Goal: Task Accomplishment & Management: Complete application form

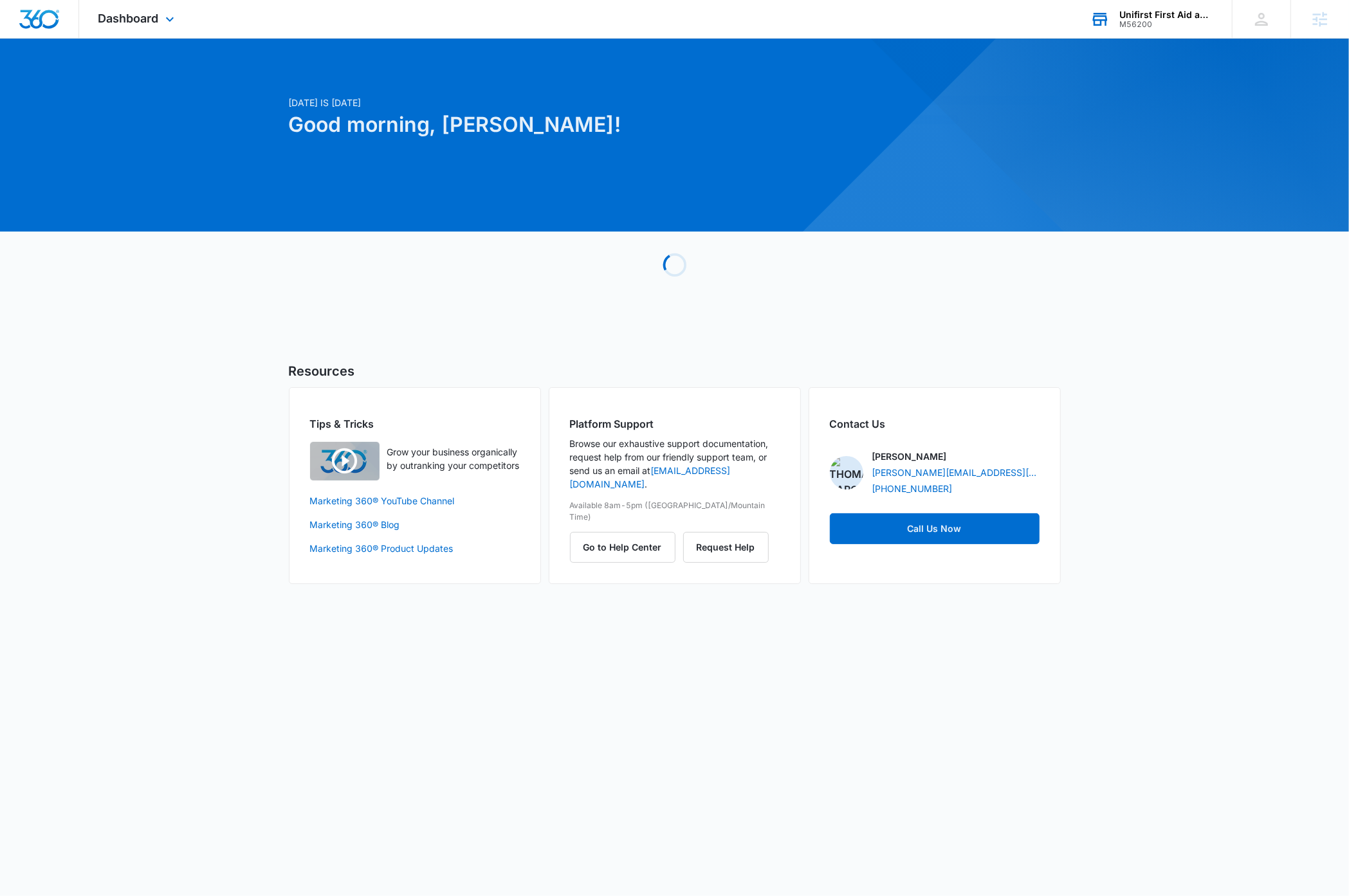
click at [1180, 13] on div "Unifirst First Aid and Safety" at bounding box center [1166, 14] width 93 height 11
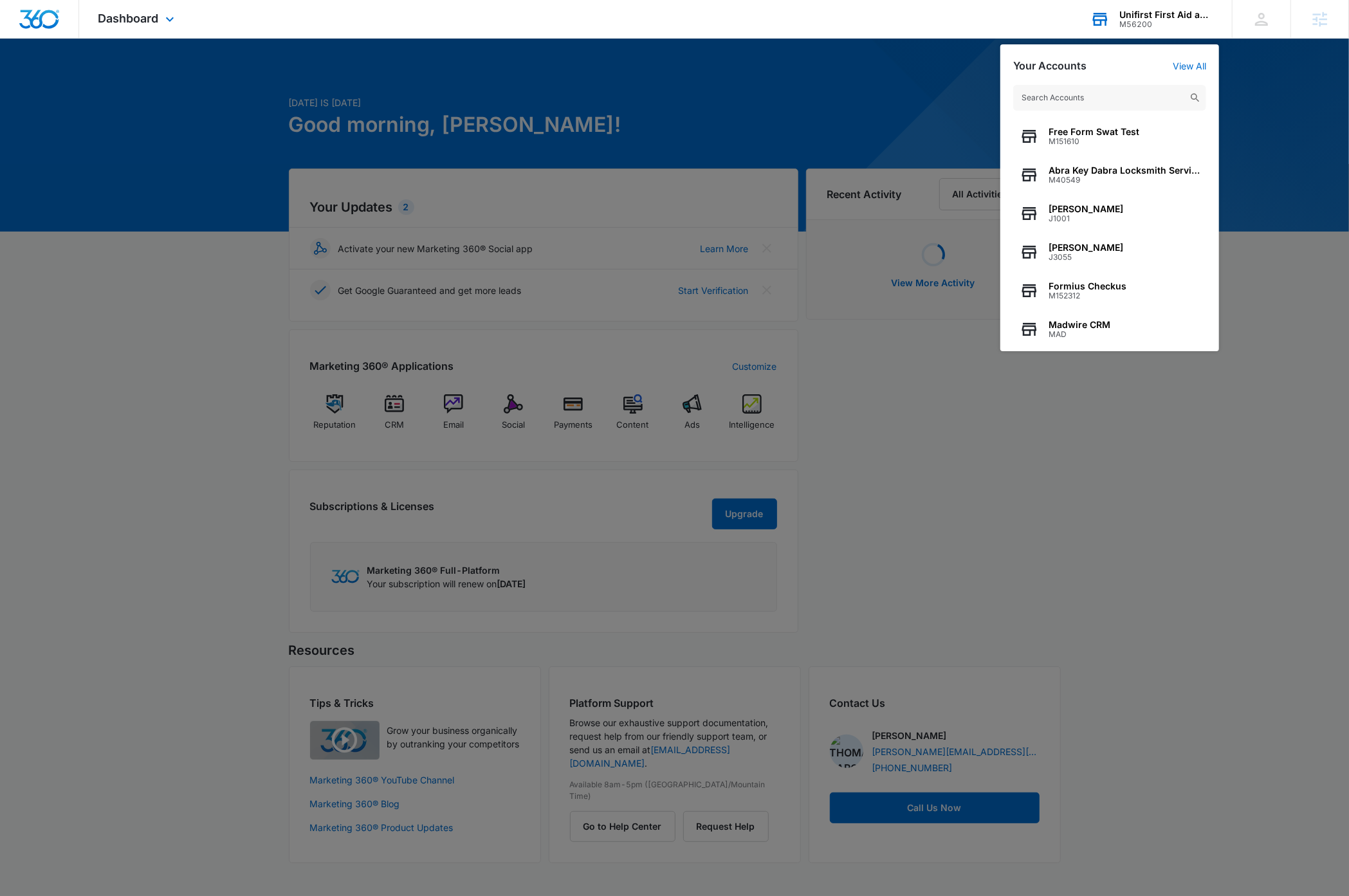
click at [1105, 102] on input "text" at bounding box center [1110, 97] width 193 height 26
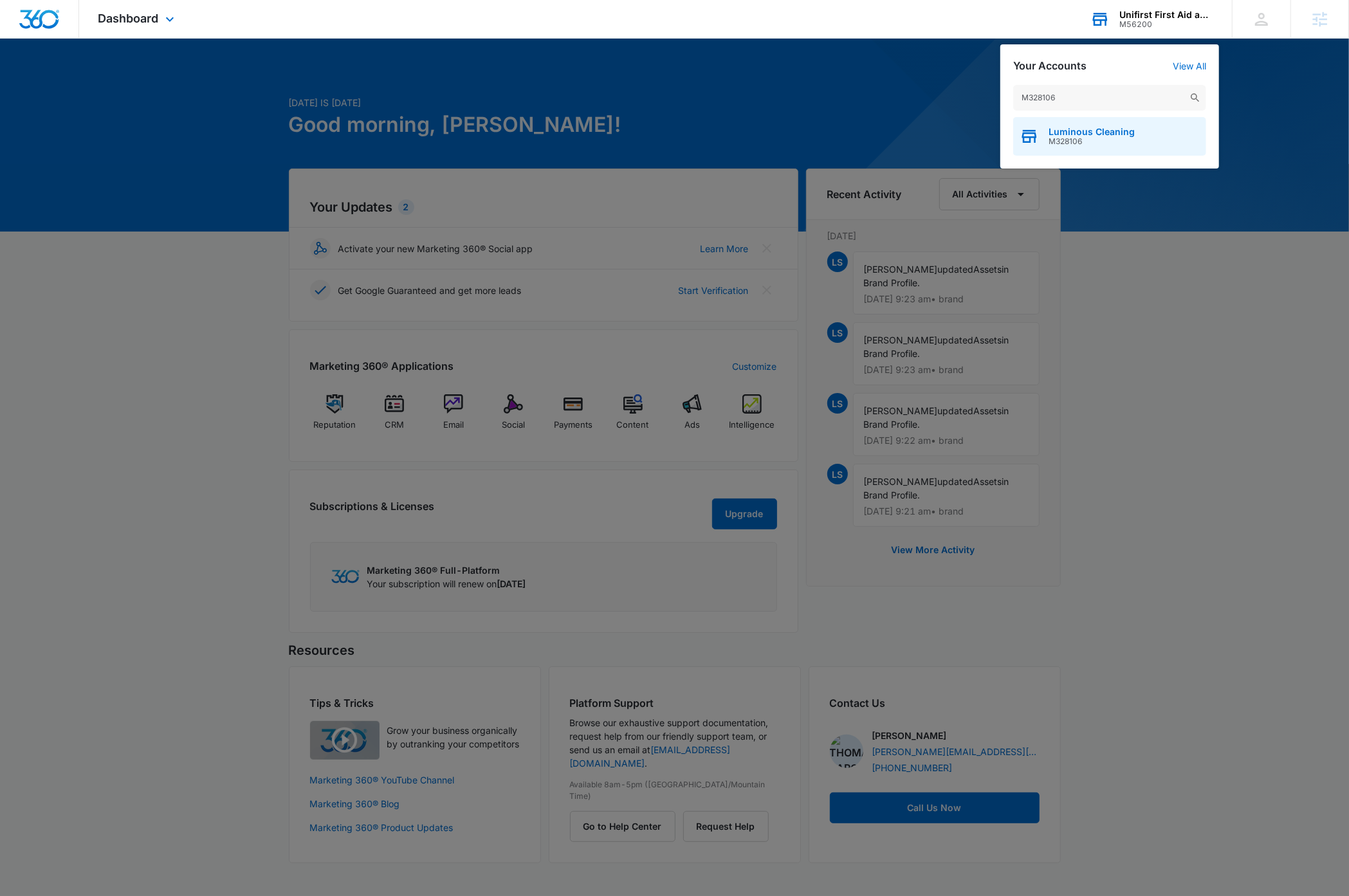
type input "M328106"
click at [1121, 139] on span "M328106" at bounding box center [1092, 141] width 86 height 9
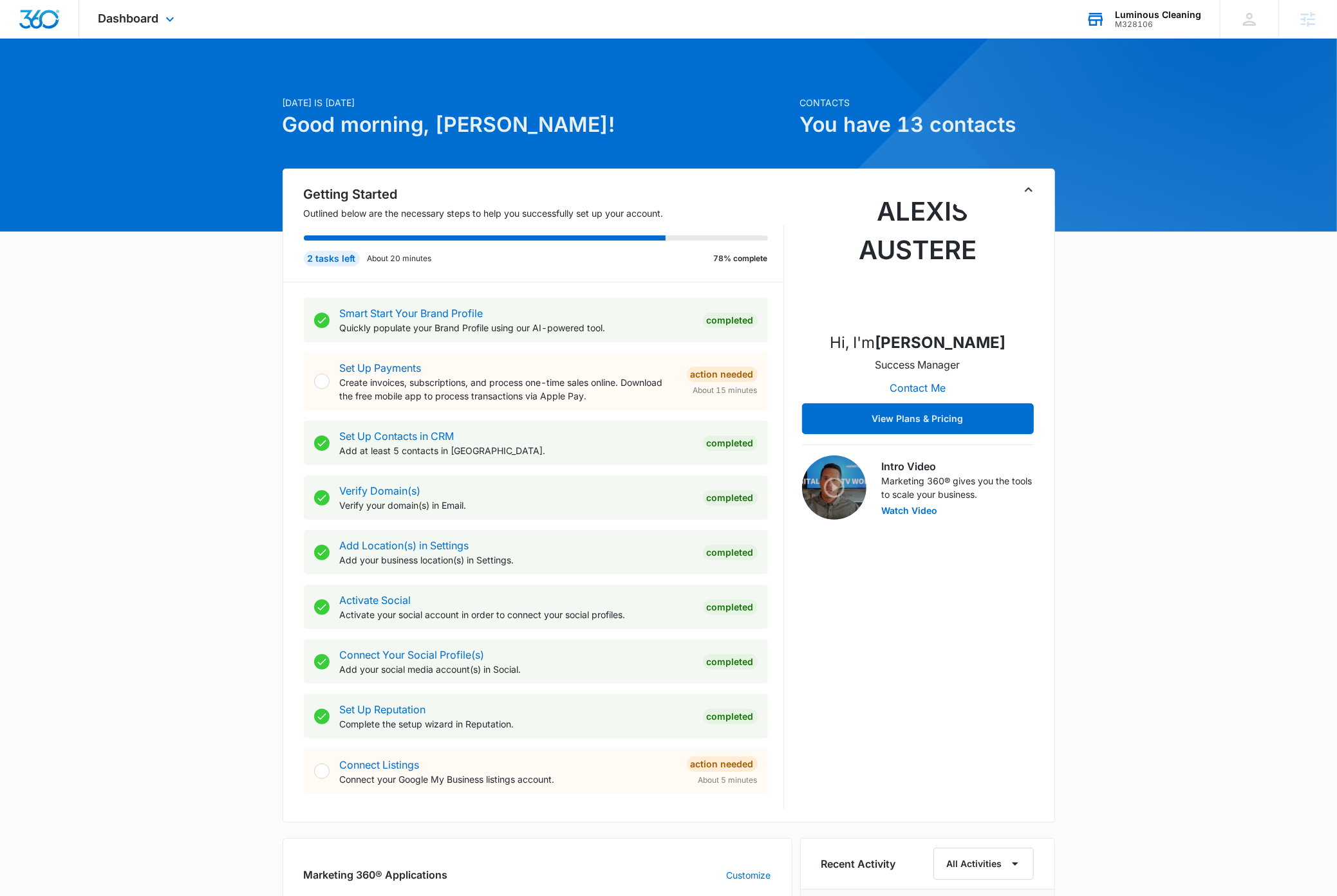
click at [1033, 189] on icon "Toggle Collapse" at bounding box center [1029, 190] width 15 height 15
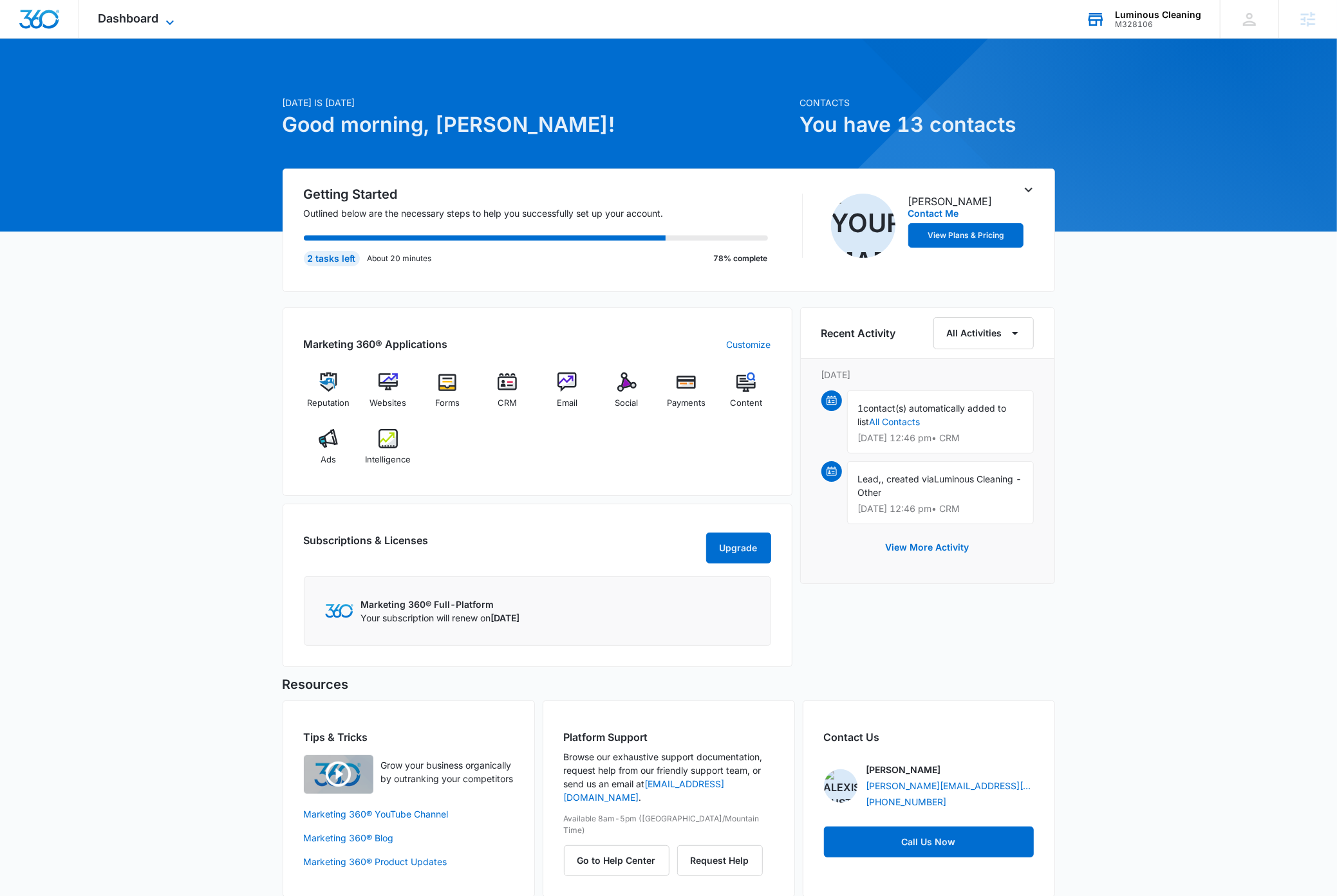
click at [172, 18] on icon at bounding box center [170, 22] width 15 height 15
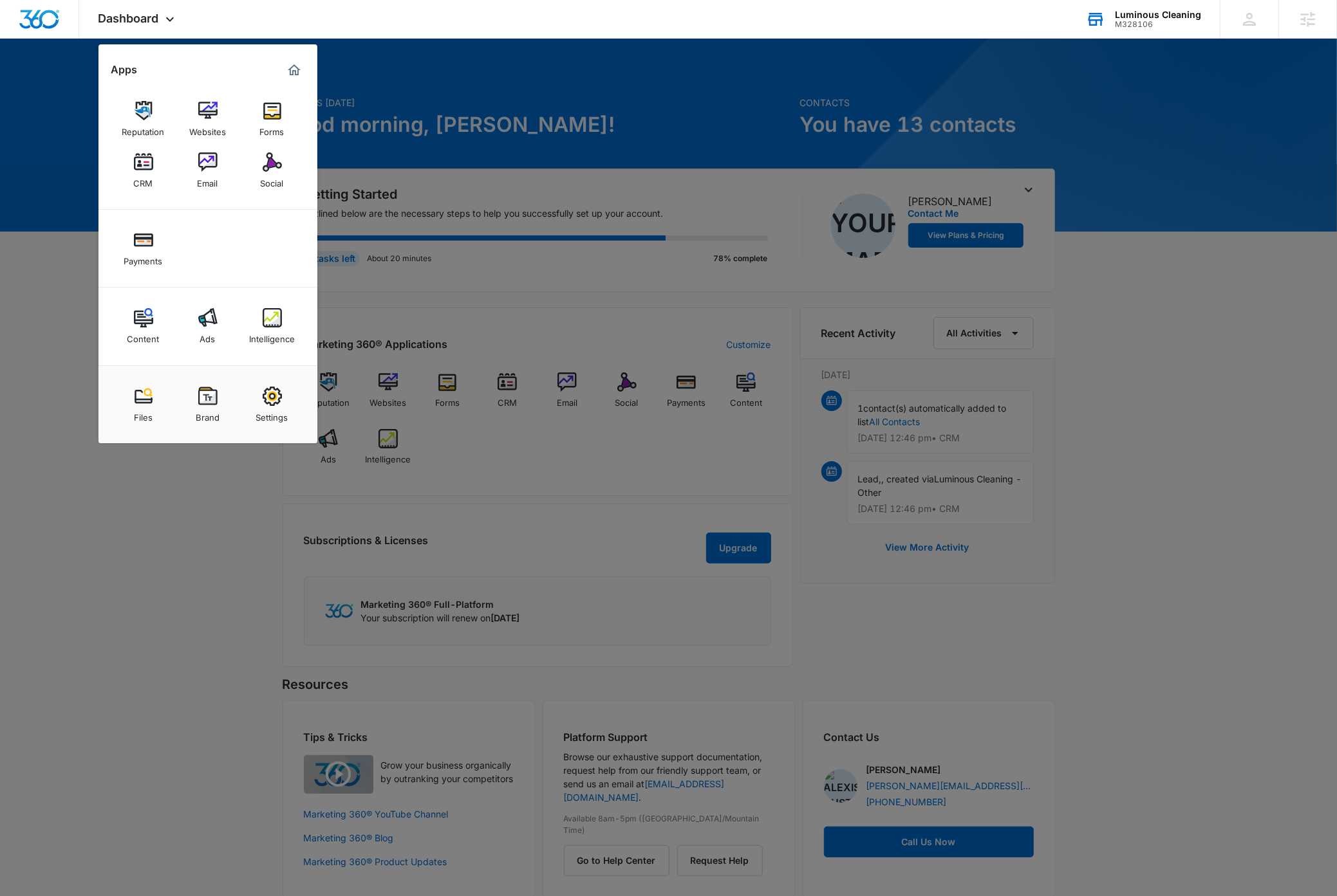
click at [1142, 24] on div "M328106" at bounding box center [1158, 24] width 86 height 9
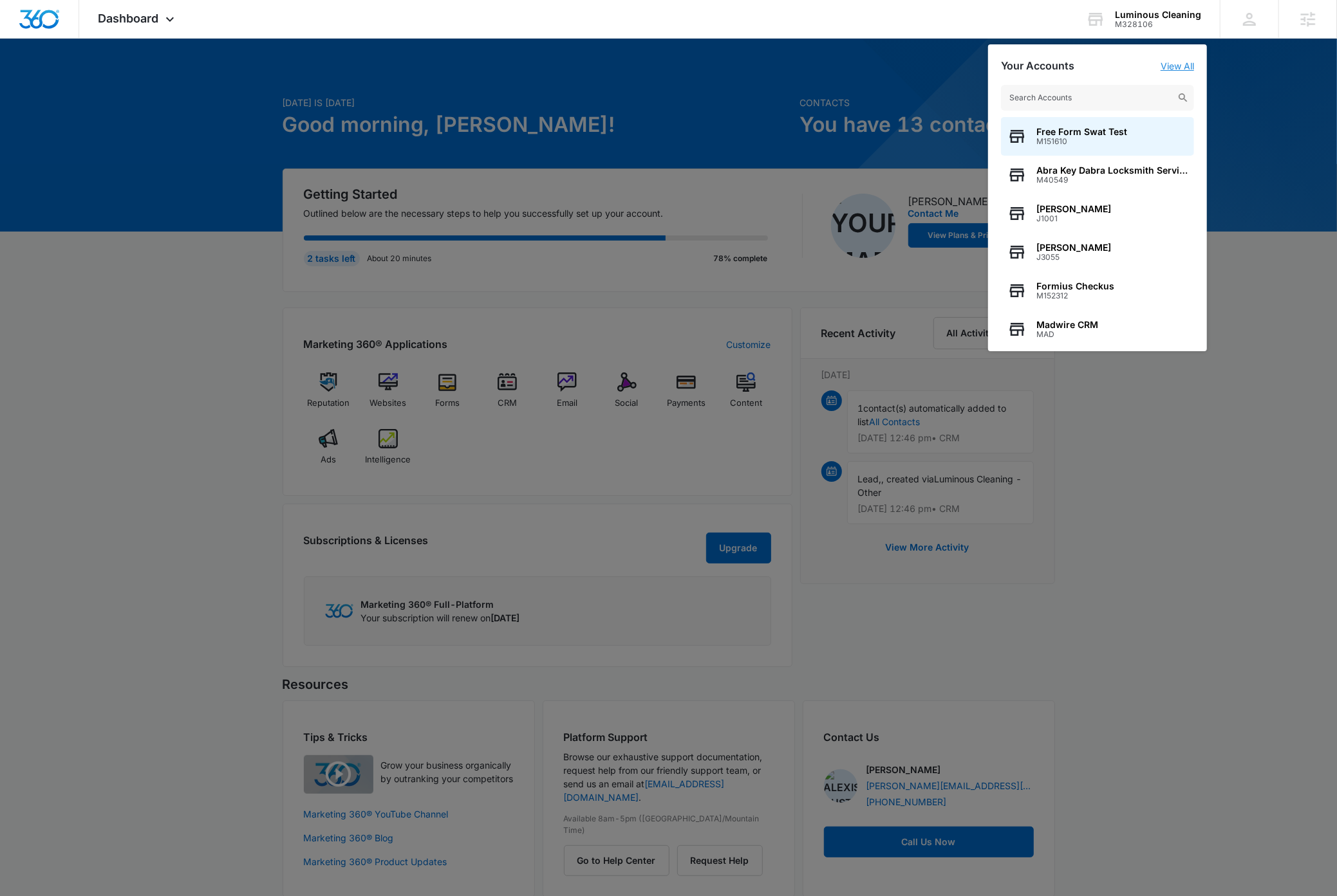
click at [1168, 65] on link "View All" at bounding box center [1177, 66] width 34 height 11
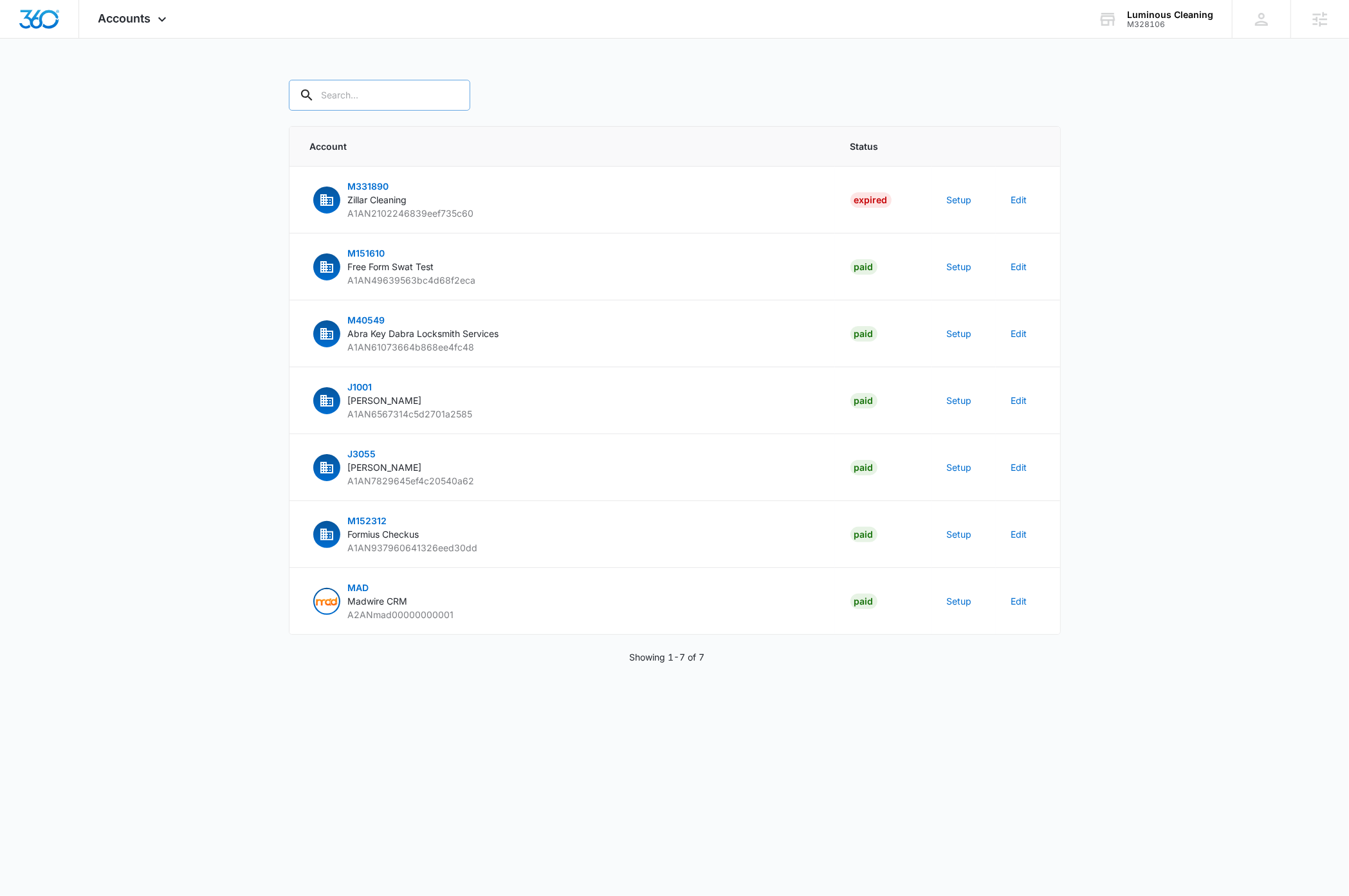
click at [360, 92] on input "text" at bounding box center [380, 95] width 181 height 31
paste input "M328106"
type input "M328106"
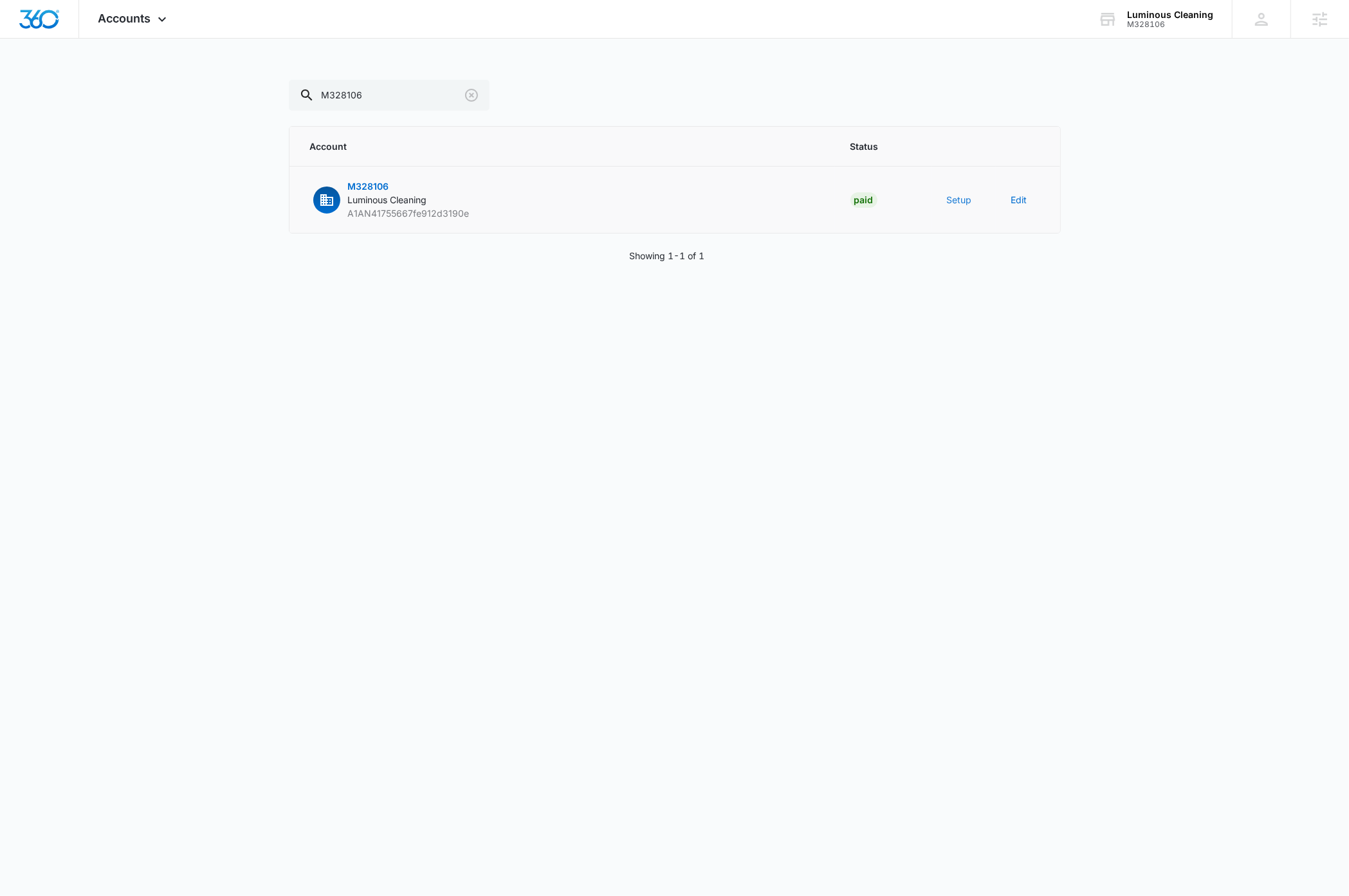
click at [959, 200] on button "Setup" at bounding box center [960, 199] width 25 height 13
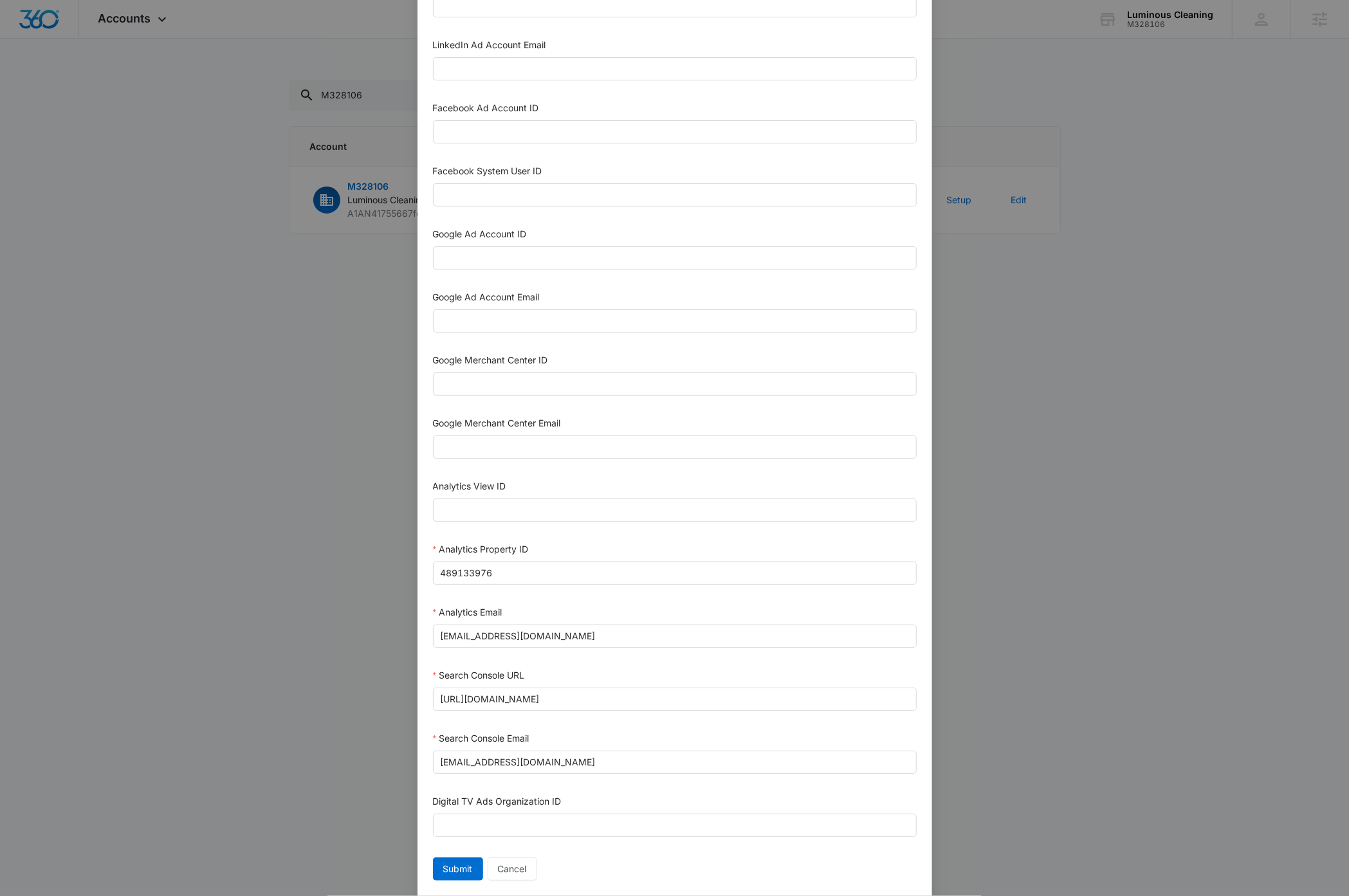
scroll to position [258, 0]
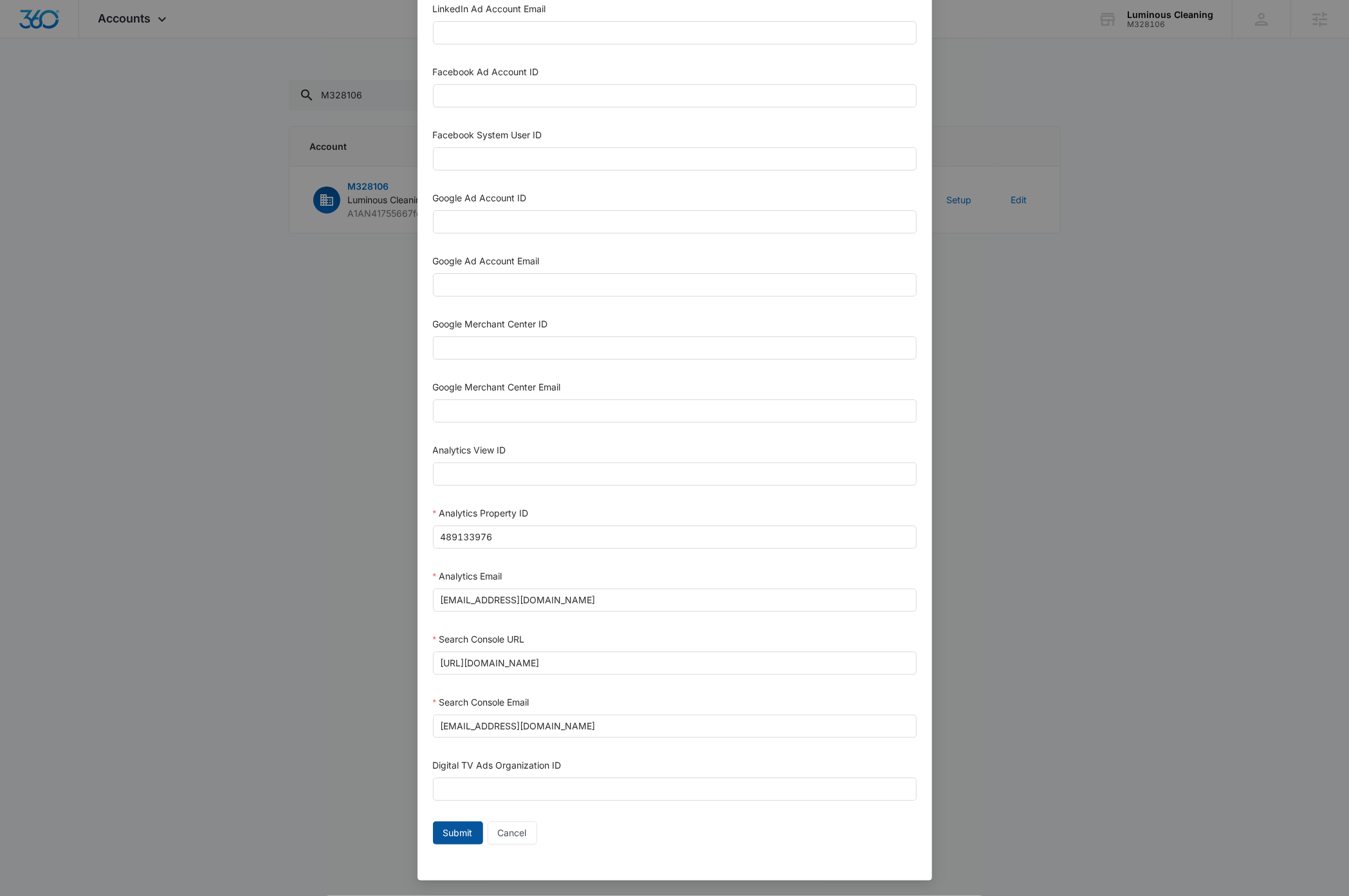
click at [448, 832] on span "Submit" at bounding box center [458, 832] width 30 height 14
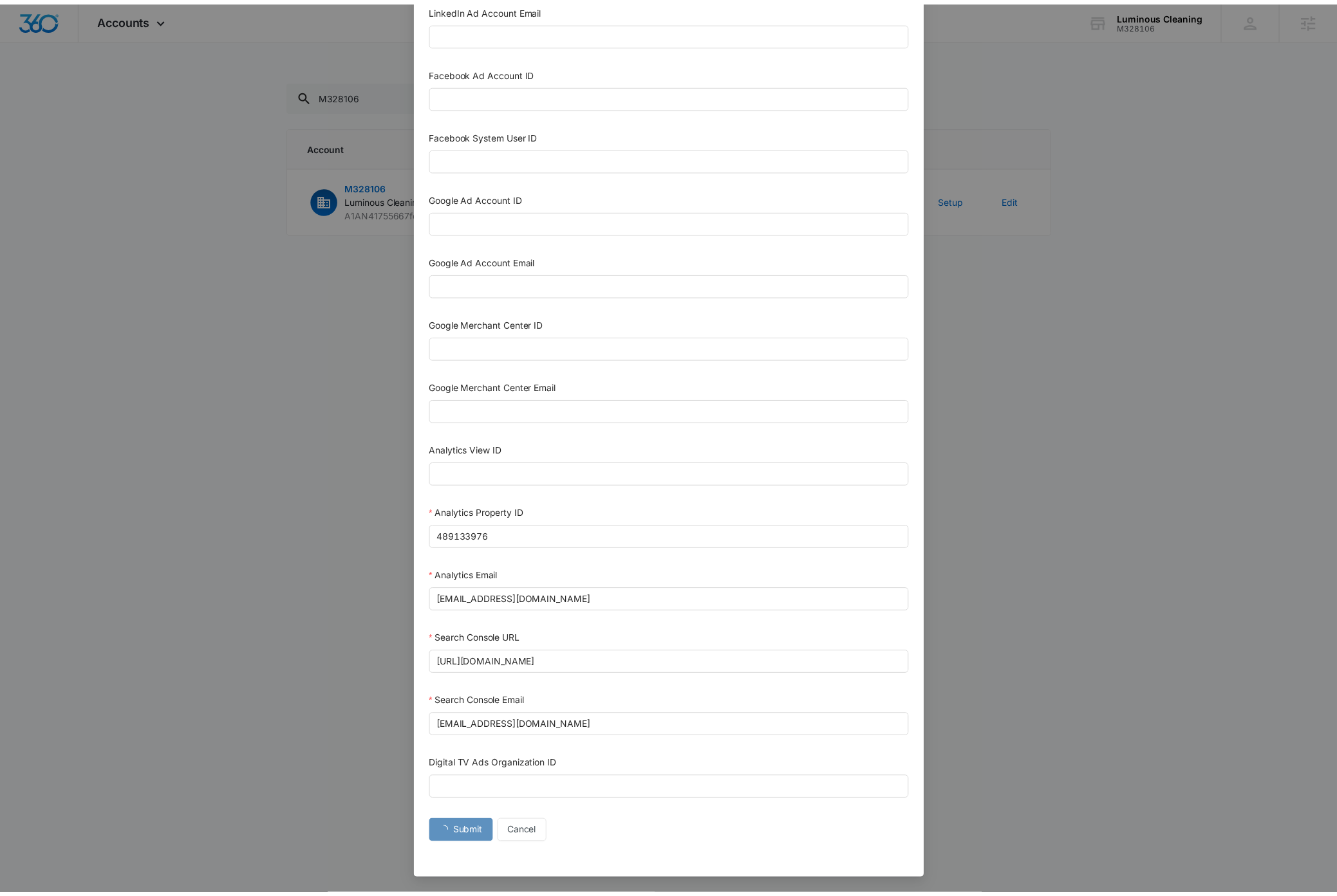
scroll to position [245, 0]
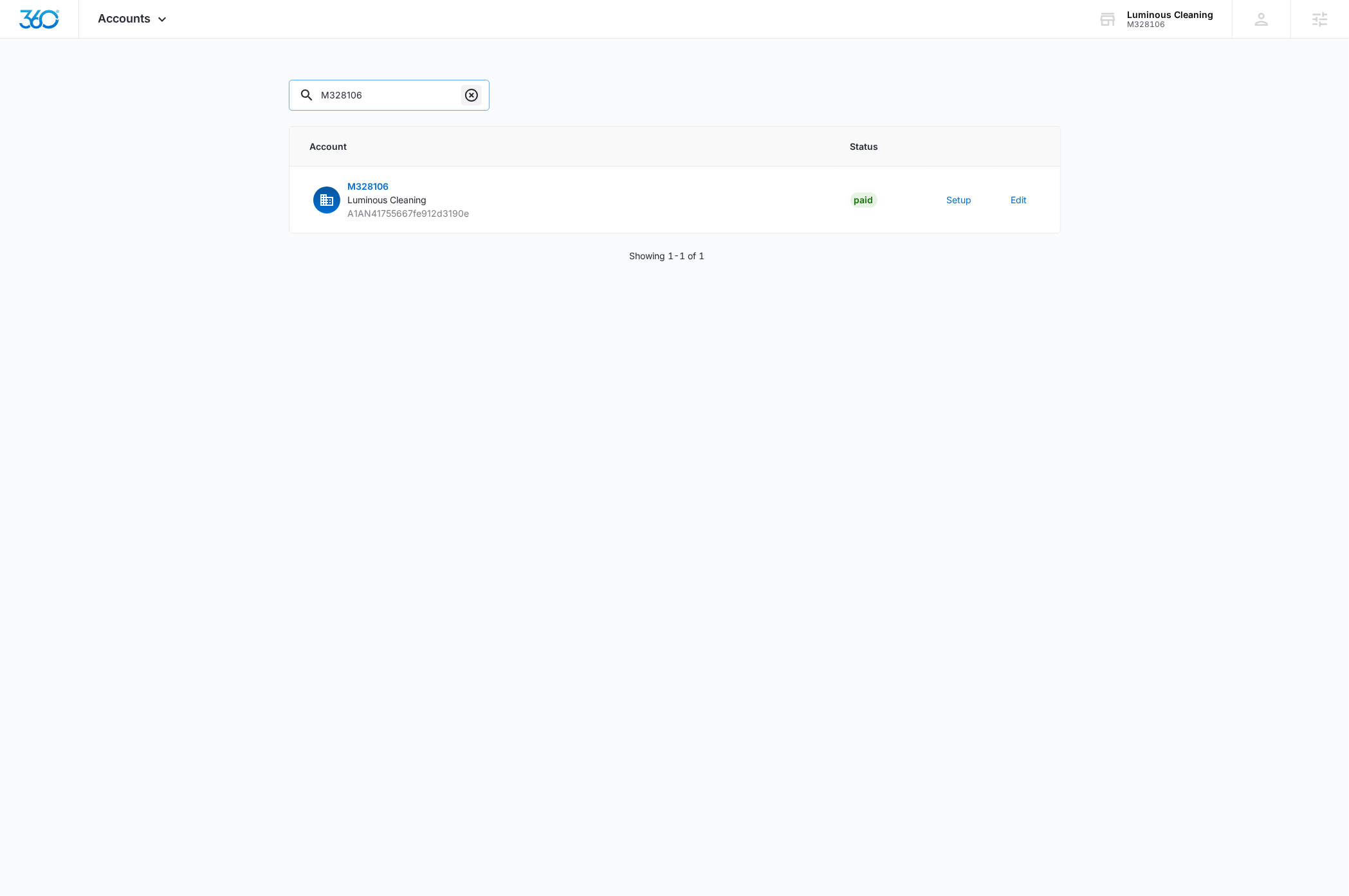
click at [465, 96] on icon "Clear" at bounding box center [471, 94] width 13 height 13
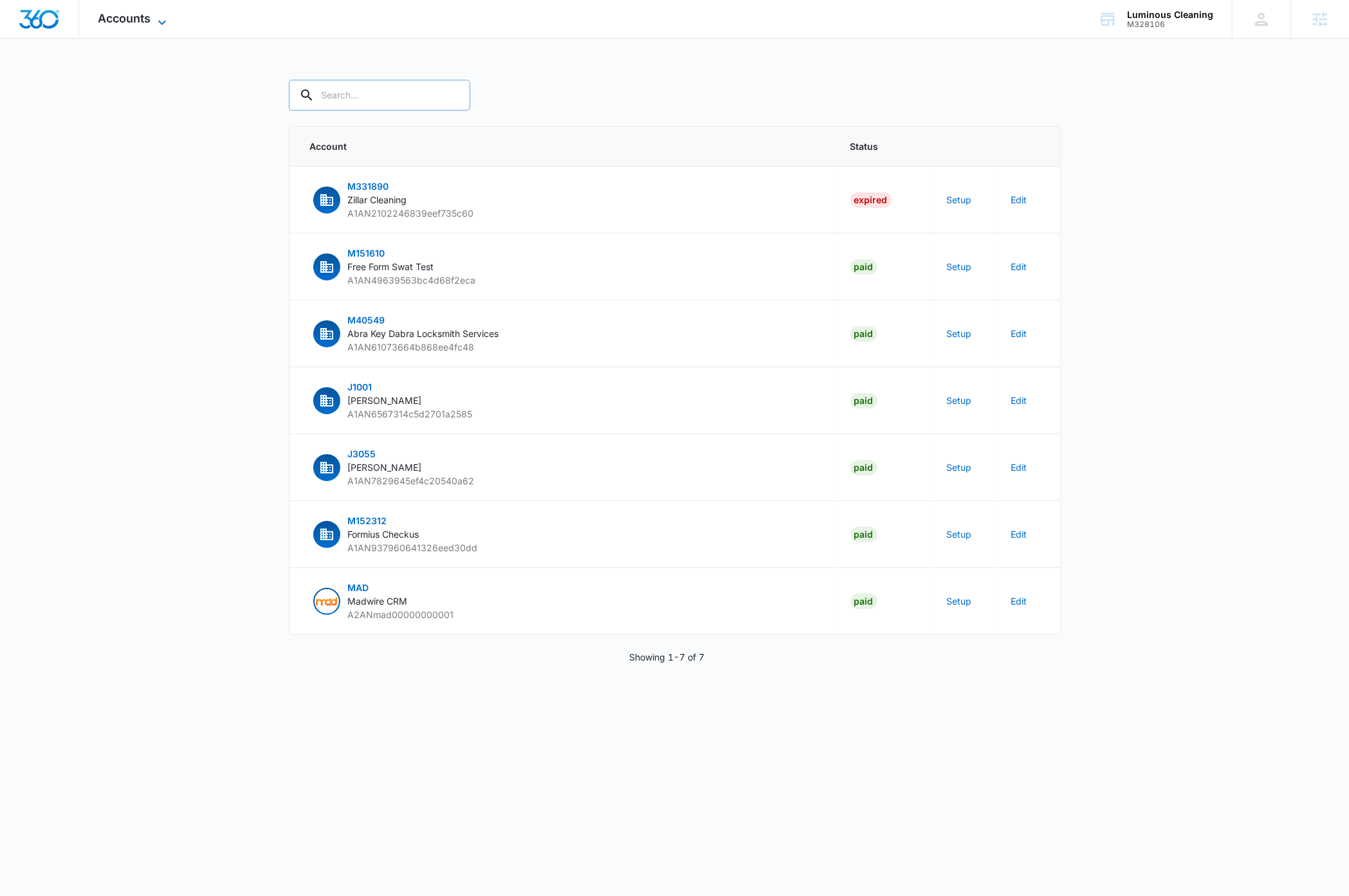
click at [157, 18] on icon at bounding box center [162, 22] width 15 height 15
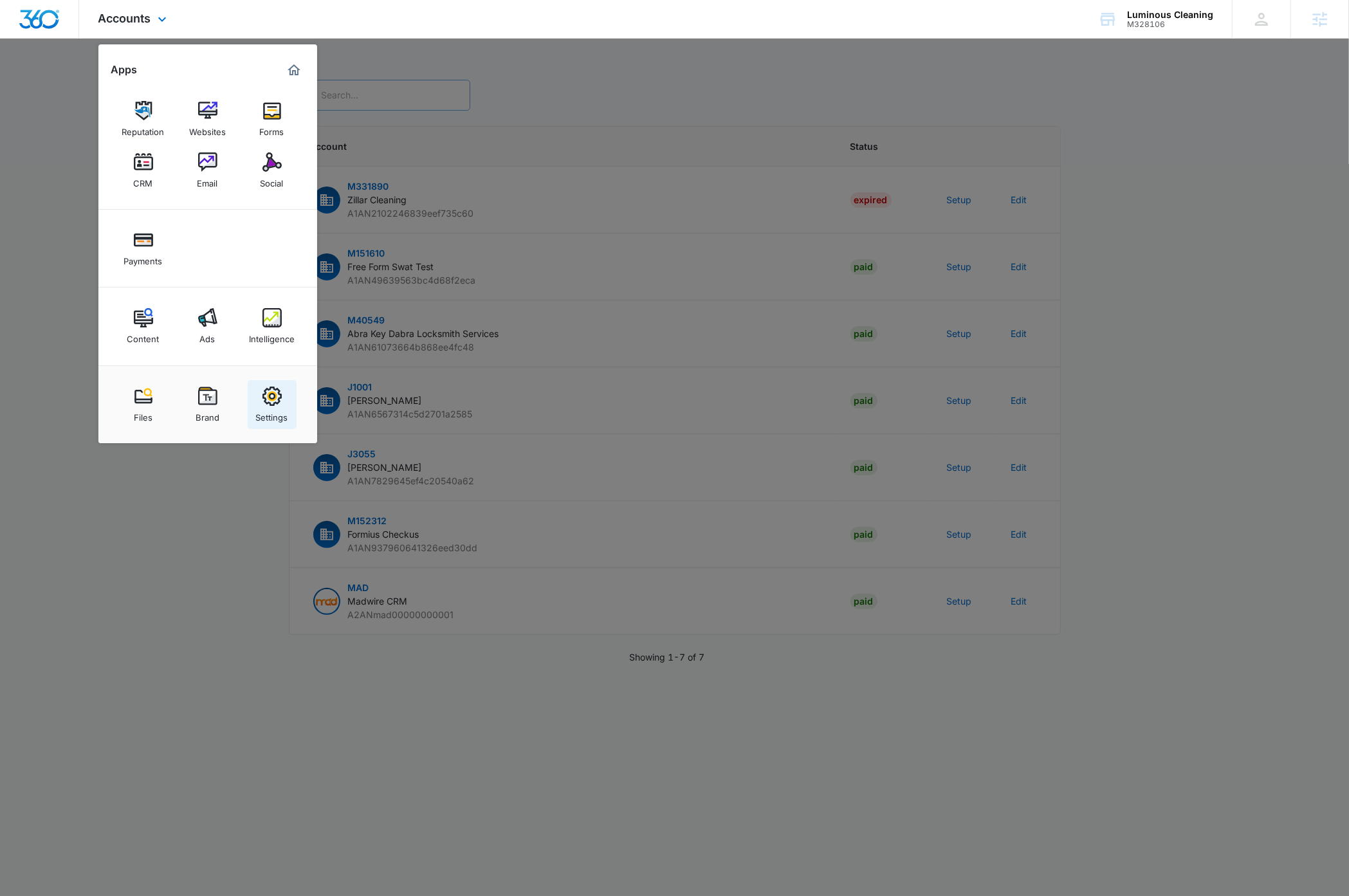
click at [267, 406] on img at bounding box center [272, 396] width 19 height 19
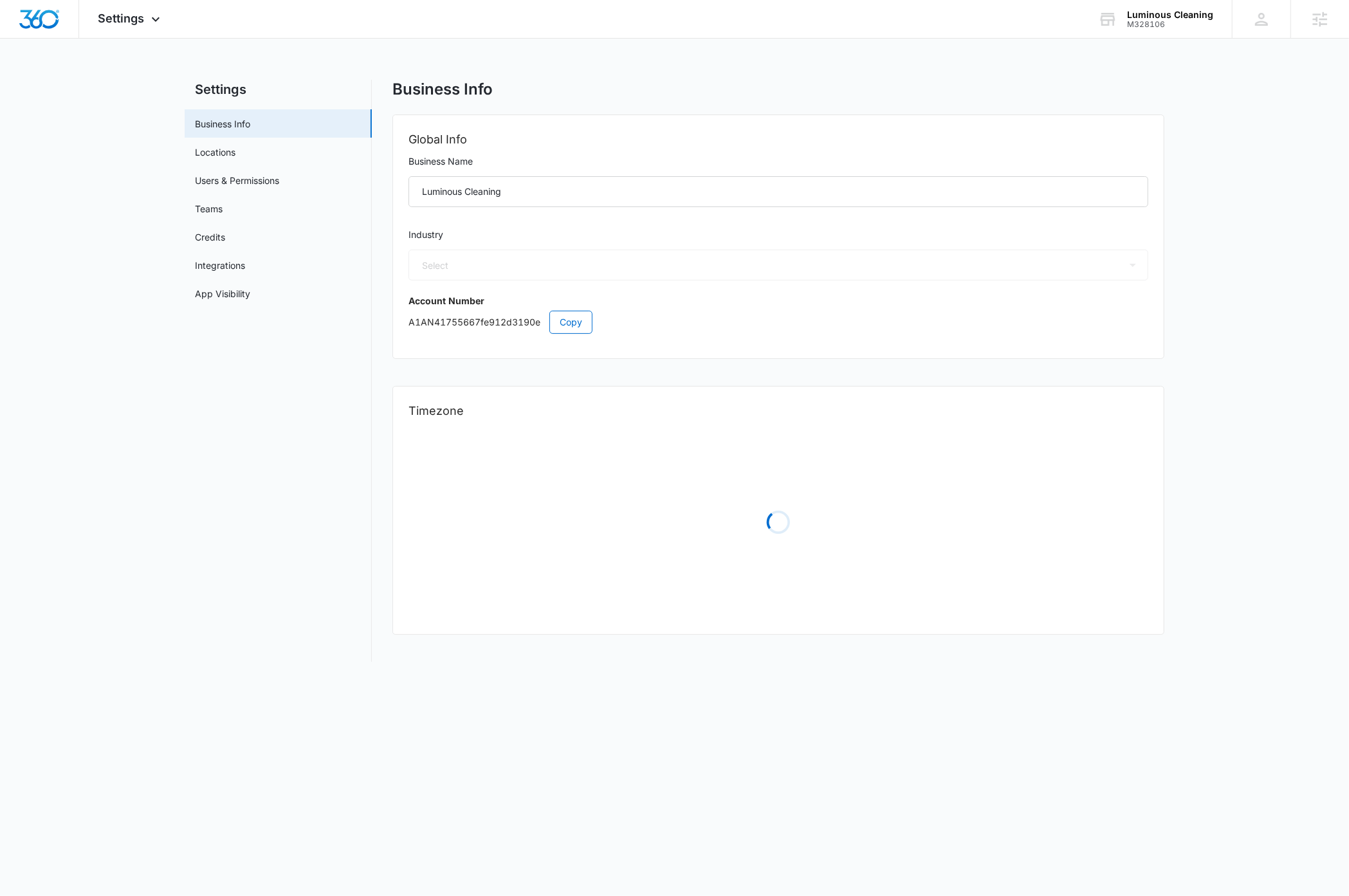
select select "52"
select select "US"
select select "America/[GEOGRAPHIC_DATA]"
click at [580, 326] on span "Copy" at bounding box center [570, 322] width 22 height 14
click at [155, 21] on icon at bounding box center [156, 22] width 15 height 15
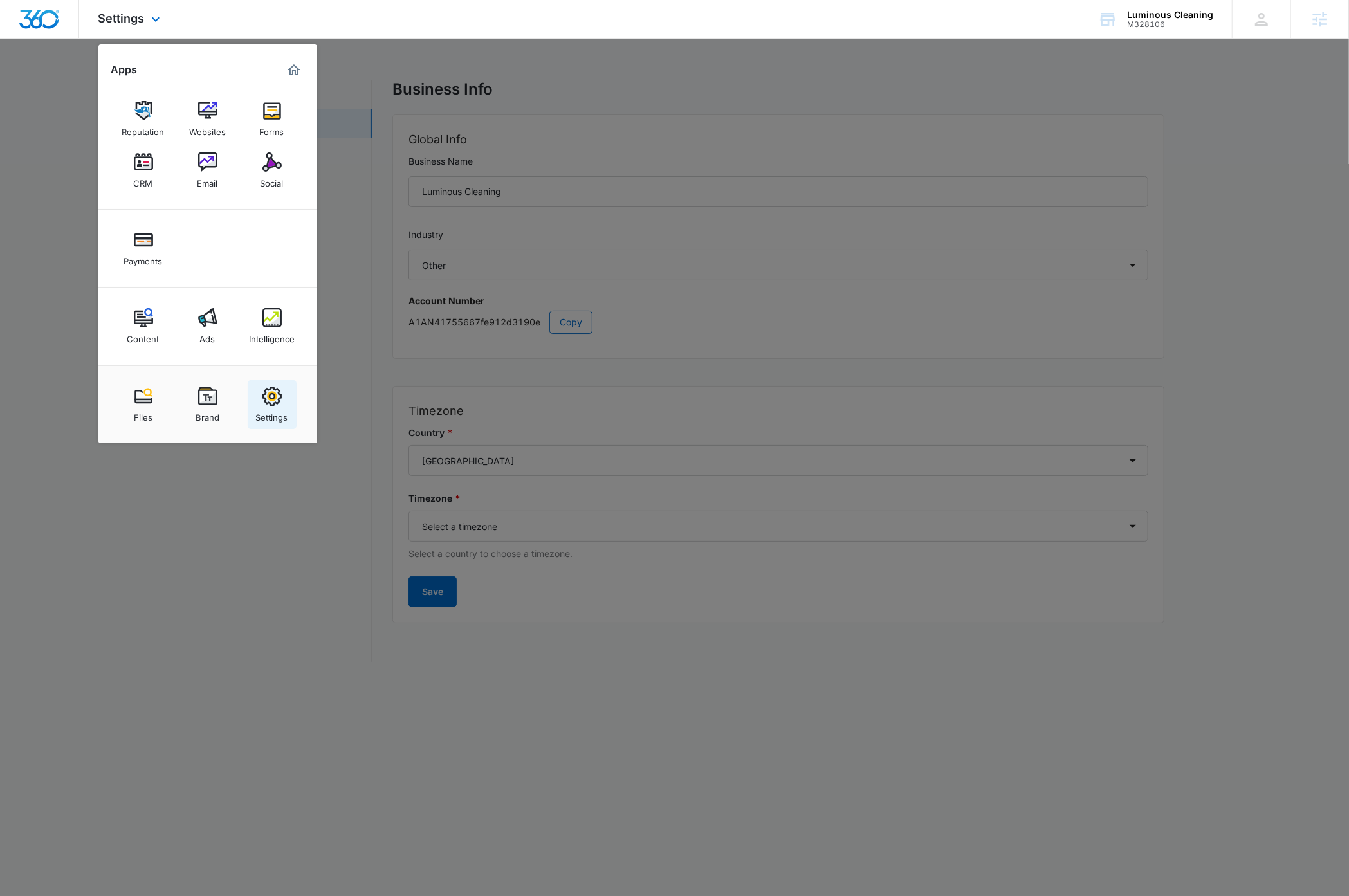
click at [275, 400] on img at bounding box center [272, 396] width 19 height 19
select select "52"
select select "US"
select select "America/[GEOGRAPHIC_DATA]"
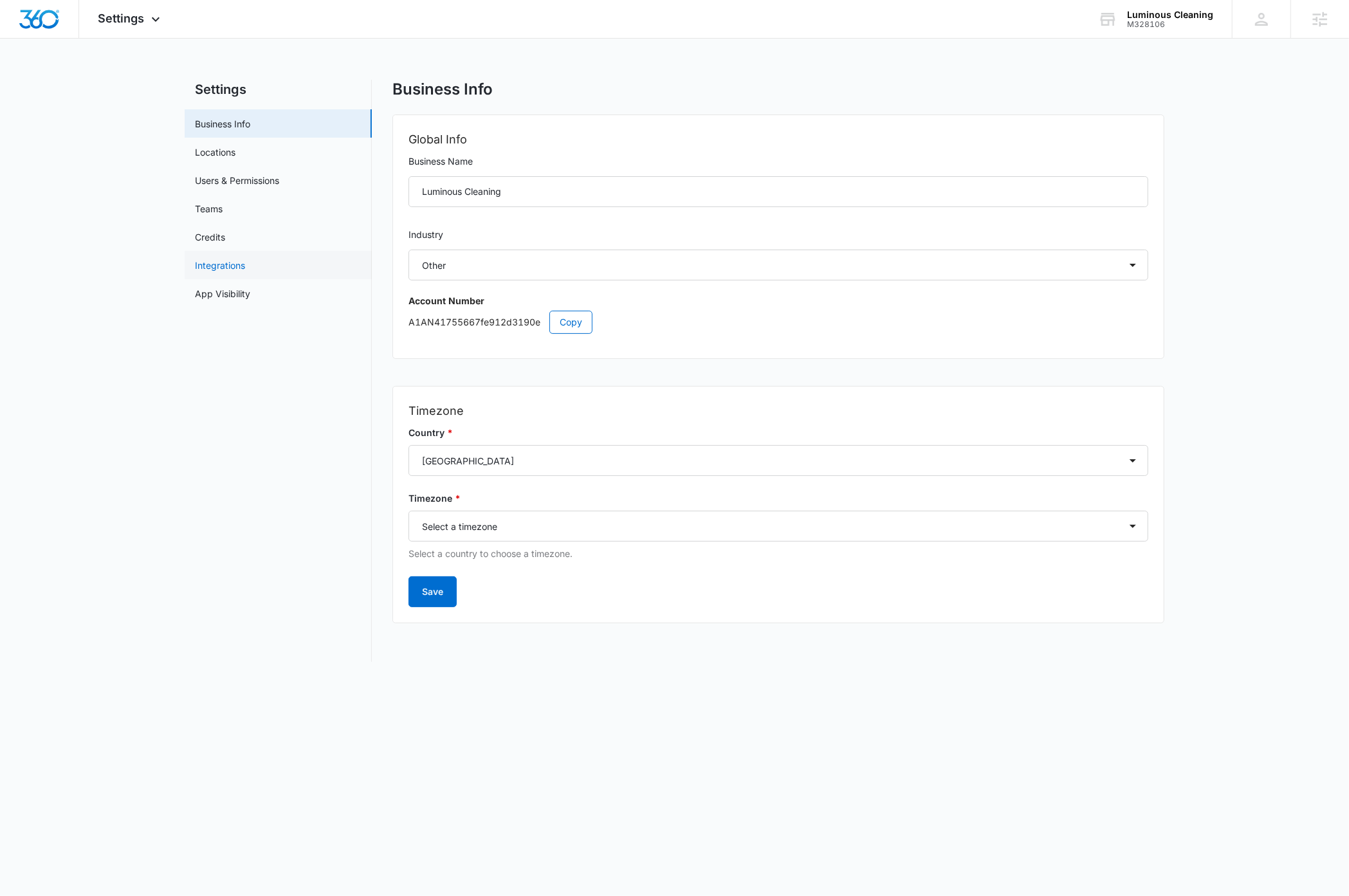
click at [233, 268] on link "Integrations" at bounding box center [220, 265] width 50 height 13
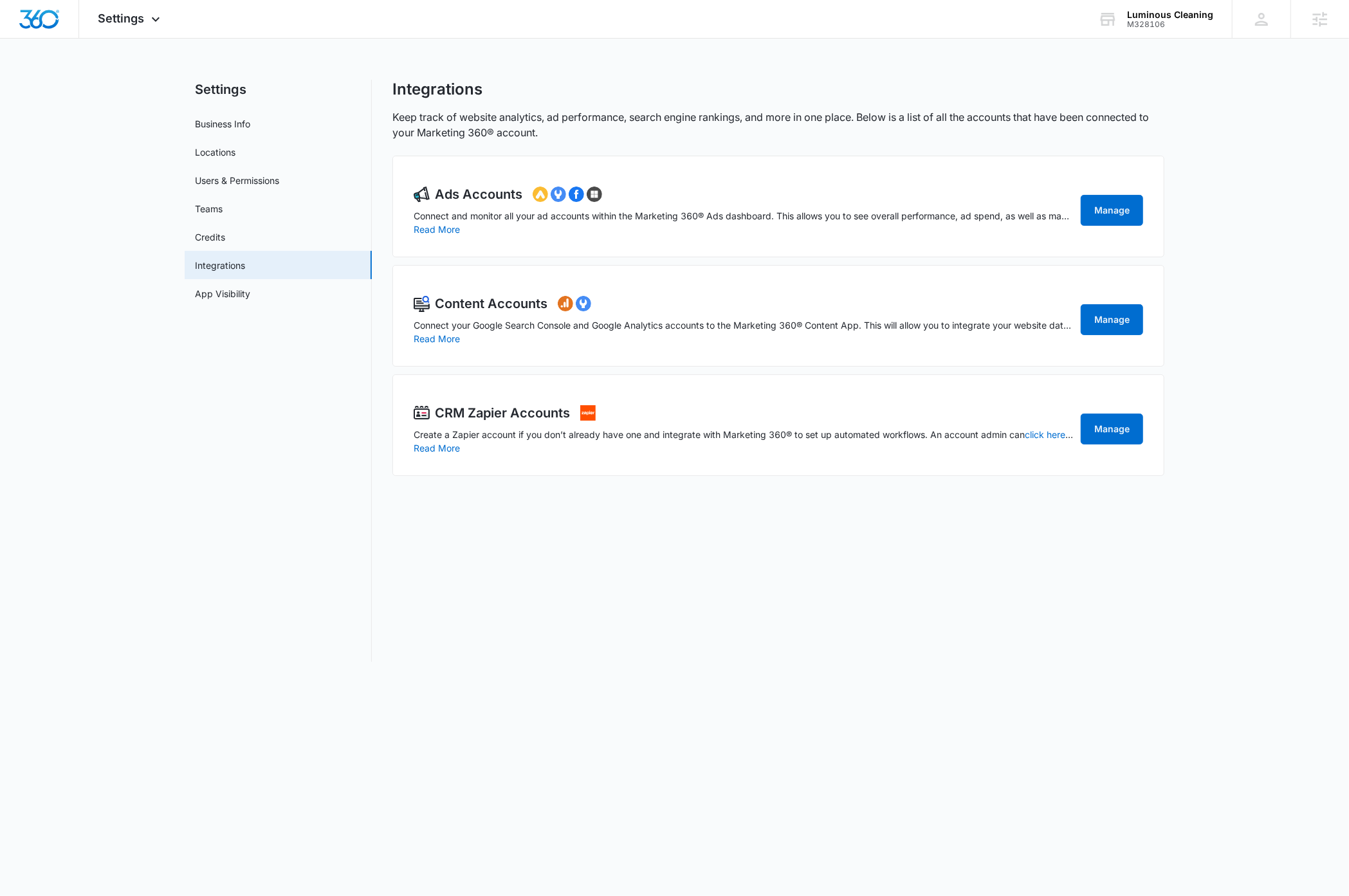
click at [118, 241] on main "Settings Business Info Locations Users & Permissions Teams Credits Integrations…" at bounding box center [674, 379] width 1349 height 597
click at [152, 20] on icon at bounding box center [156, 22] width 15 height 15
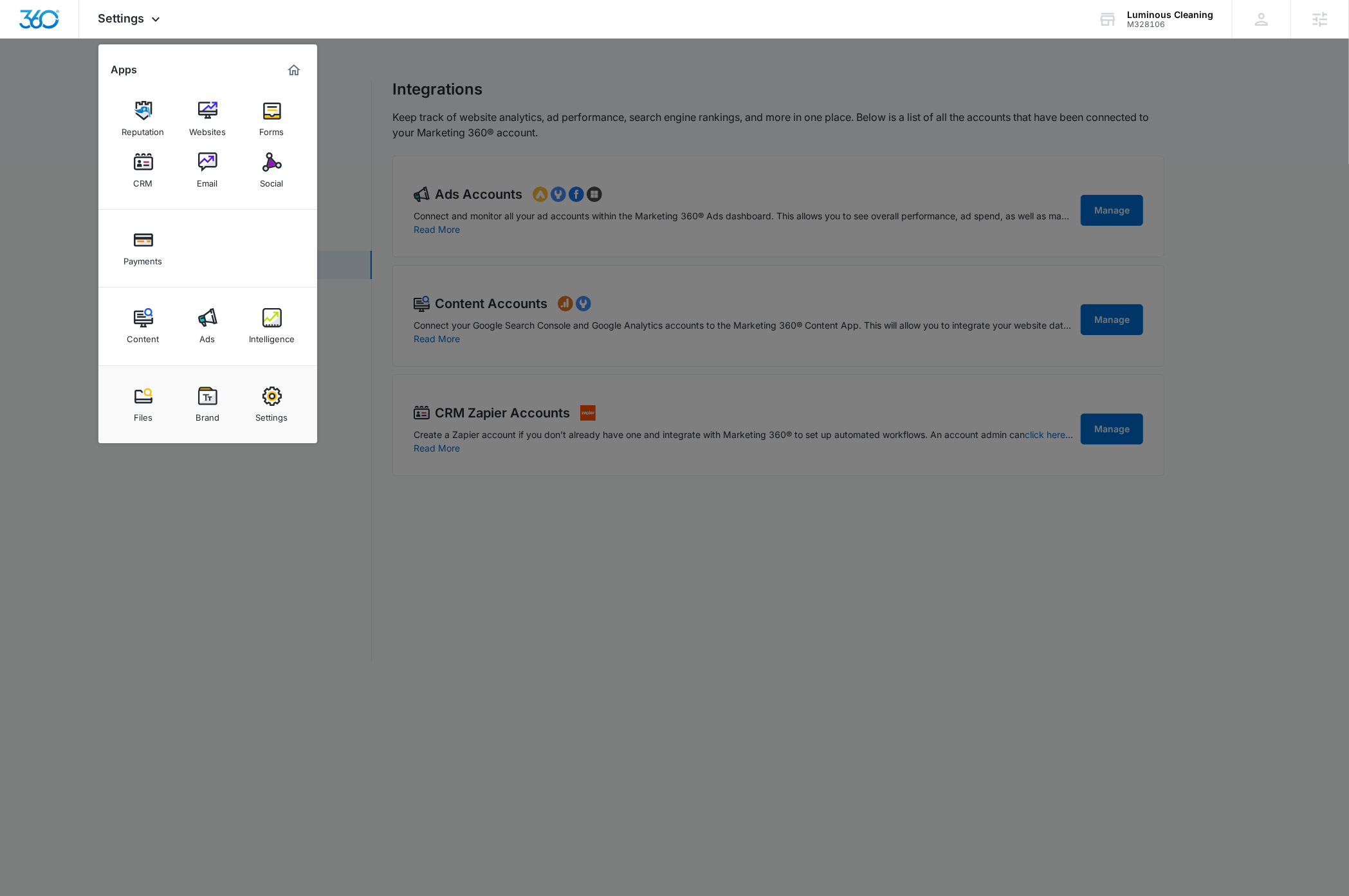
click at [148, 326] on img at bounding box center [144, 318] width 19 height 19
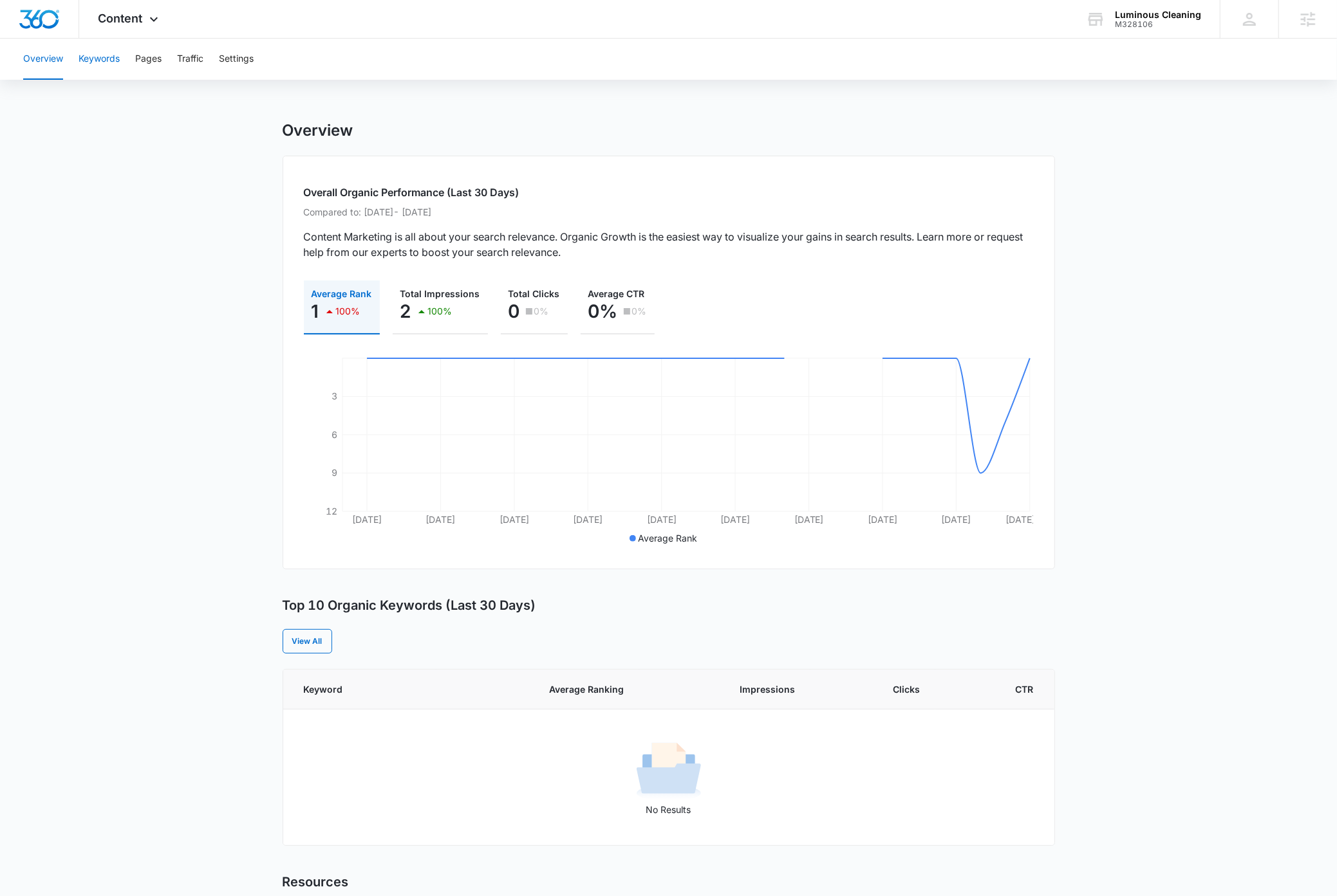
click at [110, 60] on button "Keywords" at bounding box center [98, 59] width 41 height 41
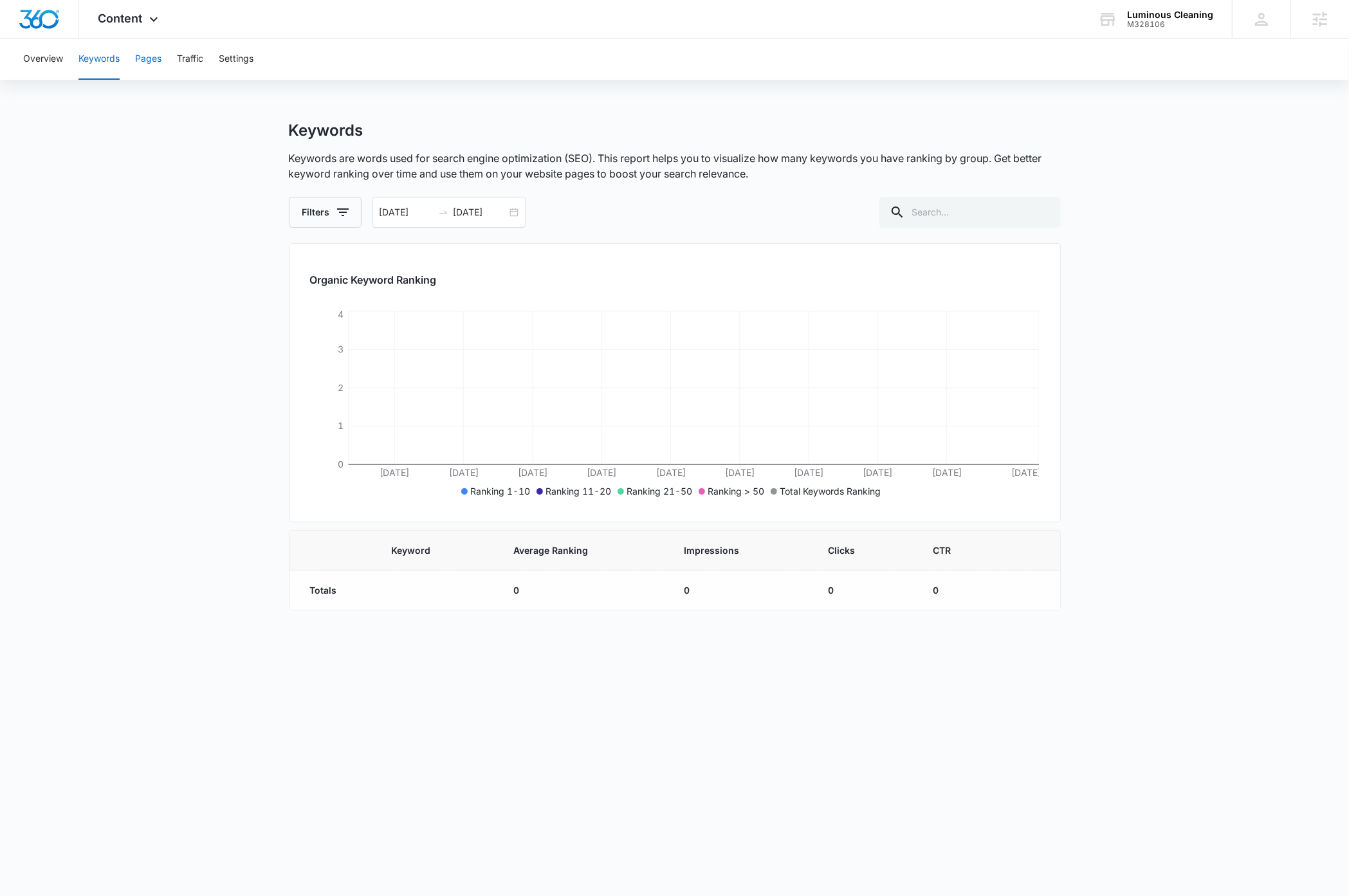
click at [162, 61] on button "Pages" at bounding box center [147, 59] width 26 height 41
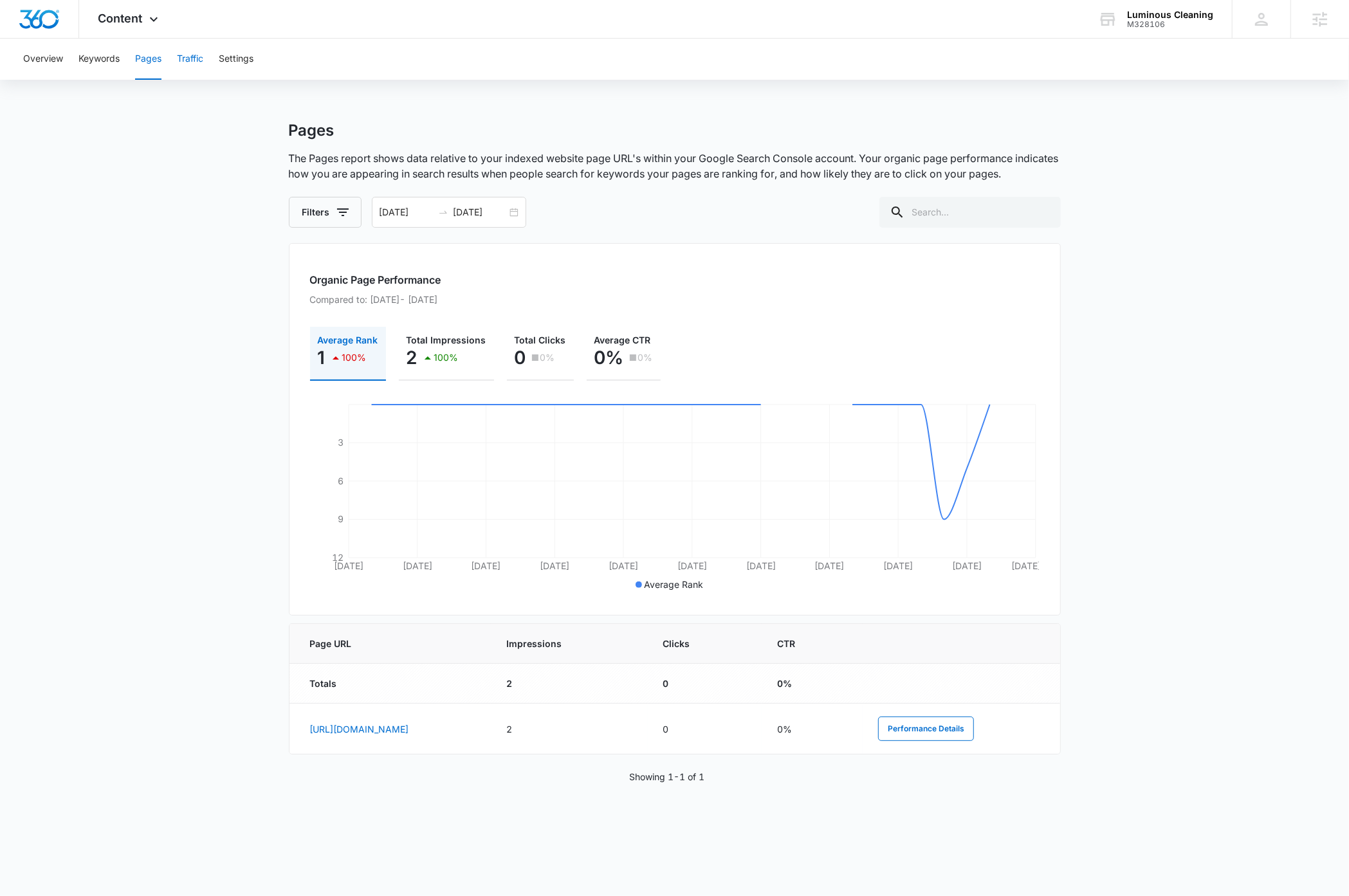
click at [189, 62] on button "Traffic" at bounding box center [190, 59] width 26 height 41
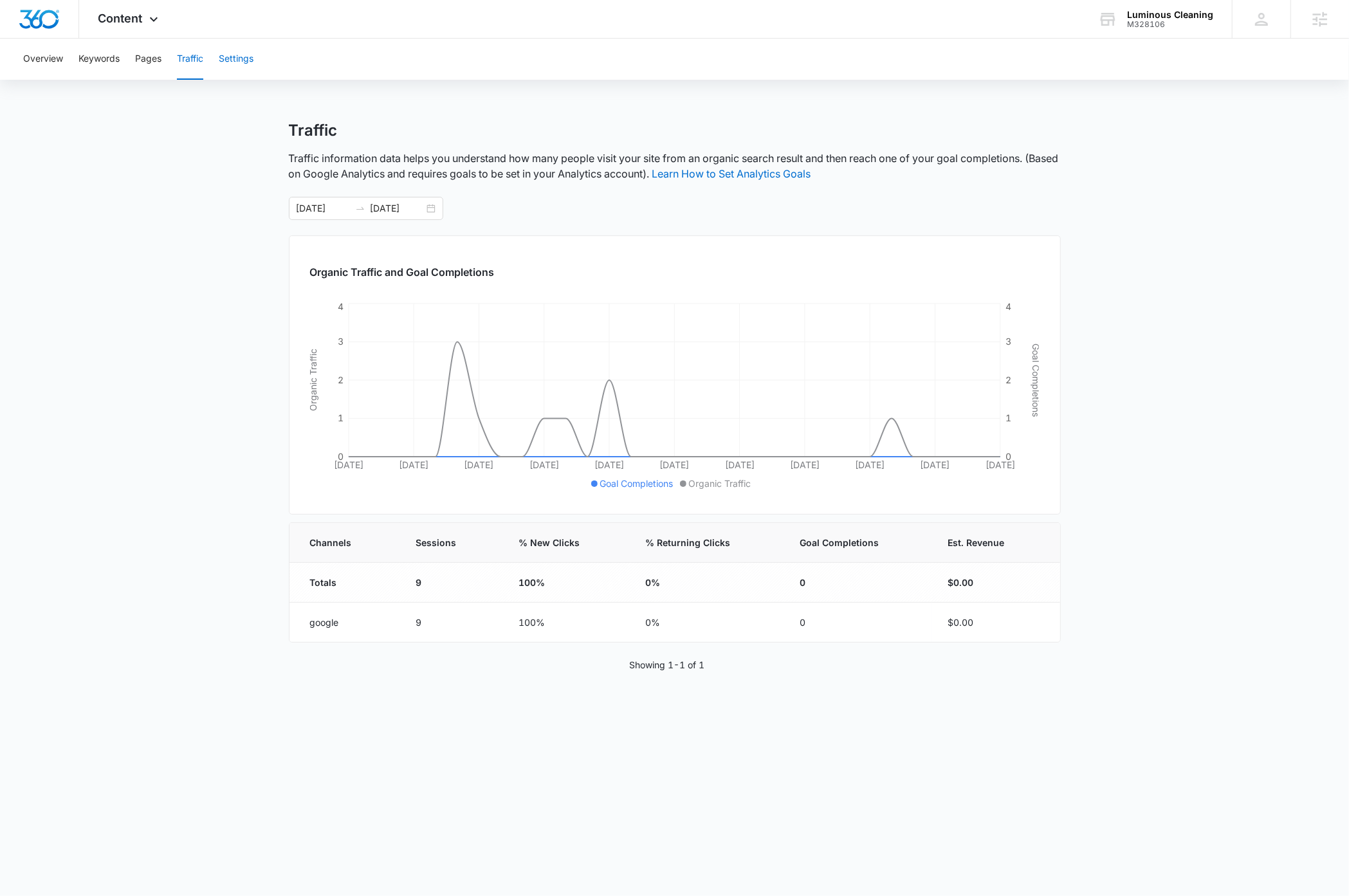
click at [238, 57] on button "Settings" at bounding box center [236, 59] width 35 height 41
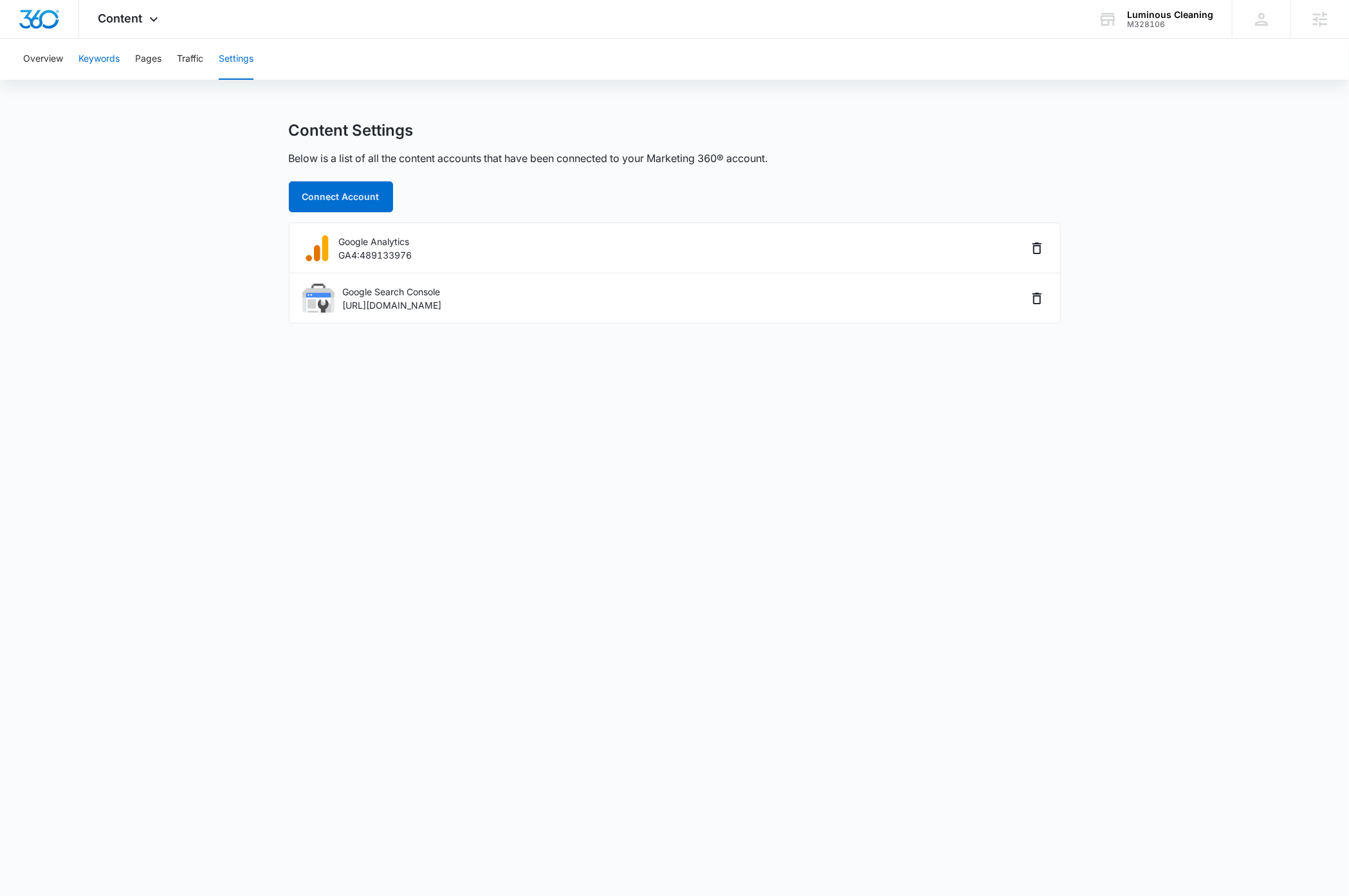
click at [92, 58] on button "Keywords" at bounding box center [98, 59] width 41 height 41
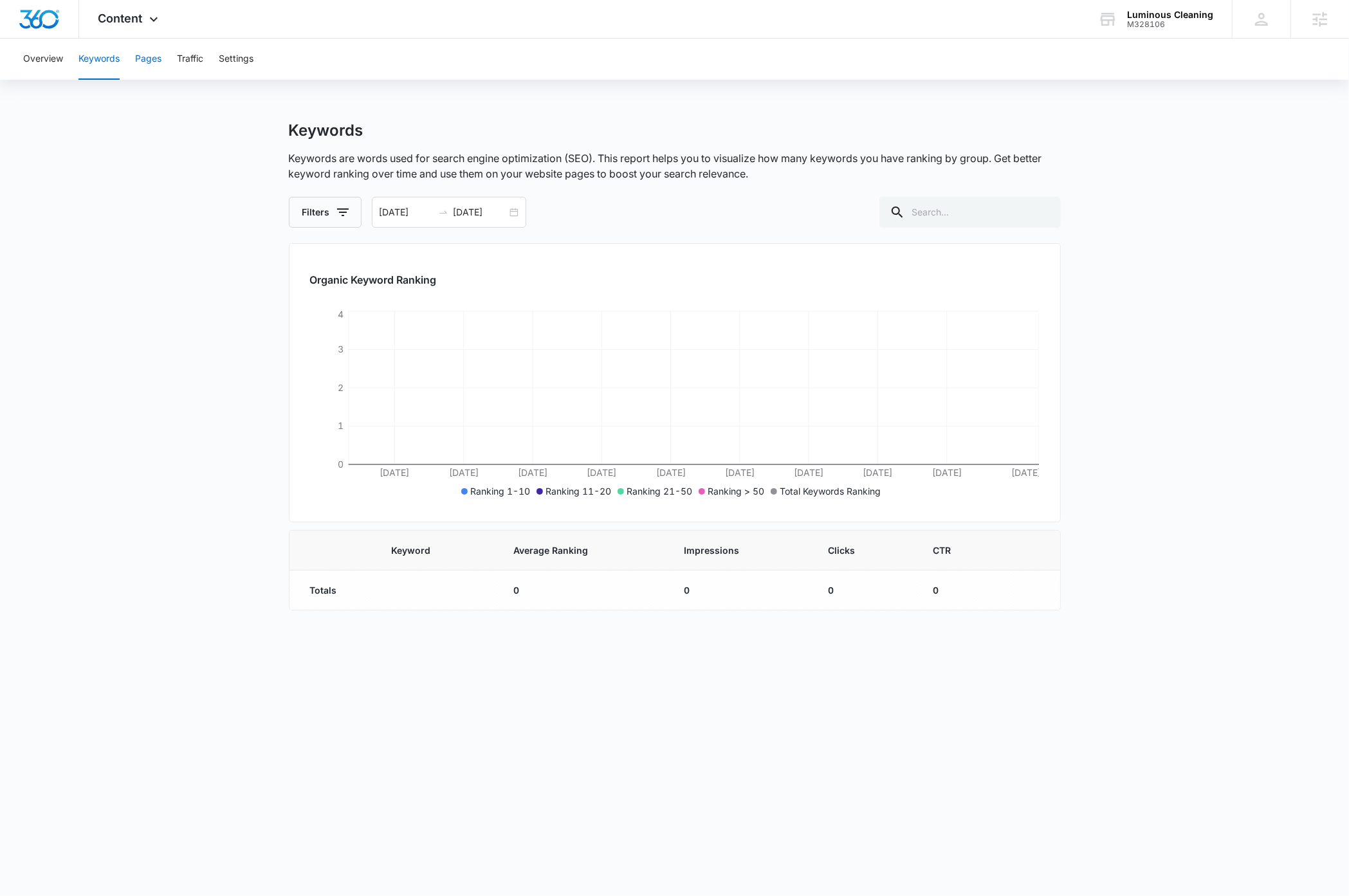
click at [148, 61] on button "Pages" at bounding box center [147, 59] width 26 height 41
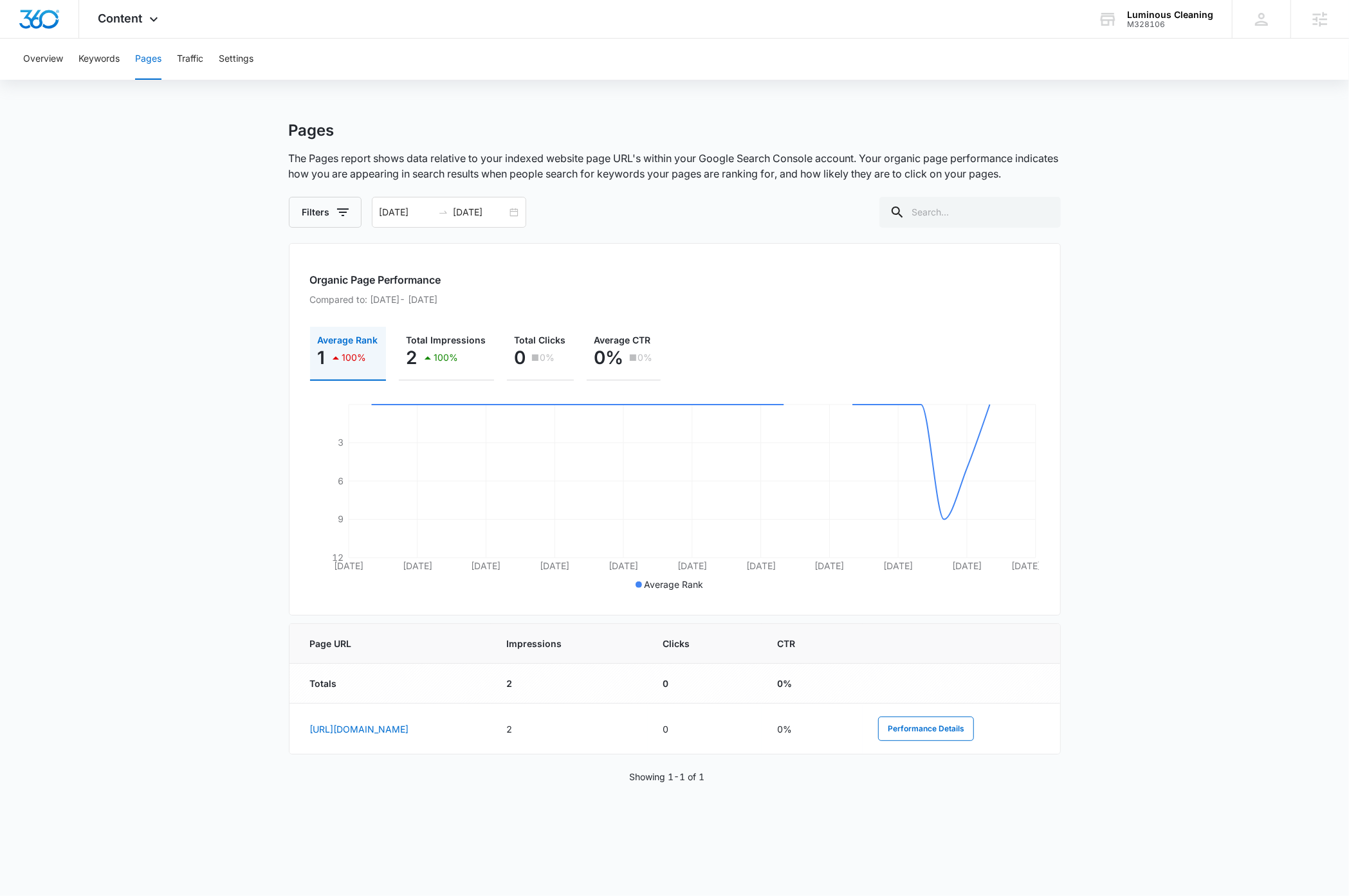
click at [185, 344] on main "Pages The Pages report shows data relative to your indexed website page URL's w…" at bounding box center [674, 468] width 1349 height 694
click at [114, 60] on button "Keywords" at bounding box center [98, 59] width 41 height 41
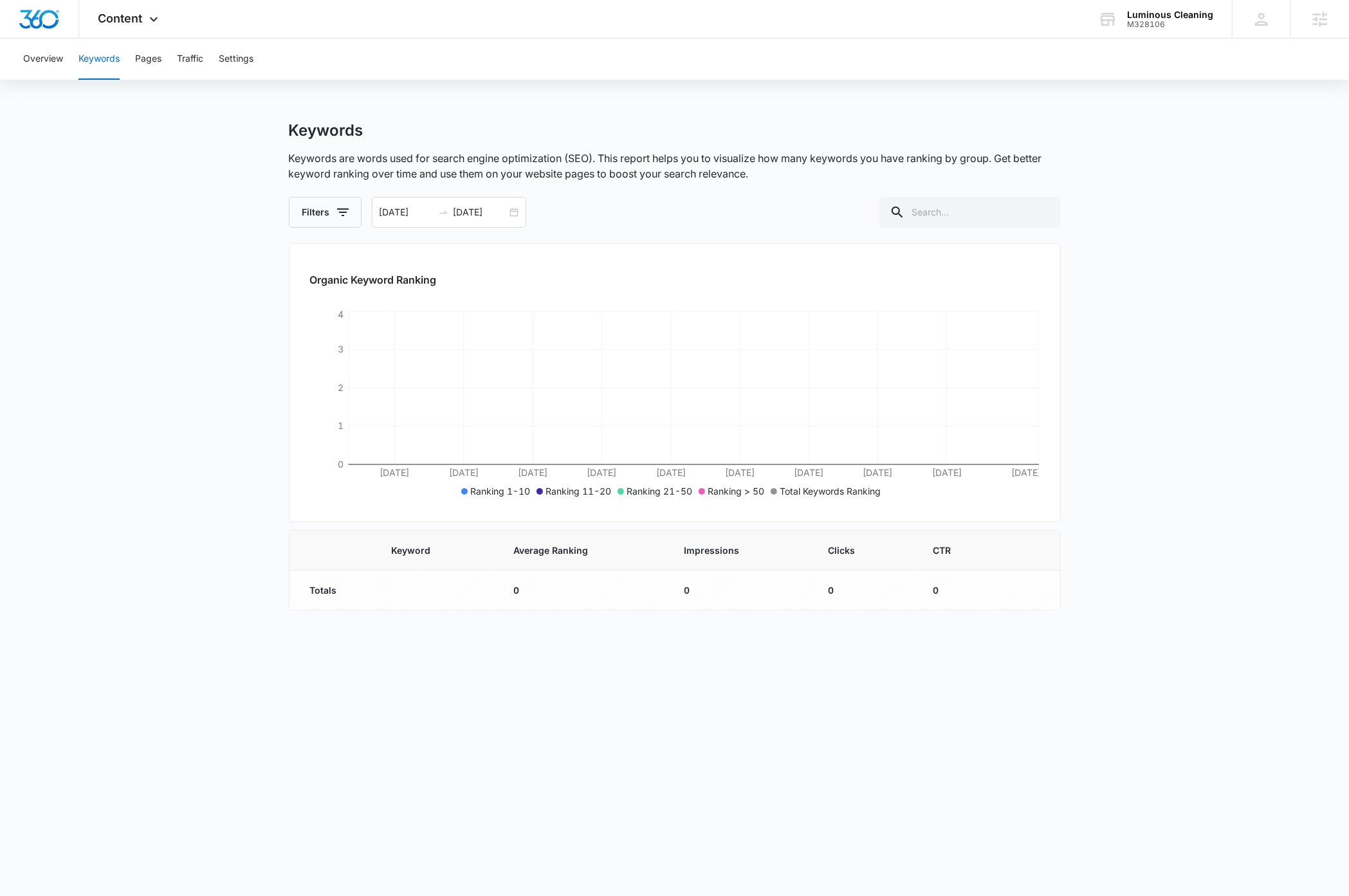
click at [153, 296] on main "Keywords Keywords are words used for search engine optimization (SEO). This rep…" at bounding box center [674, 374] width 1349 height 505
click at [513, 216] on div "08/08/2025 09/07/2025" at bounding box center [449, 212] width 154 height 31
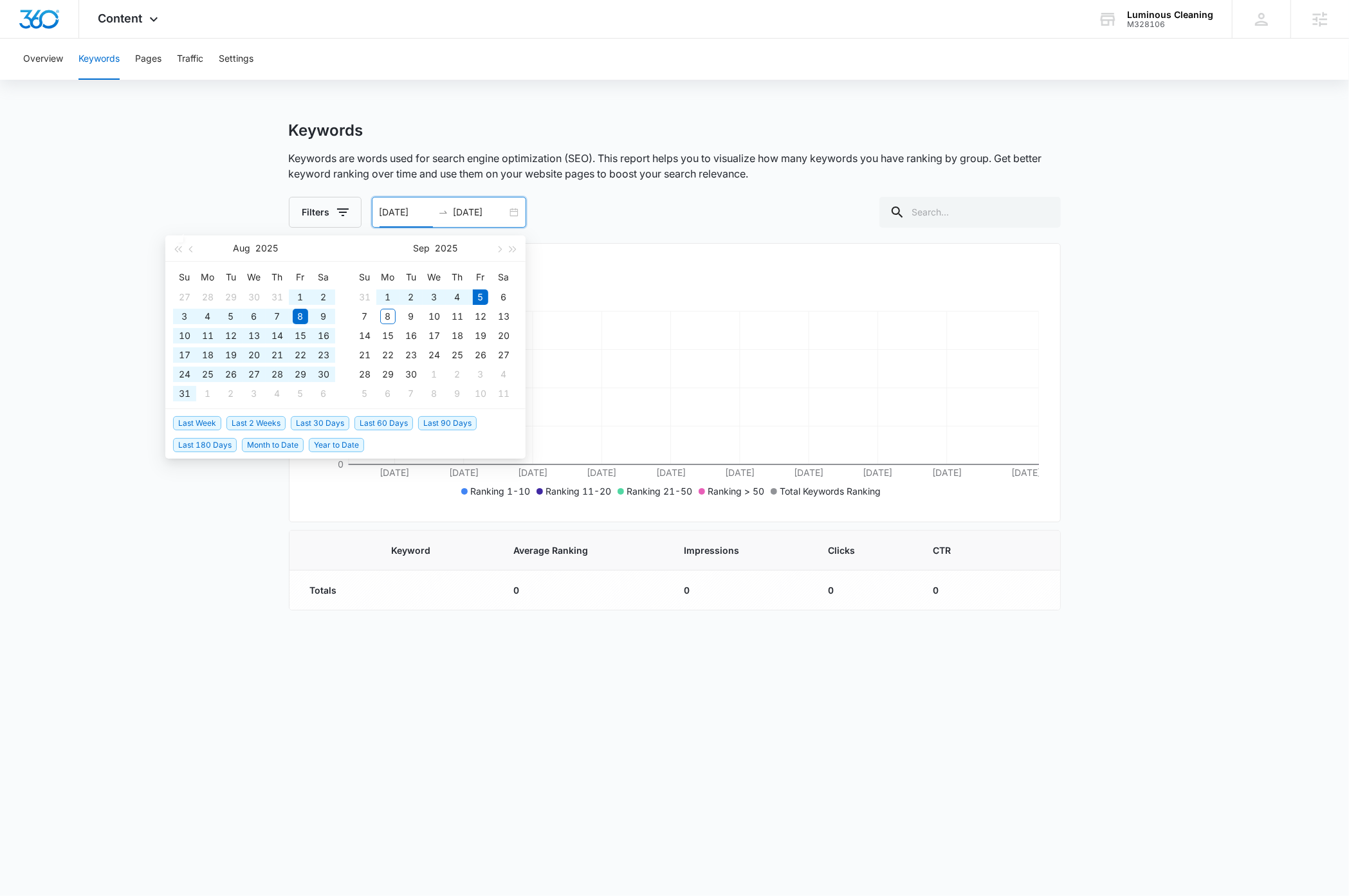
click at [376, 421] on span "Last 60 Days" at bounding box center [384, 423] width 59 height 14
type input "07/07/2025"
type input "09/05/2025"
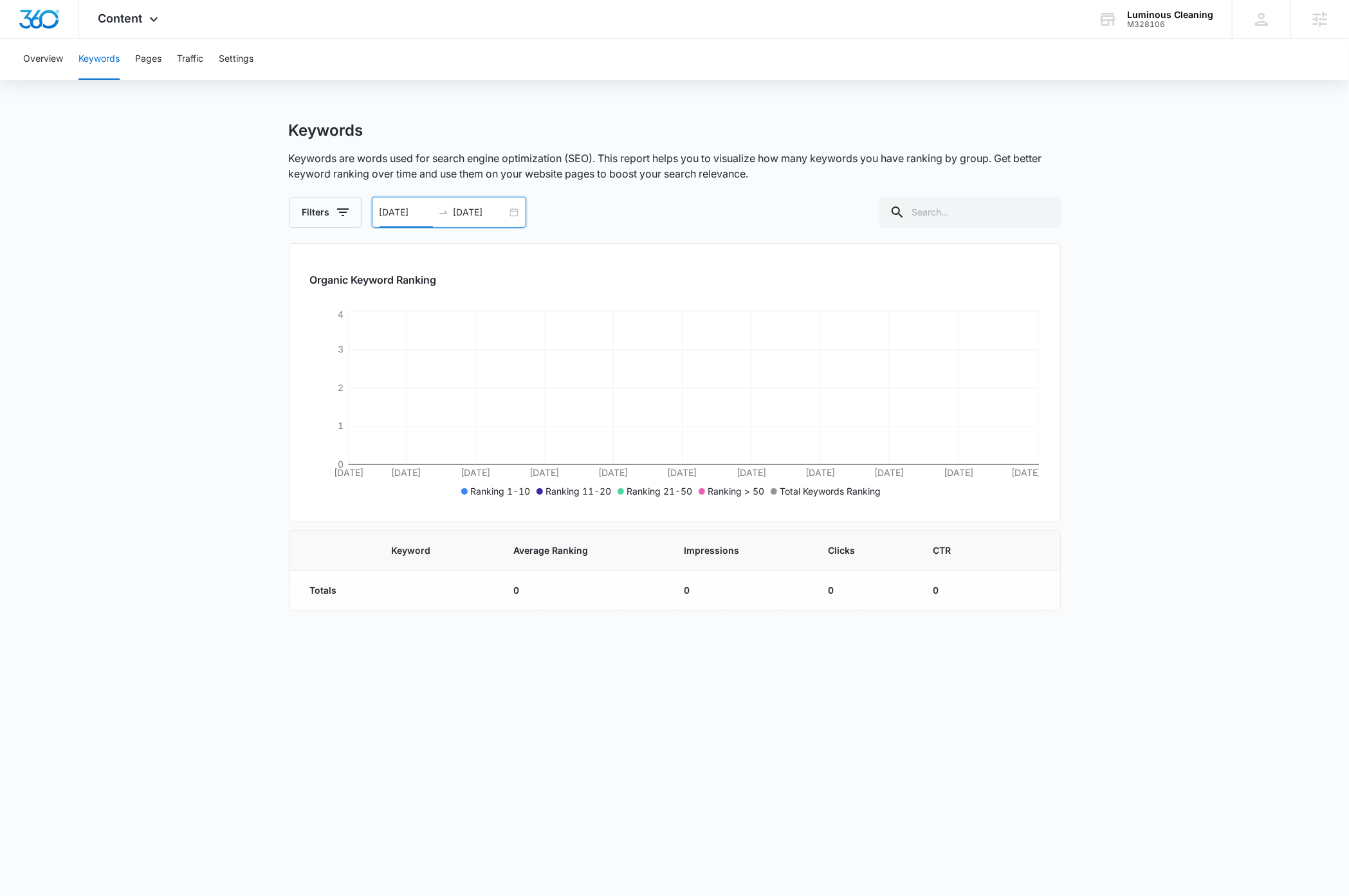
click at [515, 210] on div "07/07/2025 09/05/2025" at bounding box center [449, 212] width 154 height 31
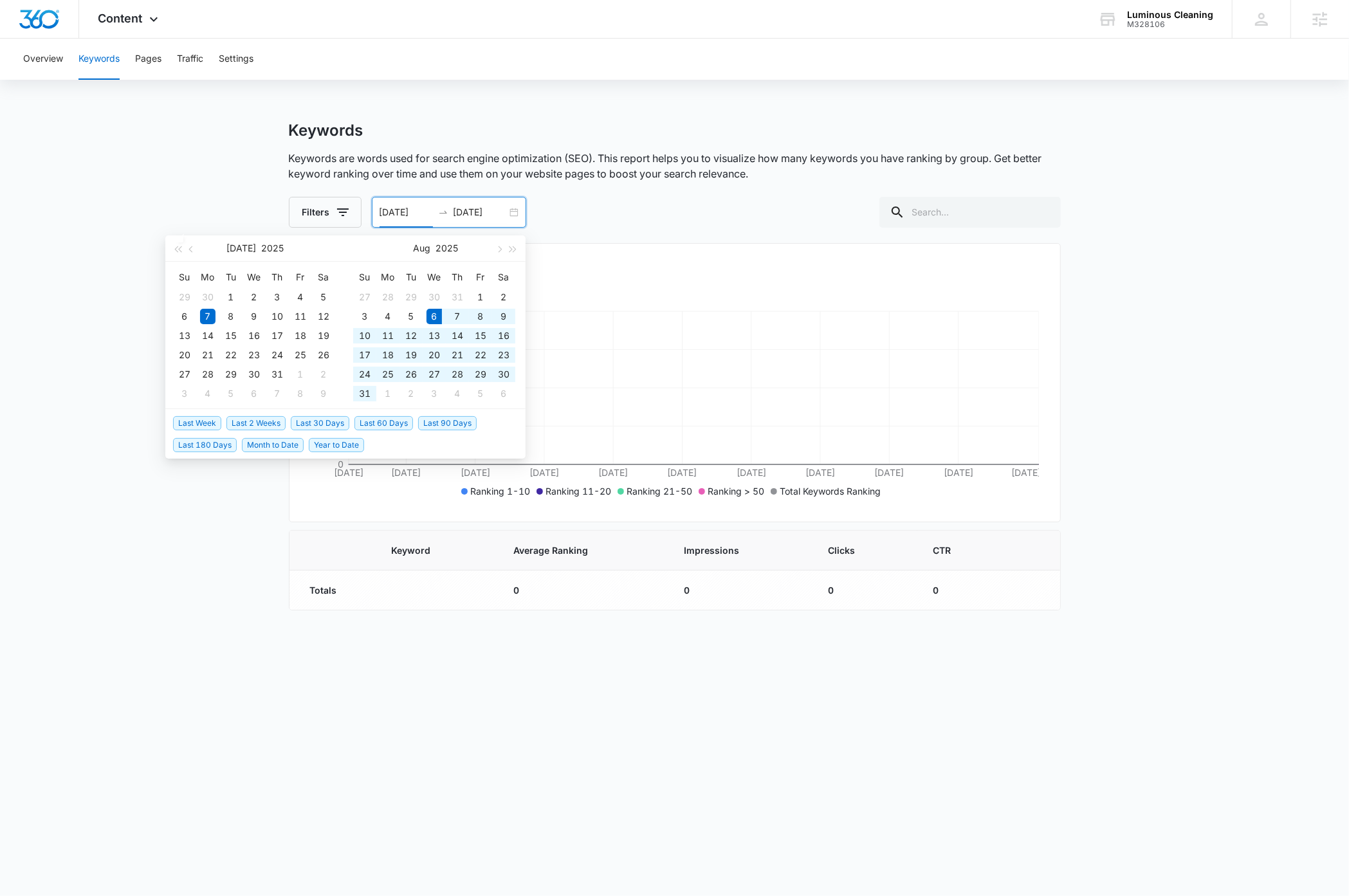
click at [320, 420] on span "Last 30 Days" at bounding box center [320, 423] width 59 height 14
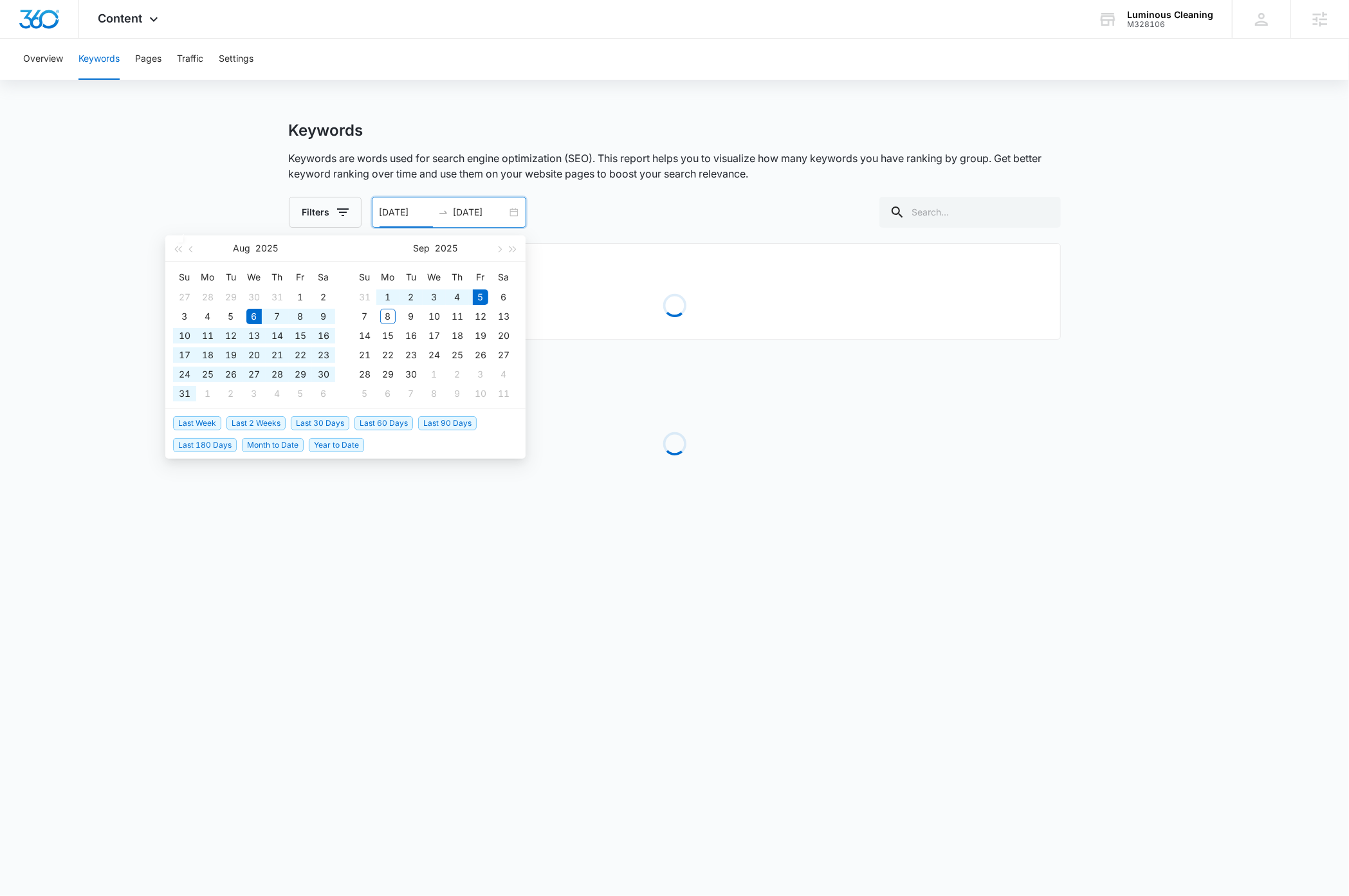
type input "08/06/2025"
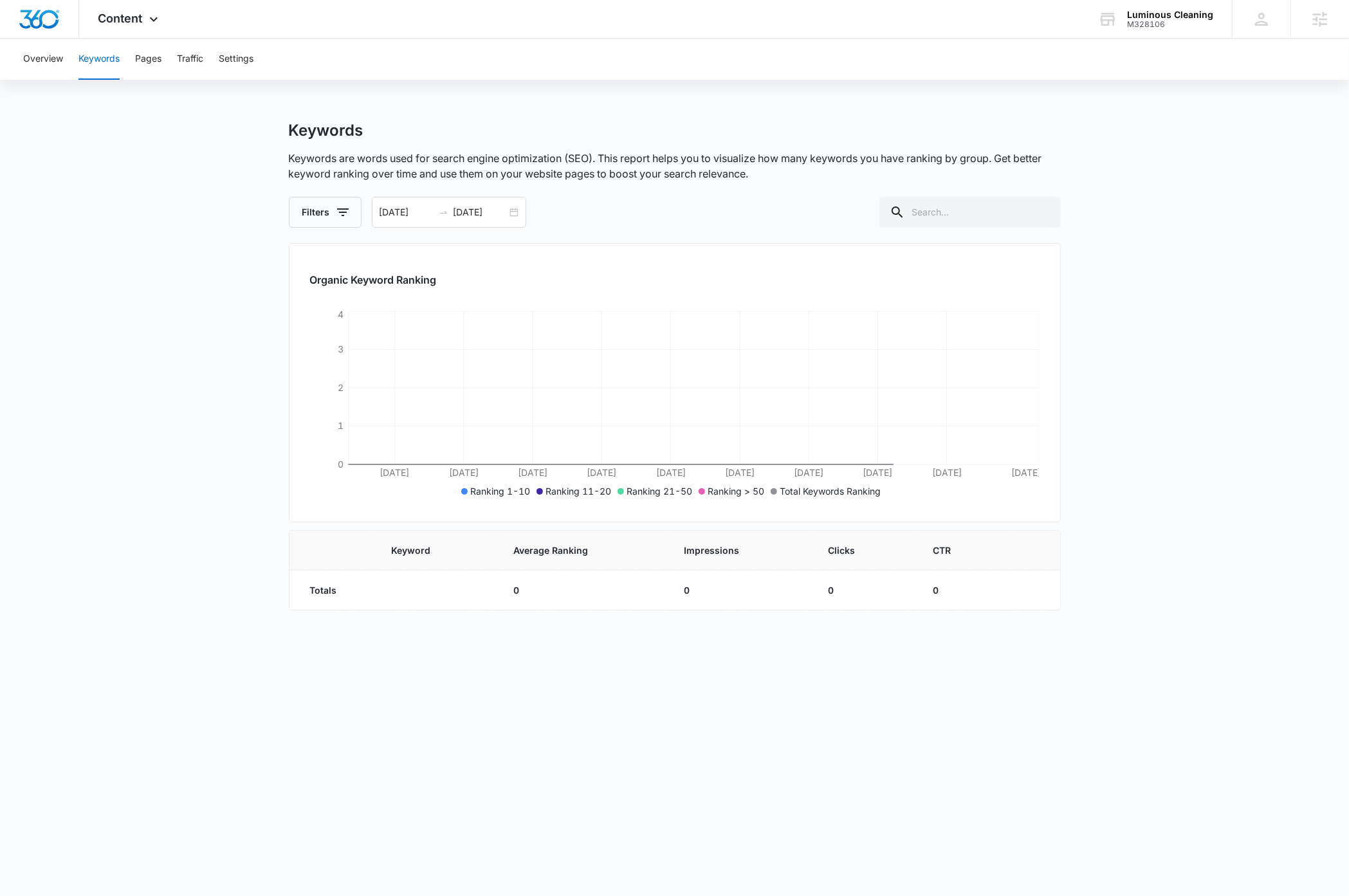
click at [146, 371] on main "Keywords Keywords are words used for search engine optimization (SEO). This rep…" at bounding box center [674, 374] width 1349 height 505
click at [1231, 251] on main "Keywords Keywords are words used for search engine optimization (SEO). This rep…" at bounding box center [674, 374] width 1349 height 505
click at [54, 60] on button "Overview" at bounding box center [42, 59] width 40 height 41
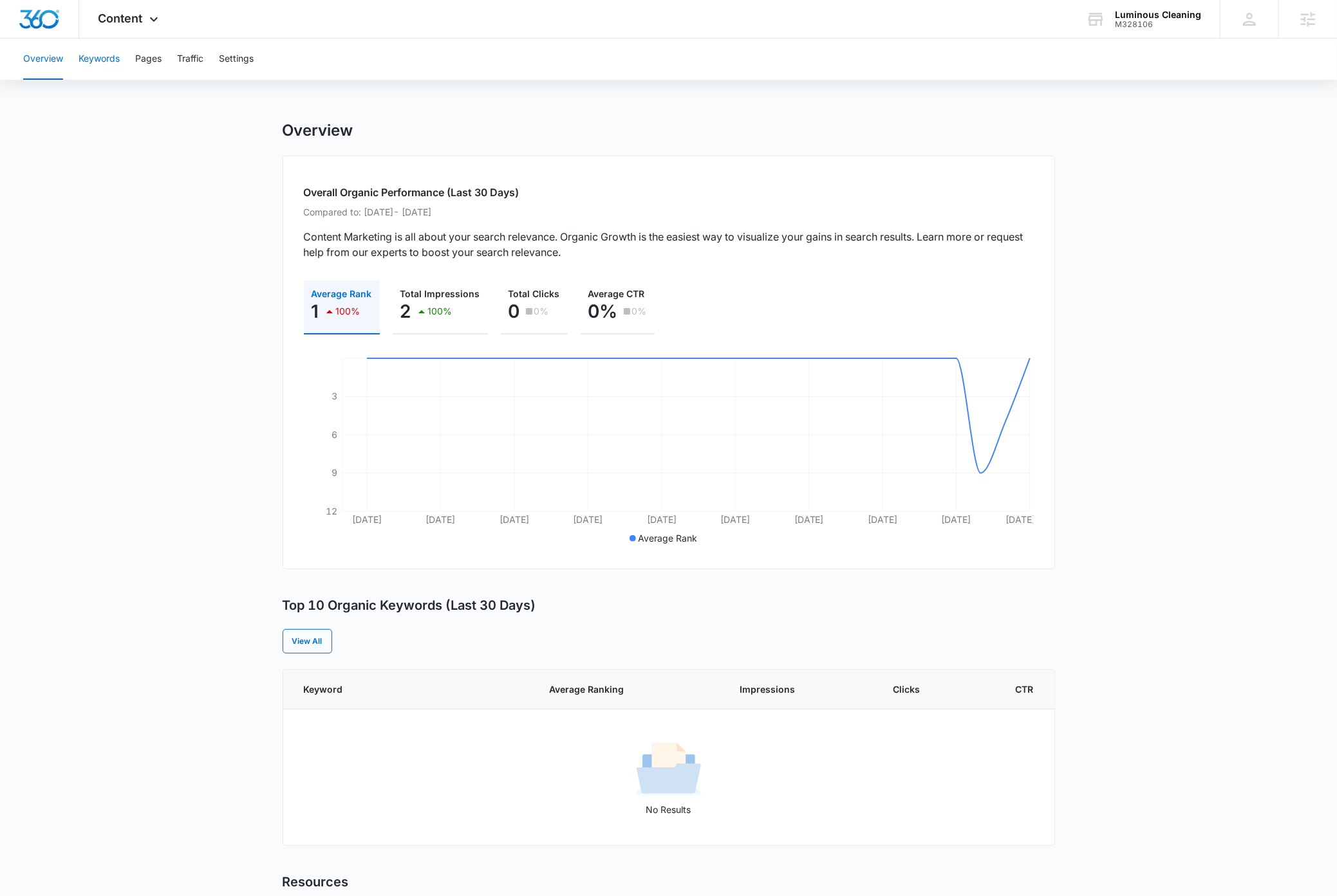
click at [113, 58] on button "Keywords" at bounding box center [98, 59] width 41 height 41
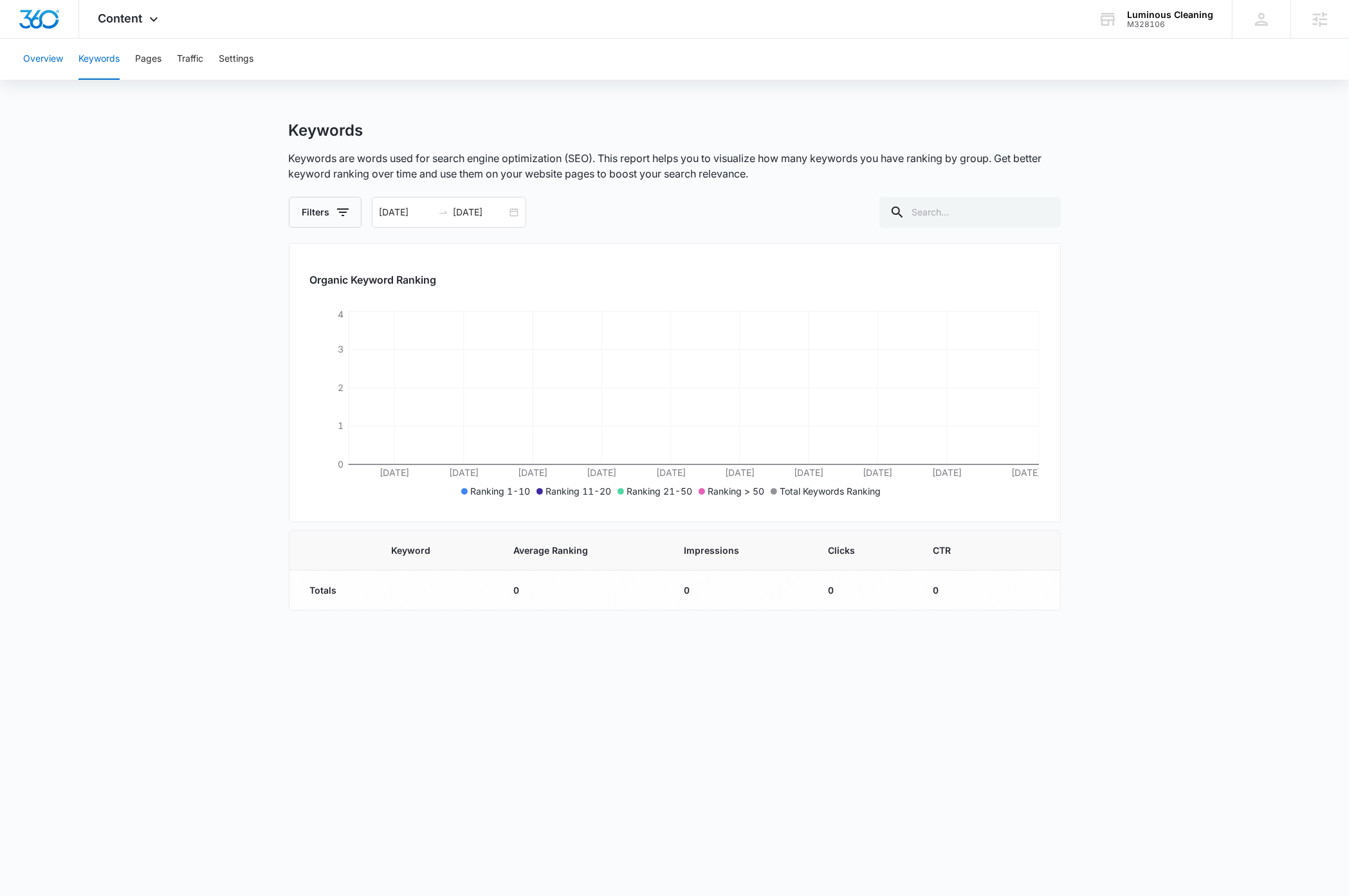
click at [36, 61] on button "Overview" at bounding box center [42, 59] width 40 height 41
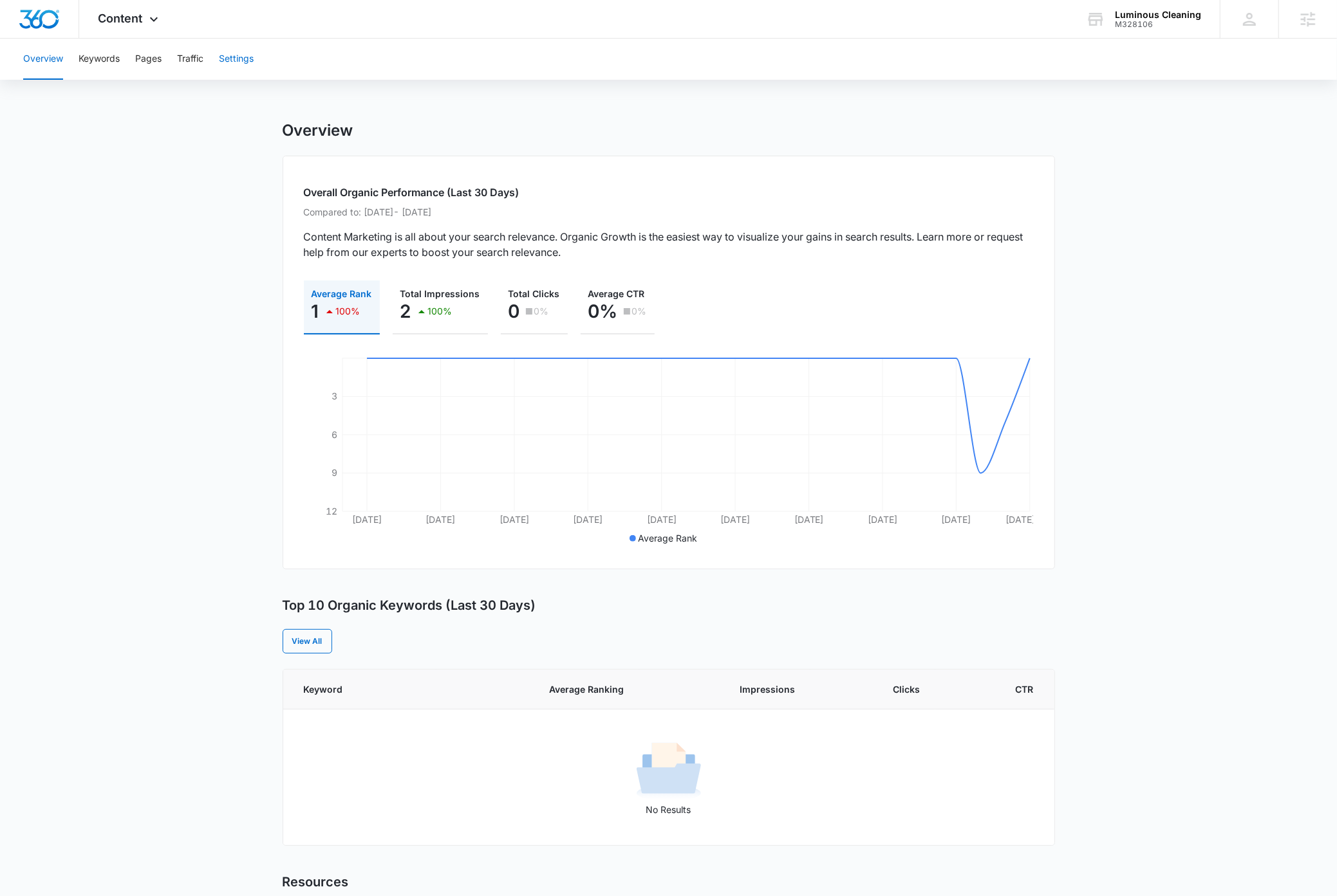
click at [254, 60] on button "Settings" at bounding box center [236, 59] width 35 height 41
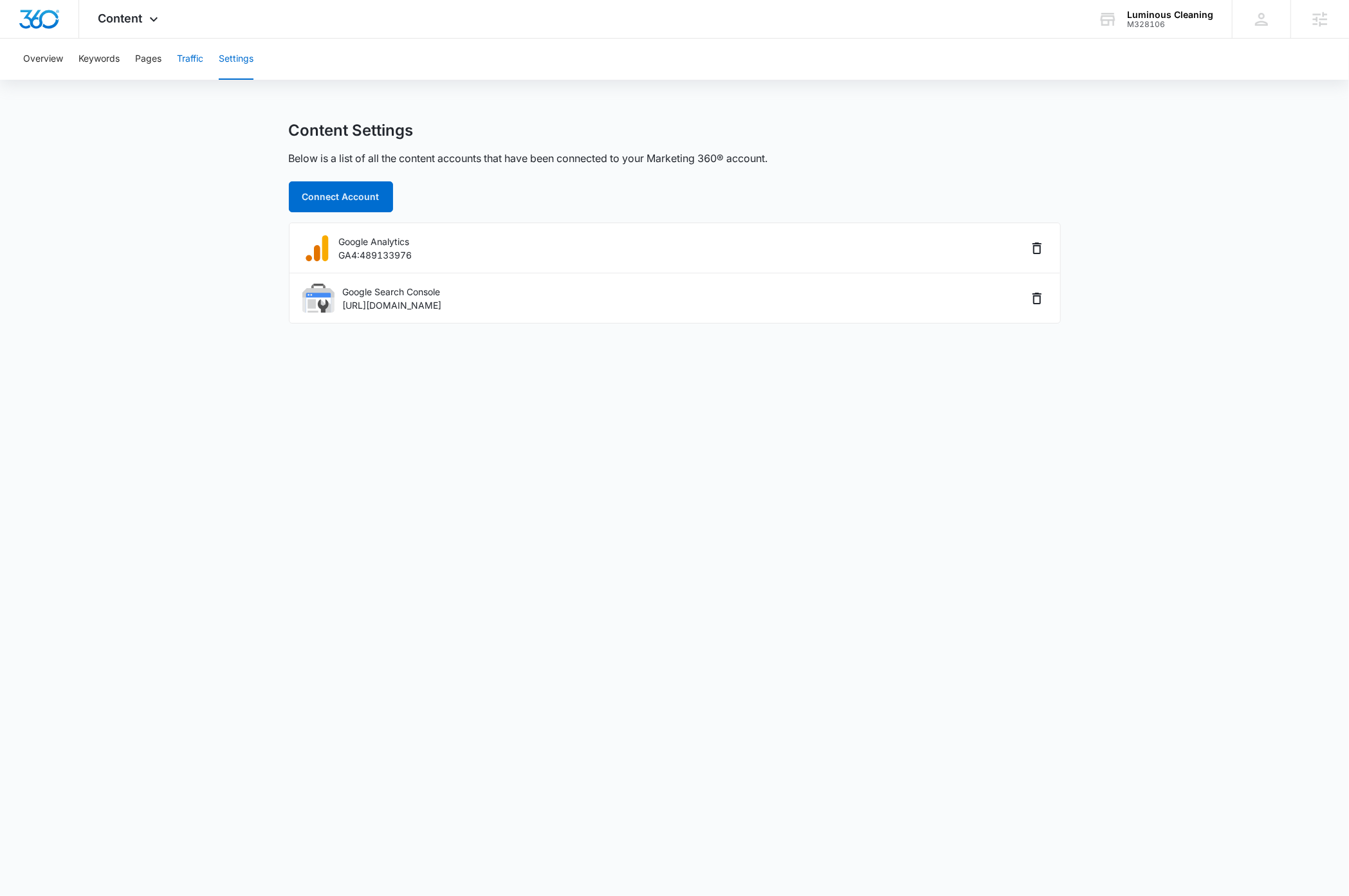
click at [184, 62] on button "Traffic" at bounding box center [190, 59] width 26 height 41
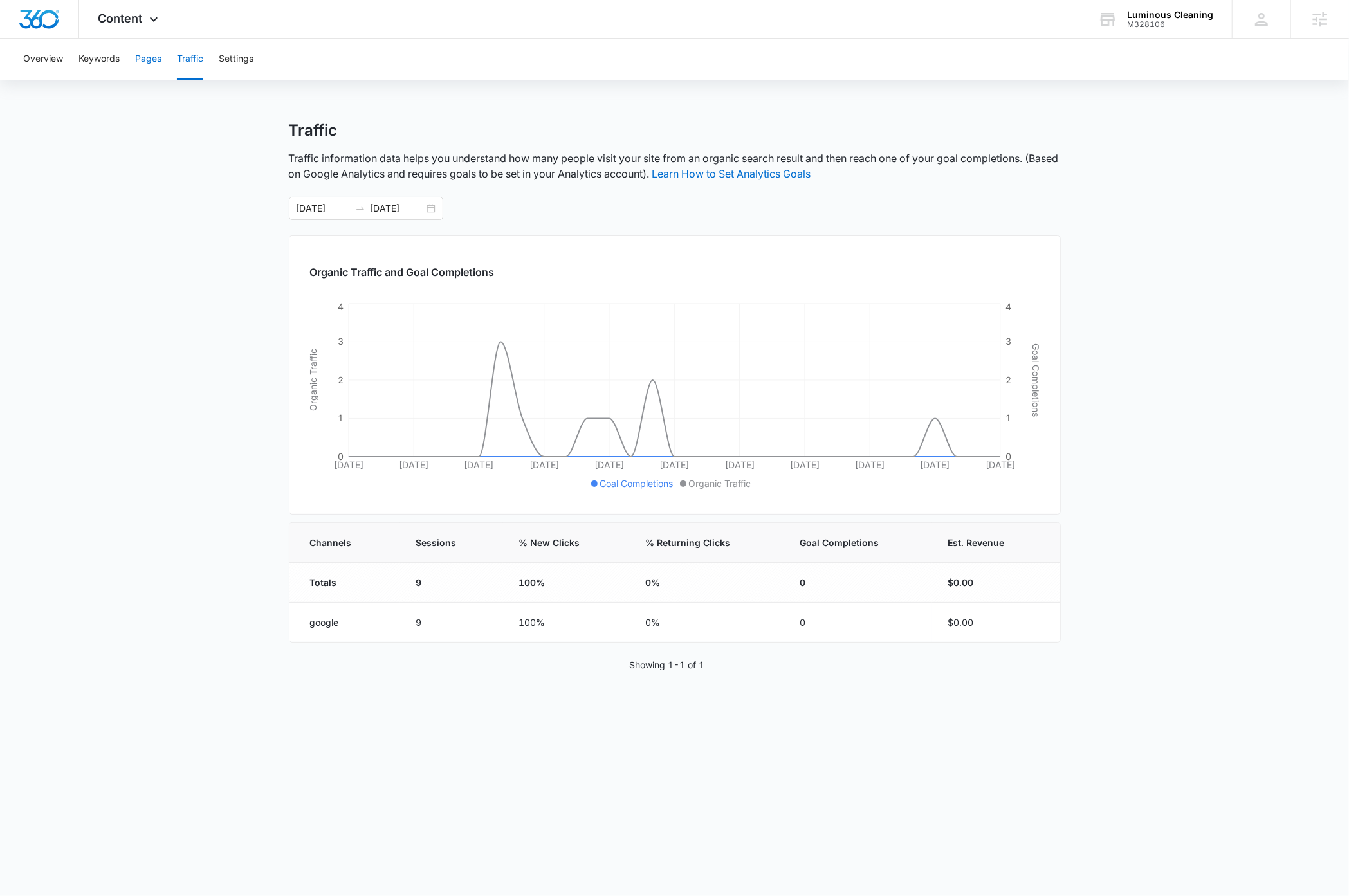
click at [149, 61] on button "Pages" at bounding box center [147, 59] width 26 height 41
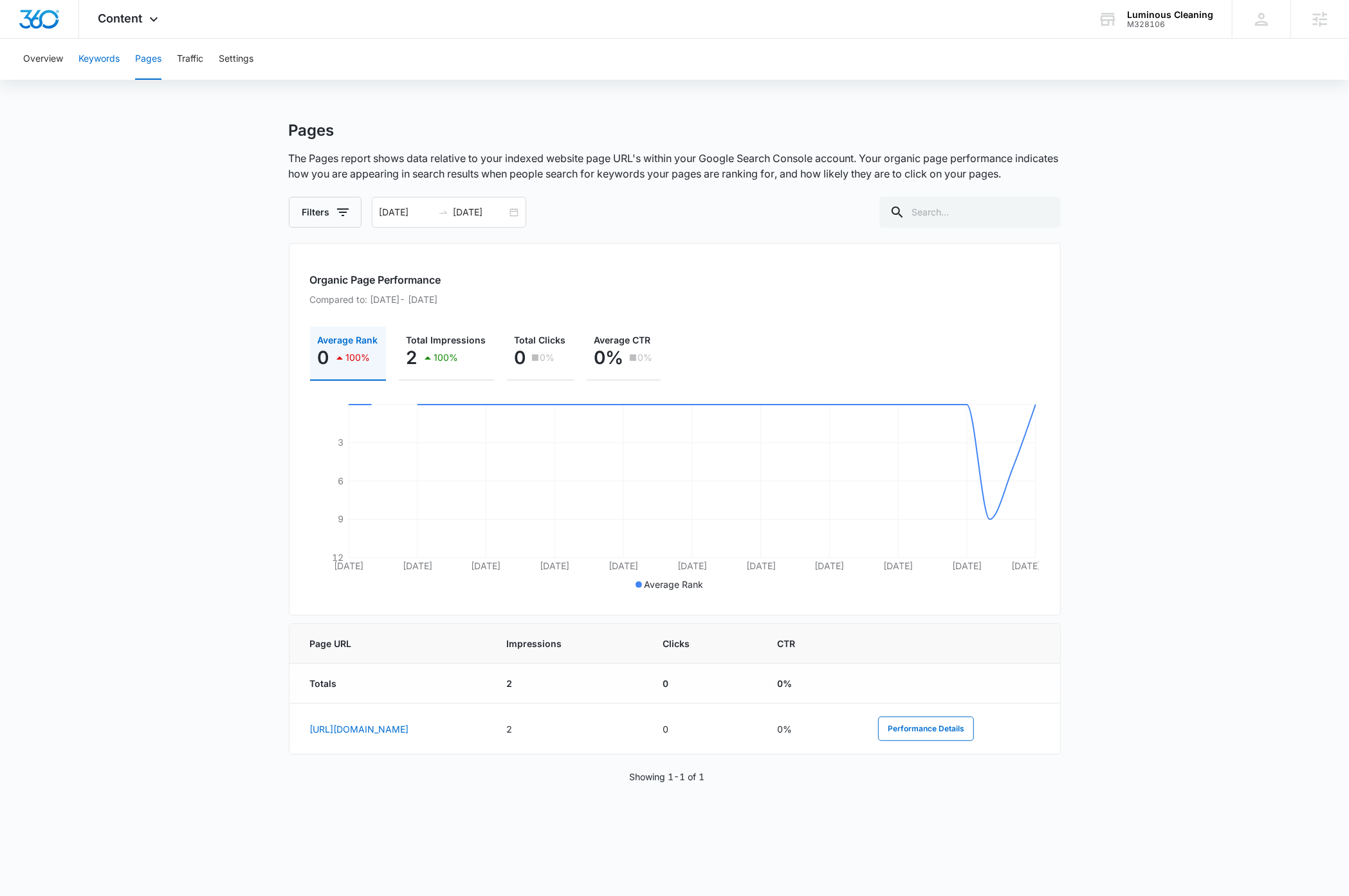
click at [99, 57] on button "Keywords" at bounding box center [98, 59] width 41 height 41
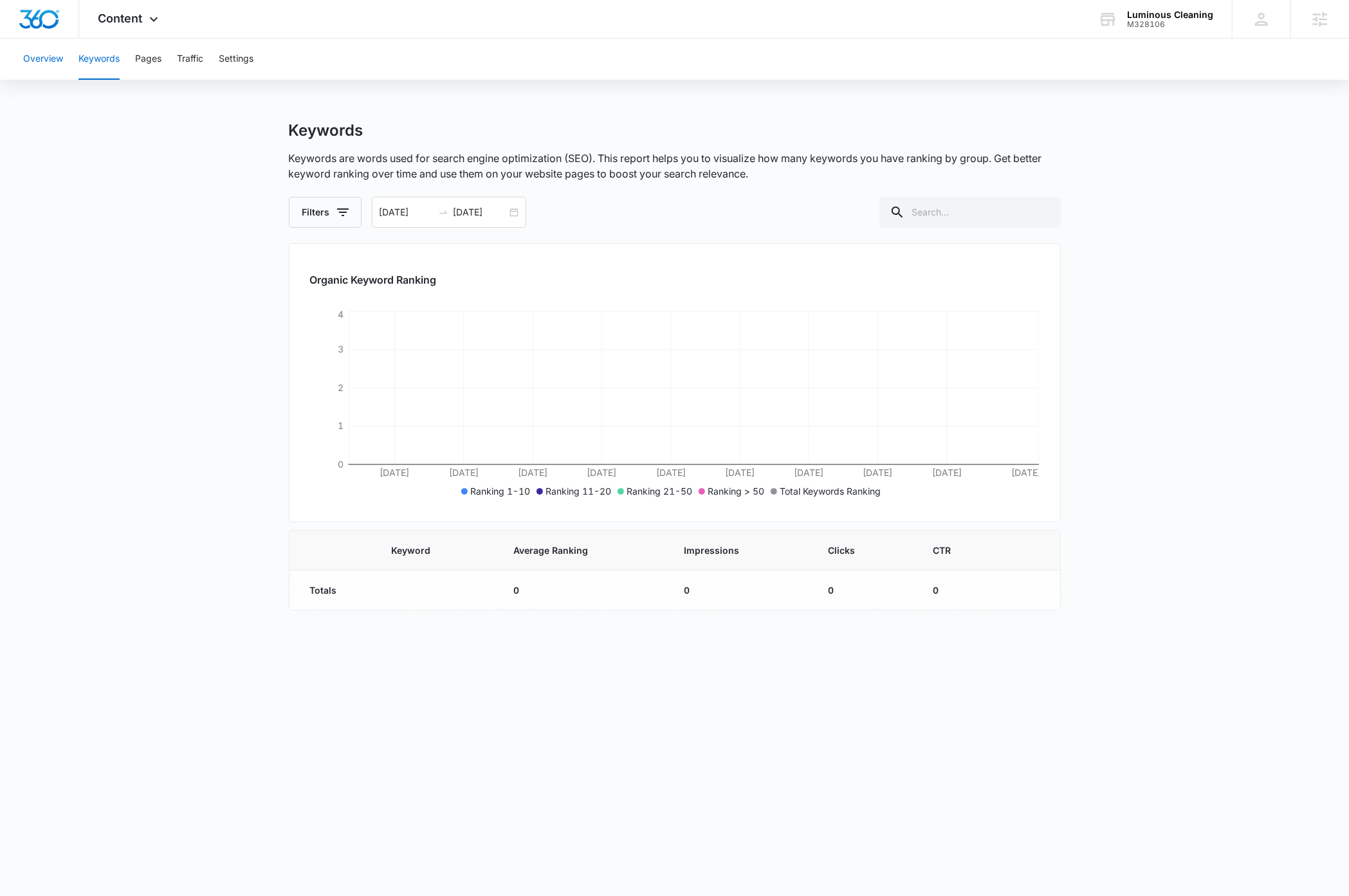
click at [48, 56] on button "Overview" at bounding box center [42, 59] width 40 height 41
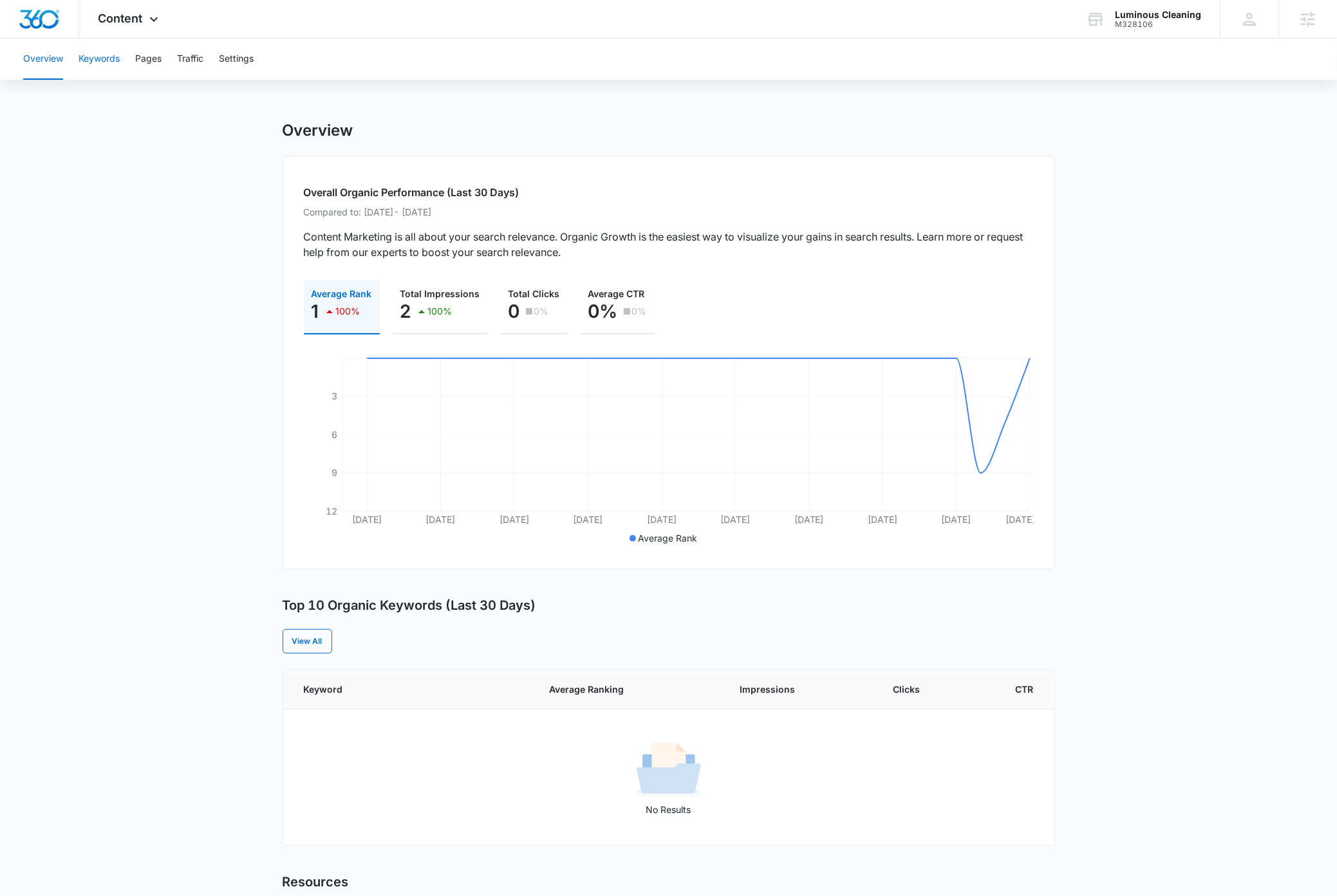
click at [106, 57] on button "Keywords" at bounding box center [98, 59] width 41 height 41
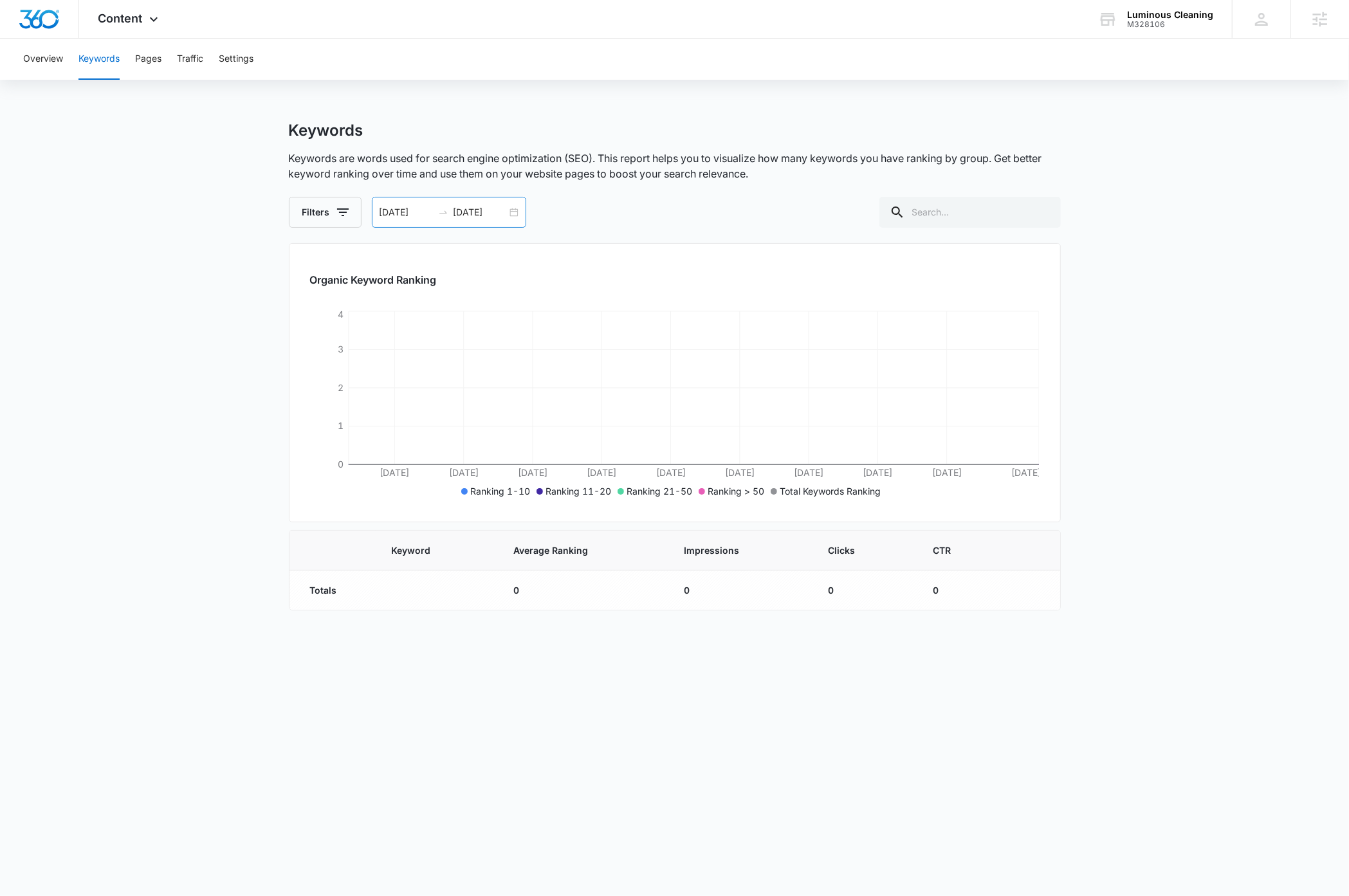
click at [513, 212] on div "08/06/2025 09/05/2025" at bounding box center [449, 212] width 154 height 31
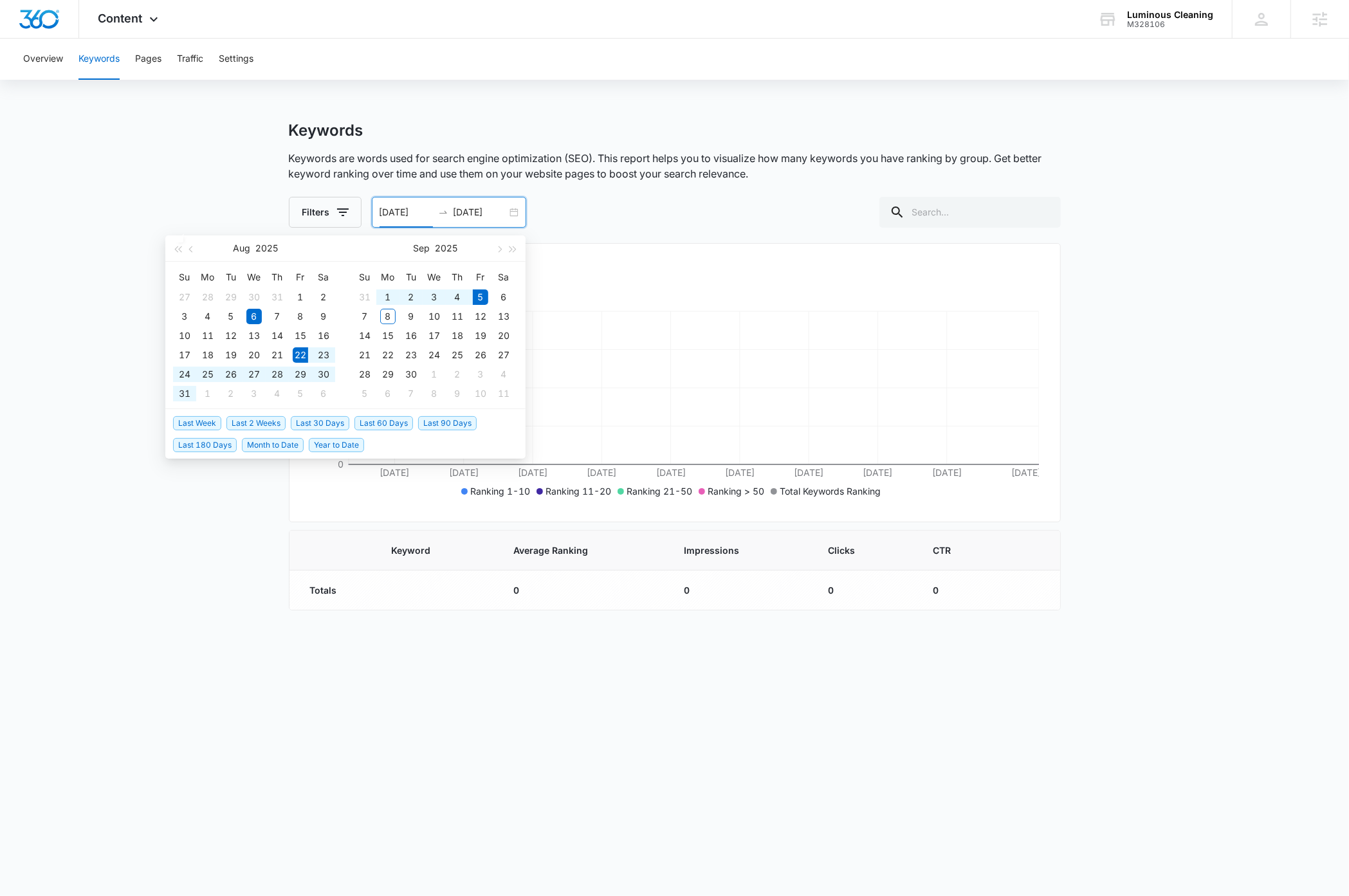
click at [254, 422] on span "Last 2 Weeks" at bounding box center [255, 423] width 59 height 14
type input "08/22/2025"
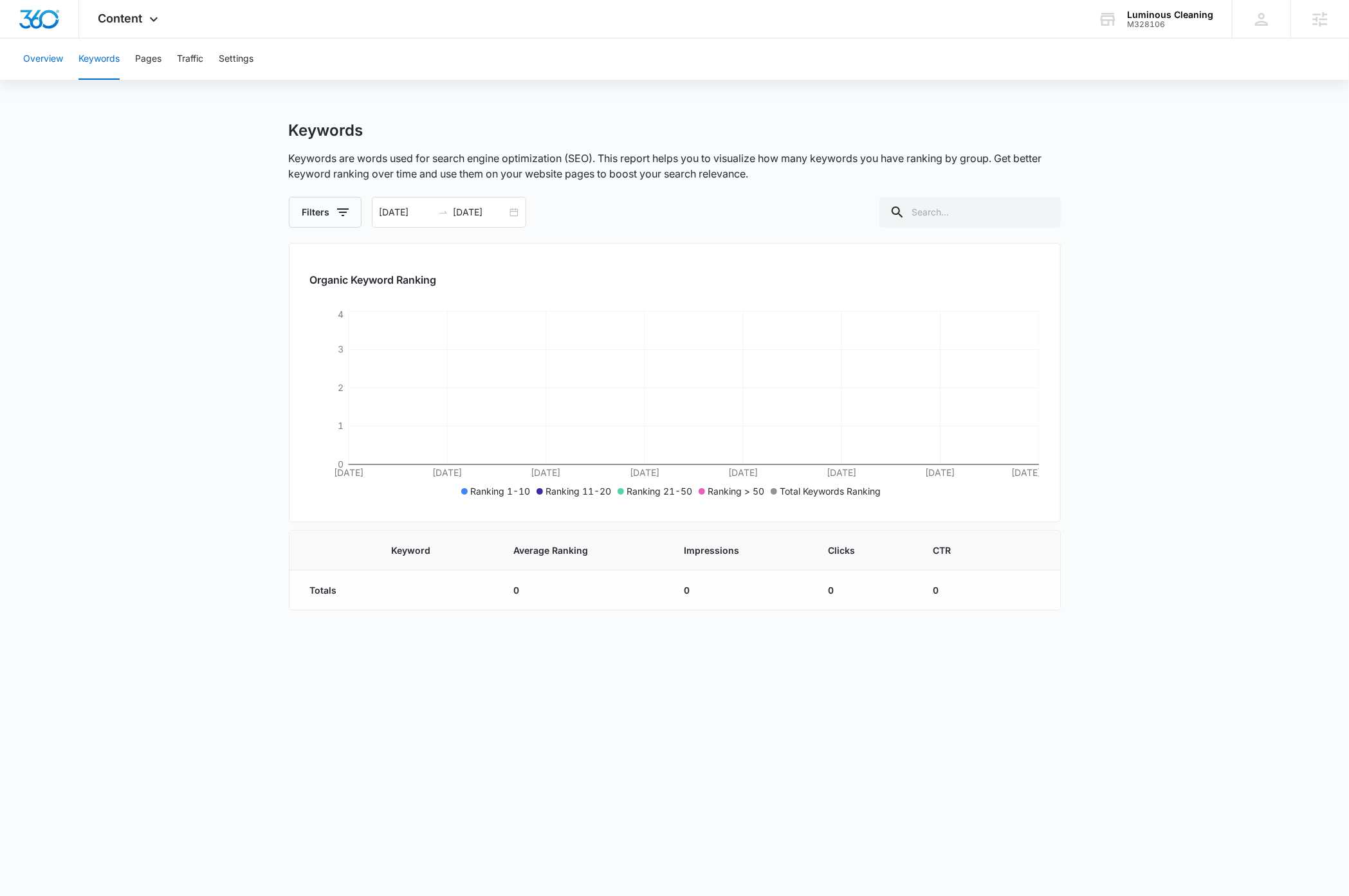
click at [53, 59] on button "Overview" at bounding box center [42, 59] width 40 height 41
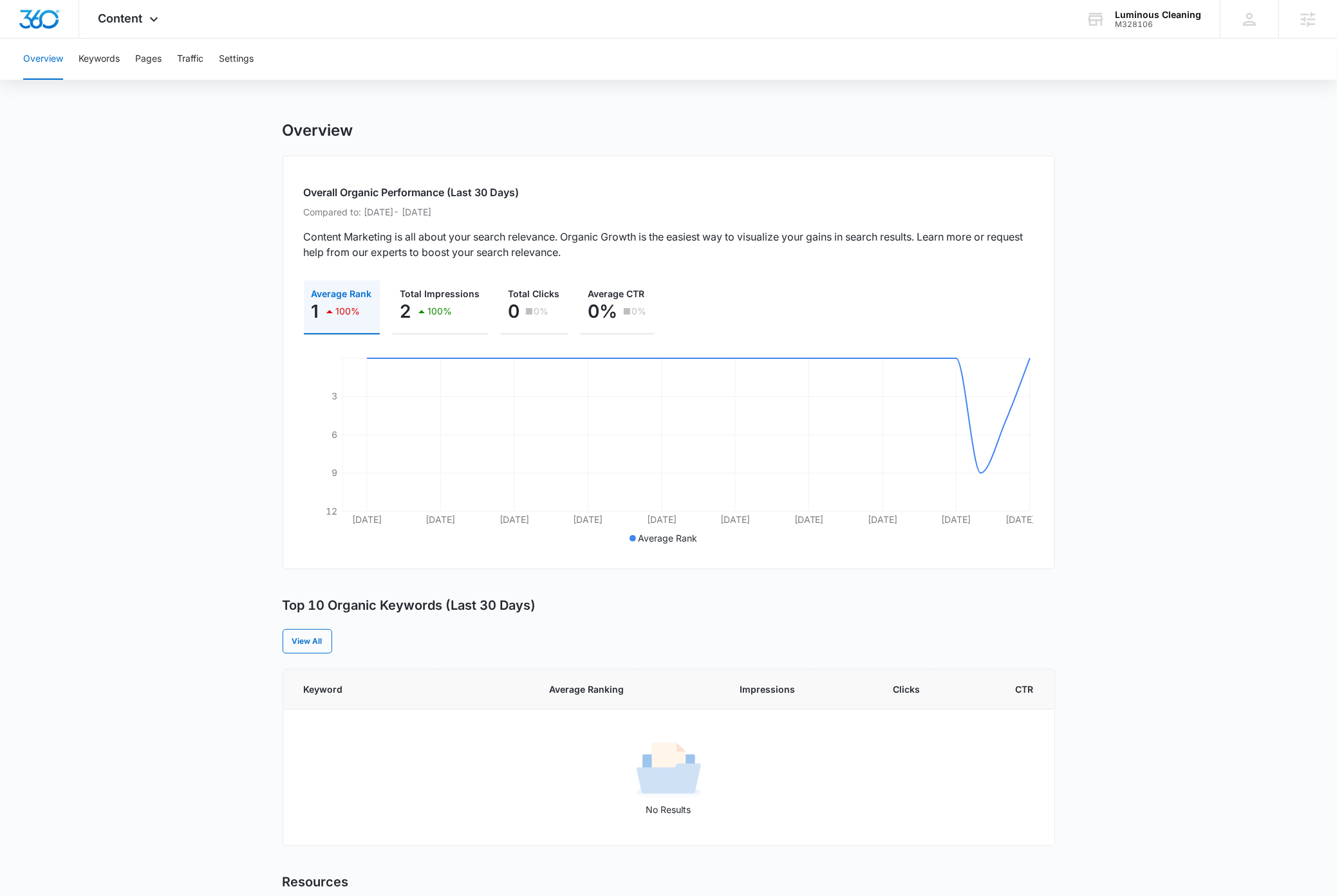
click at [172, 361] on main "Overview Overall Organic Performance (Last 30 Days) Compared to: Jul 10, 2025 -…" at bounding box center [668, 614] width 1337 height 985
click at [105, 61] on button "Keywords" at bounding box center [98, 59] width 41 height 41
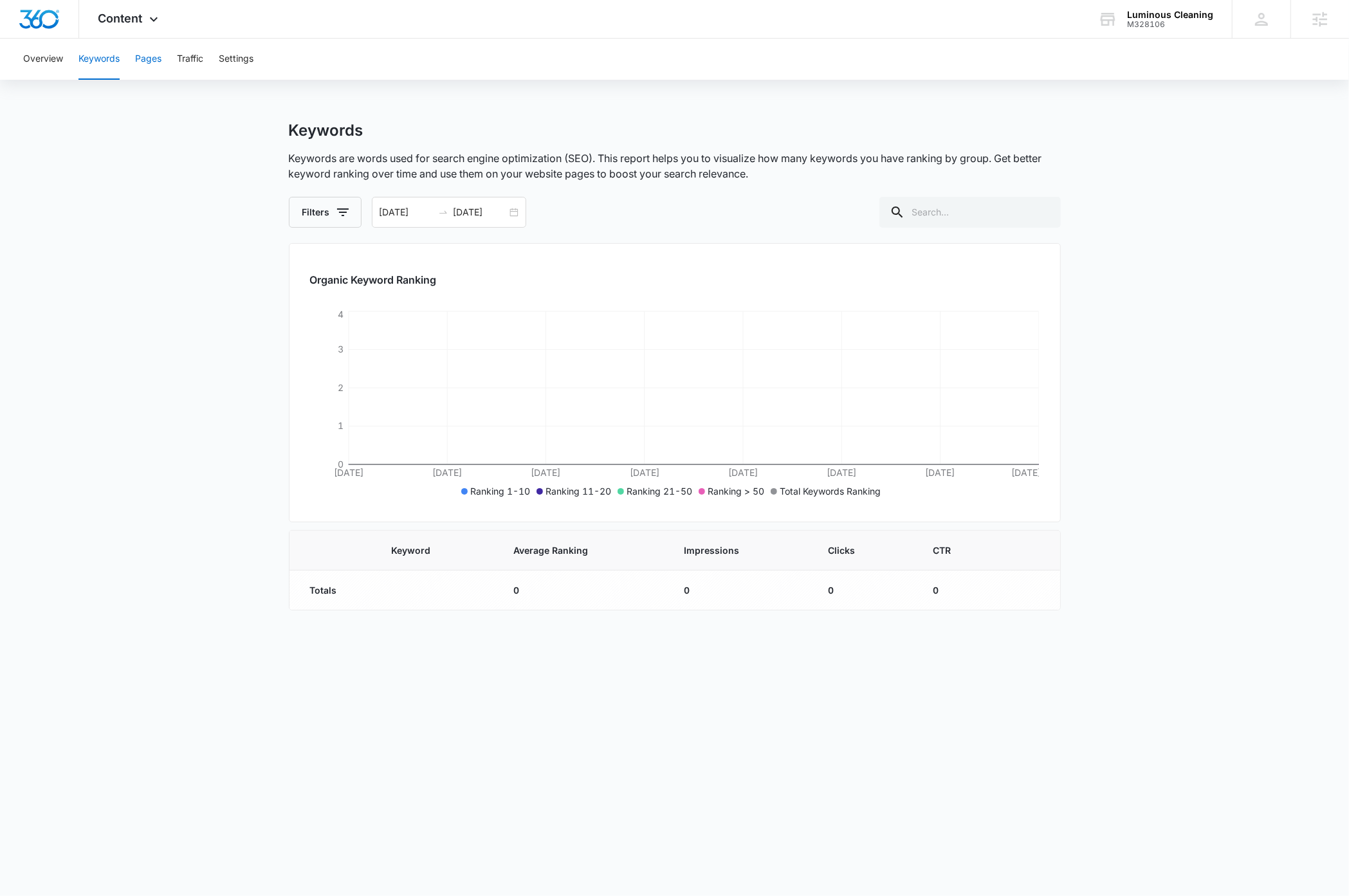
click at [146, 60] on button "Pages" at bounding box center [147, 59] width 26 height 41
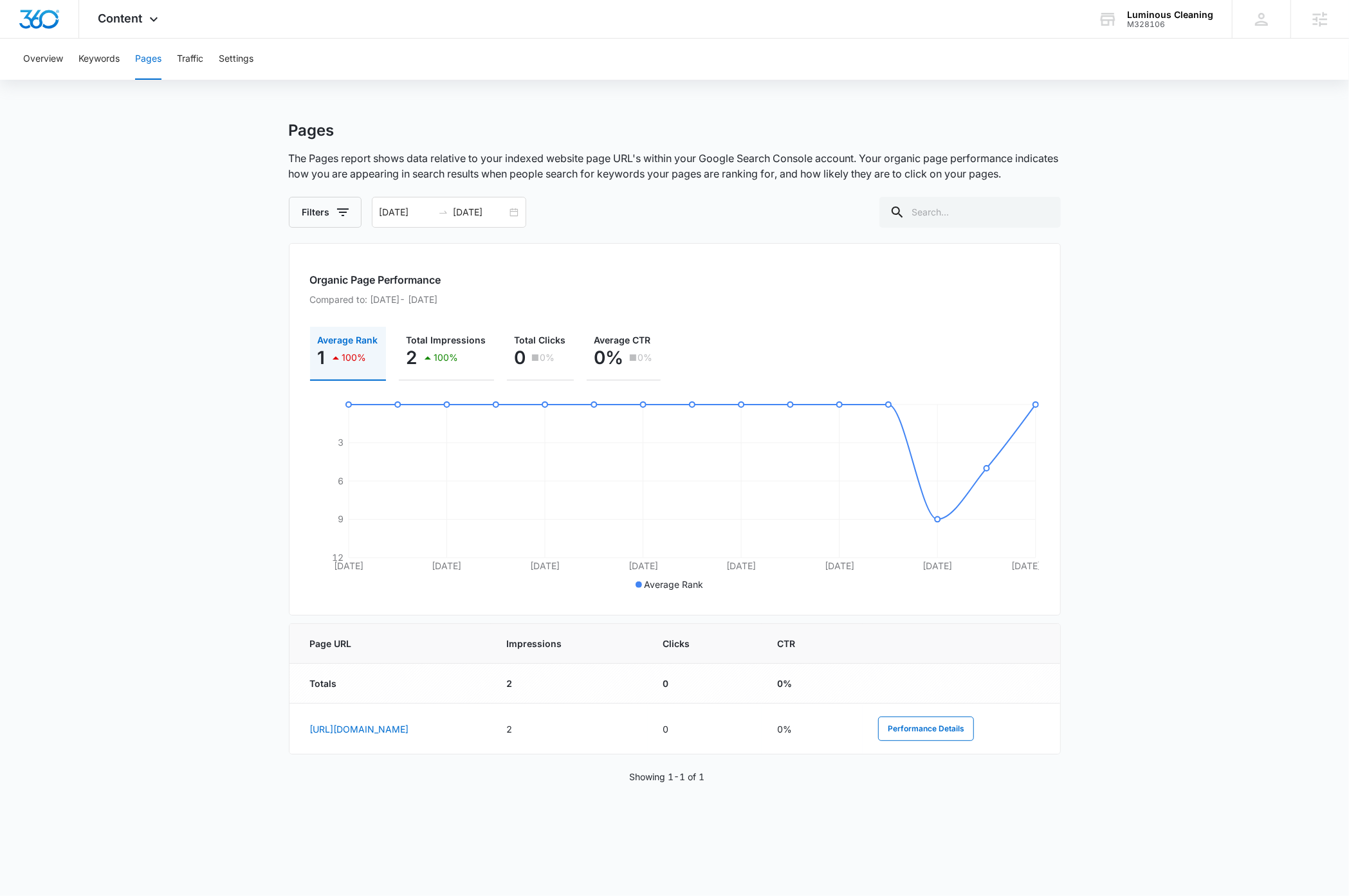
click at [134, 336] on main "Pages The Pages report shows data relative to your indexed website page URL's w…" at bounding box center [674, 468] width 1349 height 694
click at [513, 215] on div "08/22/2025 09/05/2025" at bounding box center [449, 212] width 154 height 31
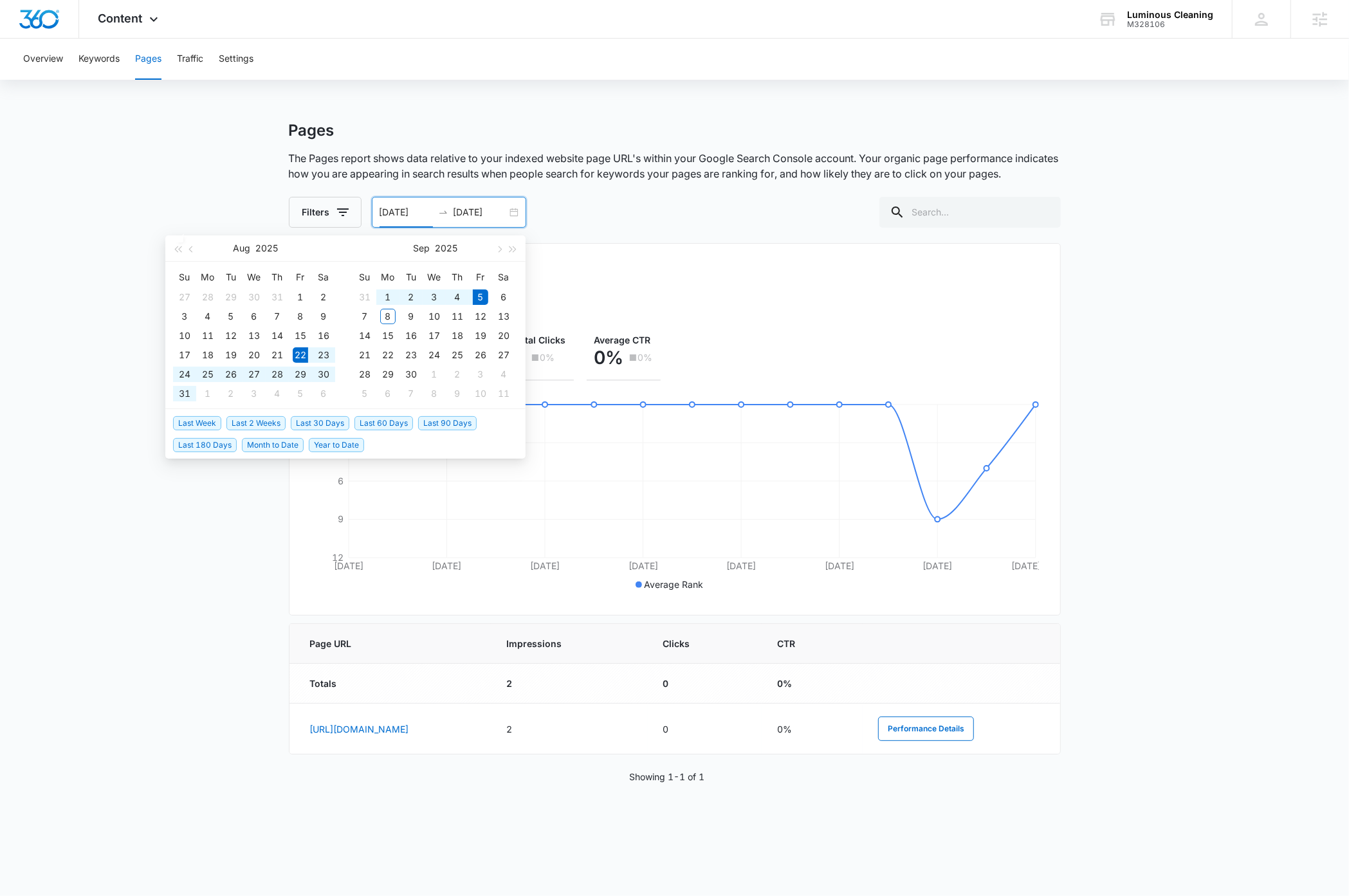
type input "08/22/2025"
click at [252, 420] on span "Last 2 Weeks" at bounding box center [255, 423] width 59 height 14
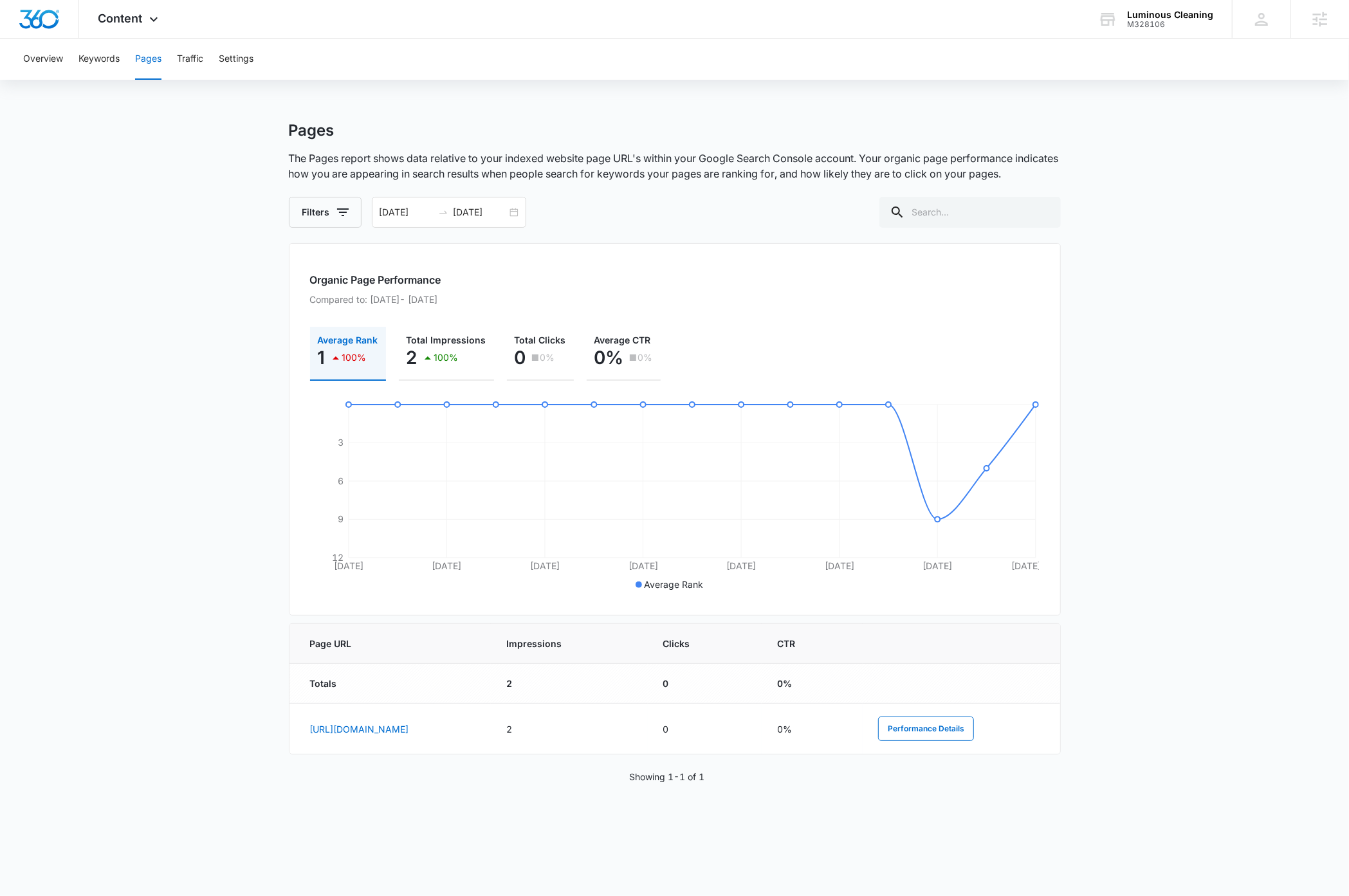
click at [198, 375] on main "Pages The Pages report shows data relative to your indexed website page URL's w…" at bounding box center [674, 468] width 1349 height 694
click at [163, 265] on main "Pages The Pages report shows data relative to your indexed website page URL's w…" at bounding box center [674, 468] width 1349 height 694
click at [106, 60] on button "Keywords" at bounding box center [98, 59] width 41 height 41
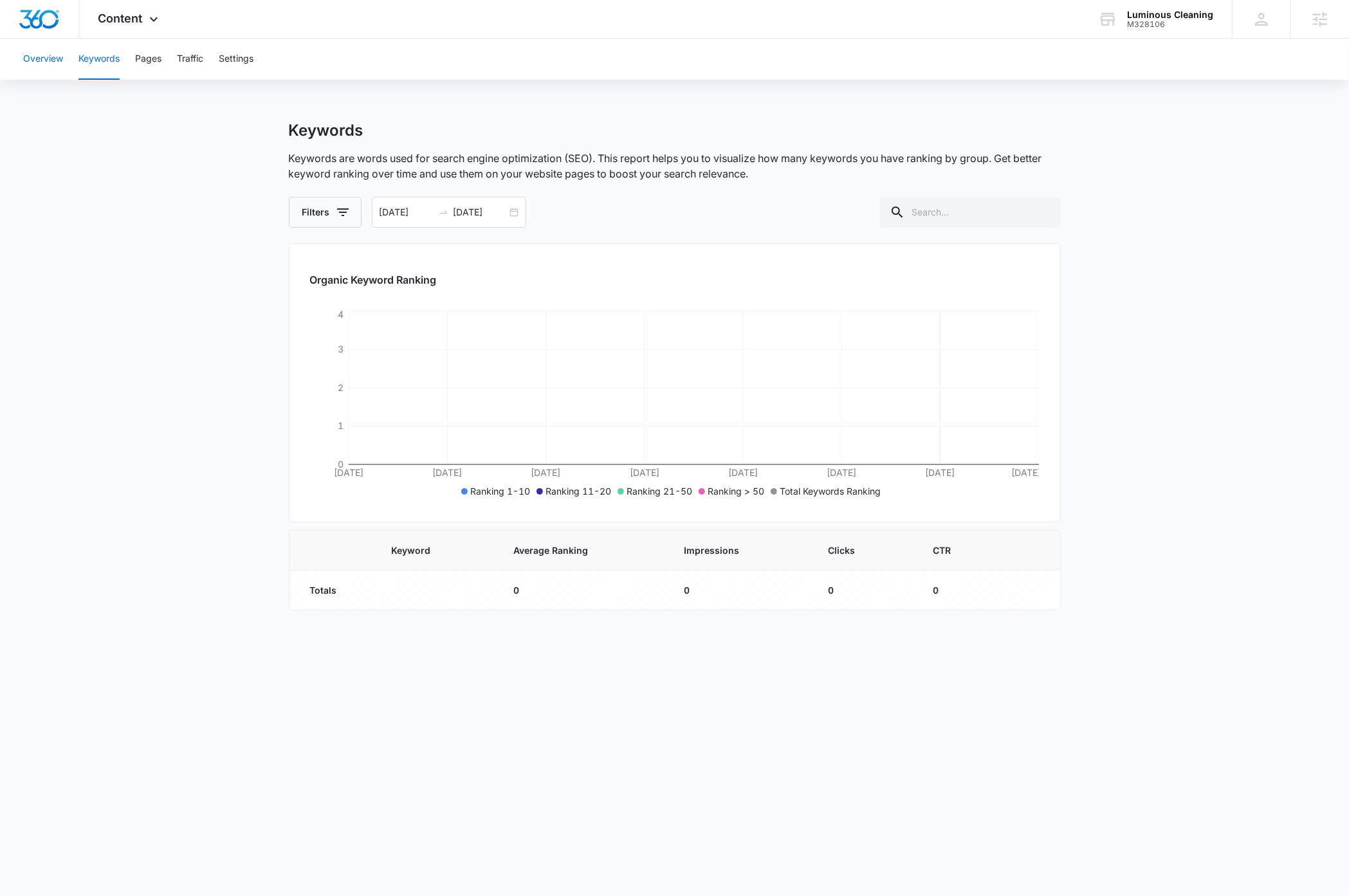
click at [54, 61] on button "Overview" at bounding box center [42, 59] width 40 height 41
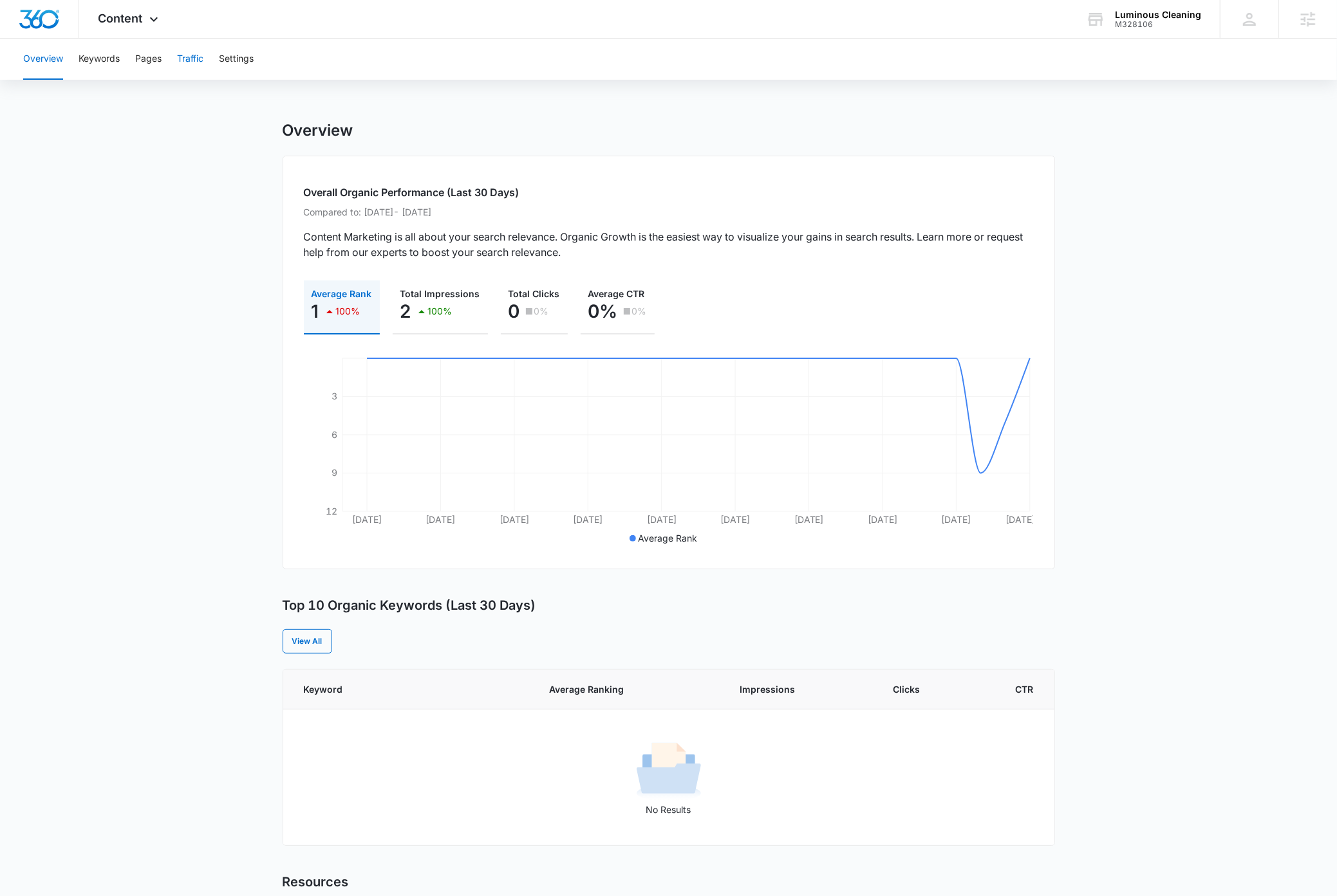
click at [194, 62] on button "Traffic" at bounding box center [190, 59] width 26 height 41
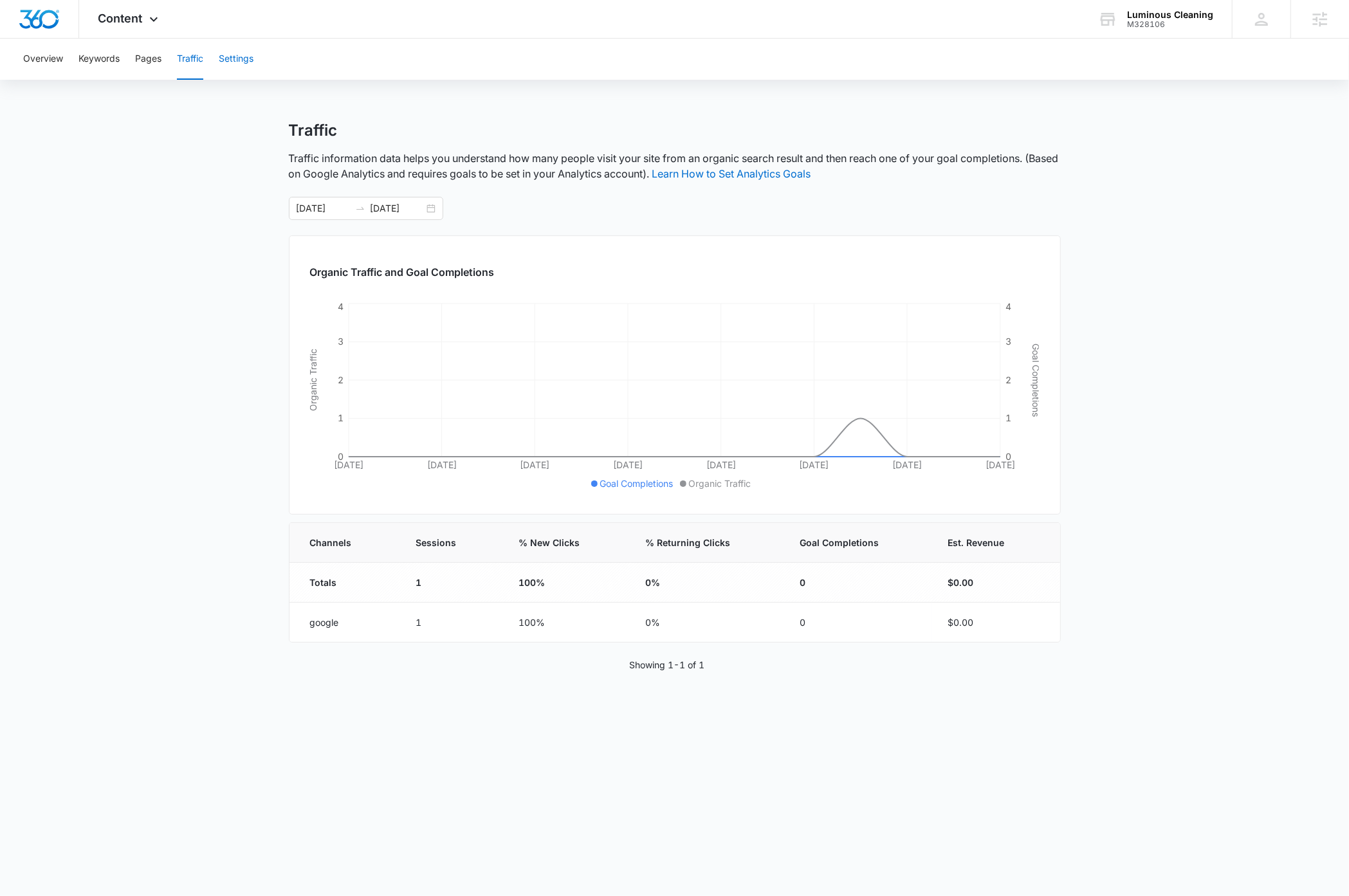
click at [236, 61] on button "Settings" at bounding box center [236, 59] width 35 height 41
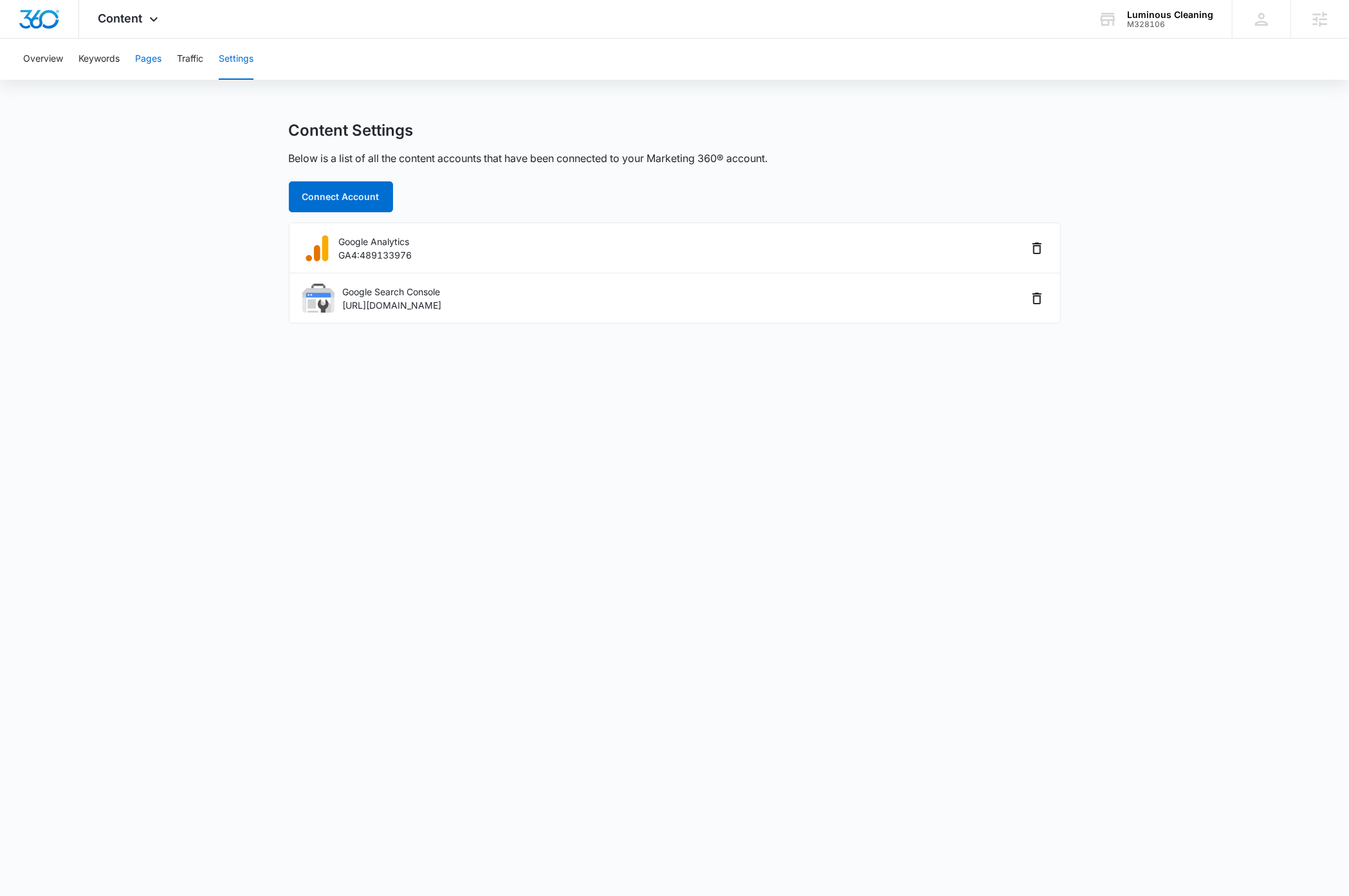
click at [145, 60] on button "Pages" at bounding box center [147, 59] width 26 height 41
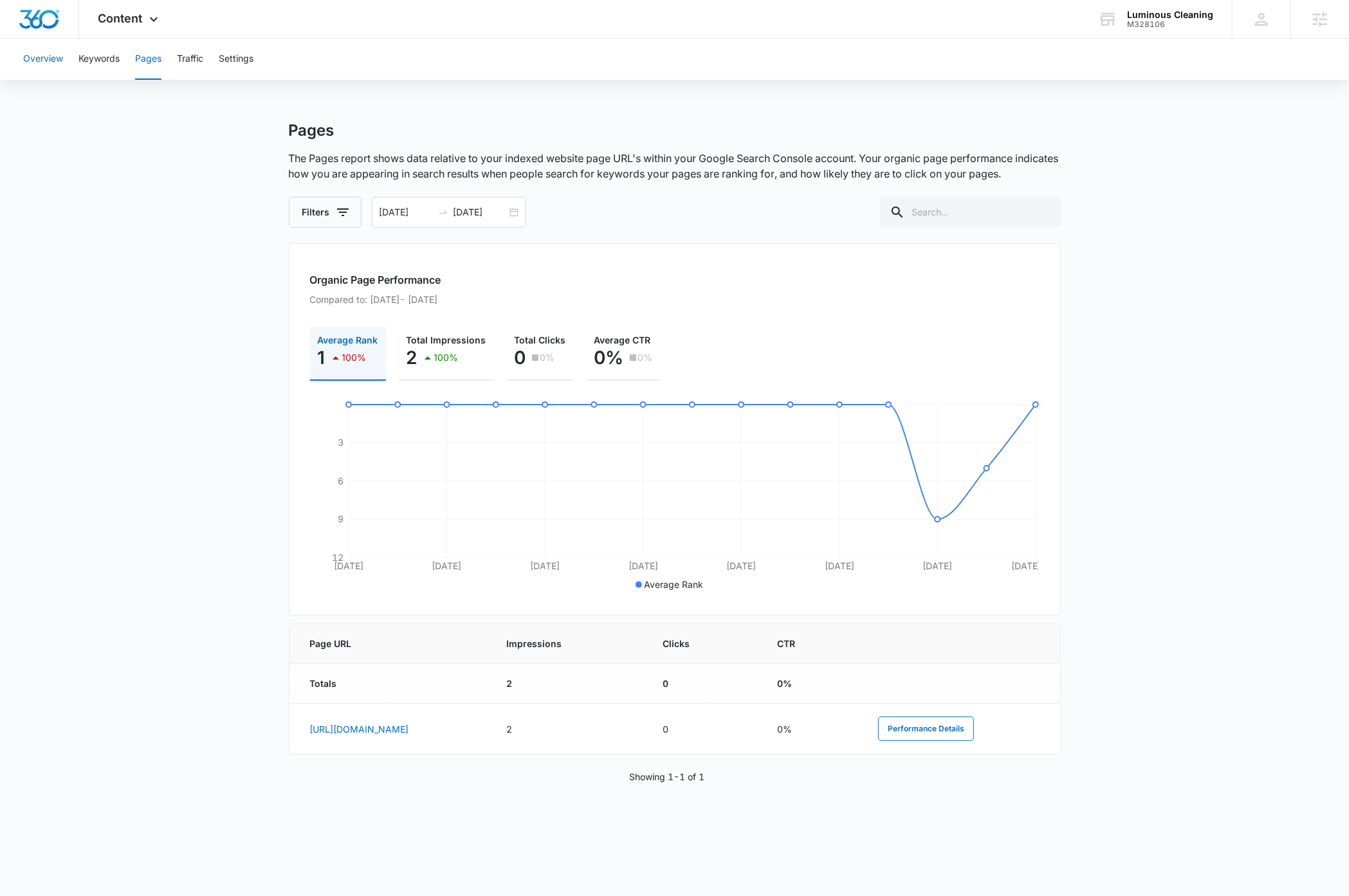
click at [49, 61] on button "Overview" at bounding box center [42, 59] width 40 height 41
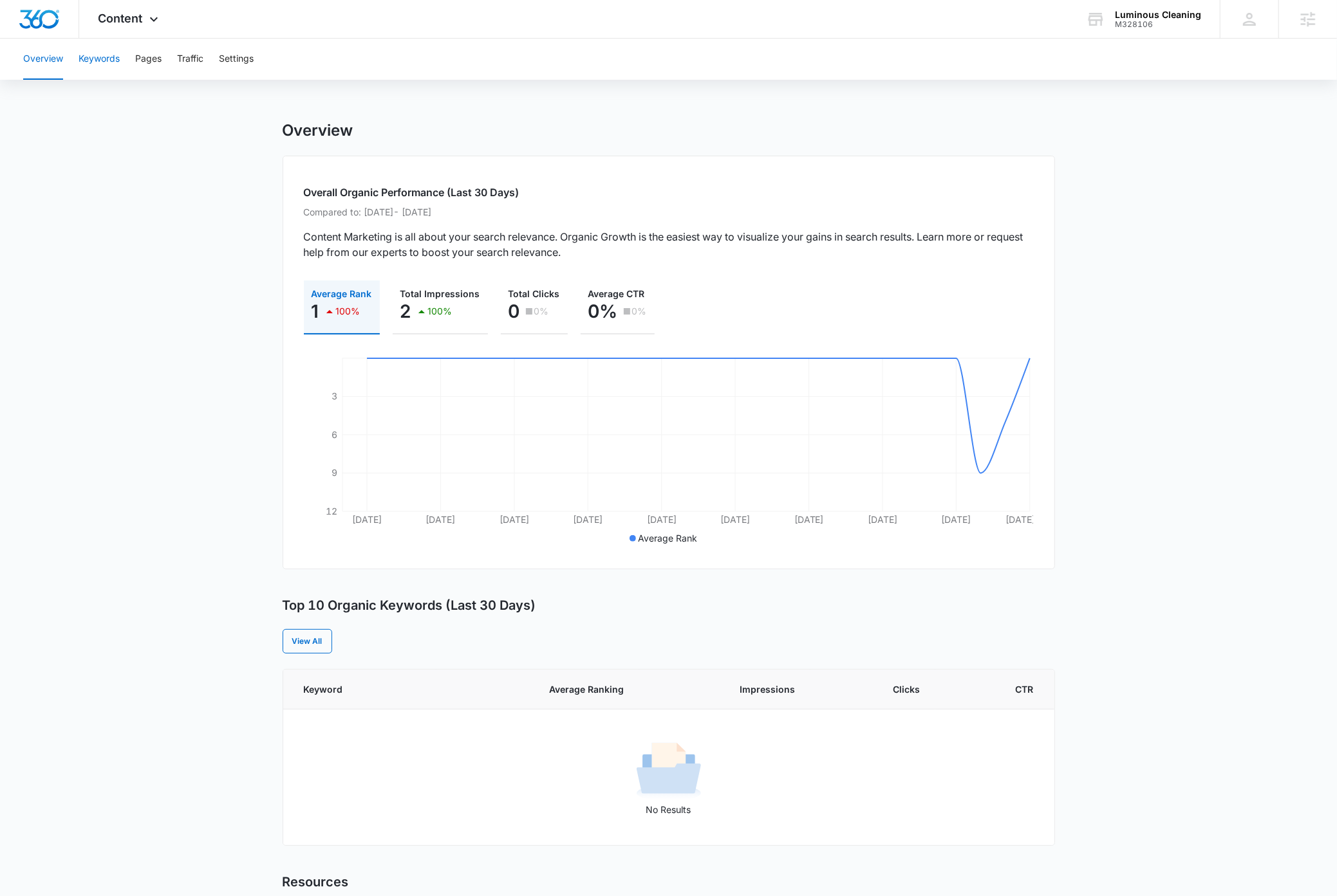
click at [112, 57] on button "Keywords" at bounding box center [98, 59] width 41 height 41
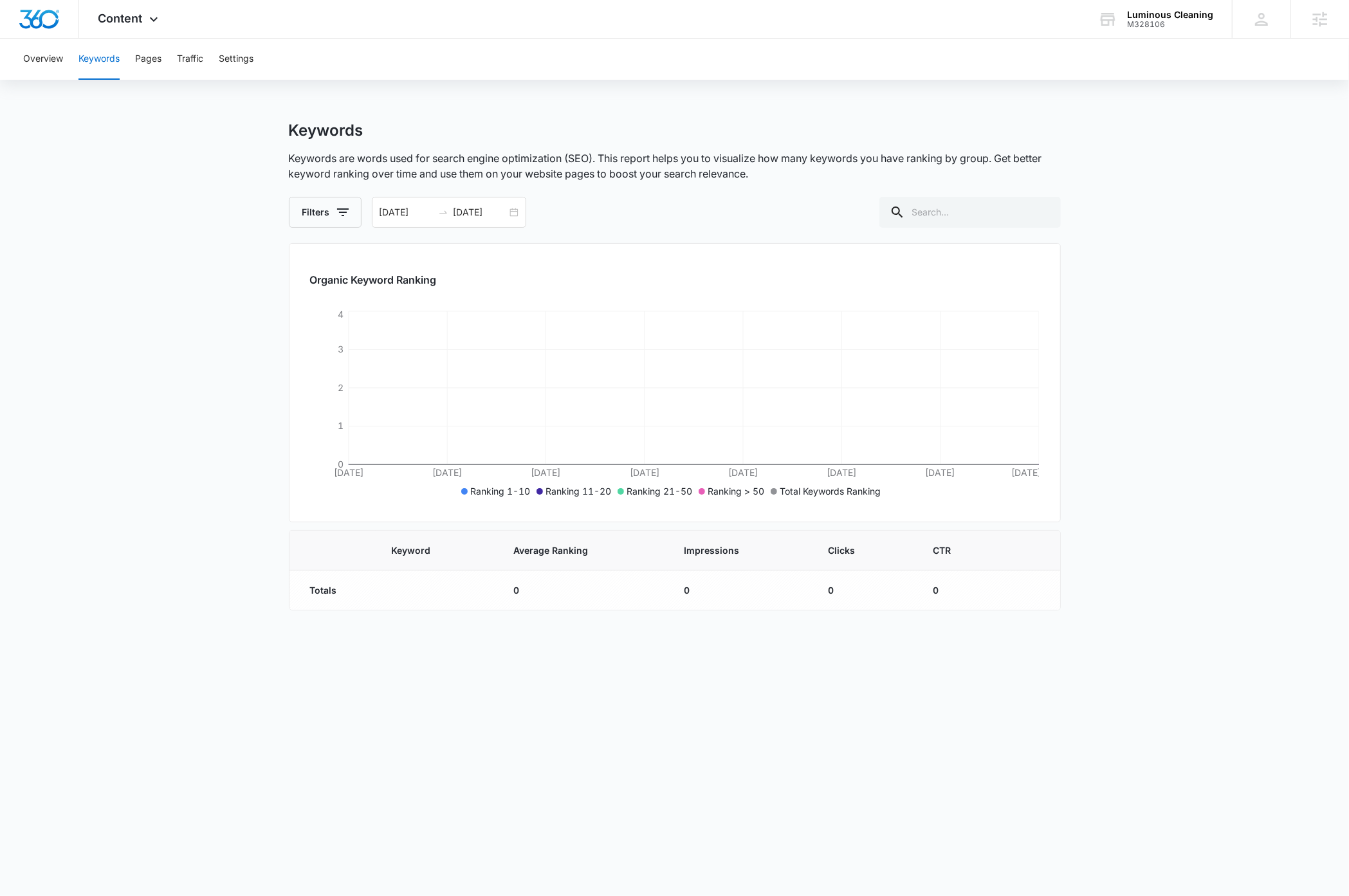
click at [185, 276] on main "Keywords Keywords are words used for search engine optimization (SEO). This rep…" at bounding box center [674, 374] width 1349 height 505
click at [139, 13] on span "Content" at bounding box center [120, 18] width 44 height 13
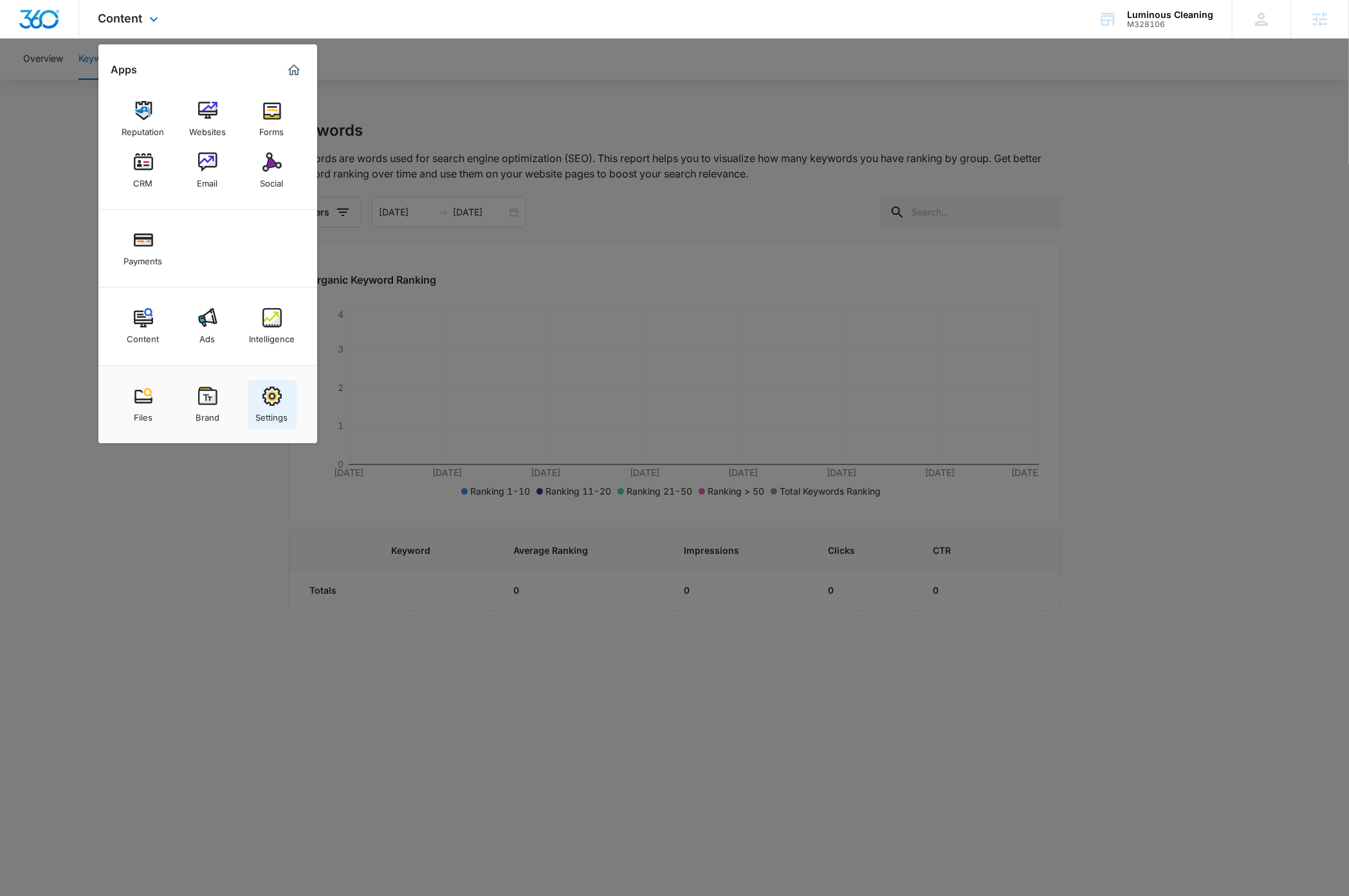
click at [269, 406] on img at bounding box center [272, 396] width 19 height 19
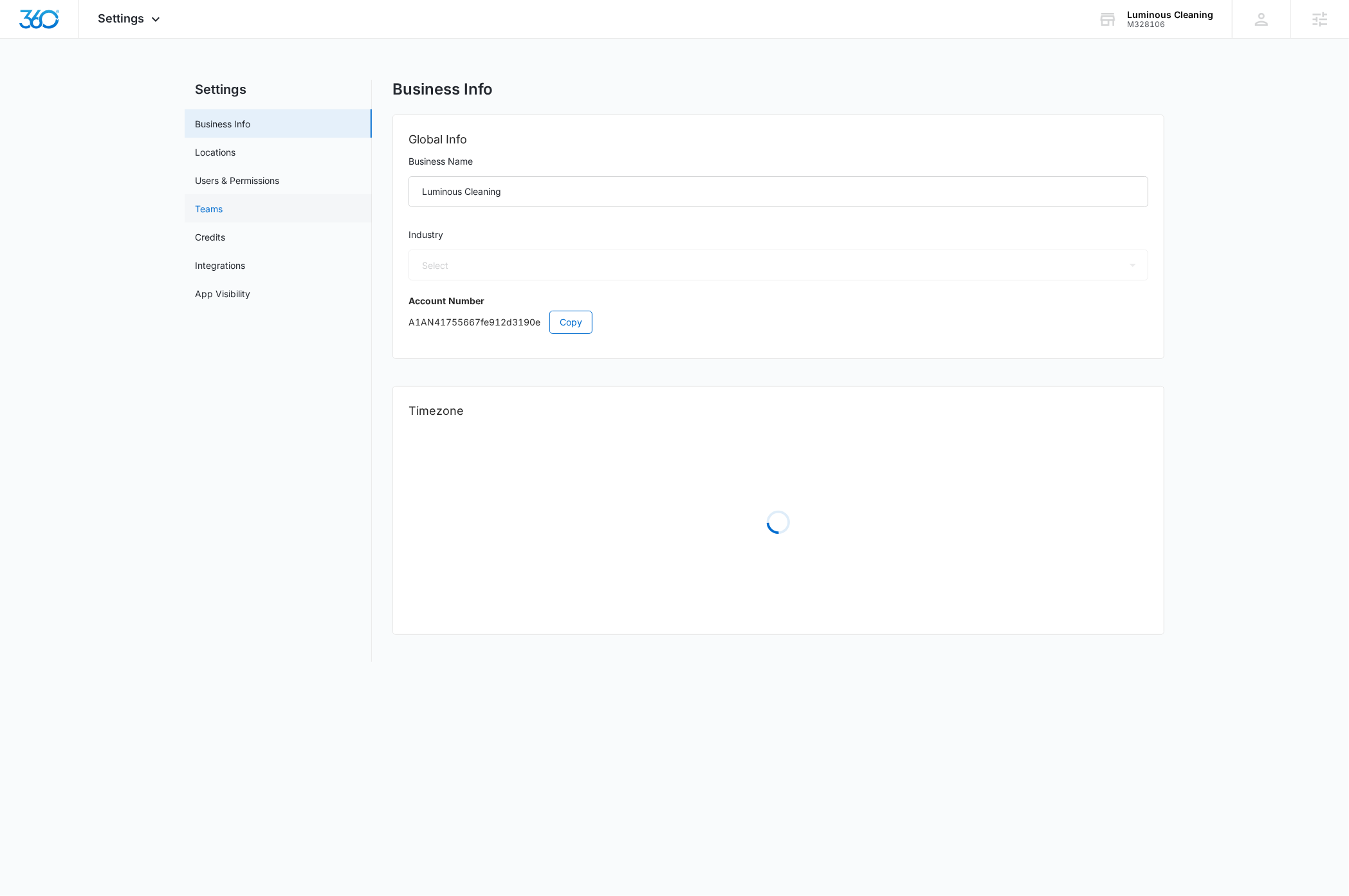
select select "52"
select select "US"
select select "America/[GEOGRAPHIC_DATA]"
click at [578, 323] on span "Copy" at bounding box center [570, 322] width 22 height 14
click at [36, 14] on img "Dashboard" at bounding box center [39, 19] width 41 height 19
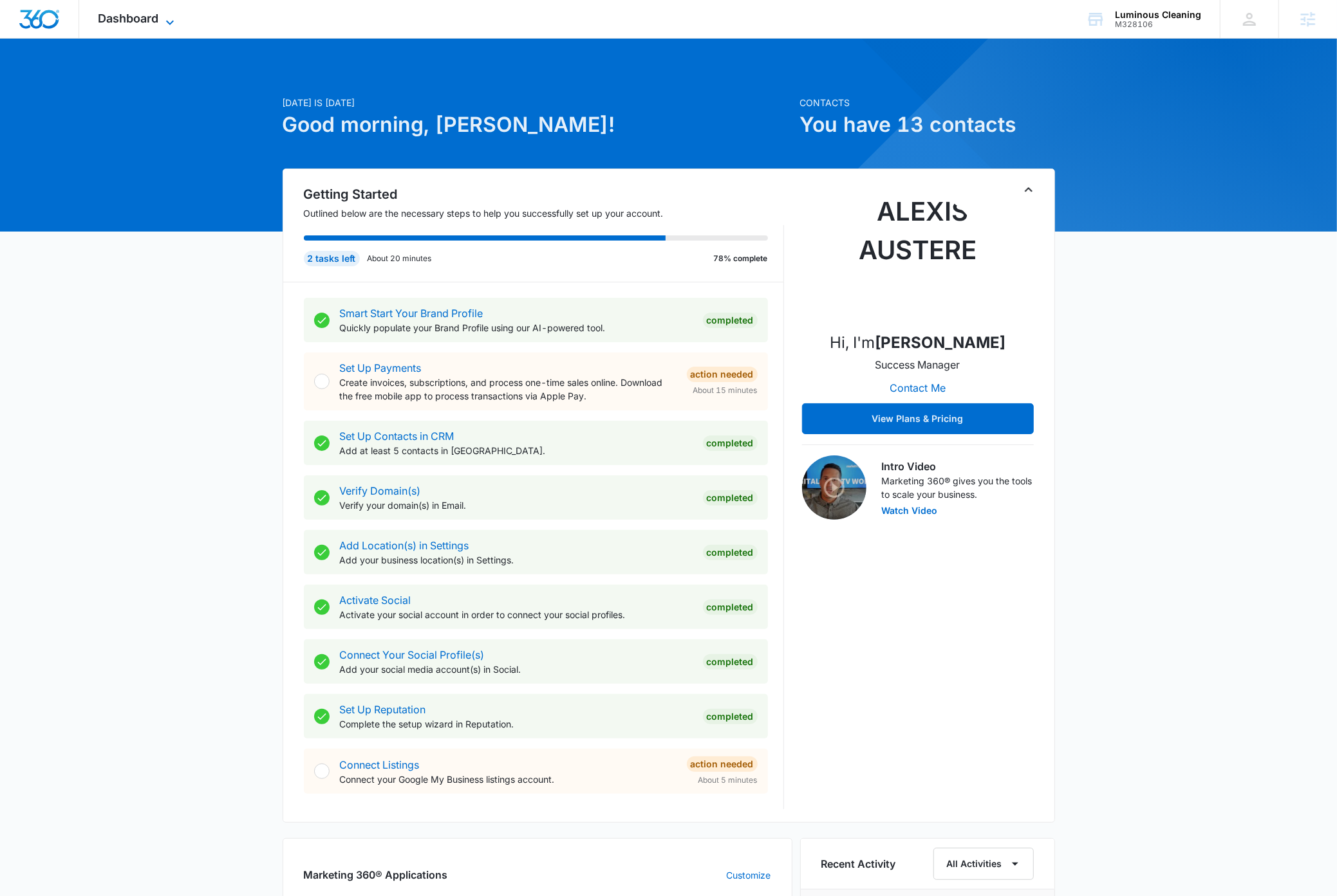
click at [167, 18] on icon at bounding box center [170, 22] width 15 height 15
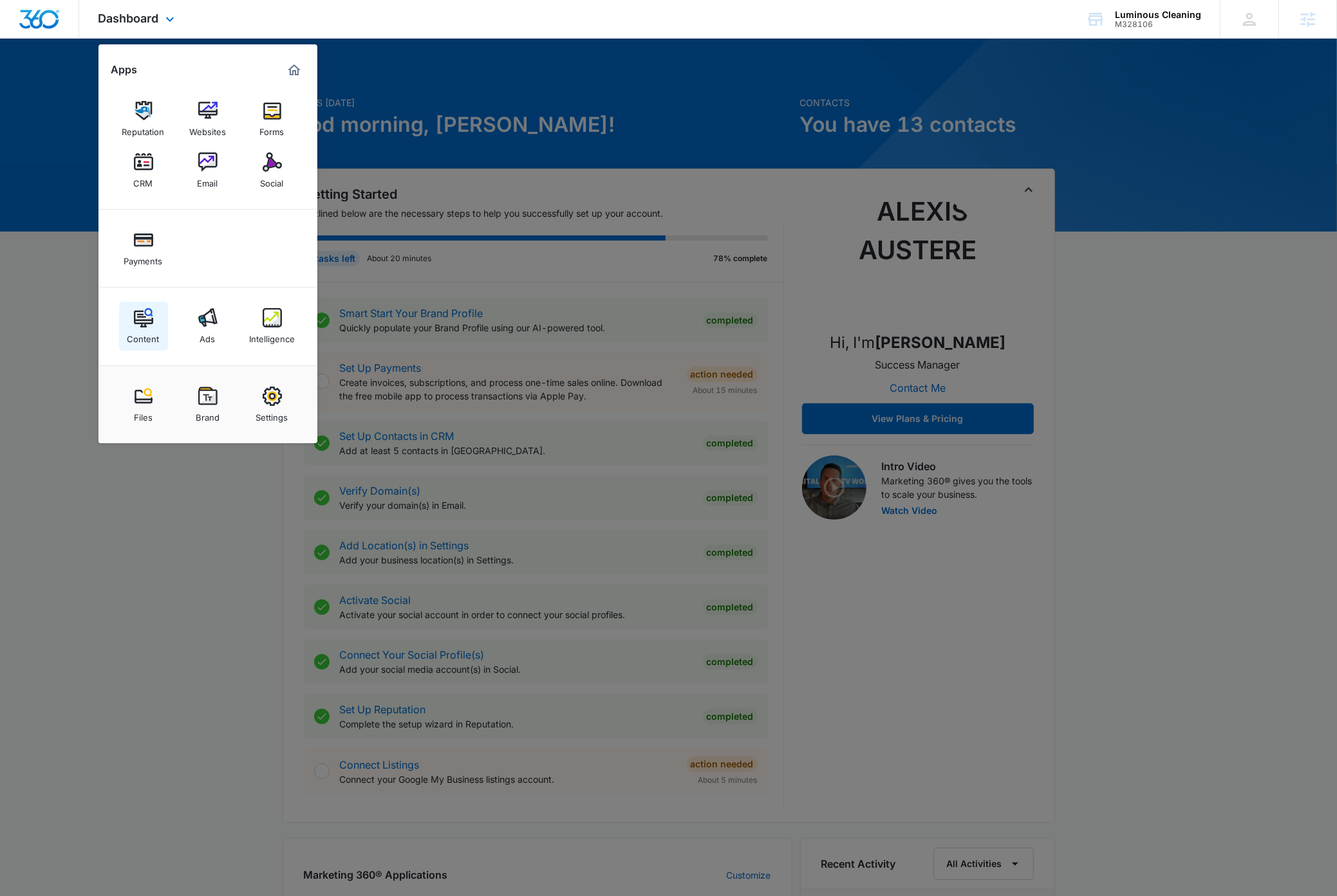
click at [148, 327] on img at bounding box center [144, 318] width 19 height 19
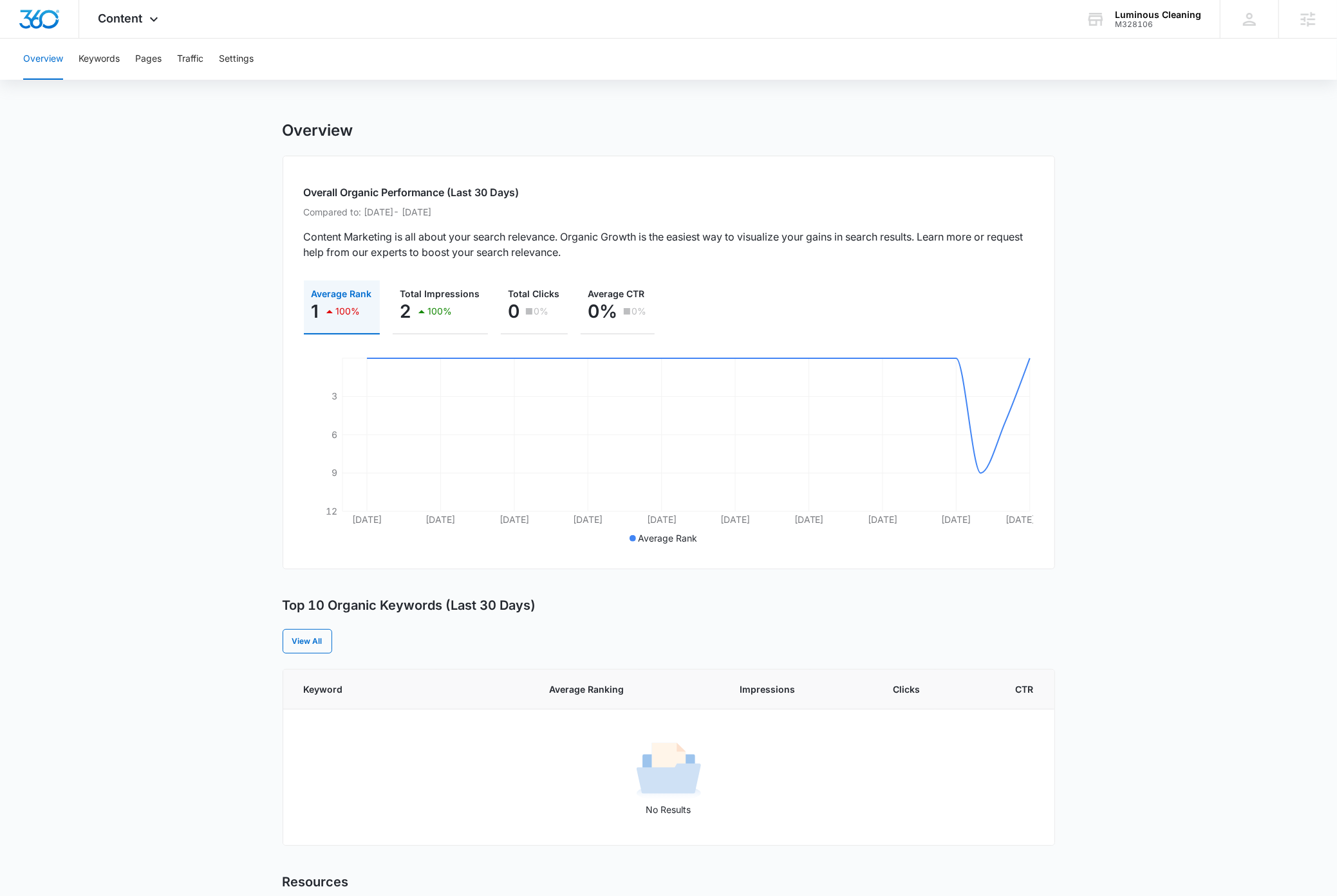
click at [143, 191] on main "Overview Overall Organic Performance (Last 30 Days) Compared to: Jul 10, 2025 -…" at bounding box center [668, 614] width 1337 height 985
click at [156, 60] on button "Pages" at bounding box center [147, 59] width 26 height 41
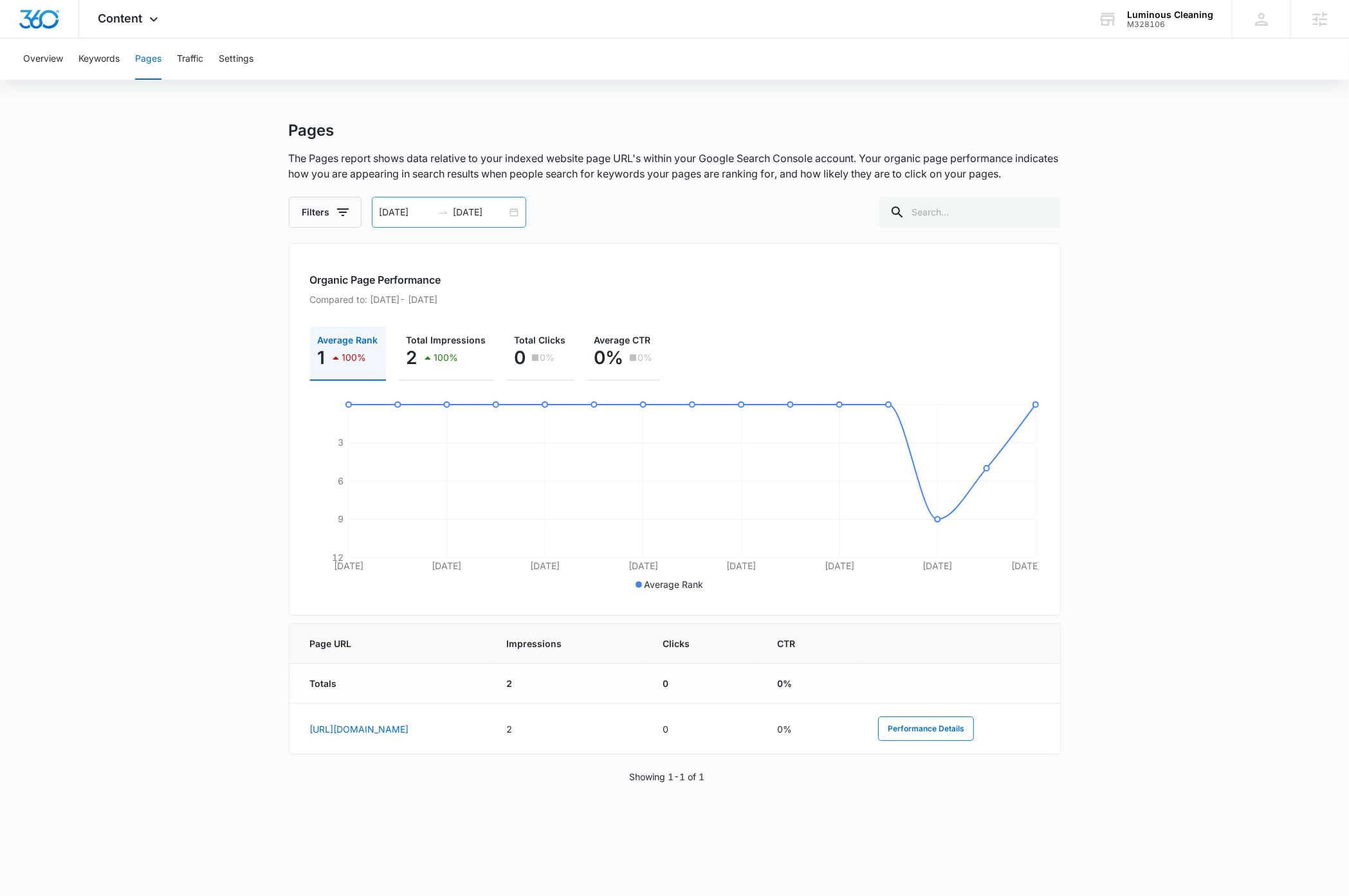
click at [517, 215] on div "08/22/2025 09/05/2025" at bounding box center [449, 212] width 154 height 31
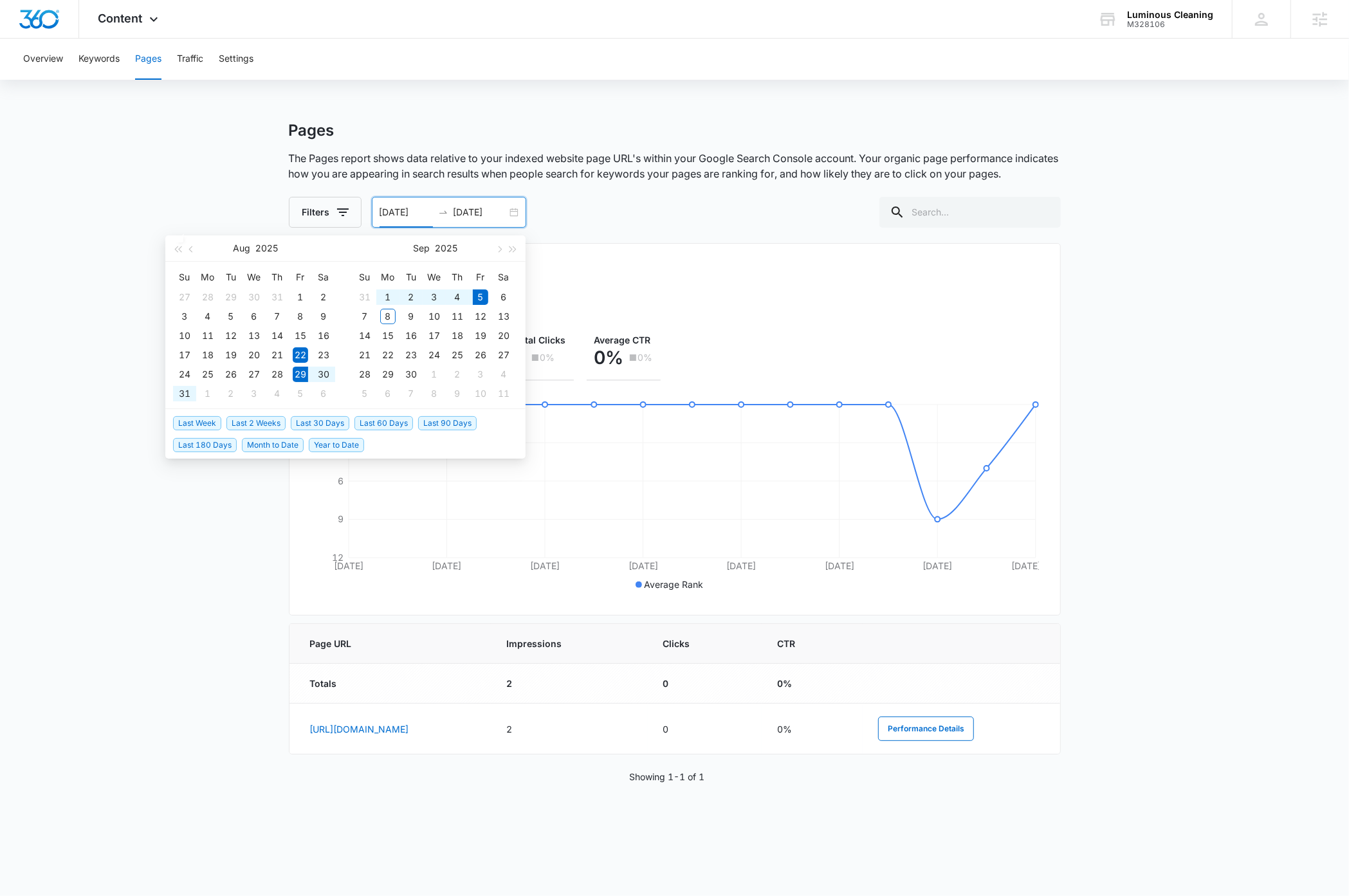
click at [207, 422] on span "Last Week" at bounding box center [198, 423] width 48 height 14
type input "08/29/2025"
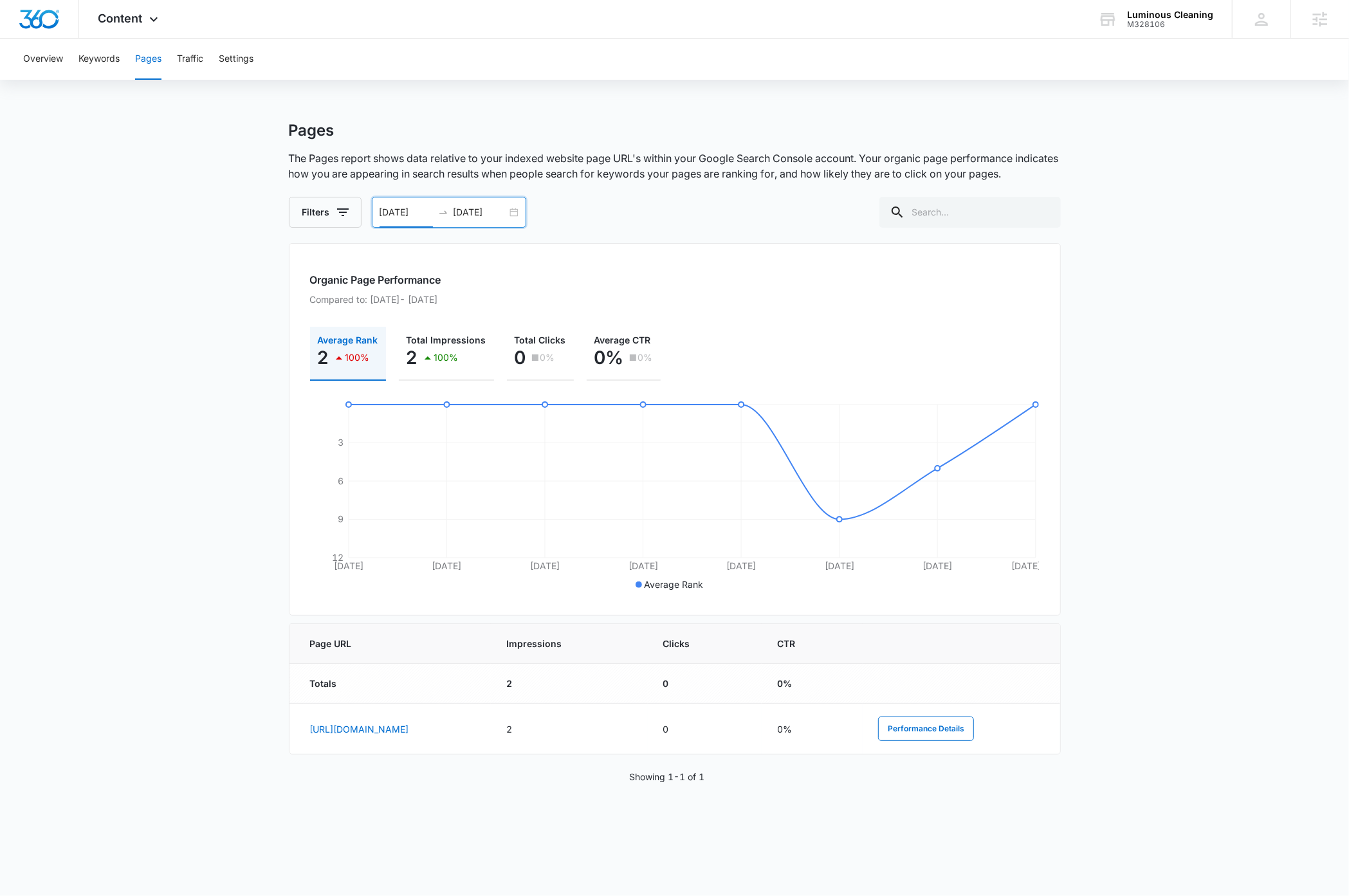
click at [153, 354] on main "Pages The Pages report shows data relative to your indexed website page URL's w…" at bounding box center [674, 468] width 1349 height 694
click at [46, 57] on button "Overview" at bounding box center [42, 59] width 40 height 41
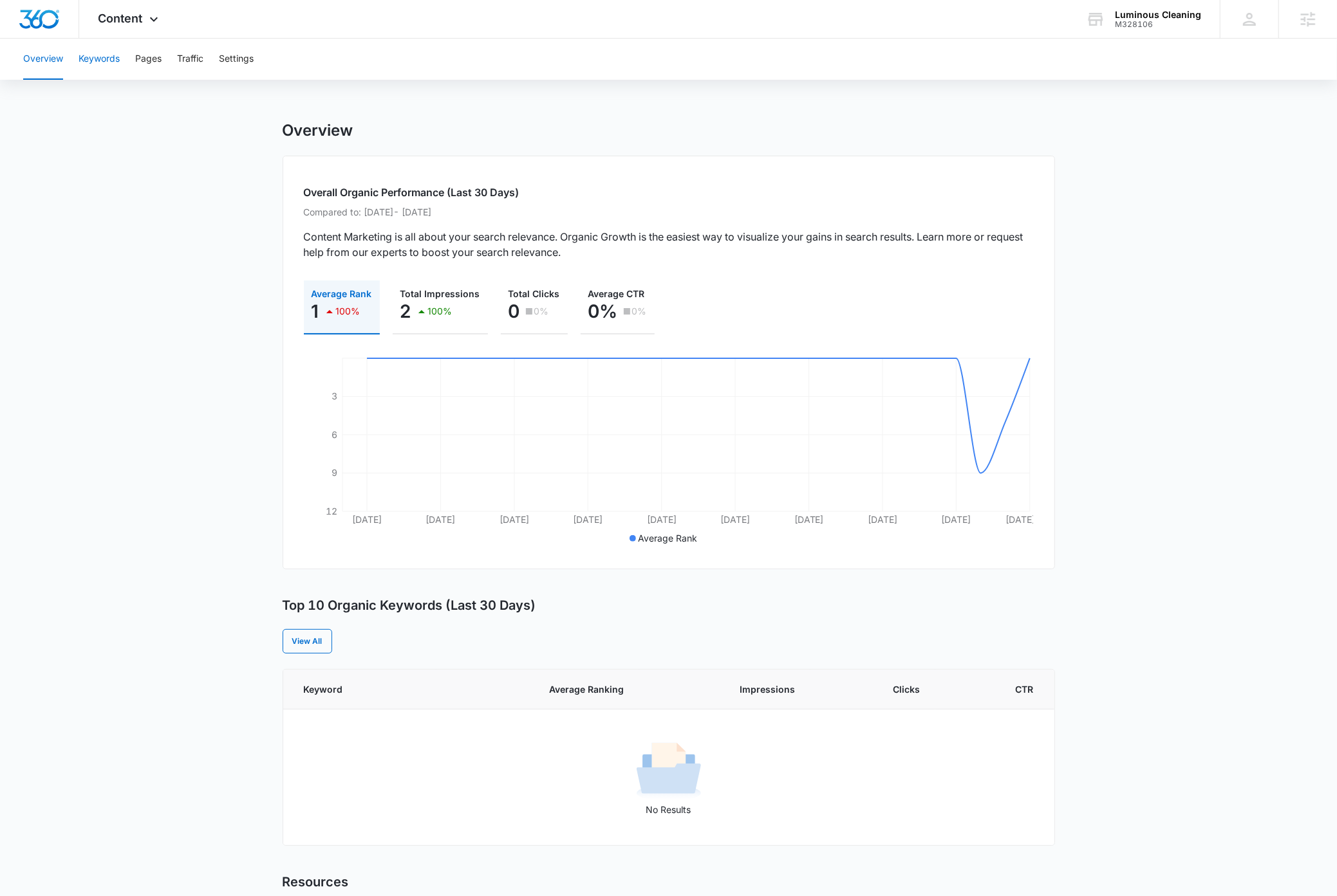
click at [102, 62] on button "Keywords" at bounding box center [98, 59] width 41 height 41
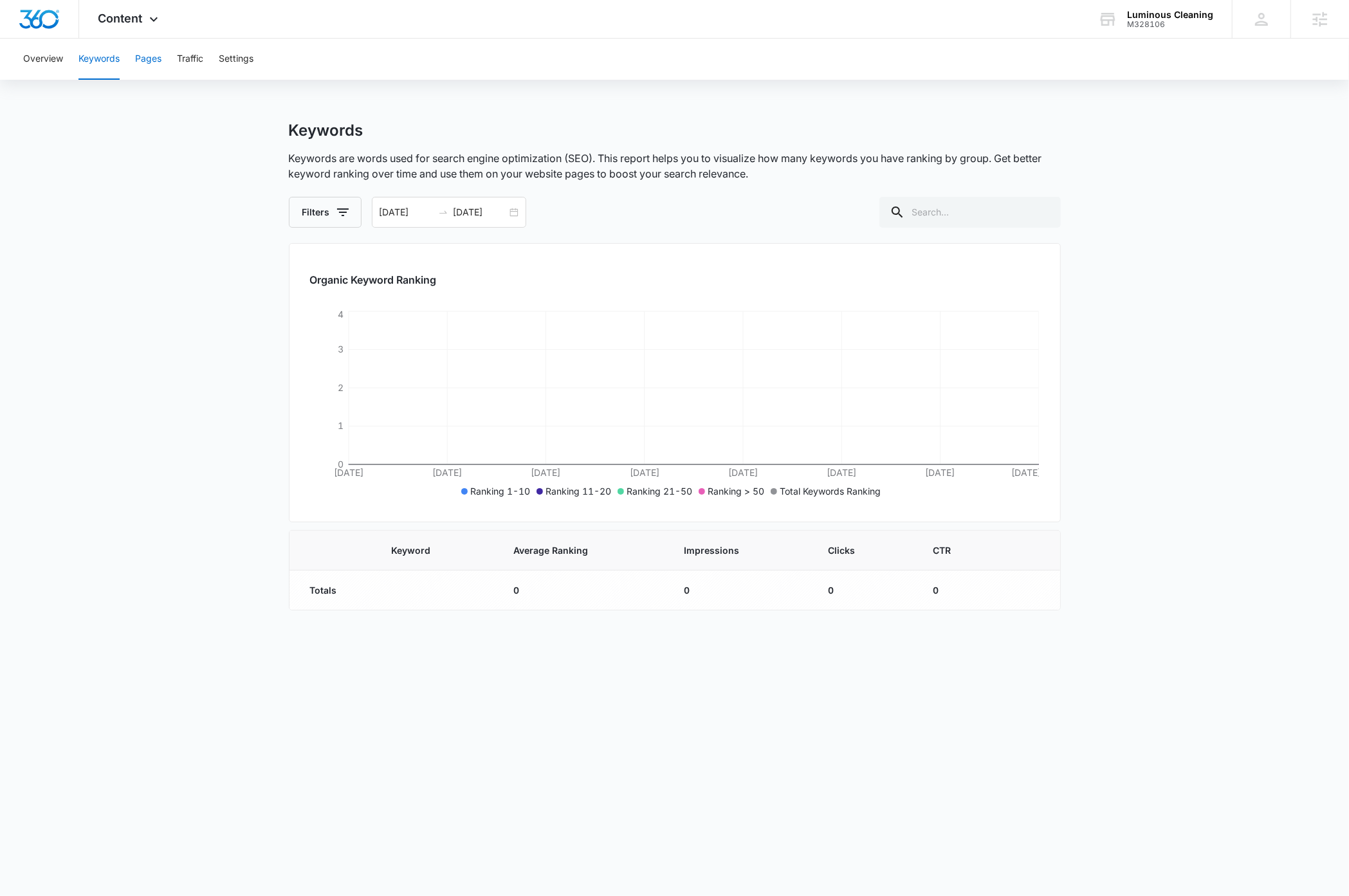
click at [154, 65] on button "Pages" at bounding box center [147, 59] width 26 height 41
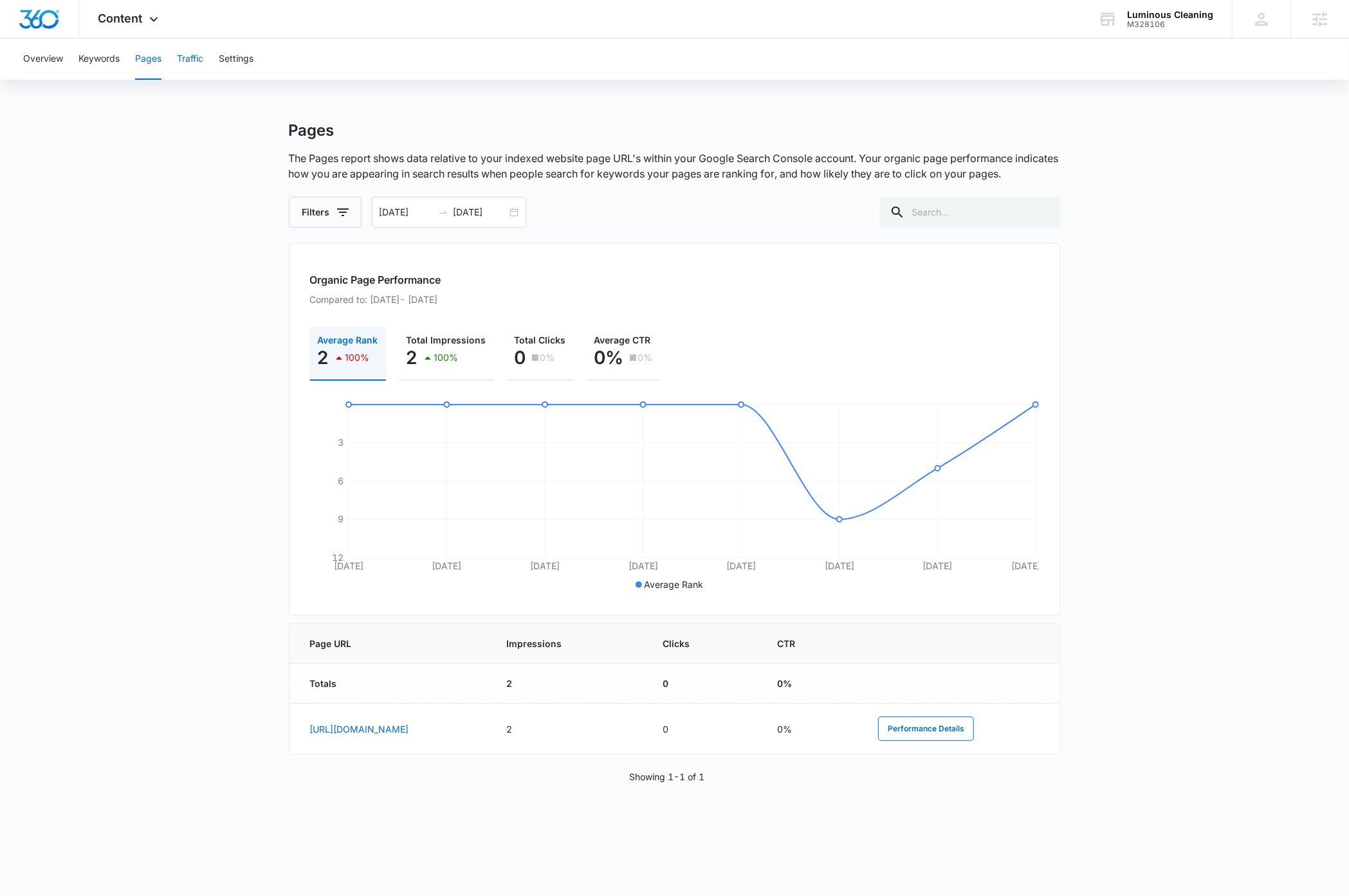
click at [195, 63] on button "Traffic" at bounding box center [190, 59] width 26 height 41
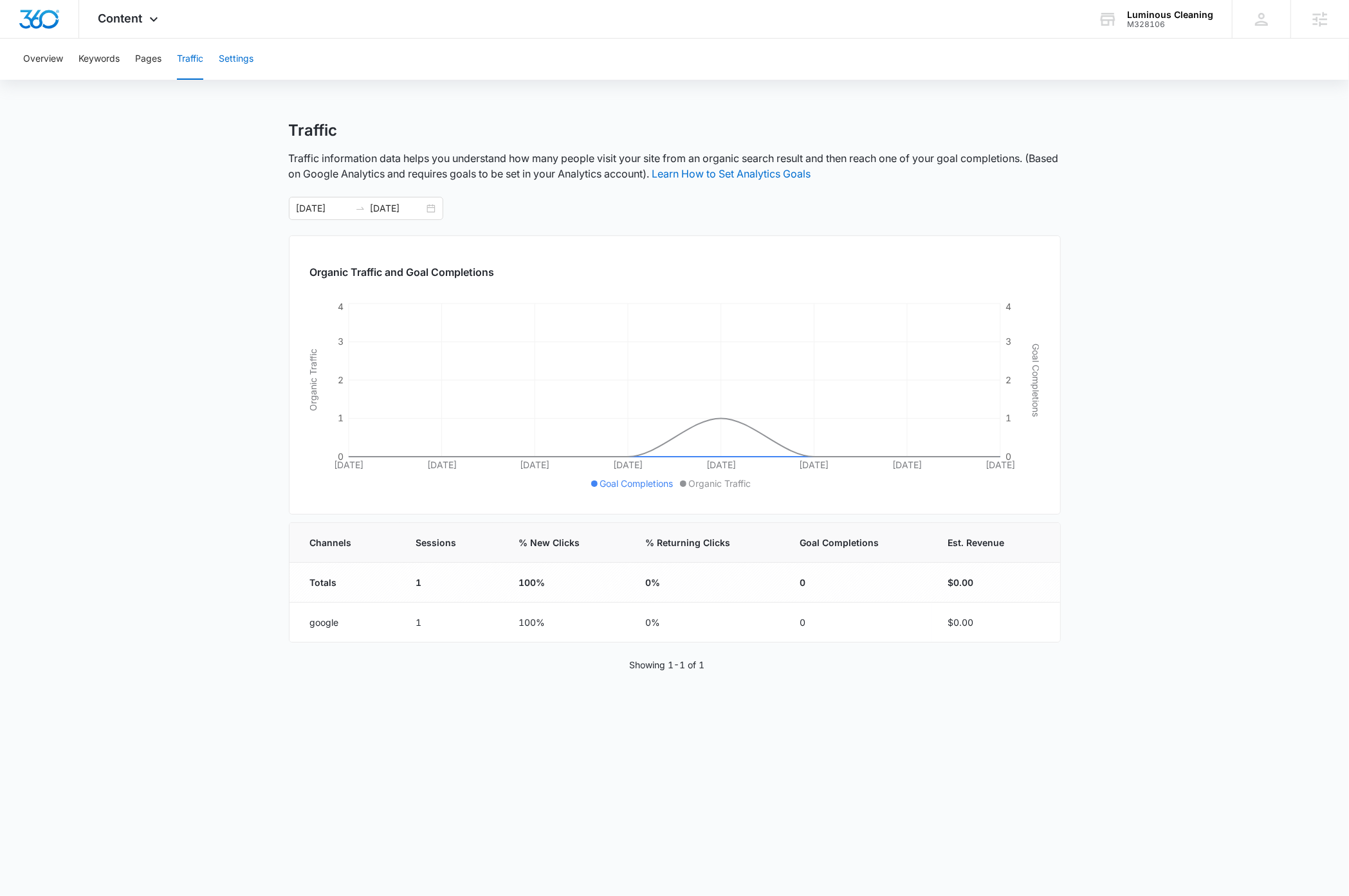
click at [235, 61] on button "Settings" at bounding box center [236, 59] width 35 height 41
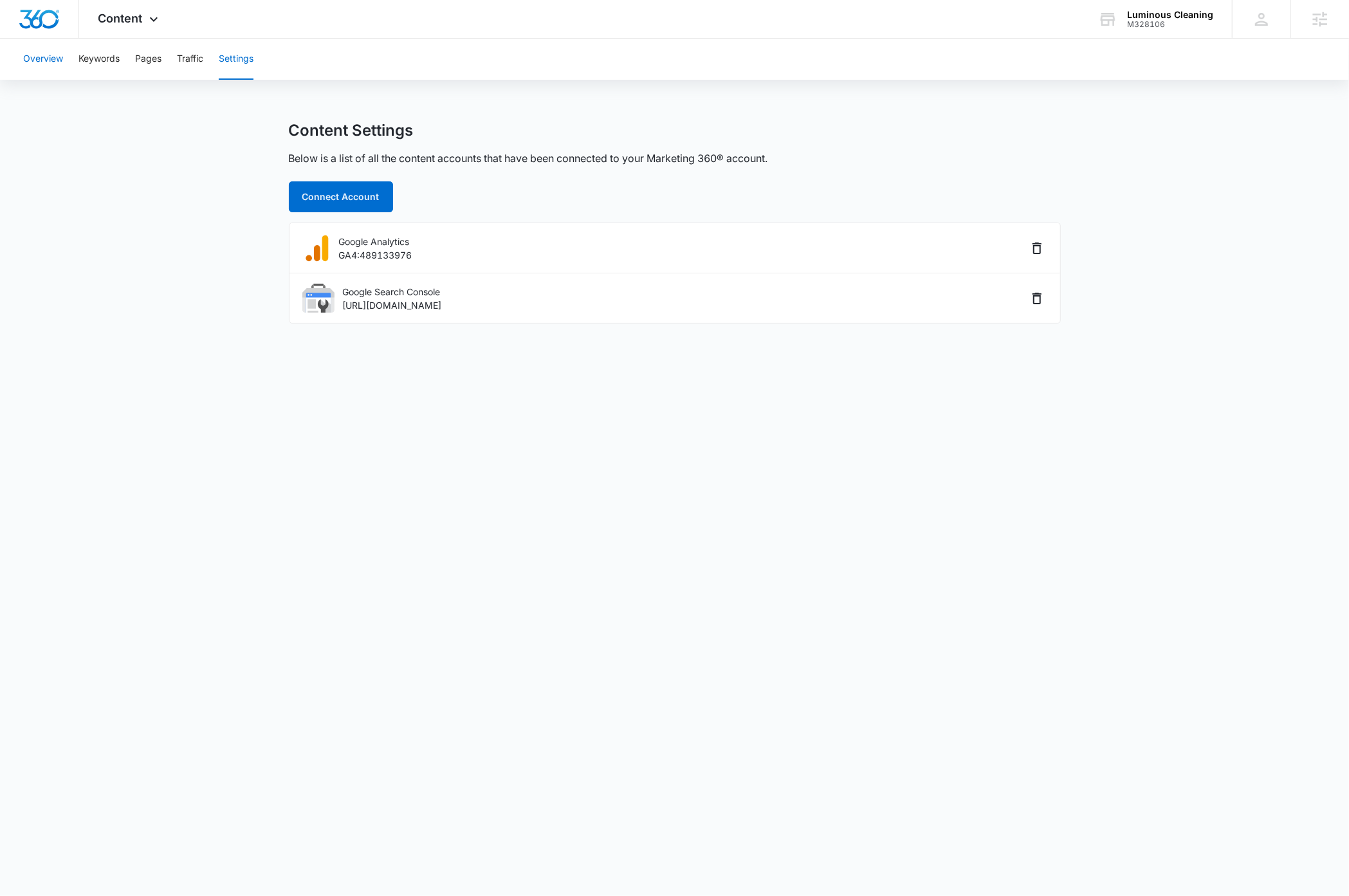
click at [49, 63] on button "Overview" at bounding box center [42, 59] width 40 height 41
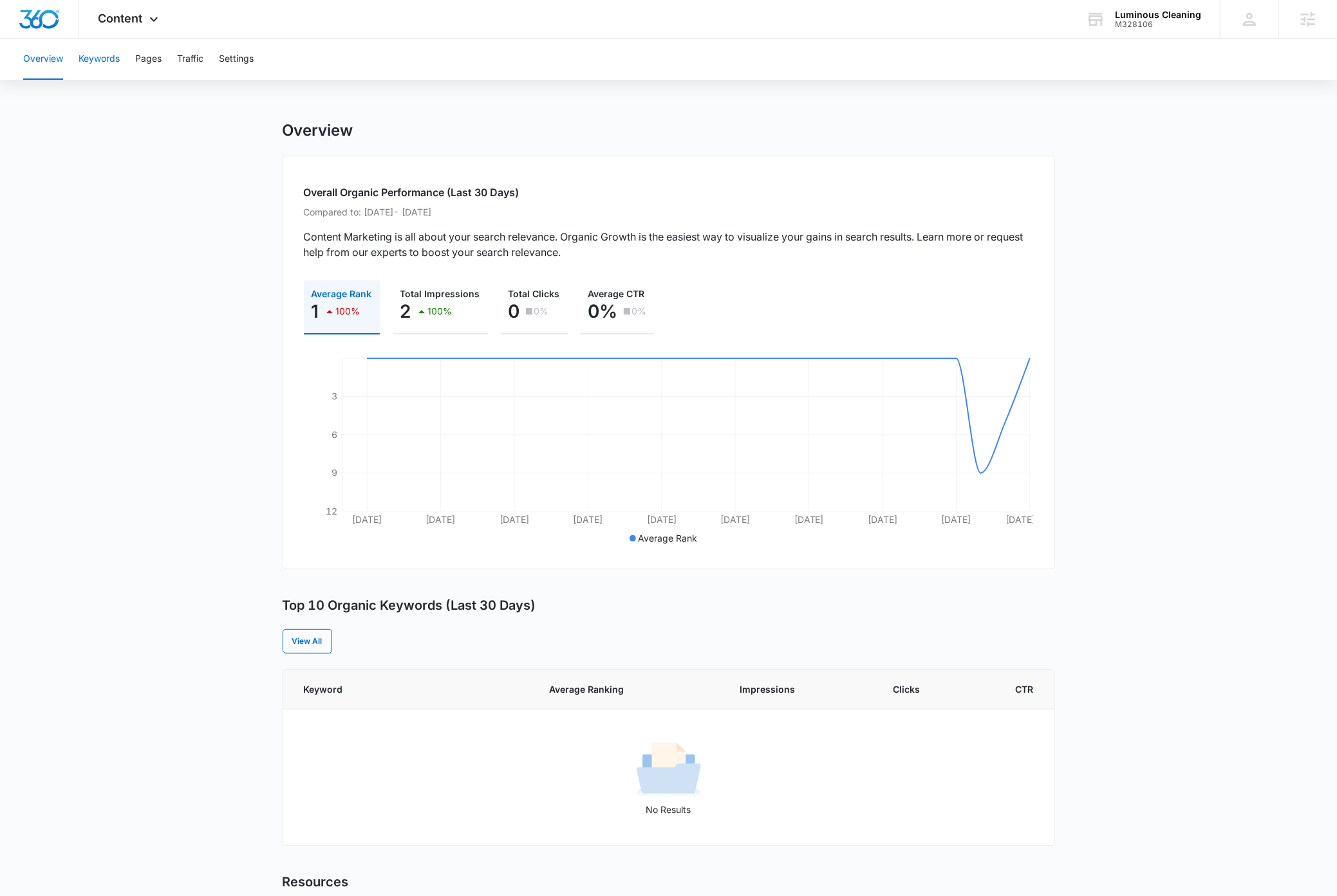
click at [89, 62] on button "Keywords" at bounding box center [98, 59] width 41 height 41
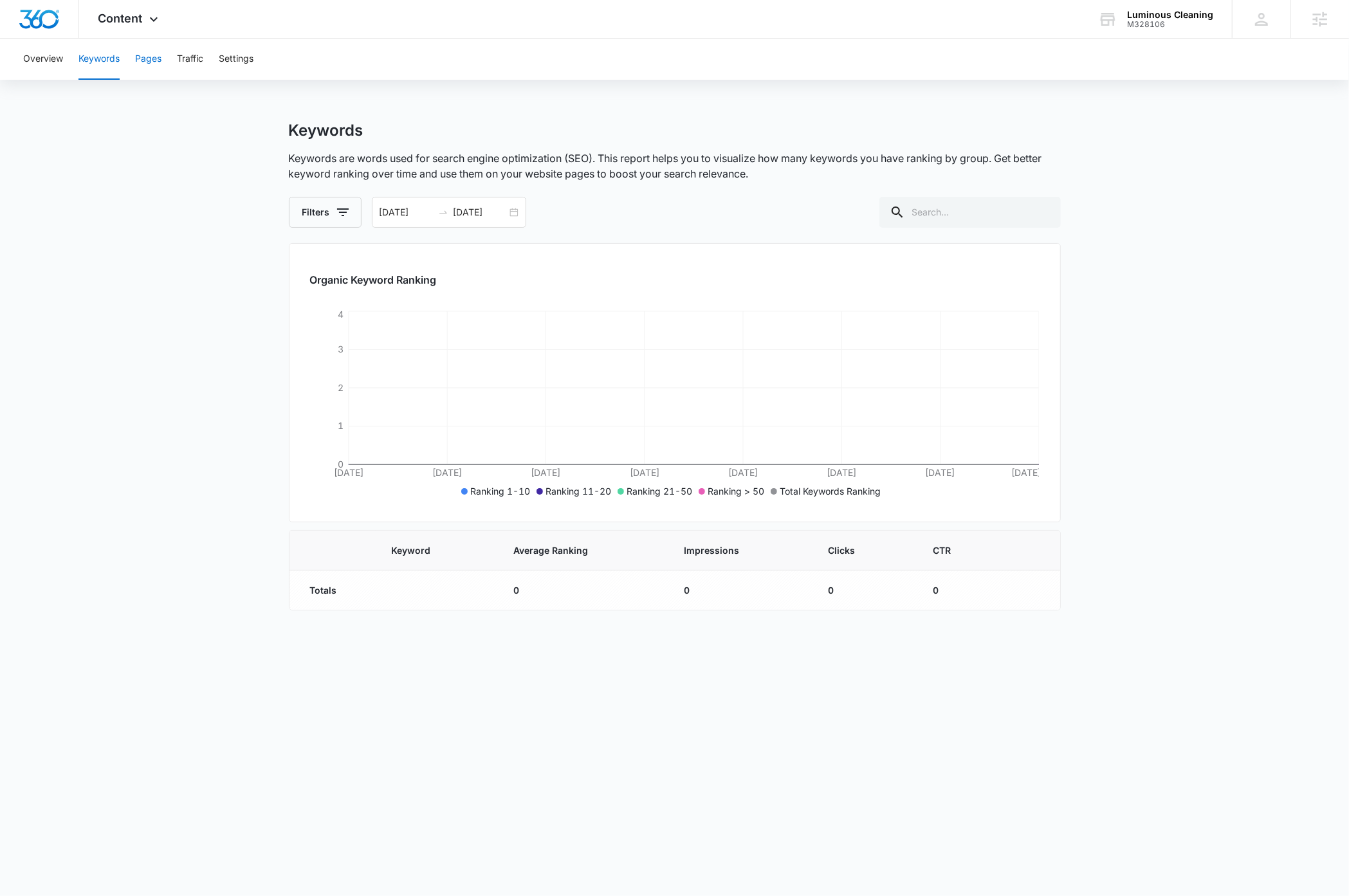
click at [151, 63] on button "Pages" at bounding box center [147, 59] width 26 height 41
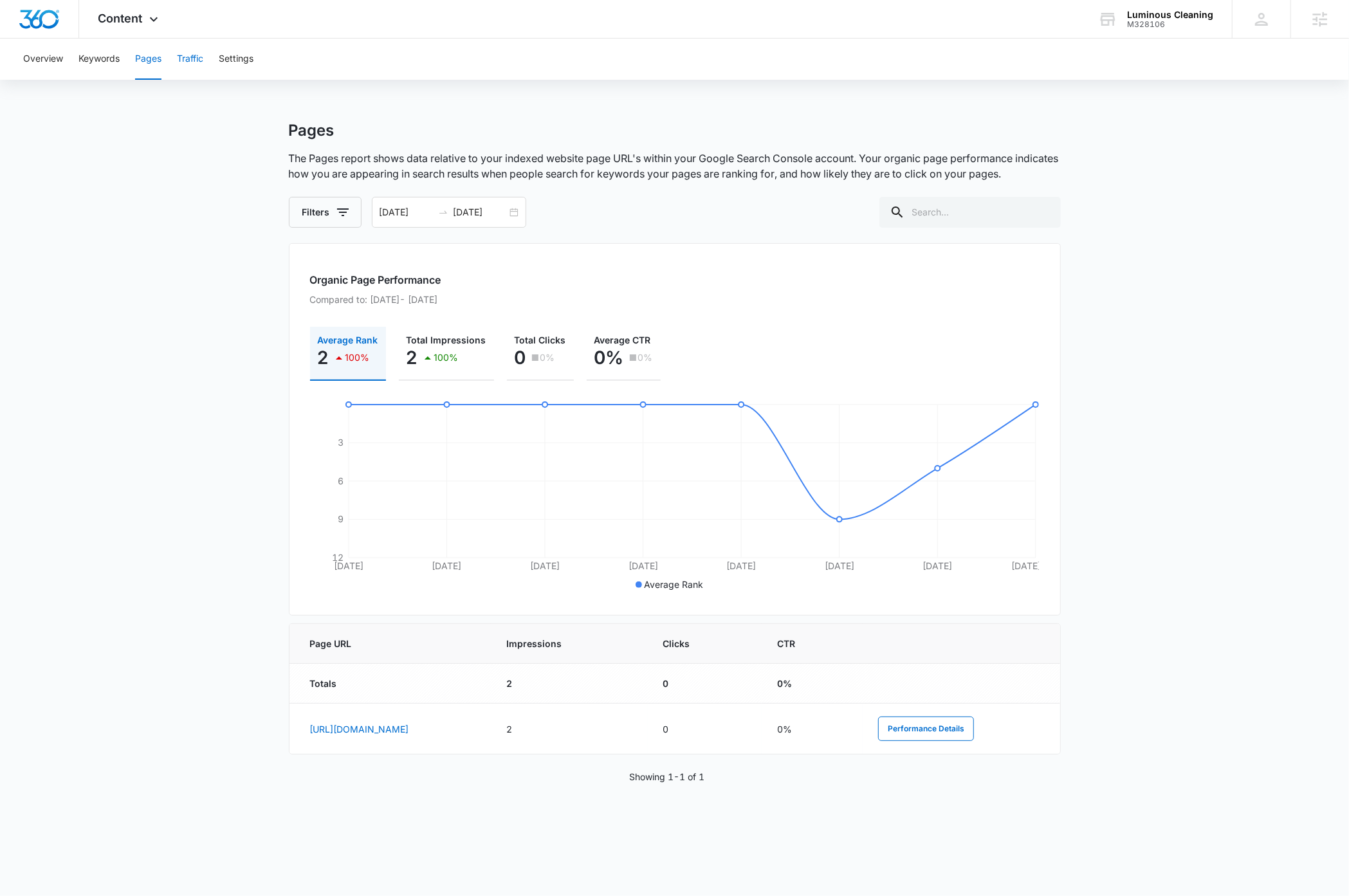
click at [198, 62] on button "Traffic" at bounding box center [190, 59] width 26 height 41
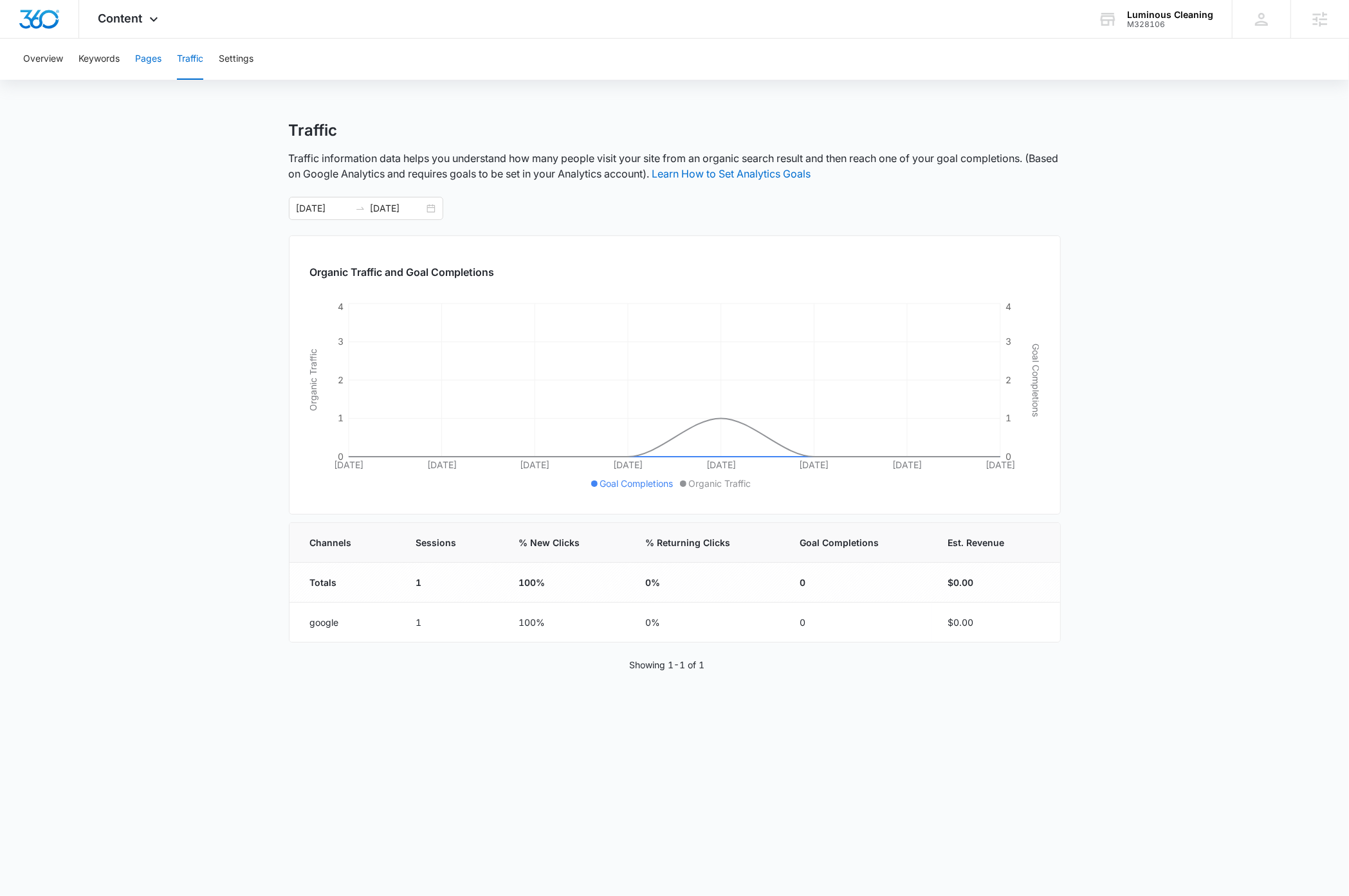
click at [150, 60] on button "Pages" at bounding box center [147, 59] width 26 height 41
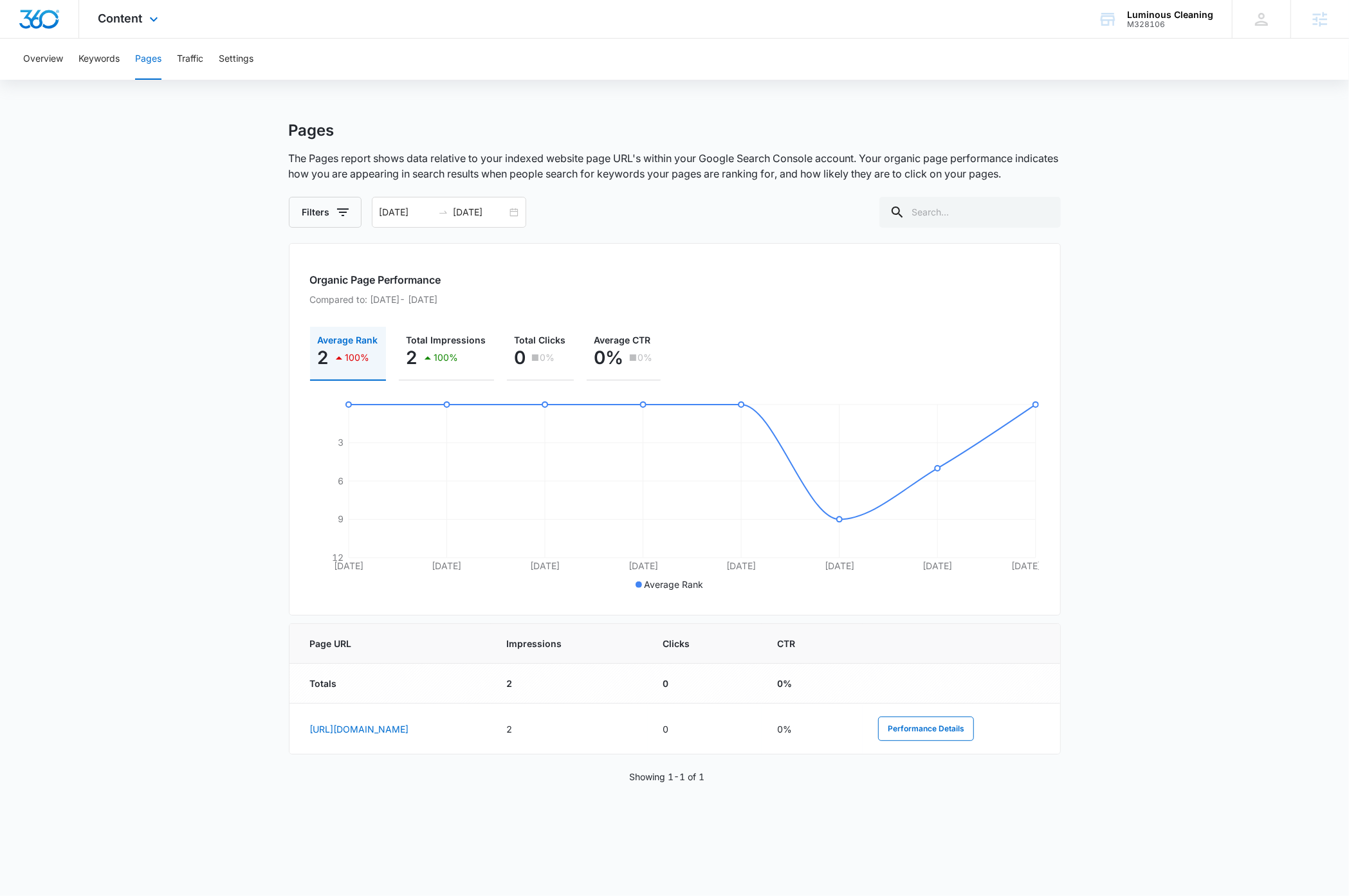
click at [40, 22] on img "Dashboard" at bounding box center [39, 19] width 41 height 19
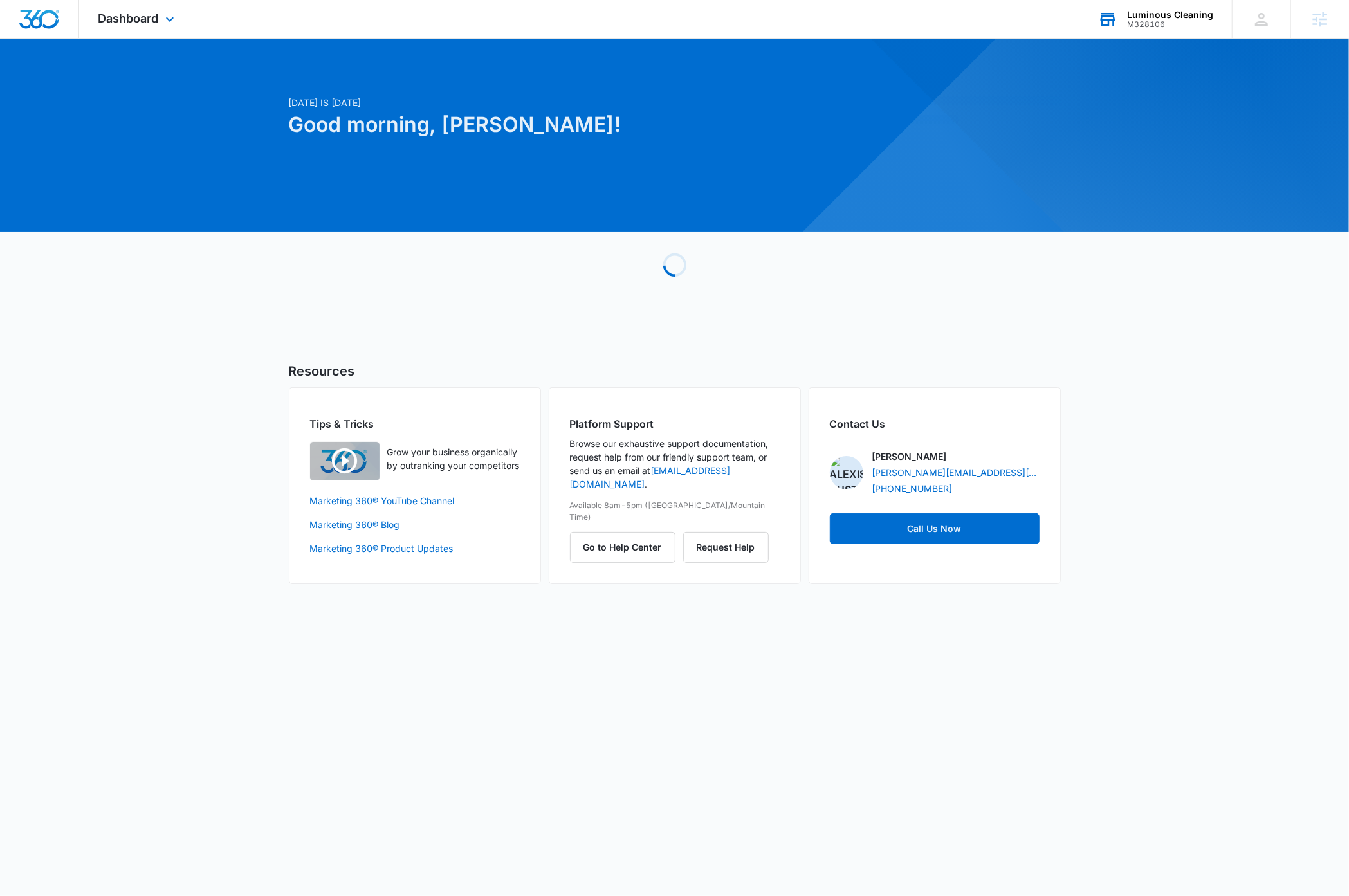
click at [1165, 13] on div "Luminous Cleaning" at bounding box center [1170, 14] width 86 height 11
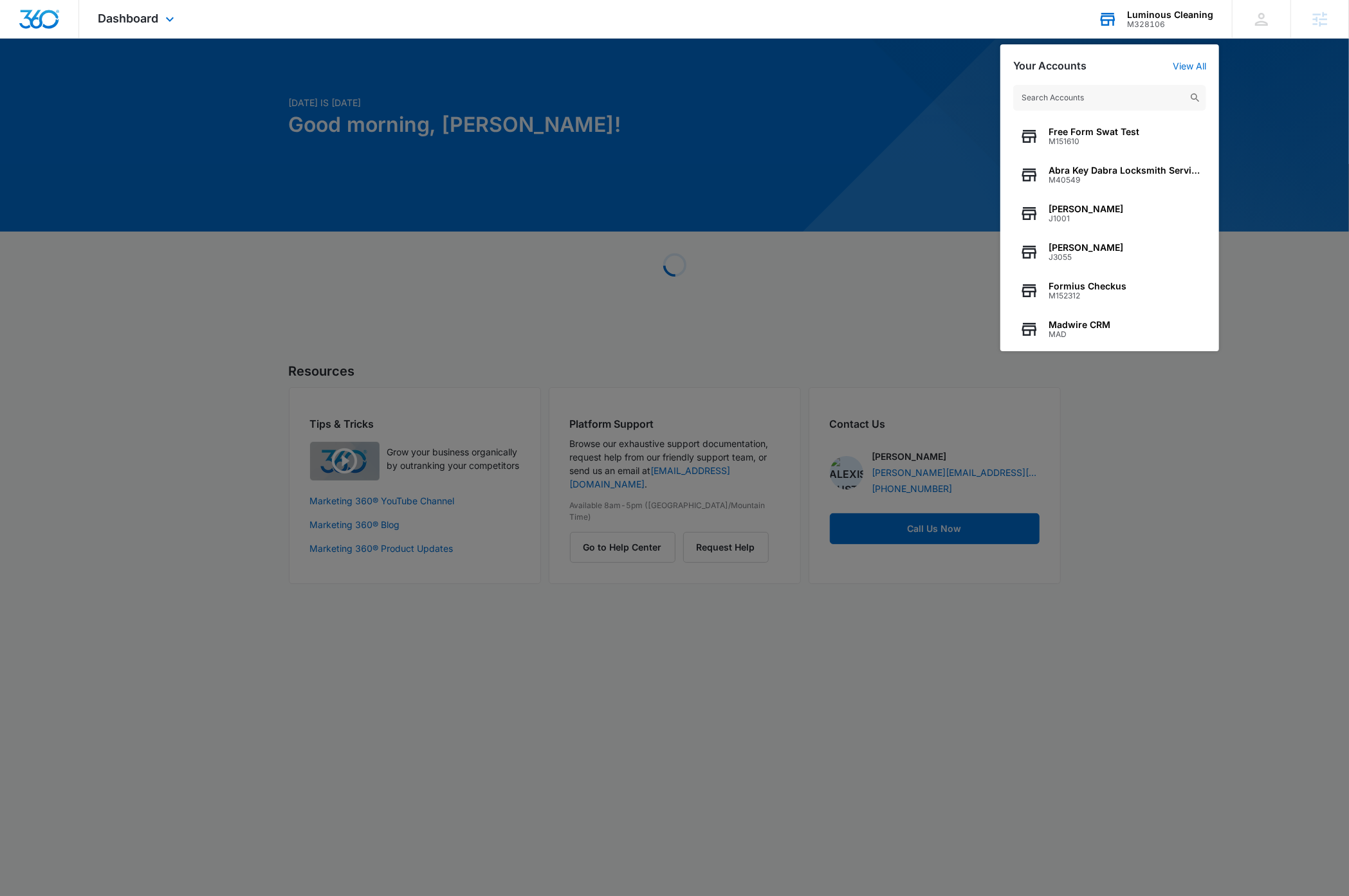
click at [1109, 101] on input "text" at bounding box center [1110, 97] width 193 height 26
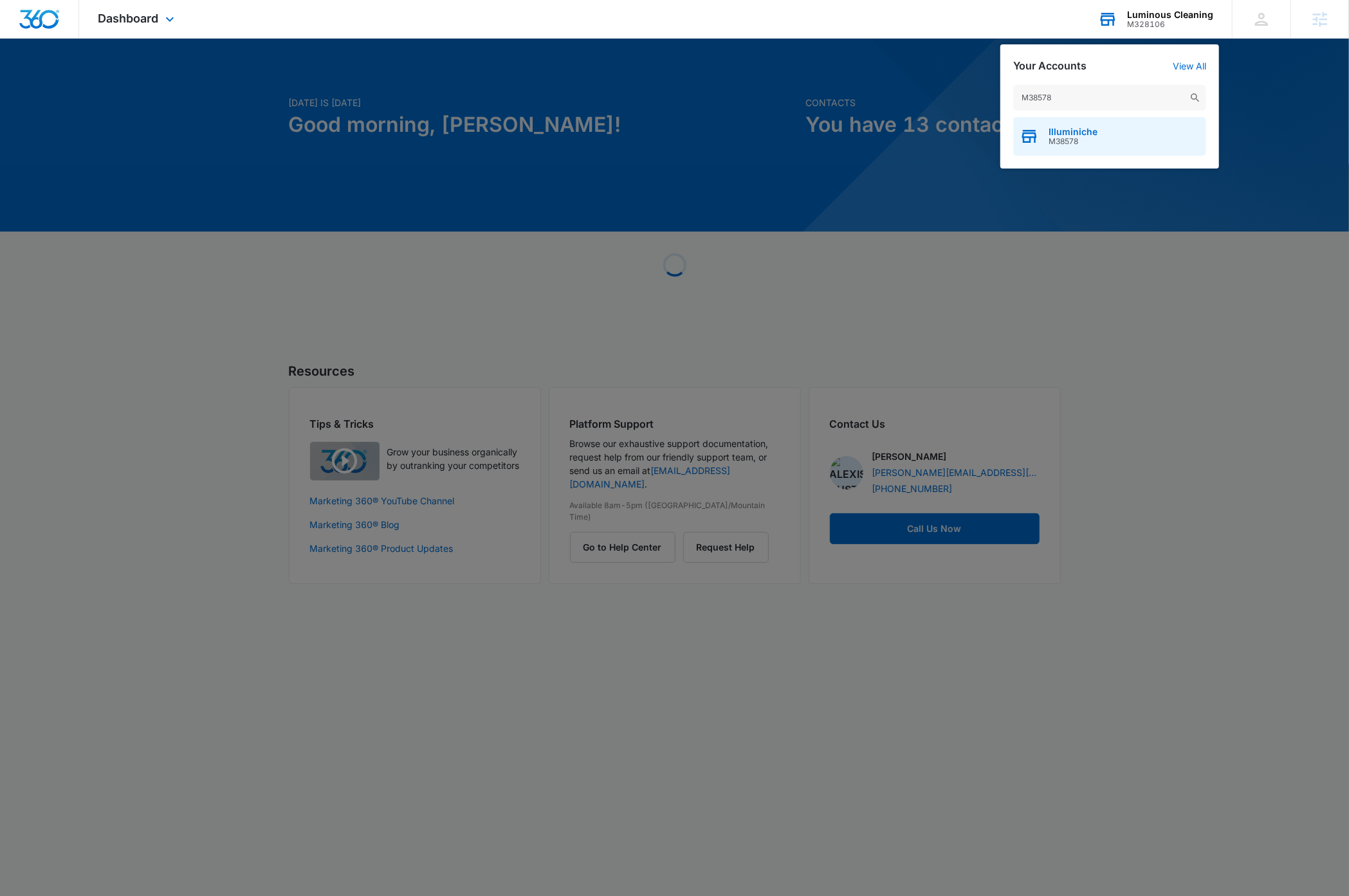
type input "M38578"
click at [1101, 141] on div "Illuminiche M38578" at bounding box center [1110, 137] width 193 height 39
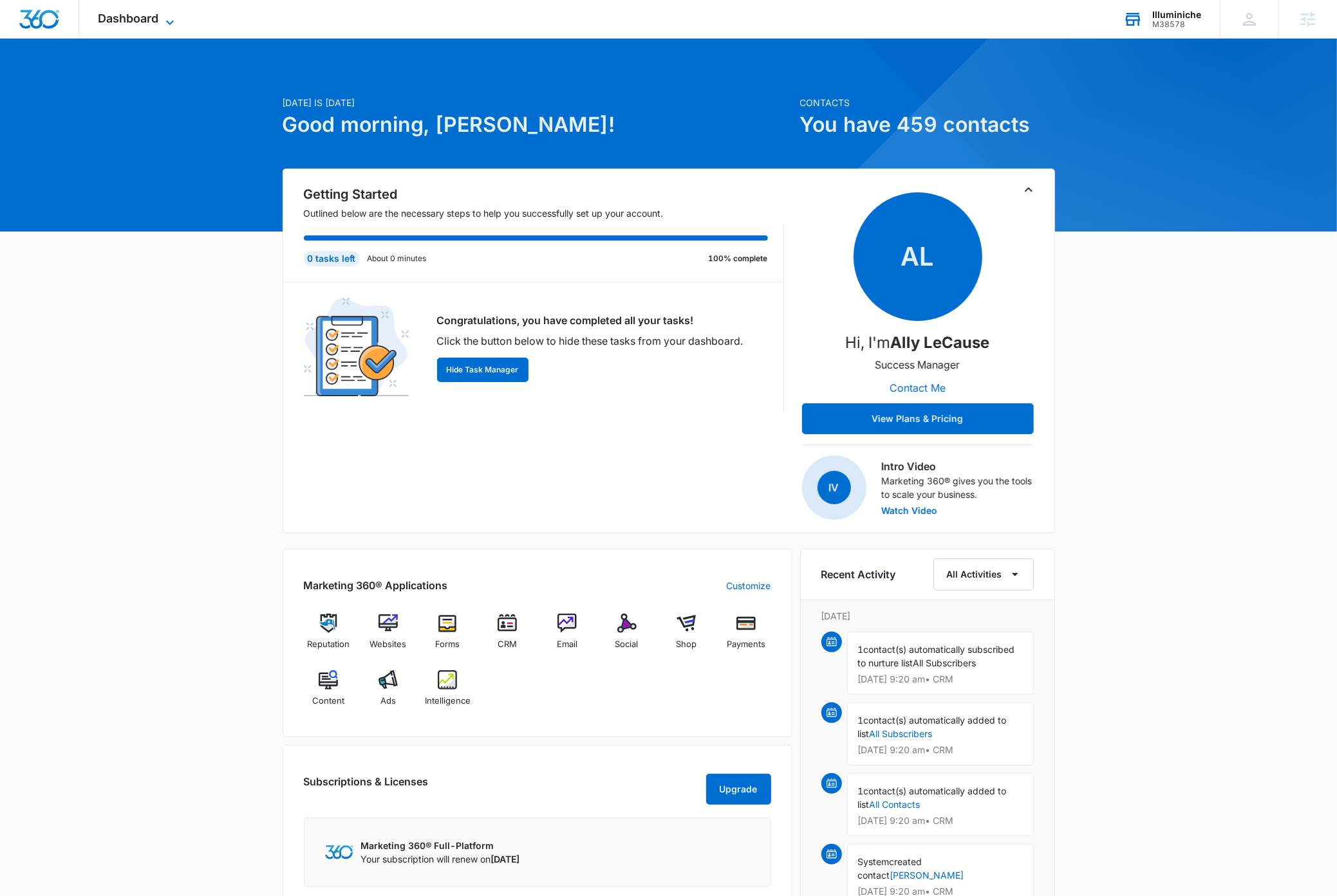
click at [170, 18] on icon at bounding box center [170, 22] width 15 height 15
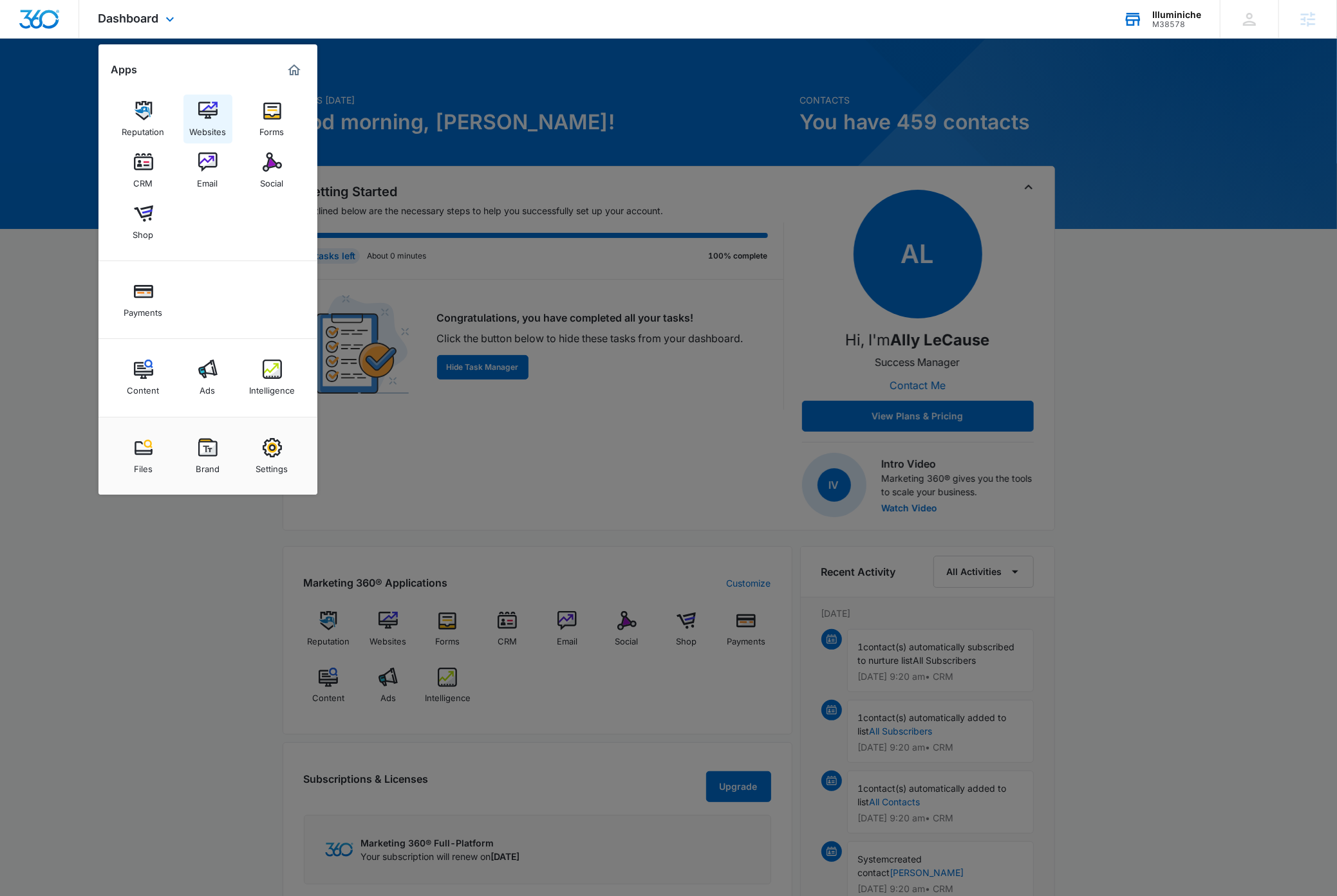
scroll to position [3, 0]
click at [207, 116] on img at bounding box center [208, 111] width 19 height 19
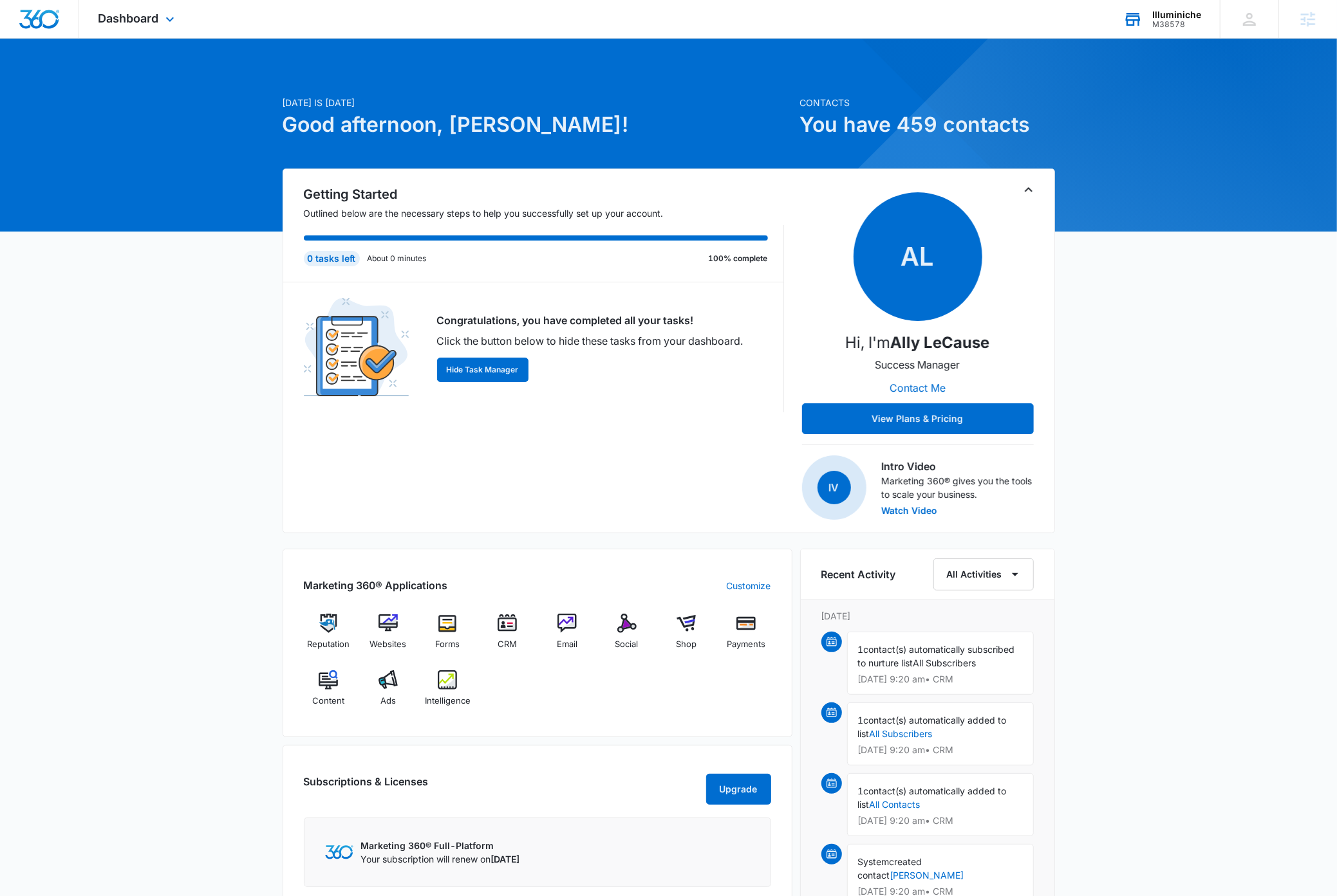
click at [1175, 22] on div "M38578" at bounding box center [1176, 24] width 49 height 9
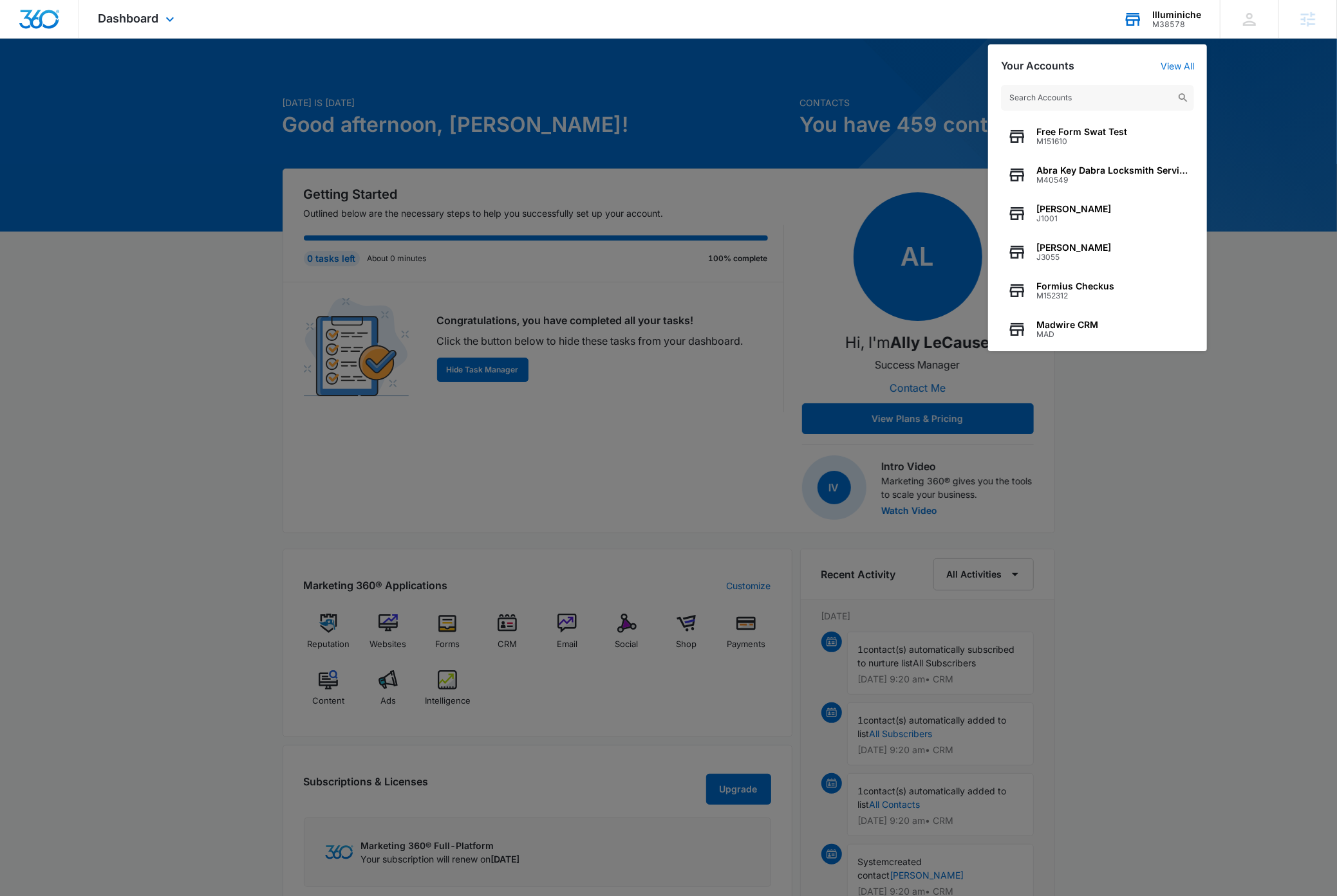
click at [1089, 96] on input "text" at bounding box center [1097, 97] width 193 height 26
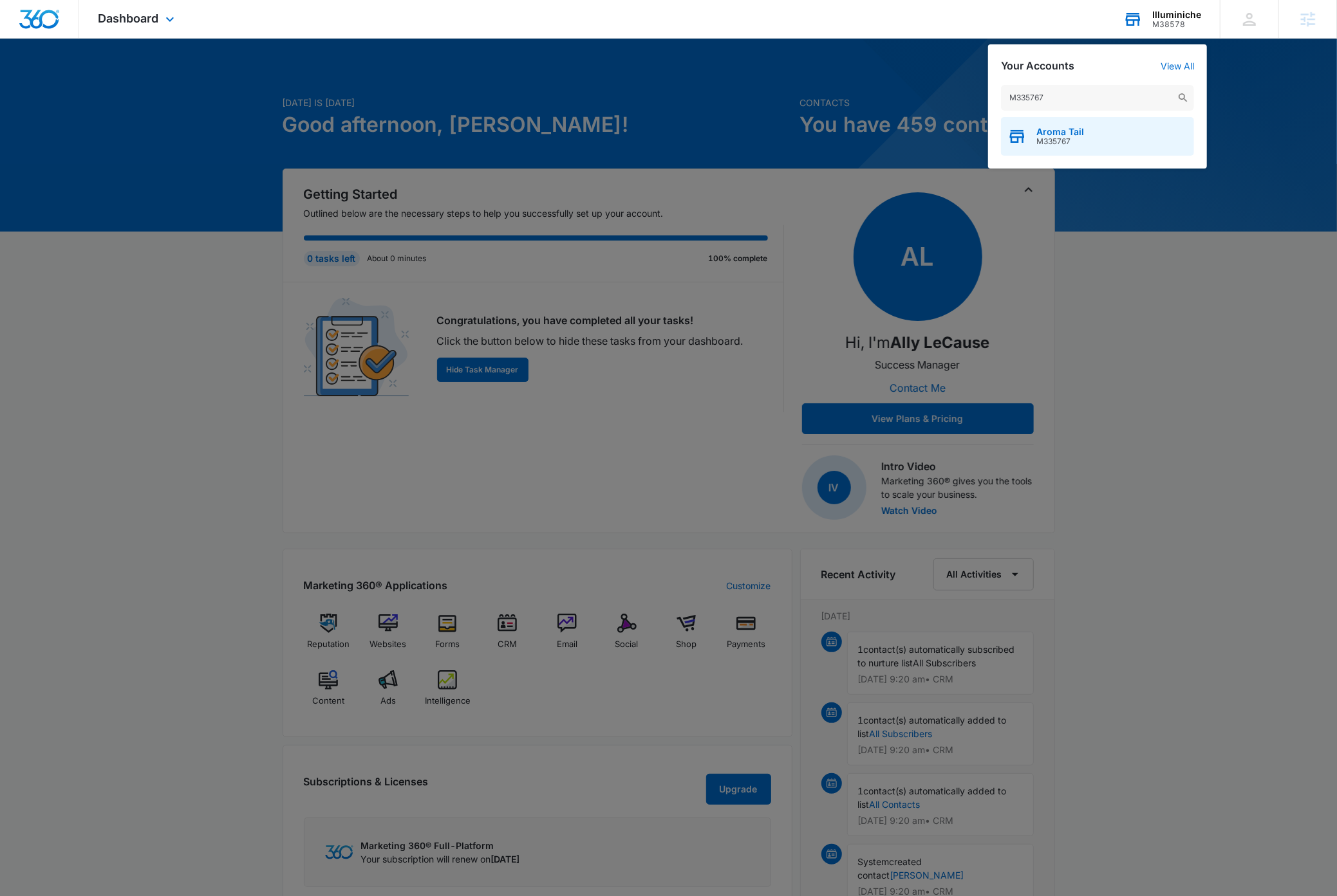
type input "M335767"
click at [1094, 129] on div "Aroma Tail M335767" at bounding box center [1097, 137] width 193 height 39
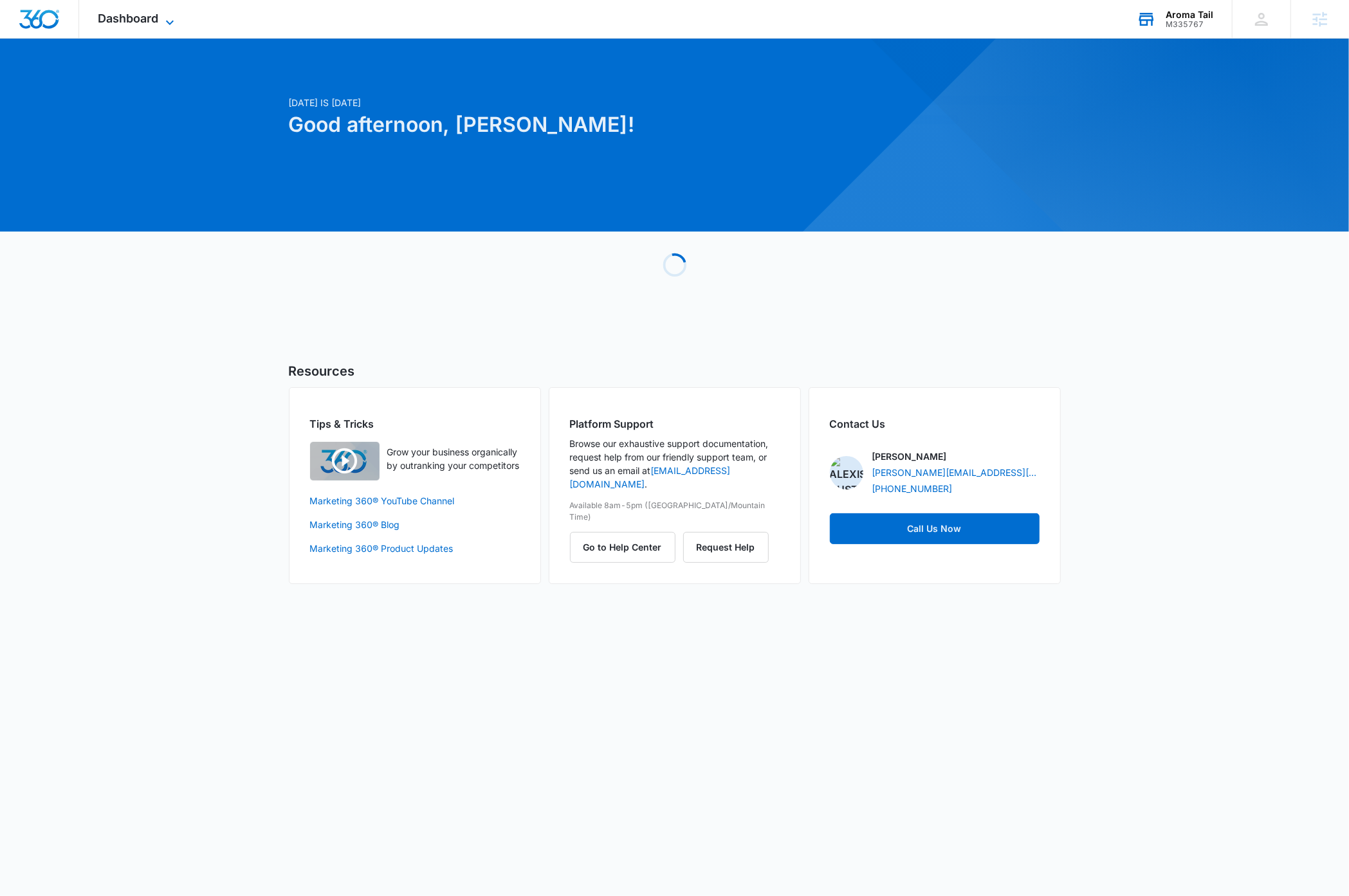
click at [174, 14] on icon at bounding box center [170, 22] width 15 height 15
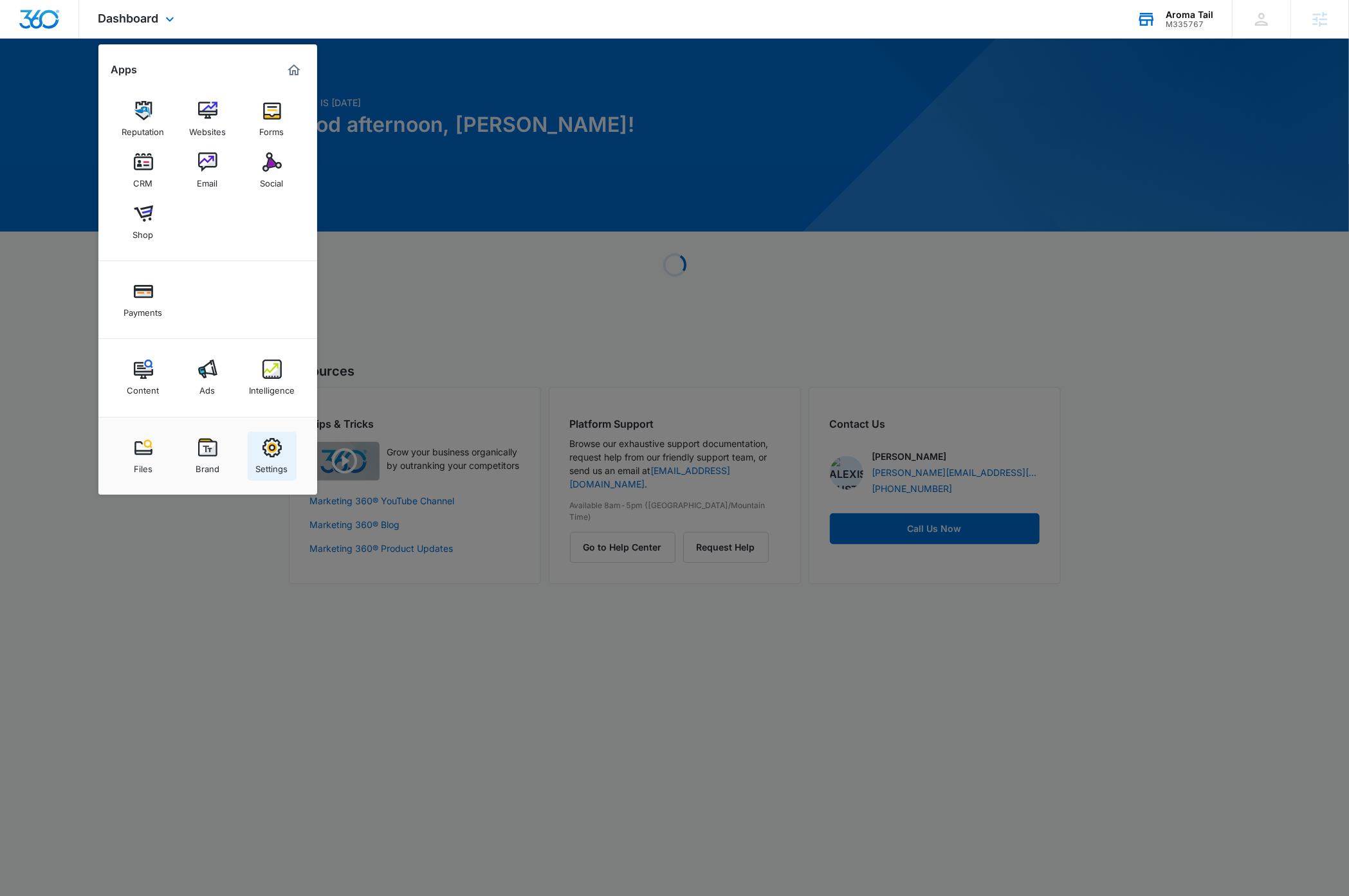
click at [265, 458] on img at bounding box center [272, 448] width 19 height 19
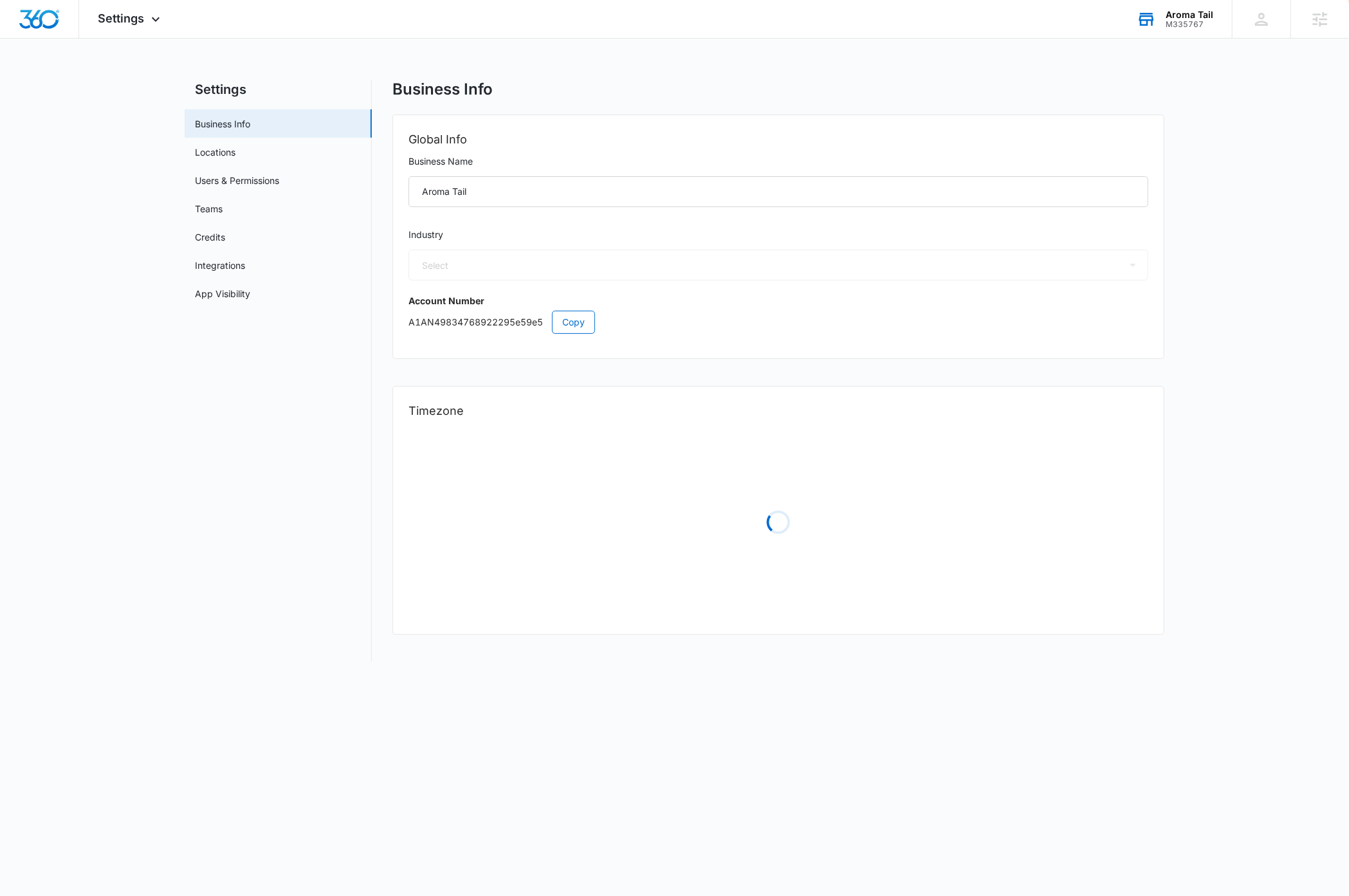
select select "45"
select select "US"
select select "America/[GEOGRAPHIC_DATA]"
click at [254, 179] on link "Users & Permissions" at bounding box center [236, 180] width 84 height 13
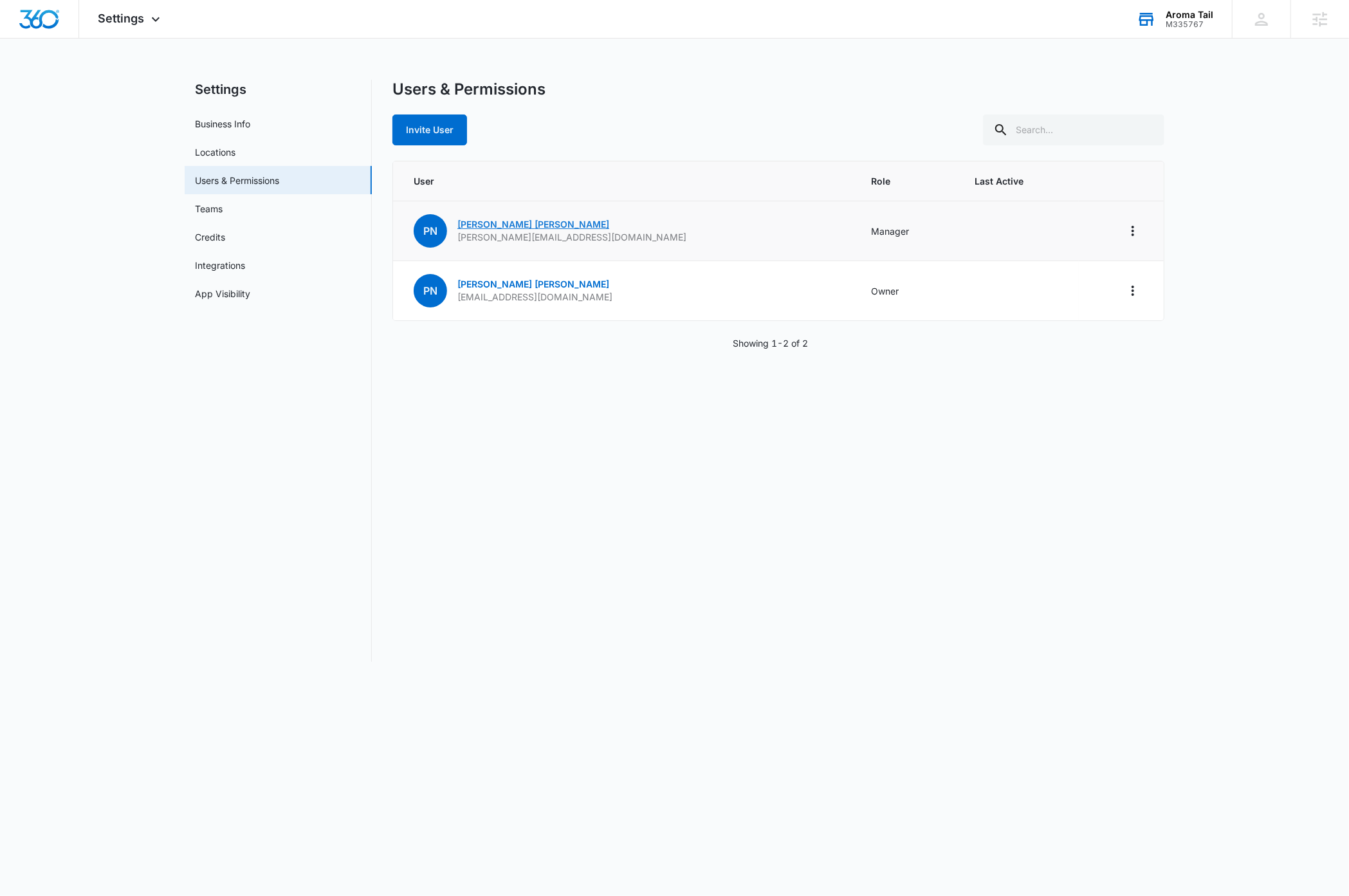
click at [495, 224] on link "[PERSON_NAME]" at bounding box center [534, 224] width 152 height 11
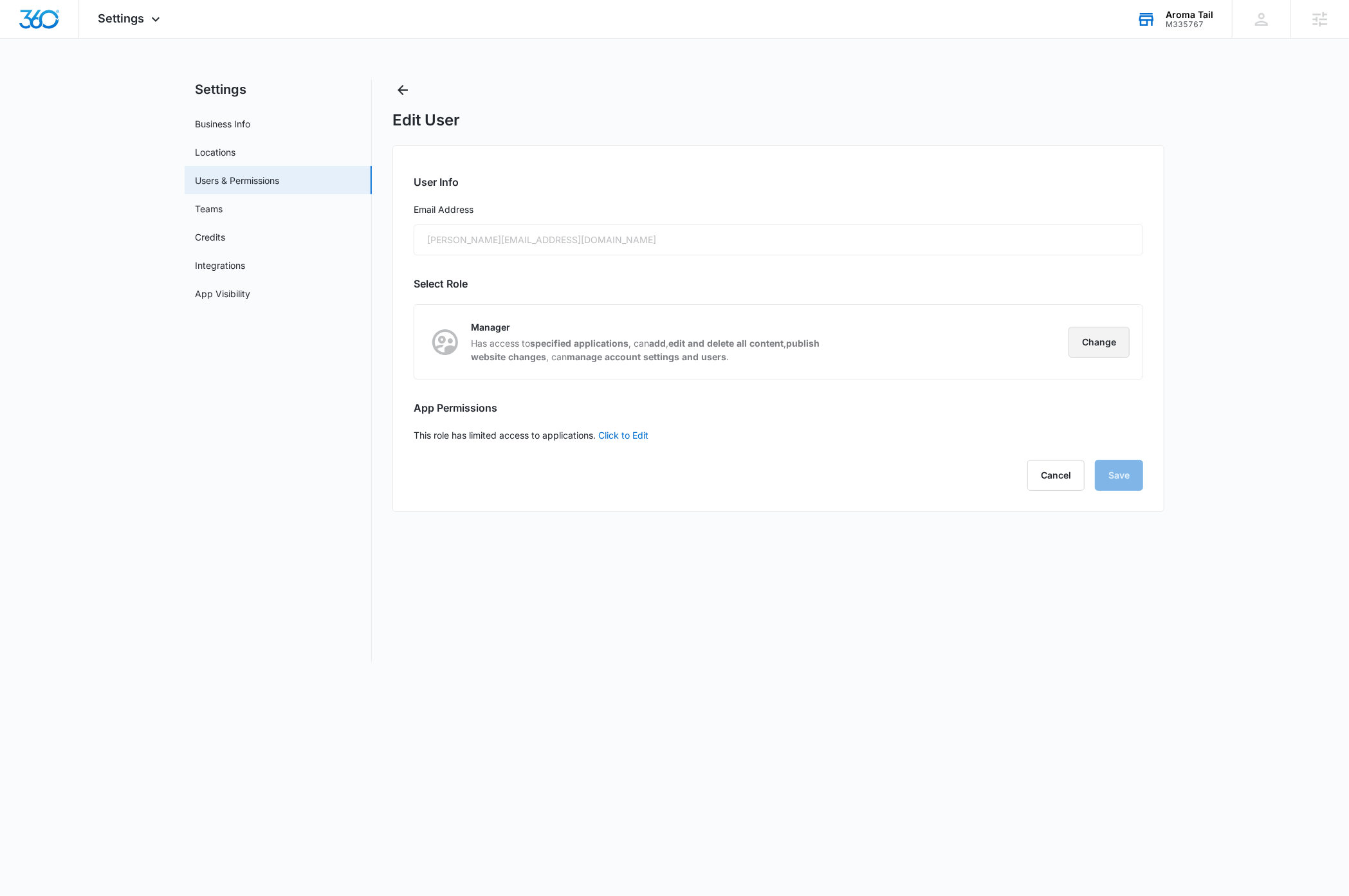
click at [1098, 342] on button "Change" at bounding box center [1098, 342] width 61 height 31
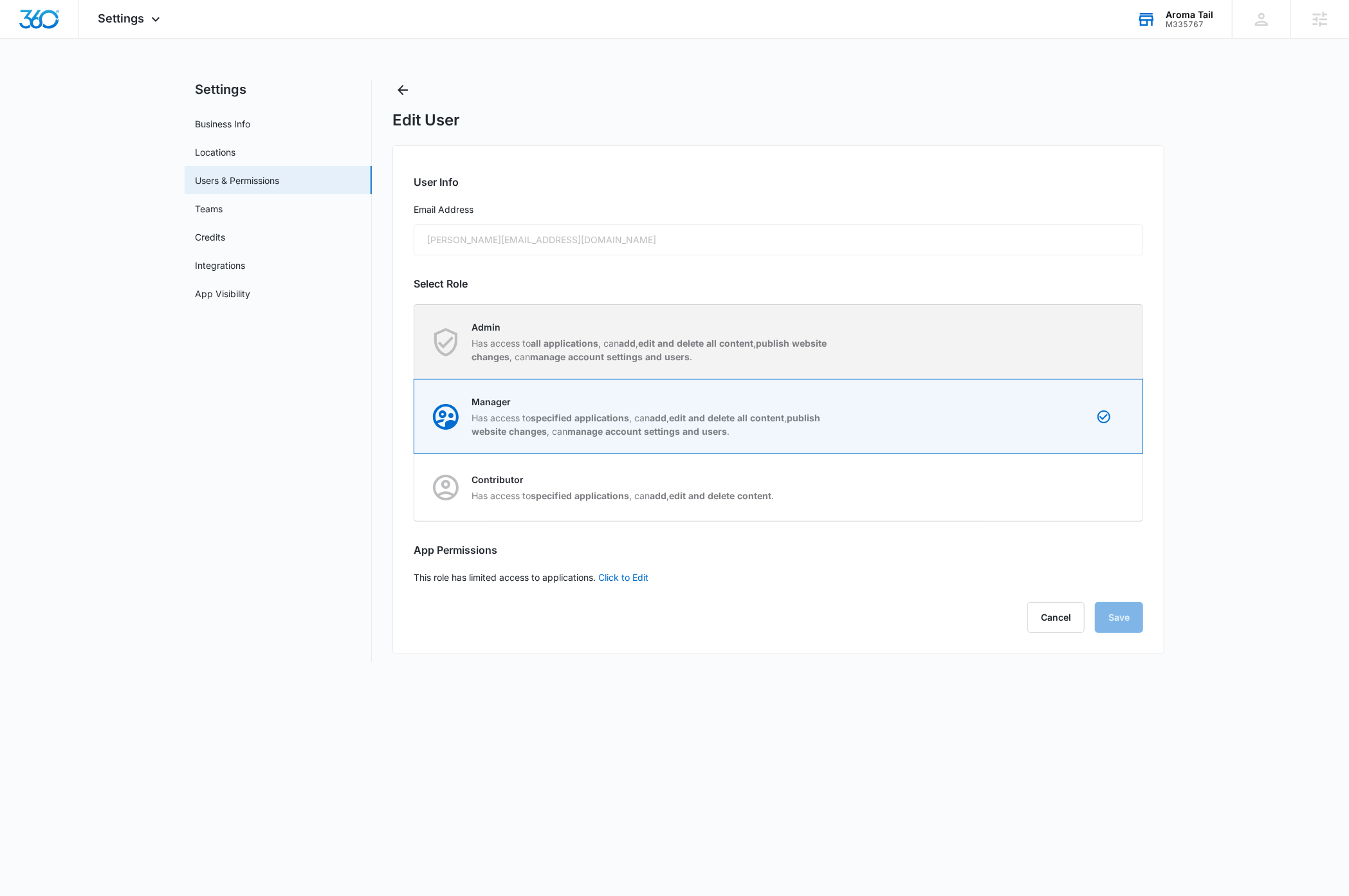
click at [1075, 342] on div "Admin Has access to all applications , can add , edit and delete all content , …" at bounding box center [779, 342] width 727 height 74
click at [415, 342] on input "Admin Has access to all applications , can add , edit and delete all content , …" at bounding box center [414, 342] width 1 height 1
radio input "true"
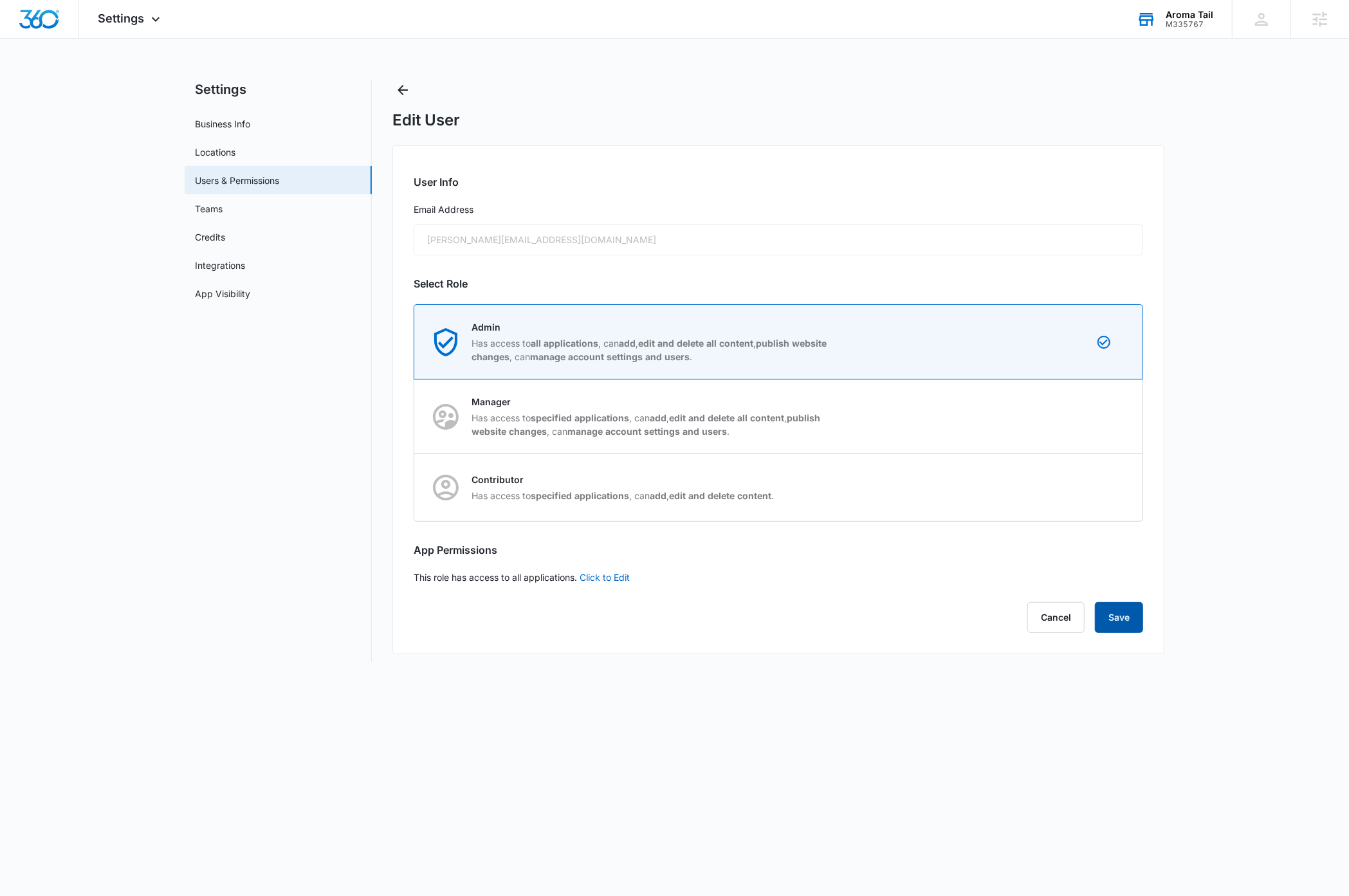
click at [1117, 622] on button "Save" at bounding box center [1120, 618] width 48 height 31
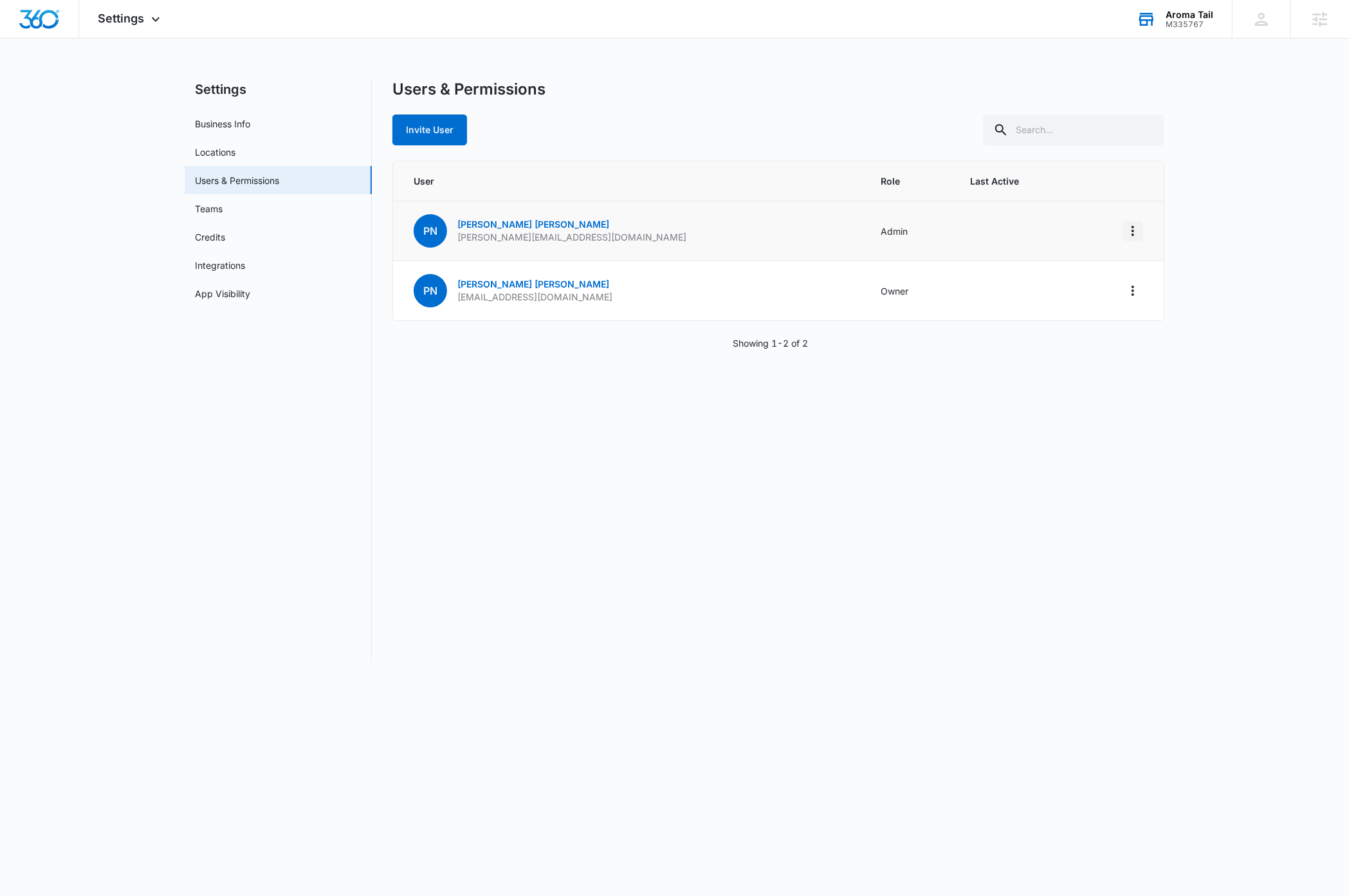
click at [1134, 232] on icon "Actions" at bounding box center [1133, 231] width 15 height 15
click at [1063, 283] on div "Make Owner / Primary User" at bounding box center [1053, 285] width 117 height 9
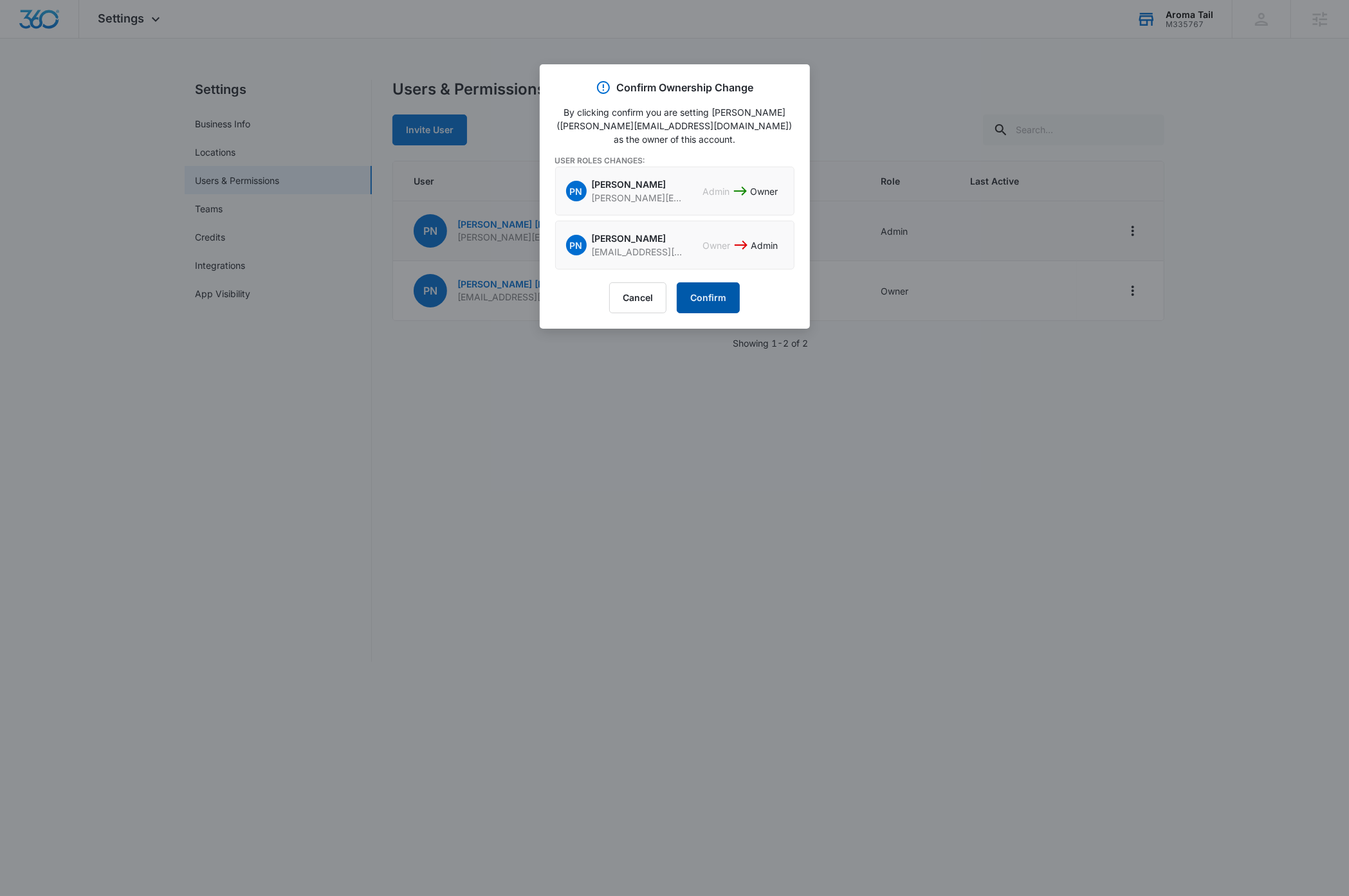
click at [718, 282] on button "Confirm" at bounding box center [708, 298] width 63 height 31
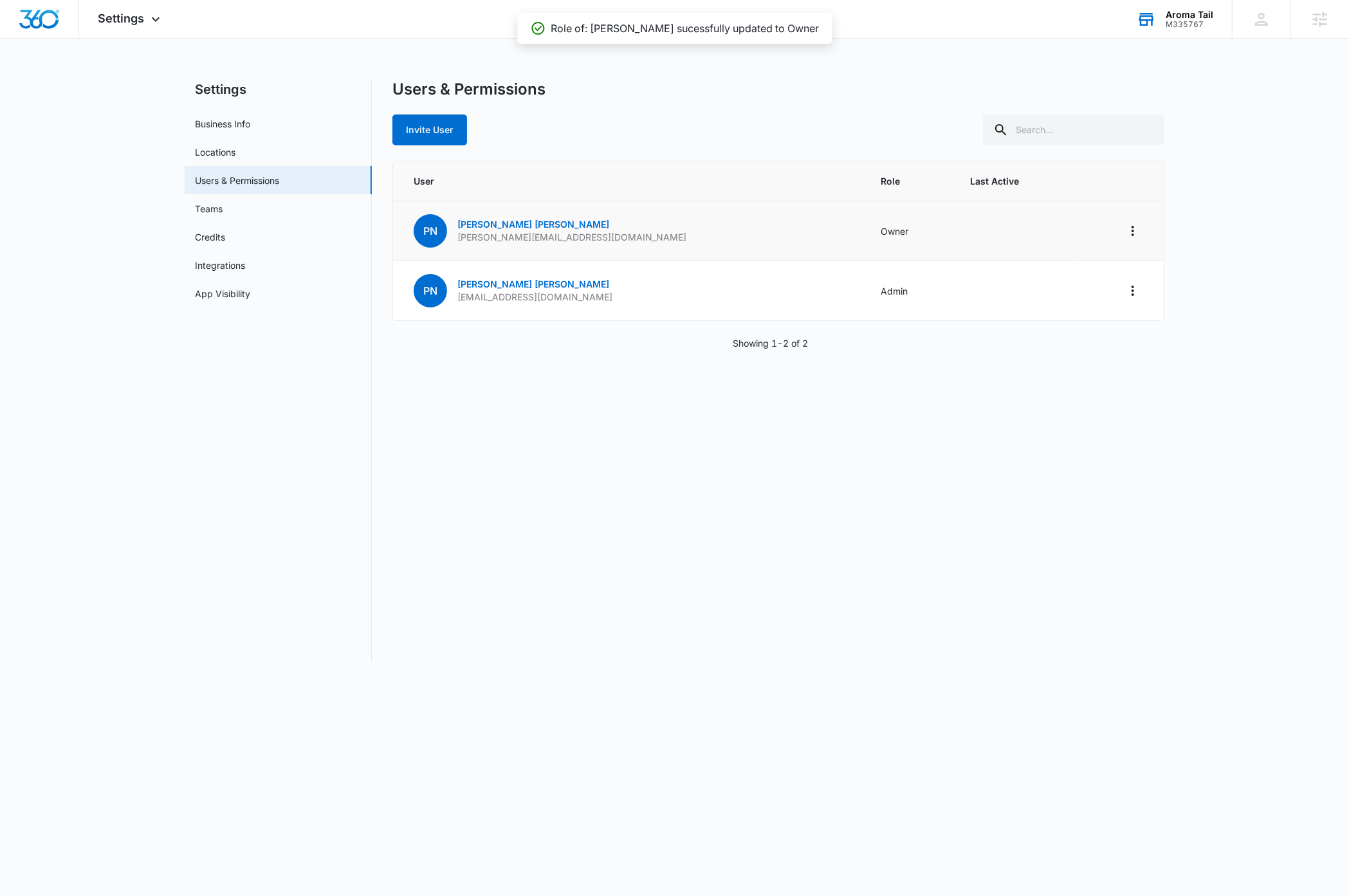
click at [480, 586] on div "Users & Permissions Invite User User Role Last Active PN [PERSON_NAME] [PERSON_…" at bounding box center [778, 371] width 772 height 582
click at [45, 20] on img "Dashboard" at bounding box center [39, 19] width 41 height 19
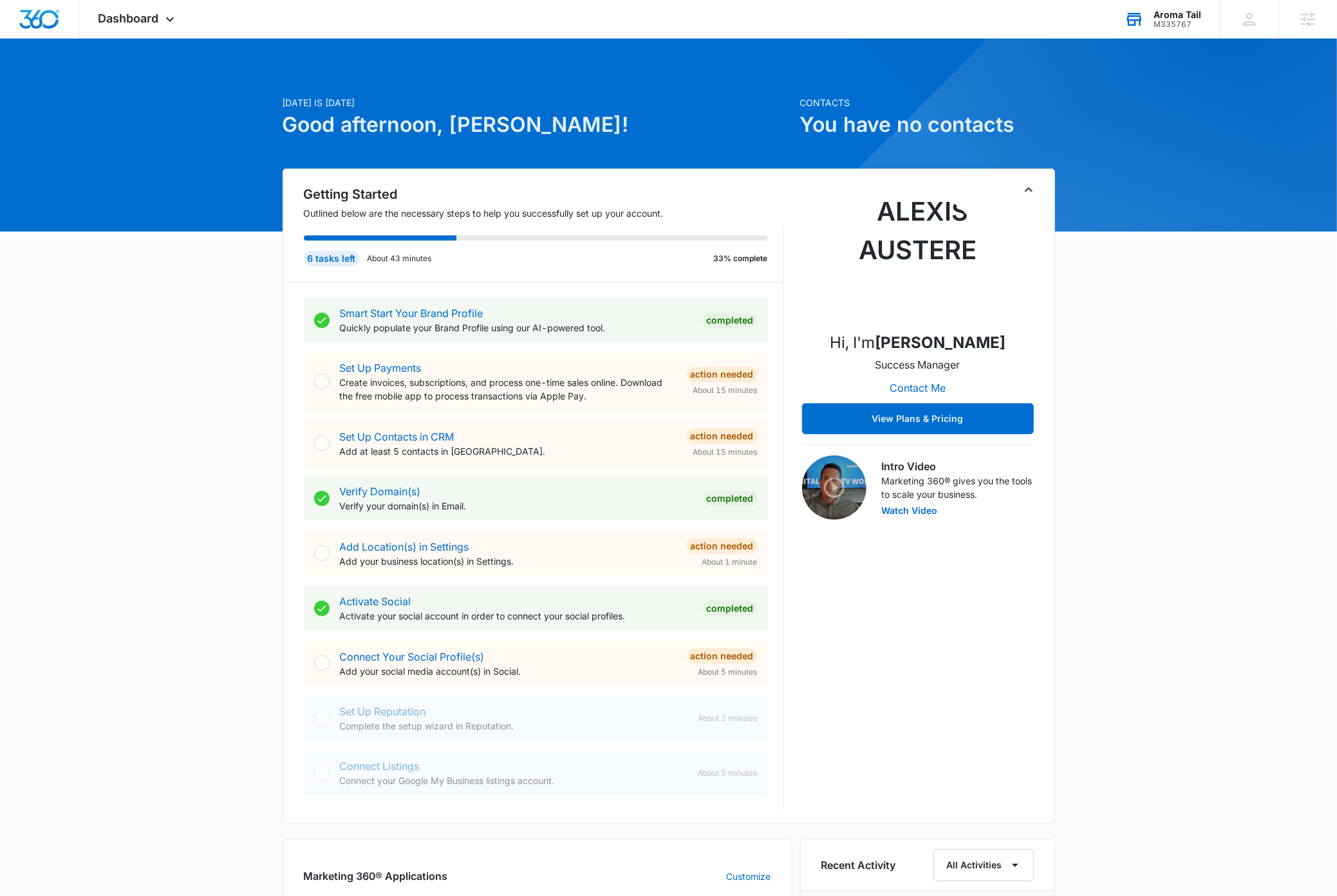
click at [1177, 16] on div "Aroma Tail" at bounding box center [1177, 14] width 47 height 11
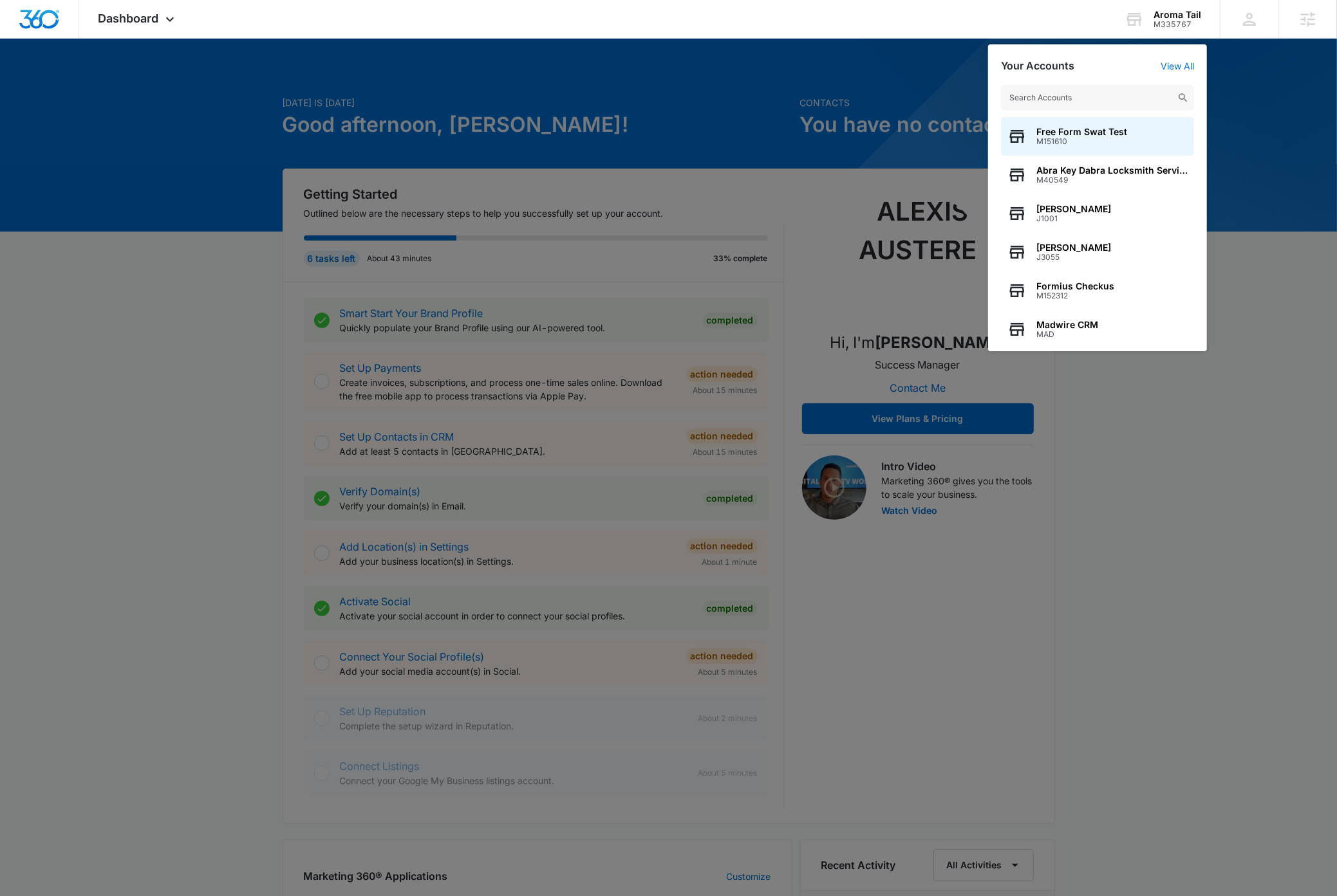
click at [1102, 101] on input "text" at bounding box center [1097, 97] width 193 height 26
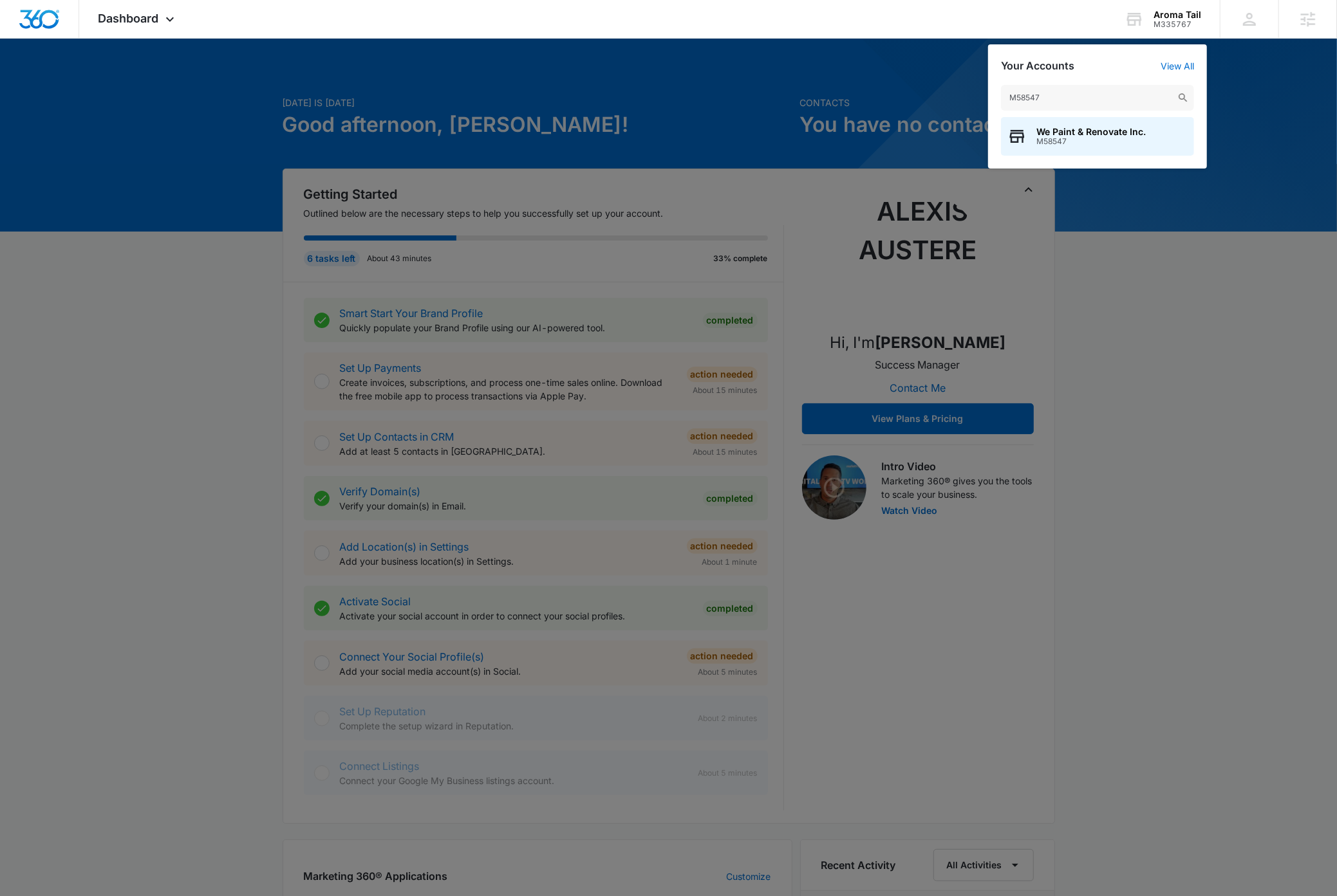
type input "M58547"
click at [1110, 135] on span "We Paint & Renovate Inc." at bounding box center [1091, 132] width 110 height 11
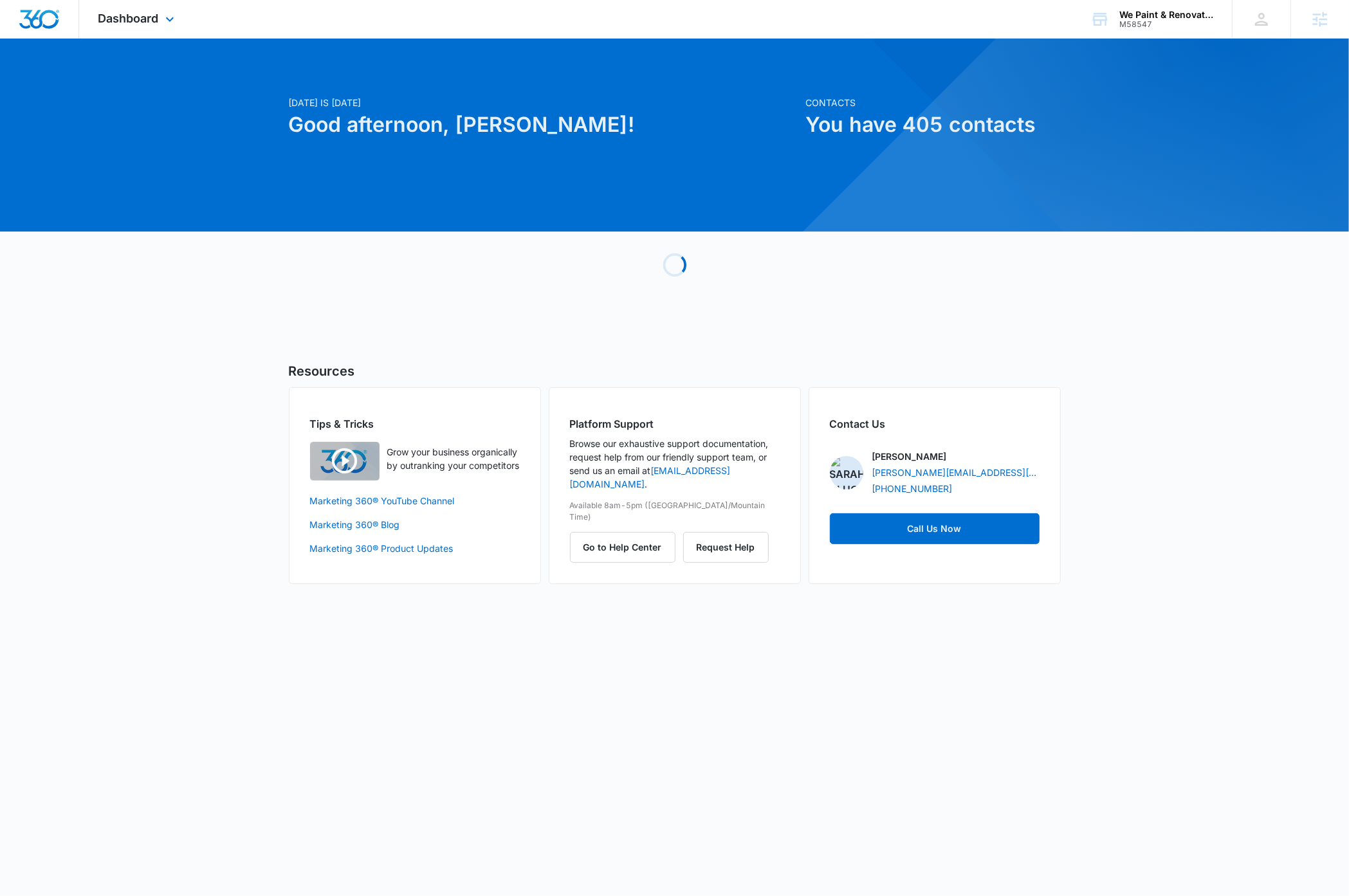
drag, startPoint x: 166, startPoint y: 14, endPoint x: 181, endPoint y: 62, distance: 50.3
click at [166, 16] on icon at bounding box center [170, 19] width 15 height 15
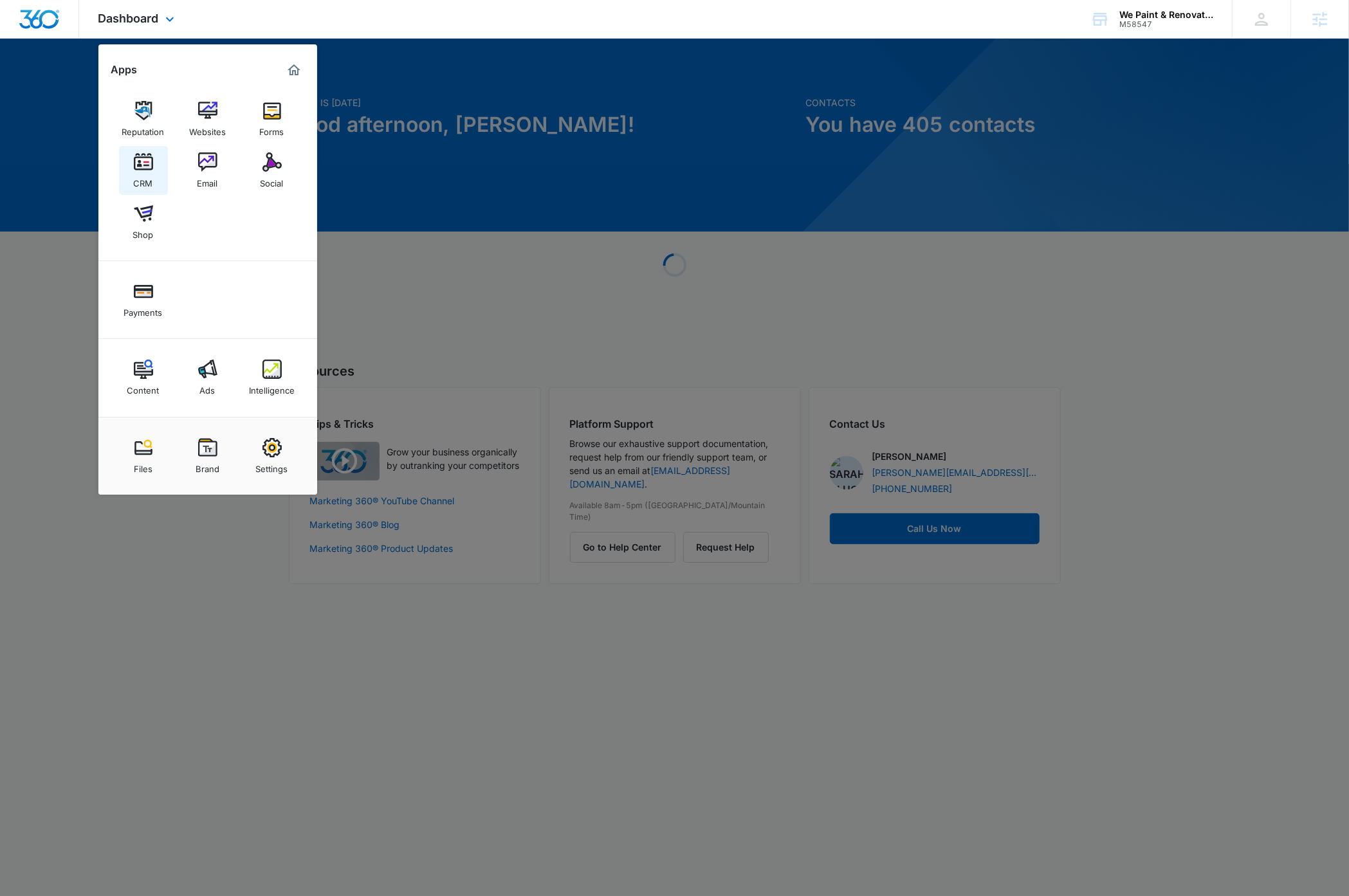
click at [132, 164] on link "CRM" at bounding box center [144, 171] width 49 height 49
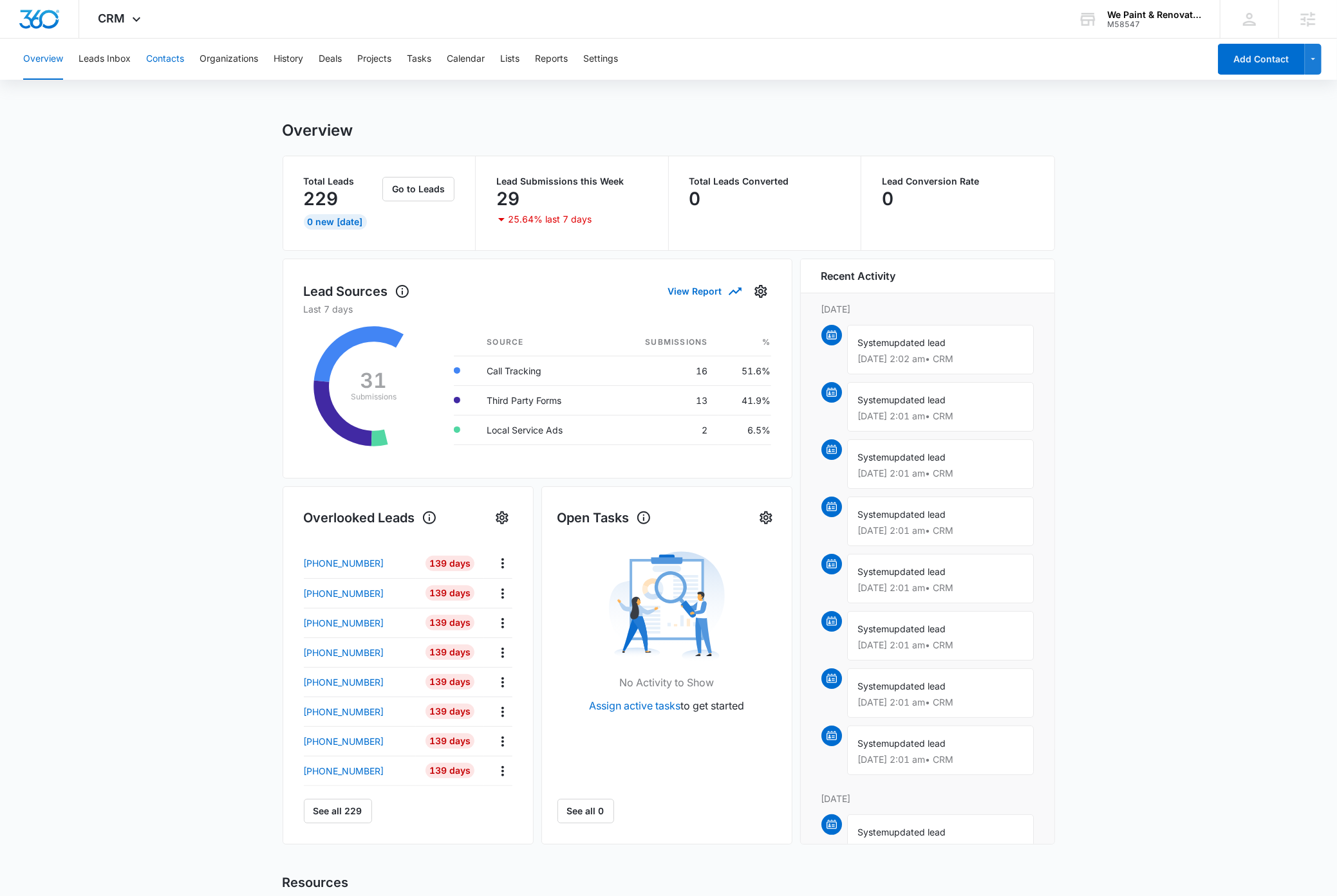
click at [158, 56] on button "Contacts" at bounding box center [165, 59] width 38 height 41
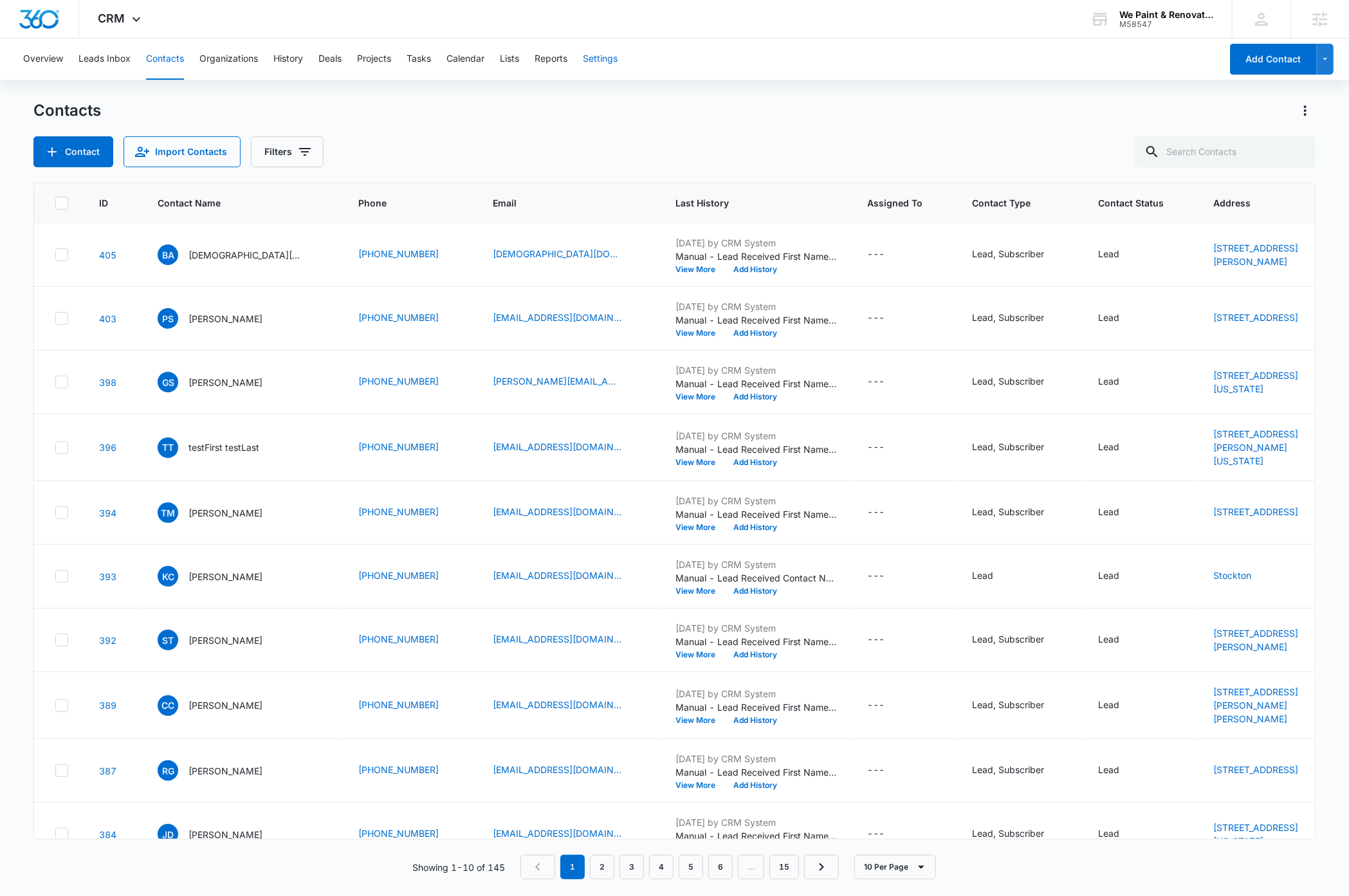
click at [611, 60] on button "Settings" at bounding box center [600, 59] width 35 height 41
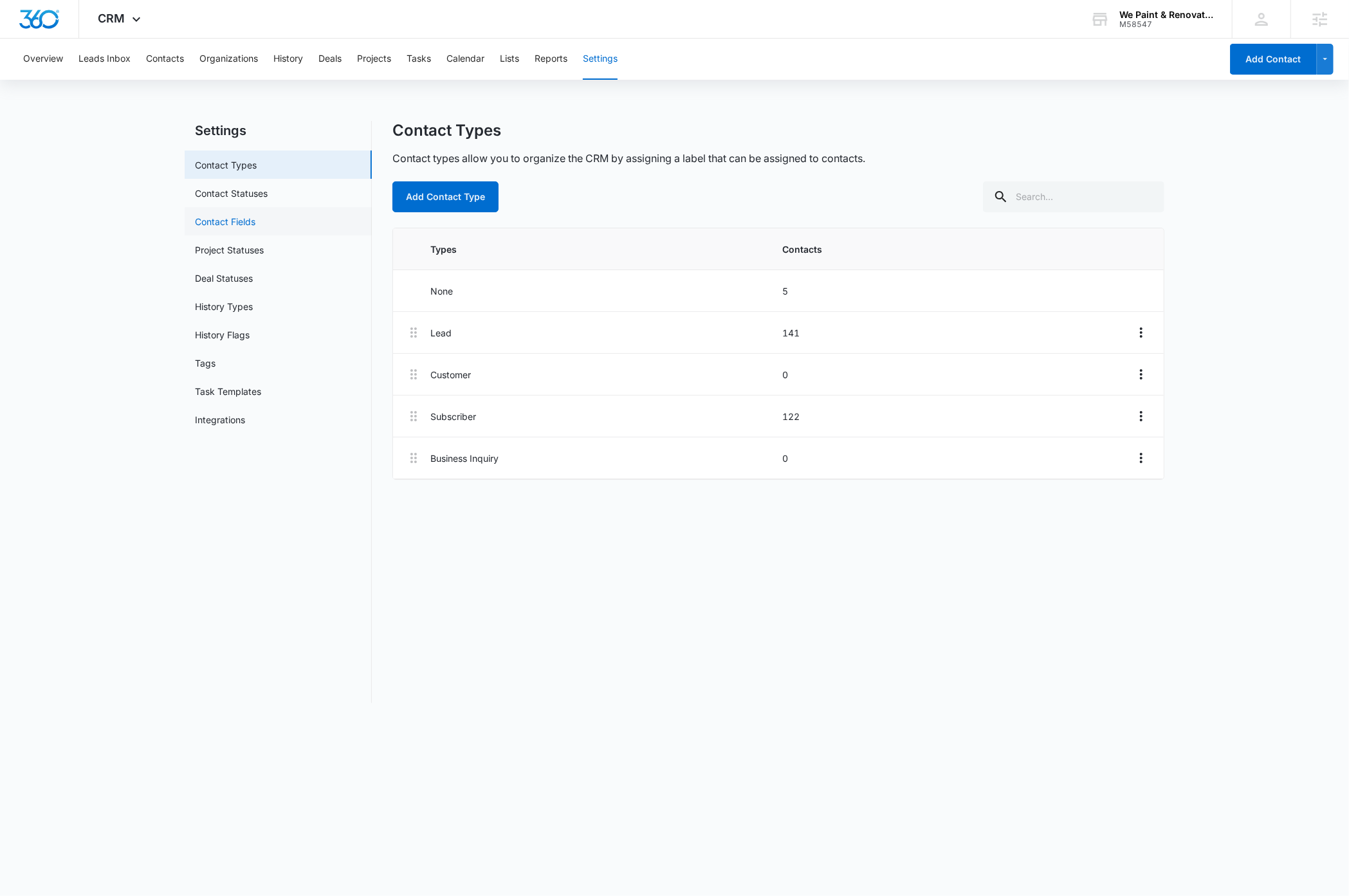
click at [238, 224] on link "Contact Fields" at bounding box center [225, 222] width 61 height 13
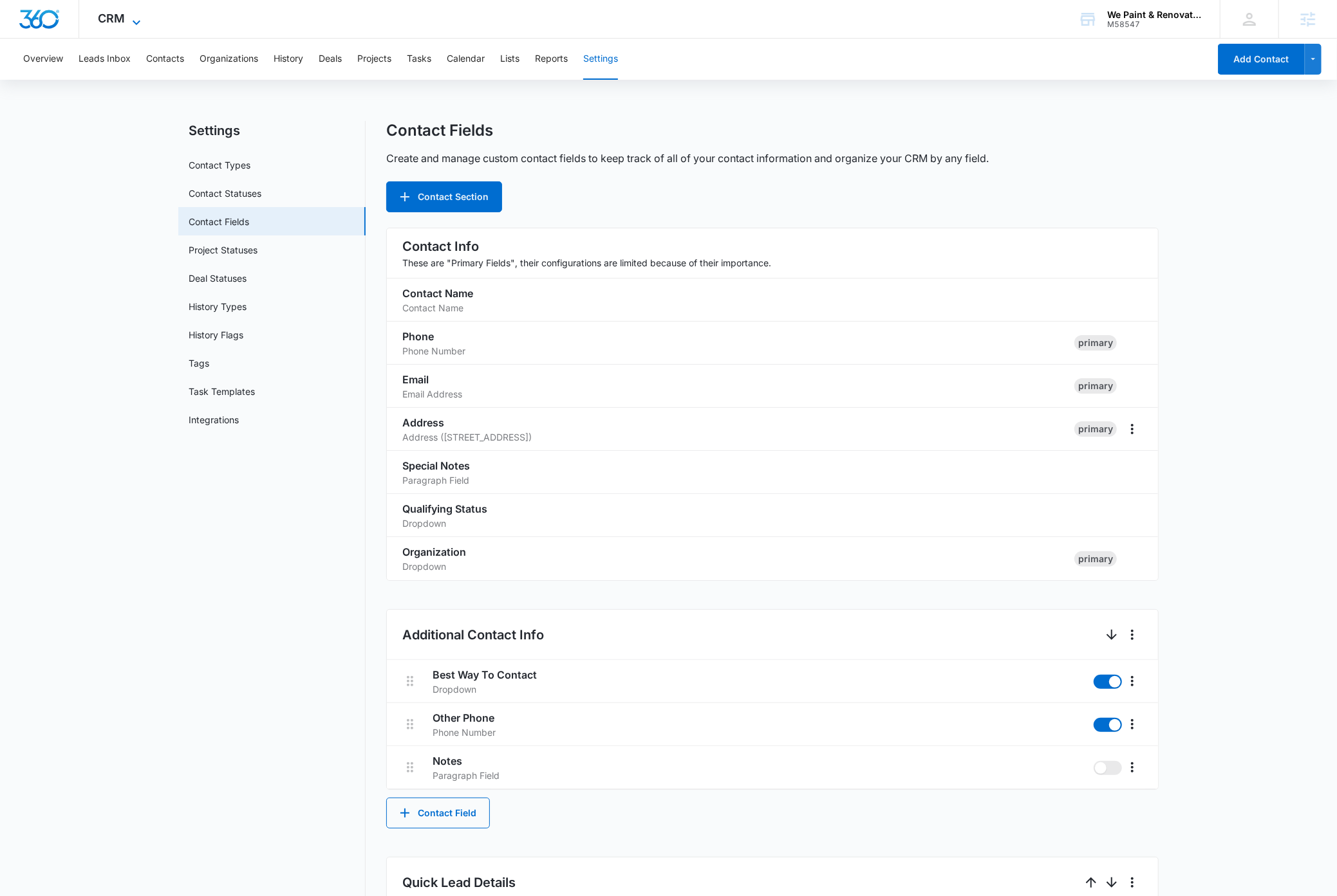
click at [137, 16] on icon at bounding box center [137, 22] width 15 height 15
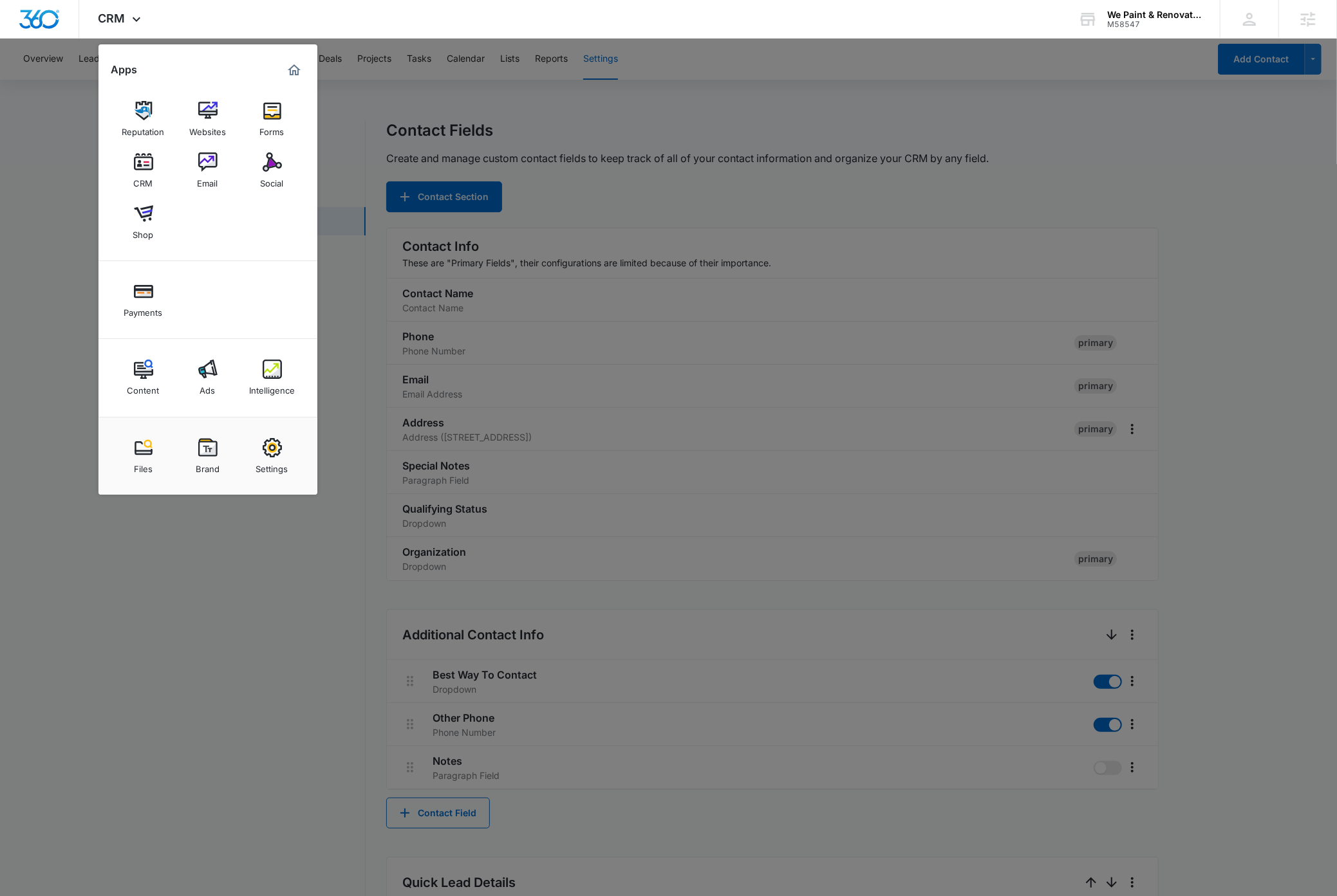
click at [285, 119] on link "Forms" at bounding box center [272, 119] width 49 height 49
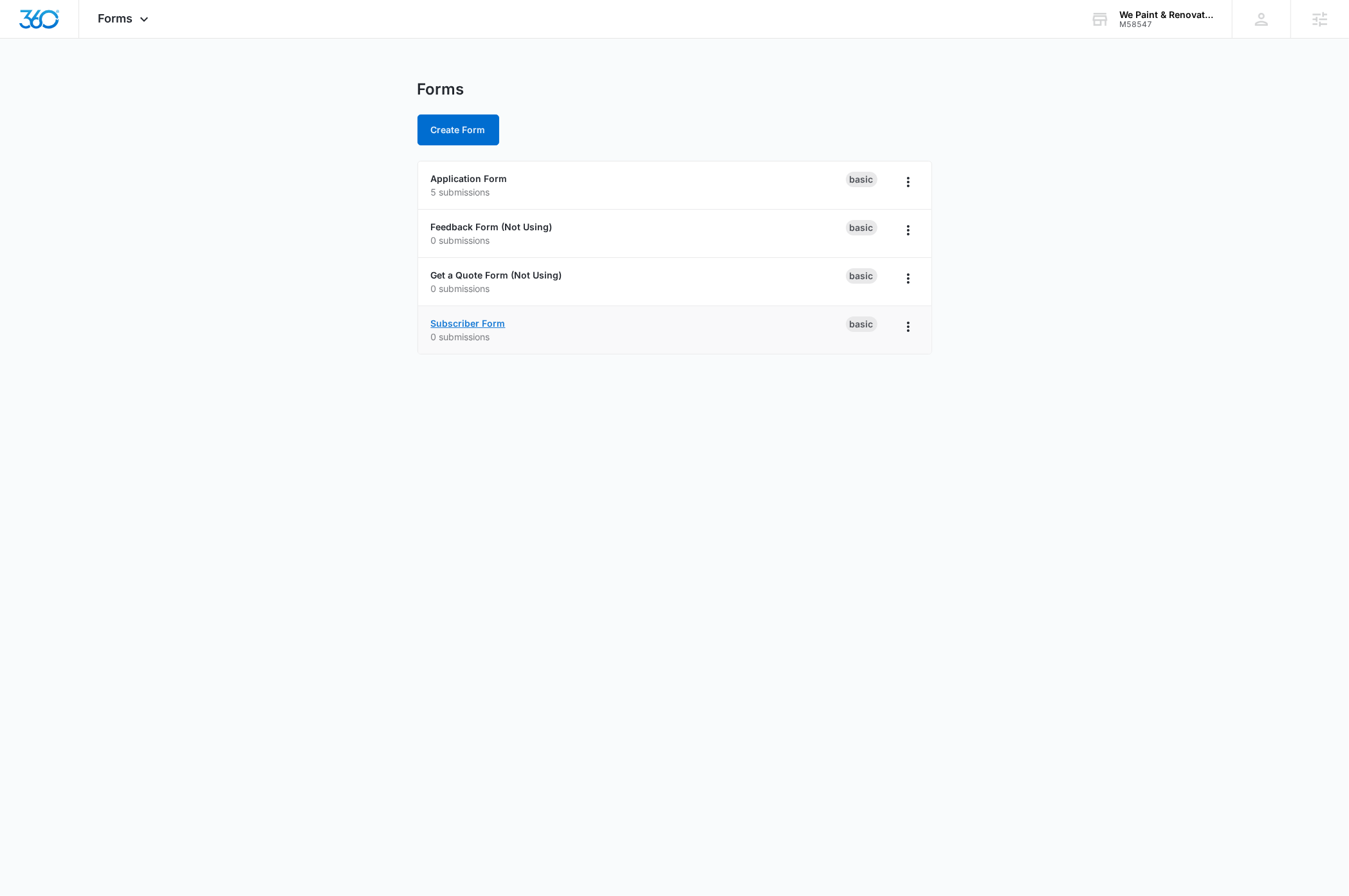
click at [450, 325] on link "Subscriber Form" at bounding box center [467, 323] width 74 height 11
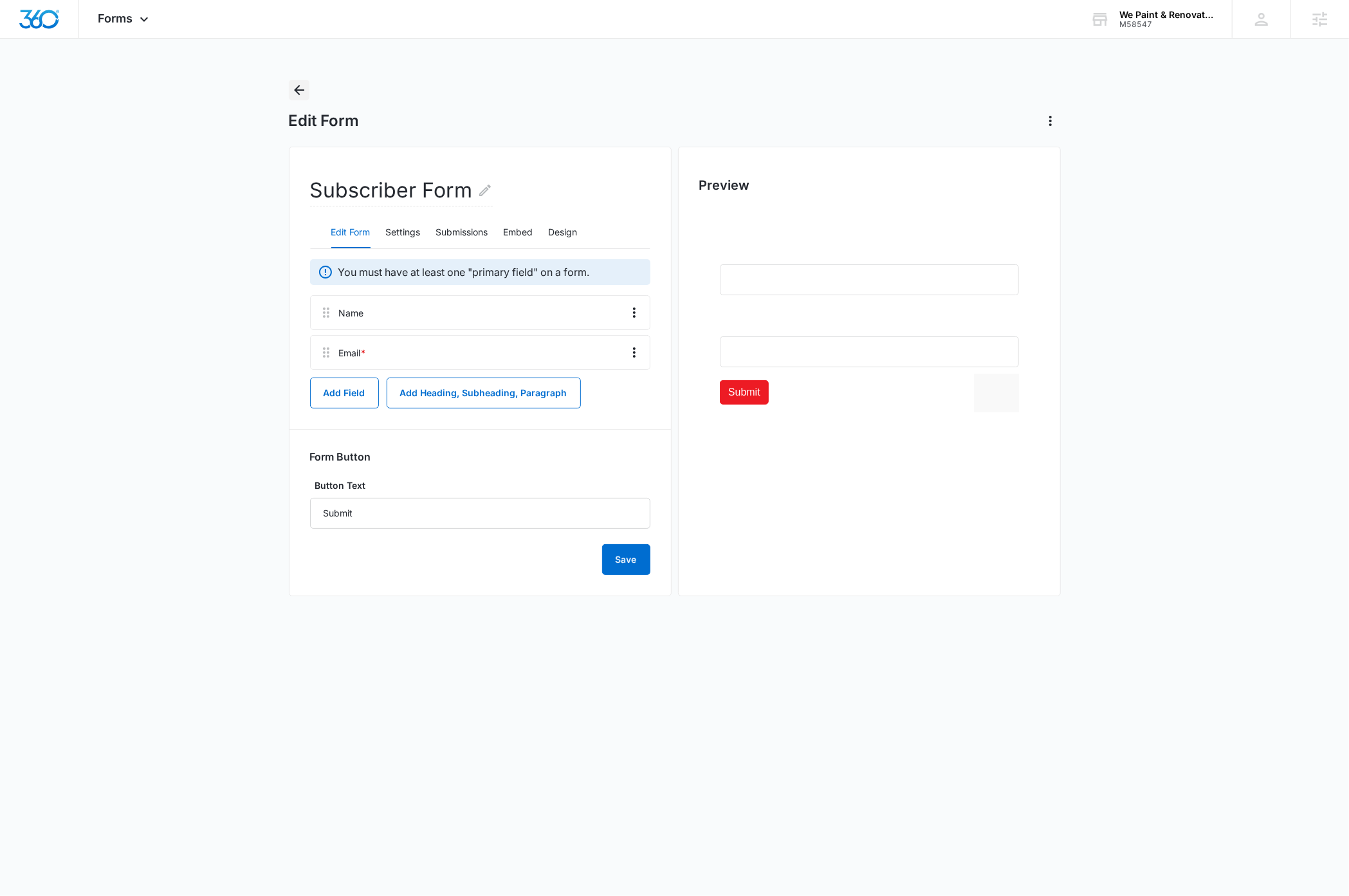
click at [302, 89] on icon "Back" at bounding box center [300, 90] width 15 height 15
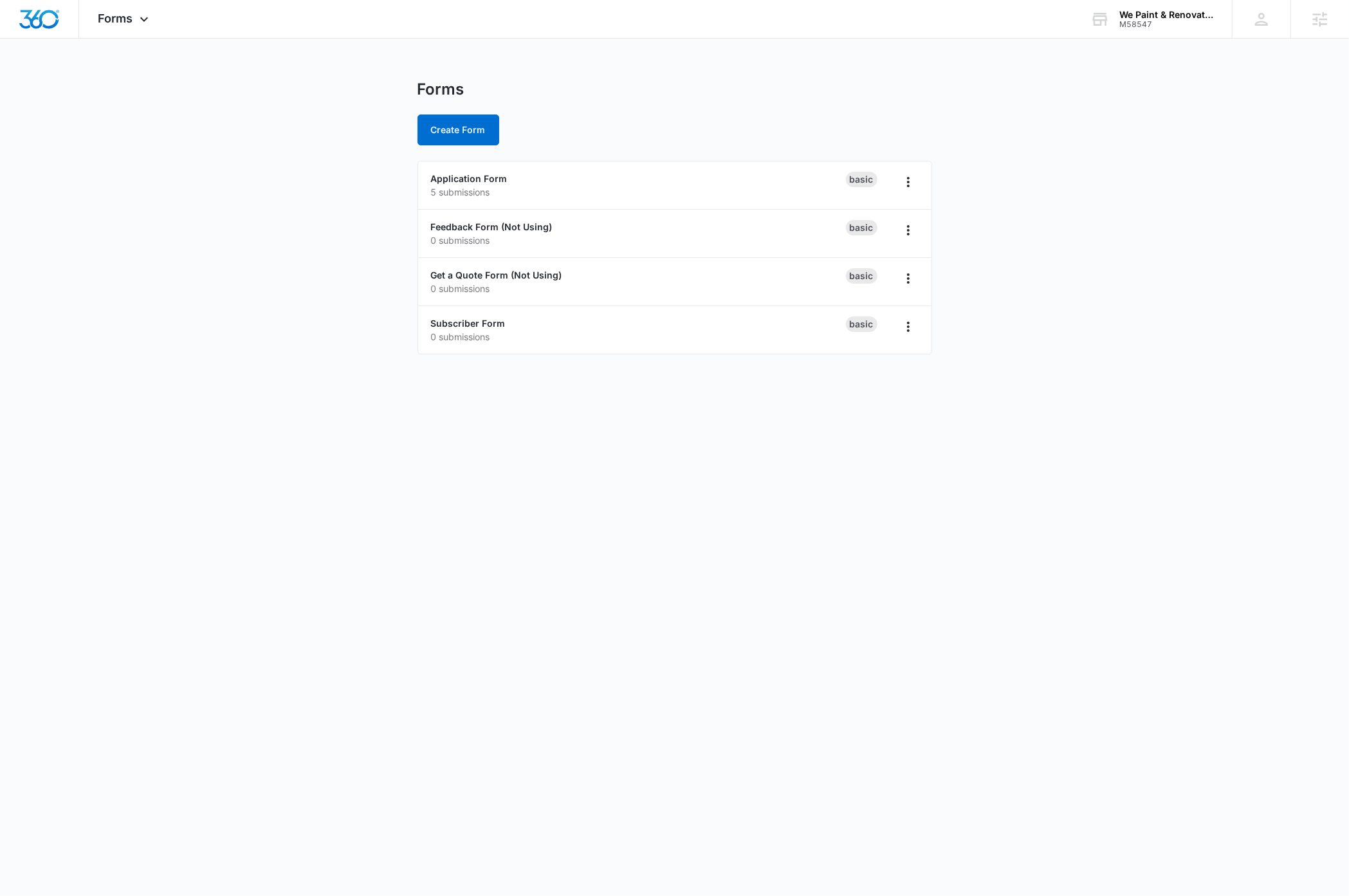
click at [224, 332] on main "Forms Create Form Application Form 5 submissions Basic Feedback Form (Not Using…" at bounding box center [674, 224] width 1349 height 290
click at [245, 307] on main "Forms Create Form Application Form 5 submissions Basic Feedback Form (Not Using…" at bounding box center [674, 224] width 1349 height 290
click at [451, 135] on button "Create Form" at bounding box center [458, 130] width 82 height 31
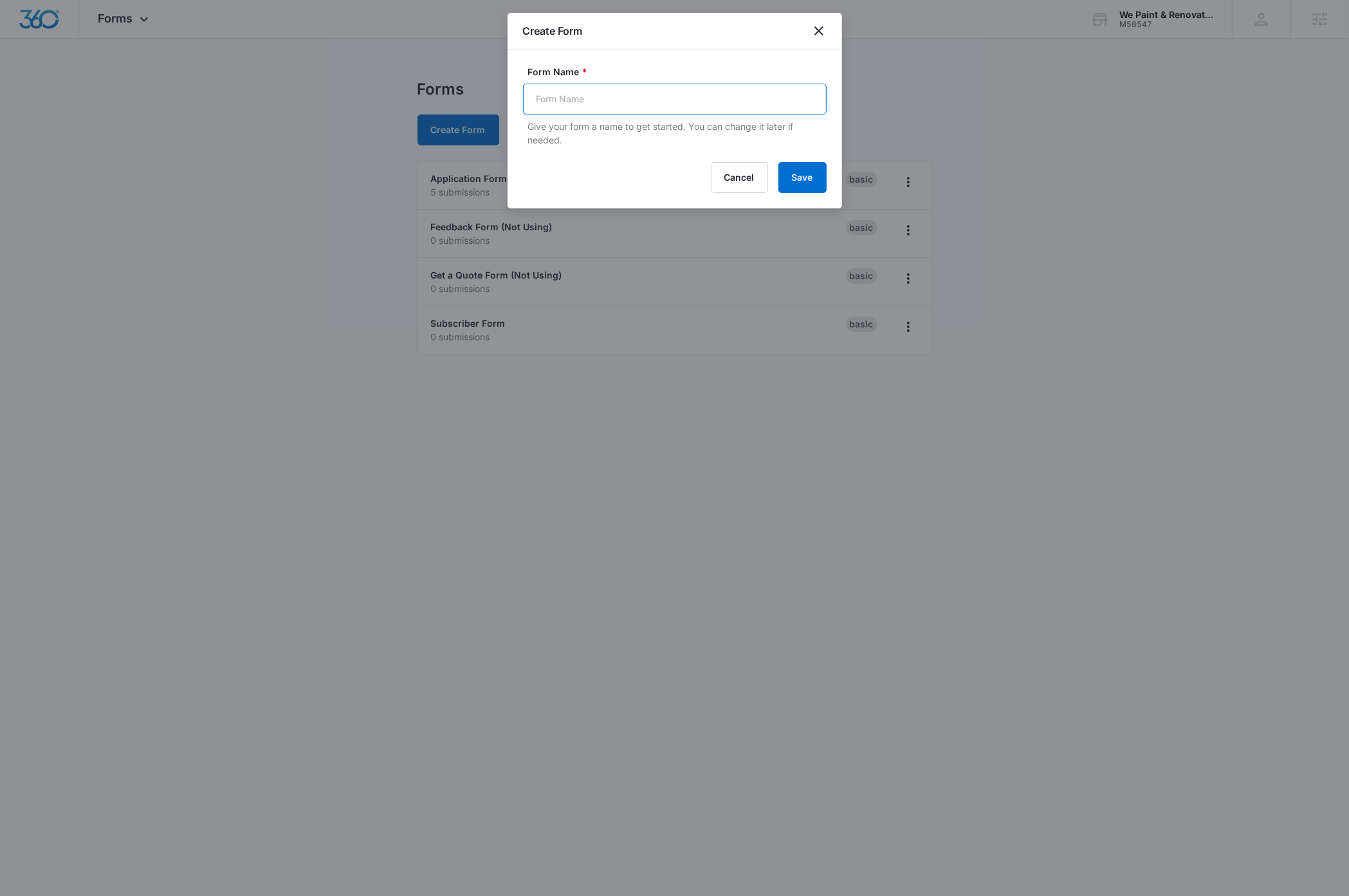
click at [602, 100] on input "Form Name *" at bounding box center [674, 99] width 304 height 31
type input "Subscribe"
click at [817, 175] on button "Save" at bounding box center [803, 177] width 48 height 31
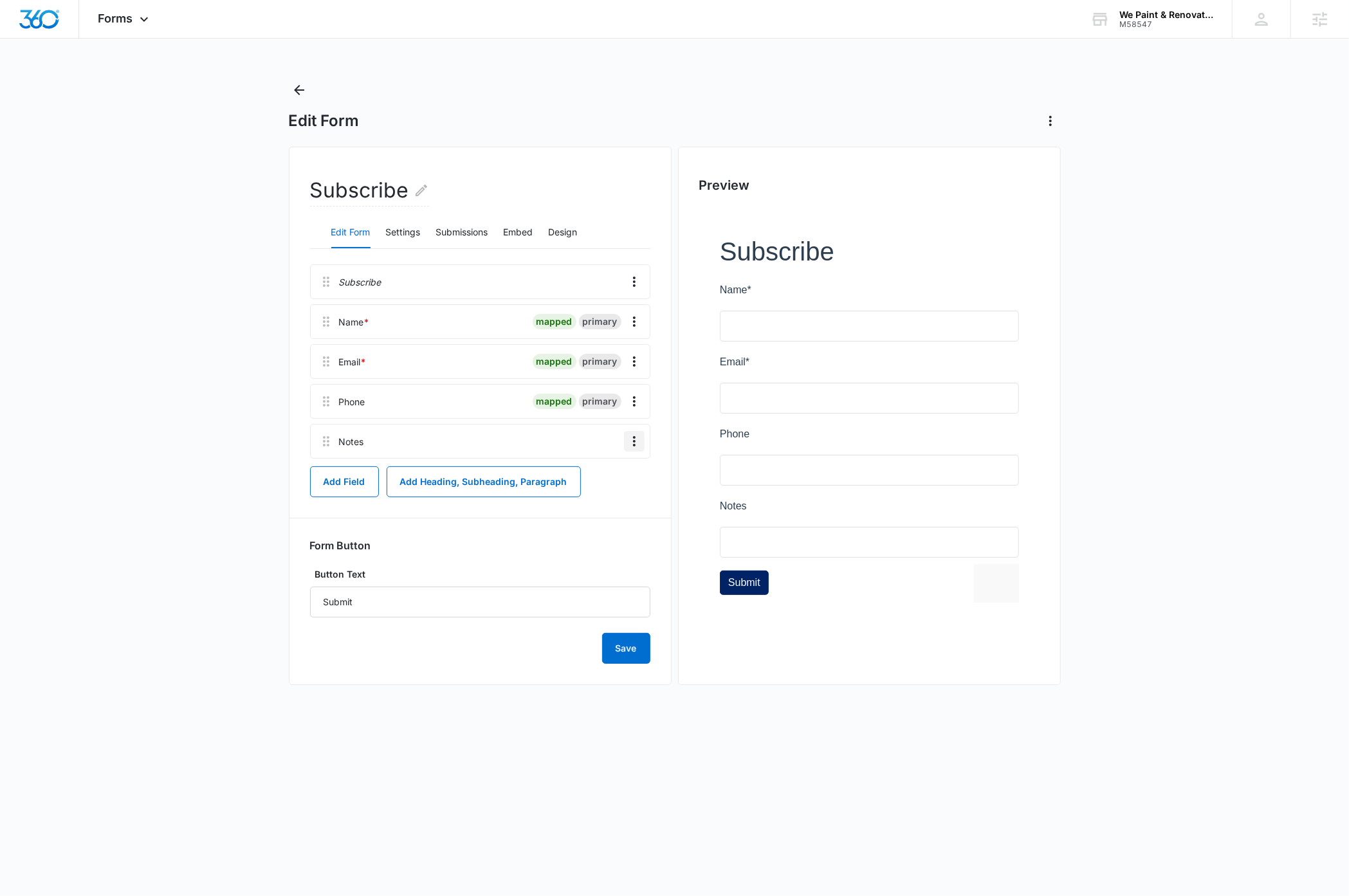
click at [638, 444] on icon "Overflow Menu" at bounding box center [634, 441] width 15 height 15
click at [610, 496] on div "Delete" at bounding box center [599, 497] width 27 height 9
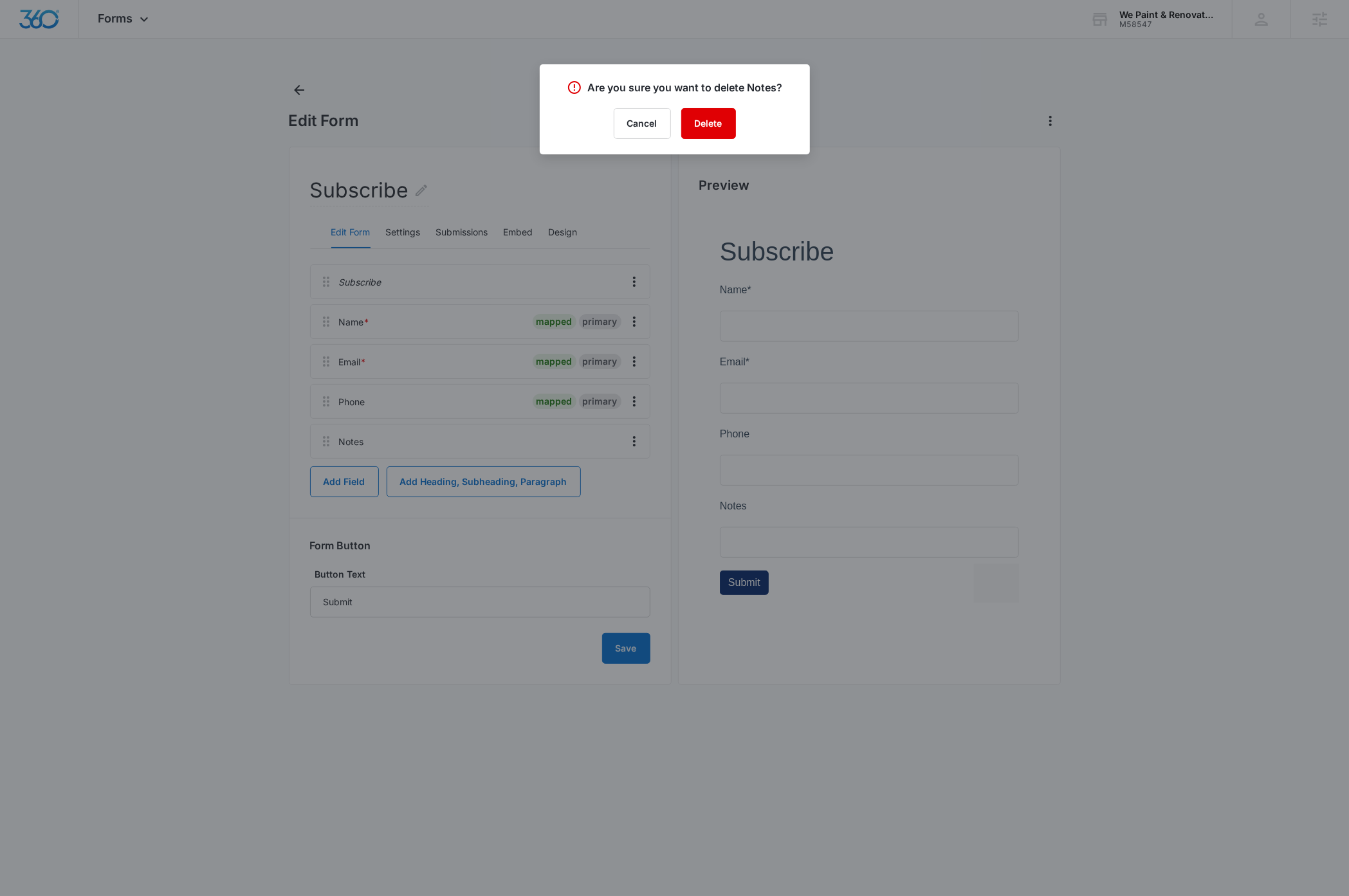
click at [723, 129] on button "Delete" at bounding box center [708, 123] width 55 height 31
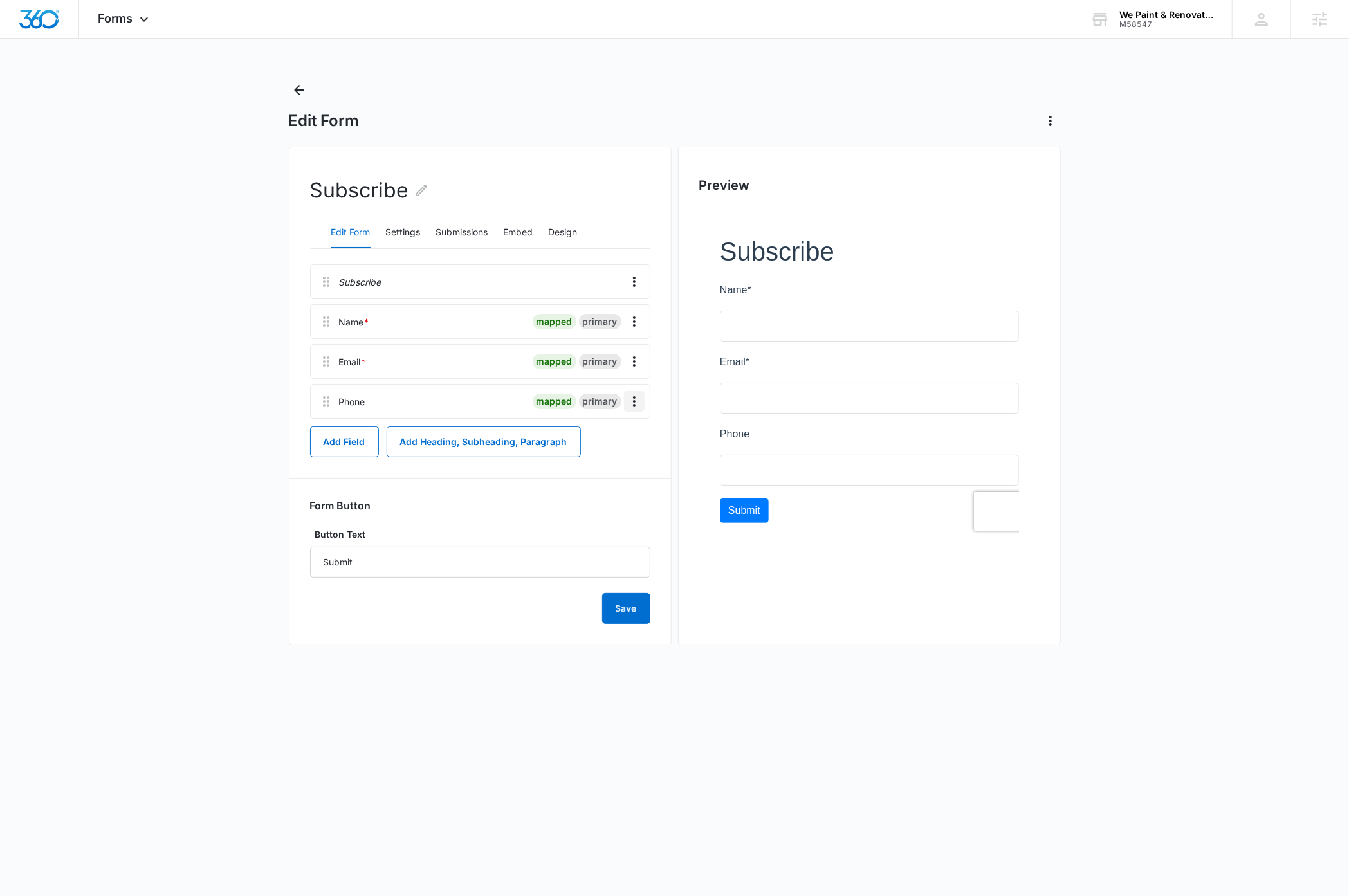
click at [635, 408] on icon "Overflow Menu" at bounding box center [634, 402] width 15 height 15
click at [599, 460] on div "Delete" at bounding box center [599, 457] width 27 height 9
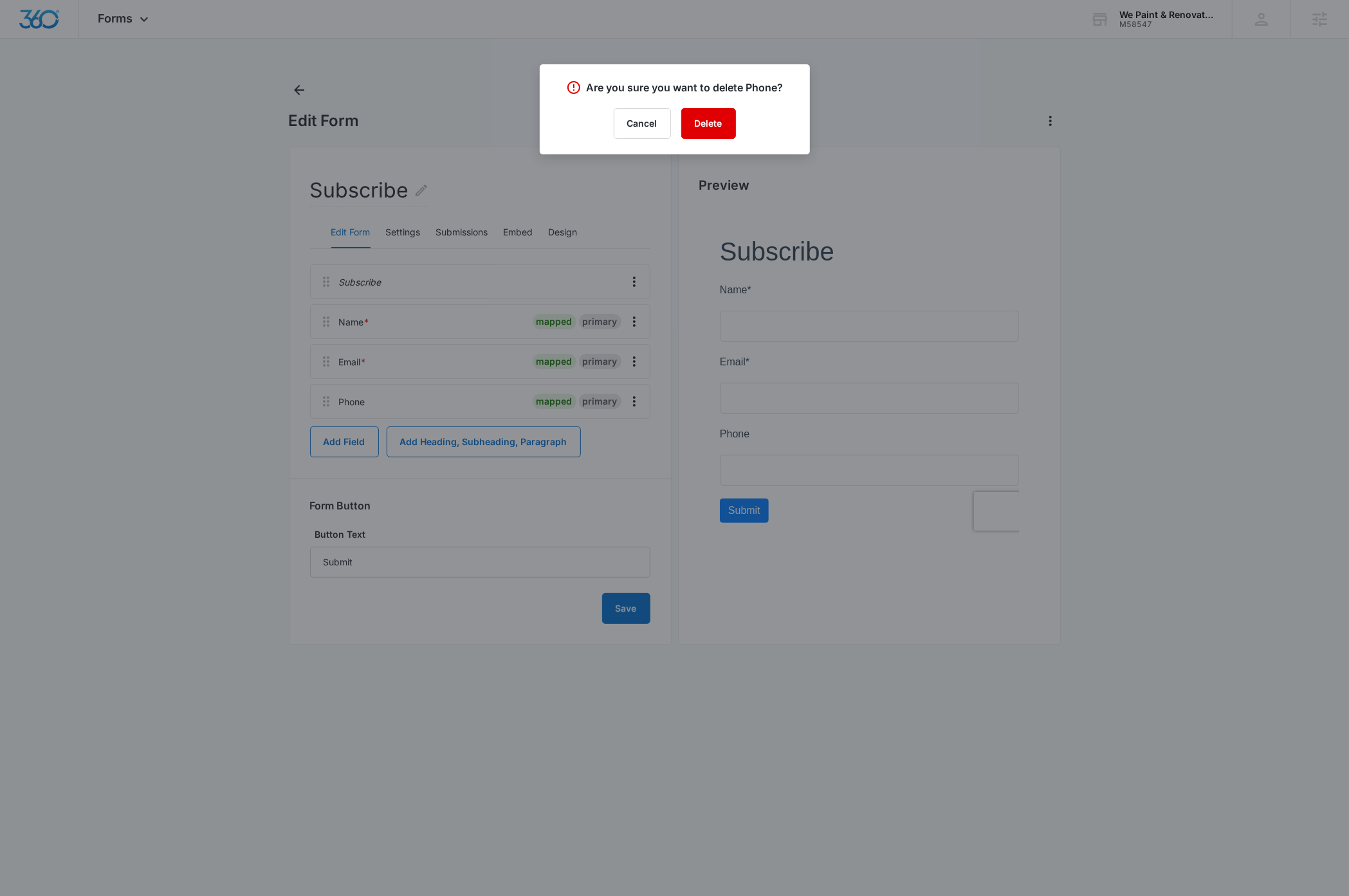
click at [708, 125] on button "Delete" at bounding box center [708, 123] width 55 height 31
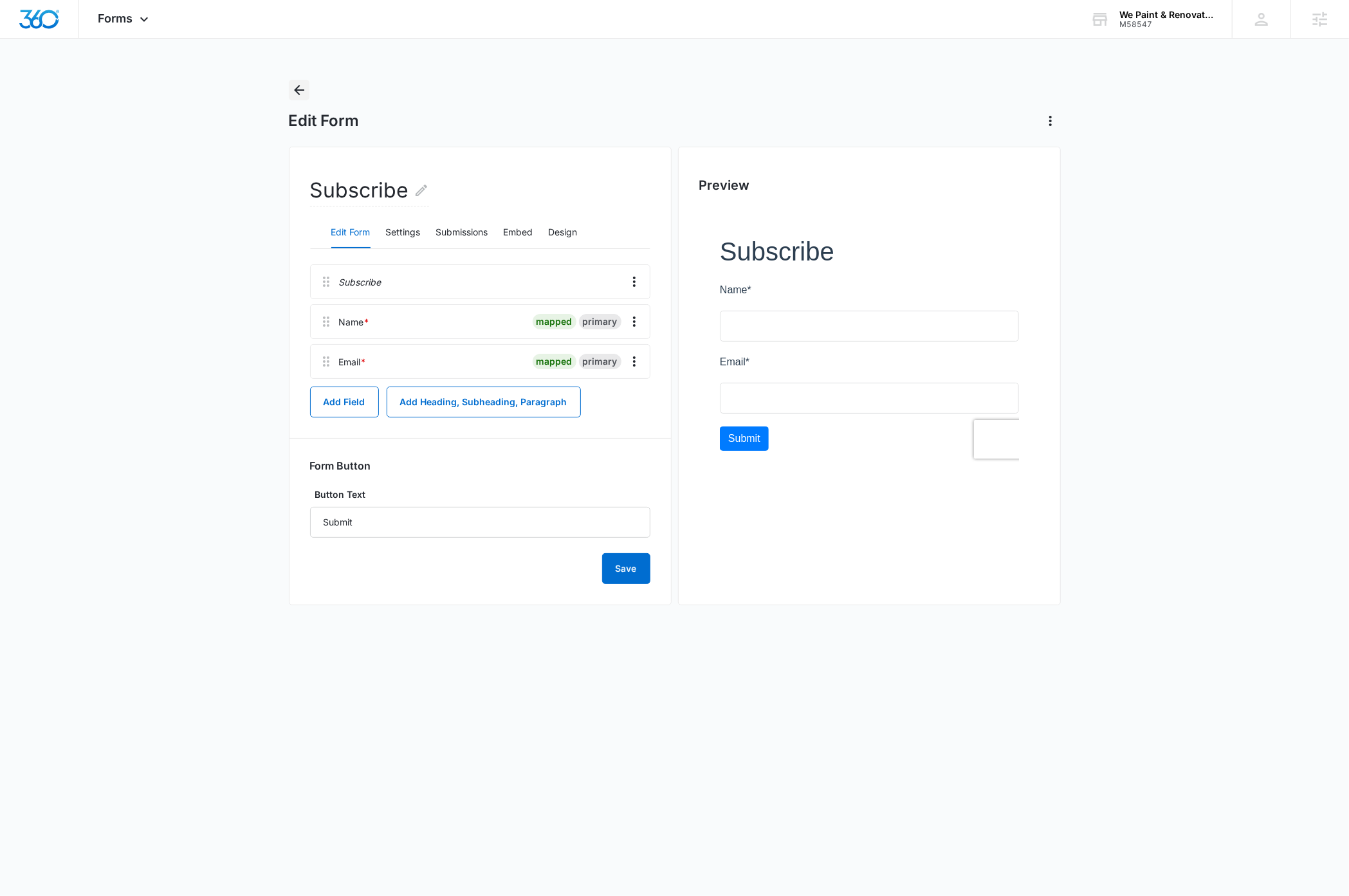
click at [299, 92] on icon "Back" at bounding box center [300, 90] width 15 height 15
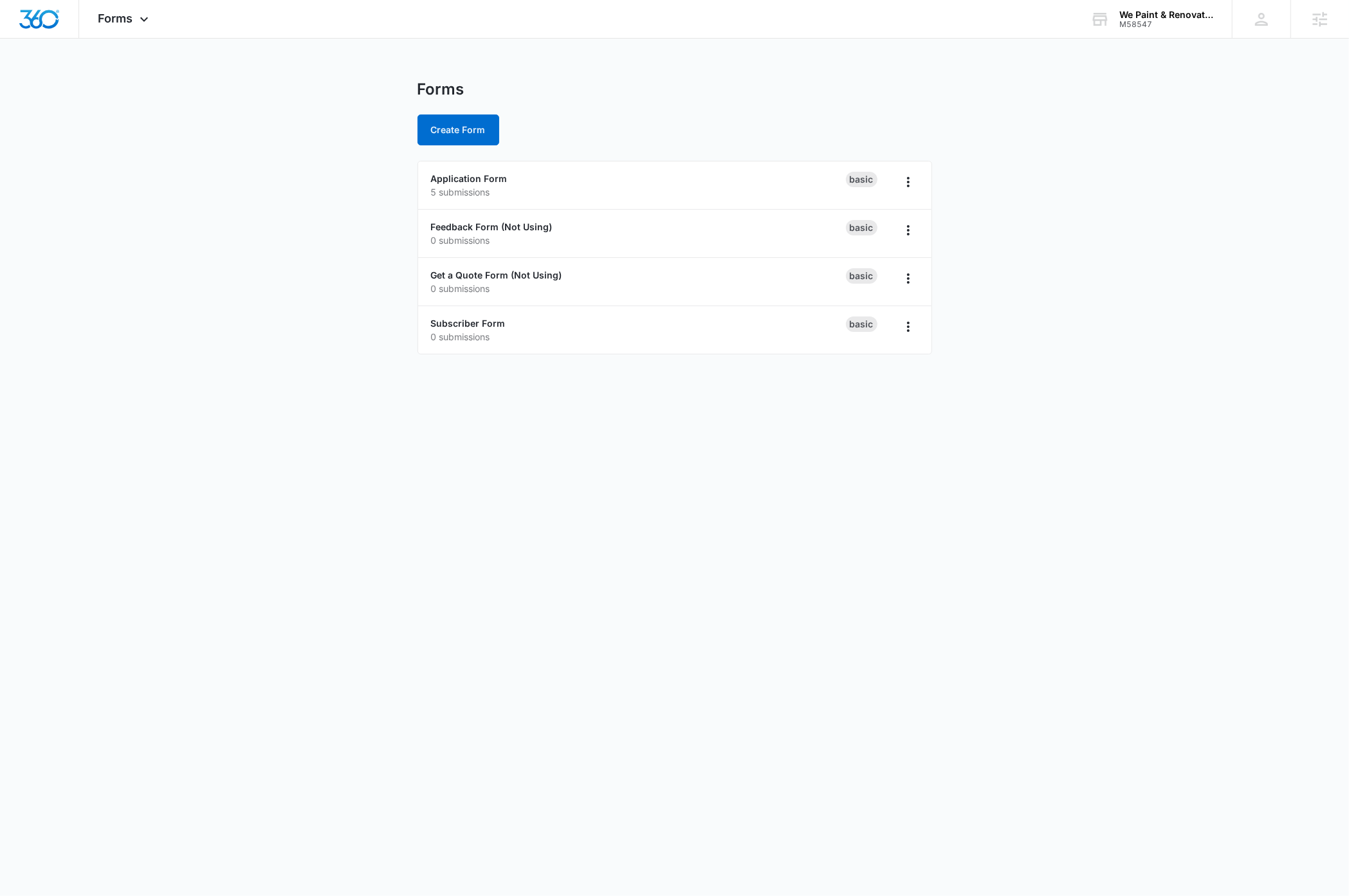
click at [276, 323] on main "Forms Create Form Application Form 5 submissions Basic Feedback Form (Not Using…" at bounding box center [674, 224] width 1349 height 290
drag, startPoint x: 460, startPoint y: 373, endPoint x: 444, endPoint y: 384, distance: 19.4
click at [460, 372] on link "Subscriber Form" at bounding box center [467, 371] width 74 height 11
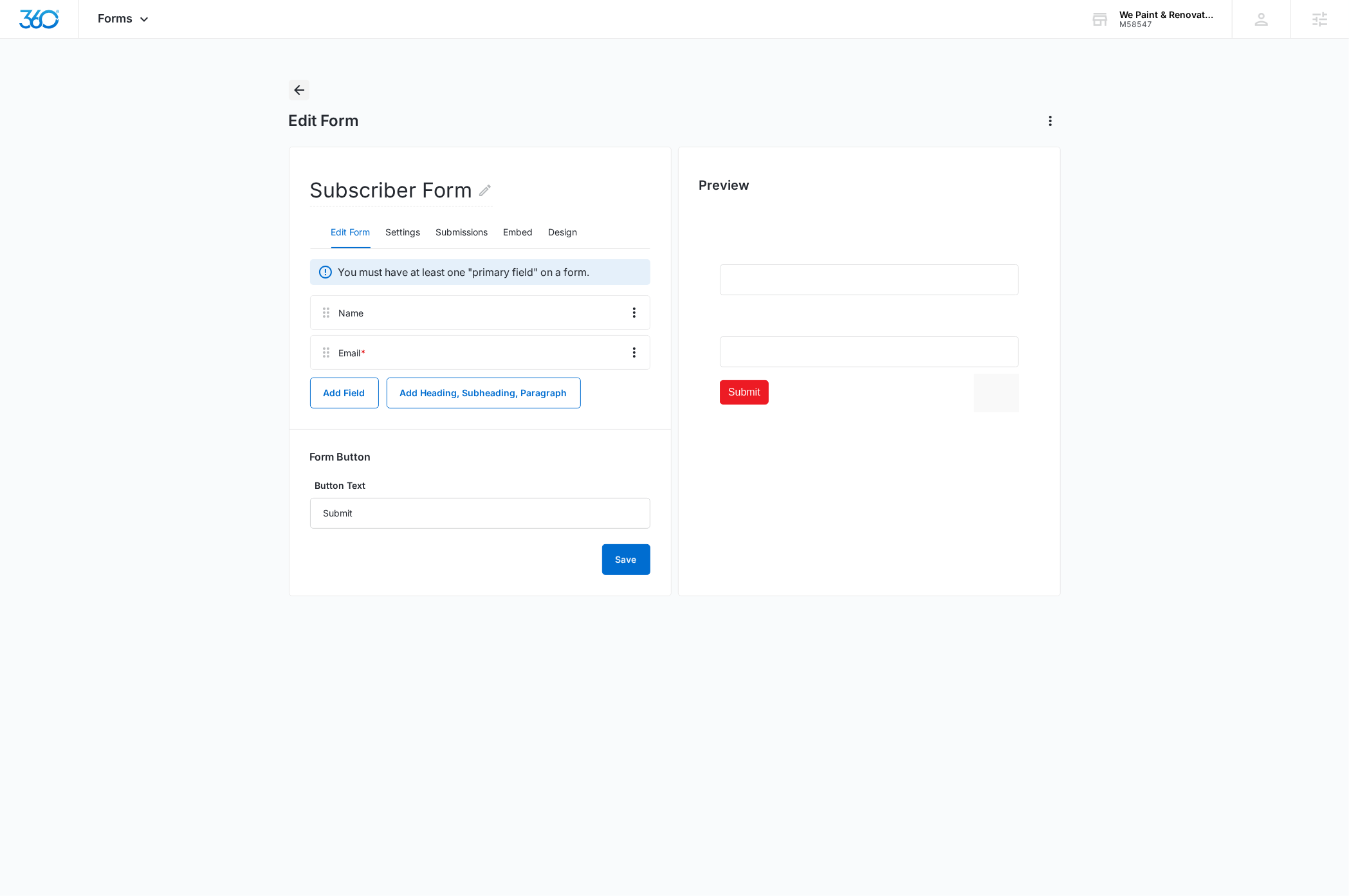
click at [304, 91] on icon "Back" at bounding box center [300, 90] width 15 height 15
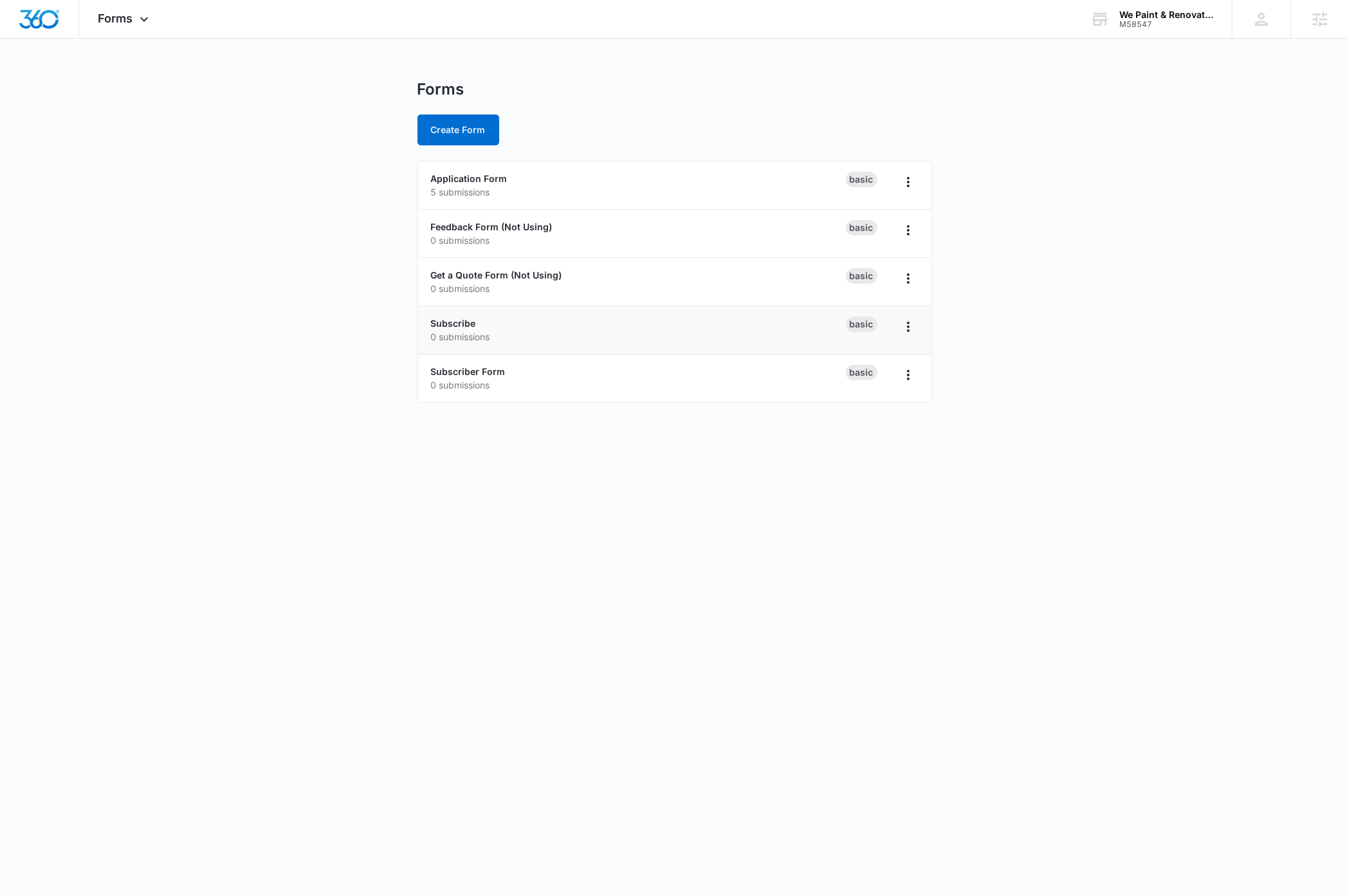
click at [463, 330] on p "0 submissions" at bounding box center [638, 337] width 415 height 13
click at [461, 325] on link "Subscribe" at bounding box center [453, 323] width 45 height 11
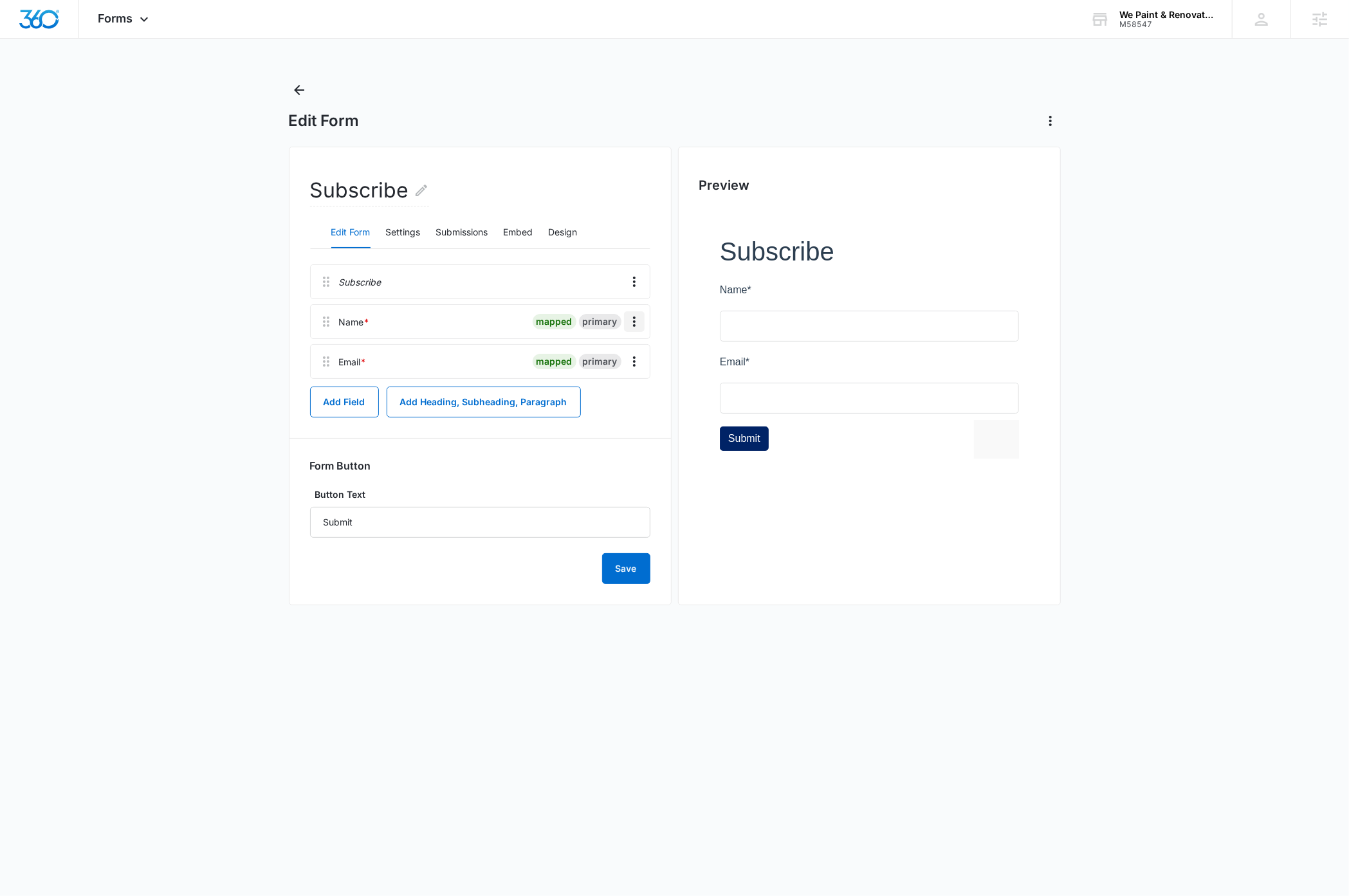
click at [640, 329] on icon "Overflow Menu" at bounding box center [634, 322] width 15 height 15
click at [606, 356] on div "Edit" at bounding box center [599, 357] width 27 height 9
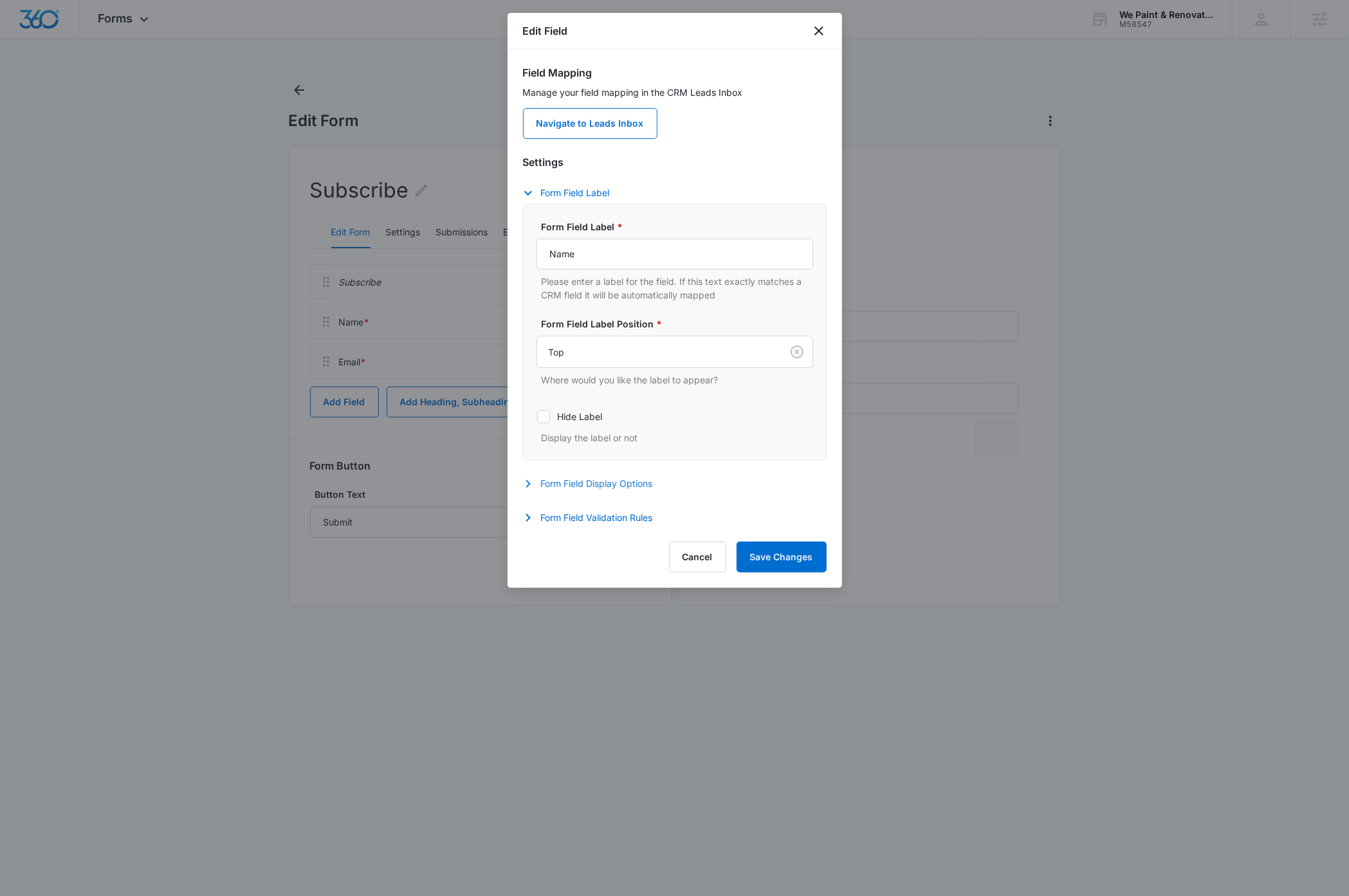
click at [609, 486] on button "Form Field Display Options" at bounding box center [595, 484] width 143 height 15
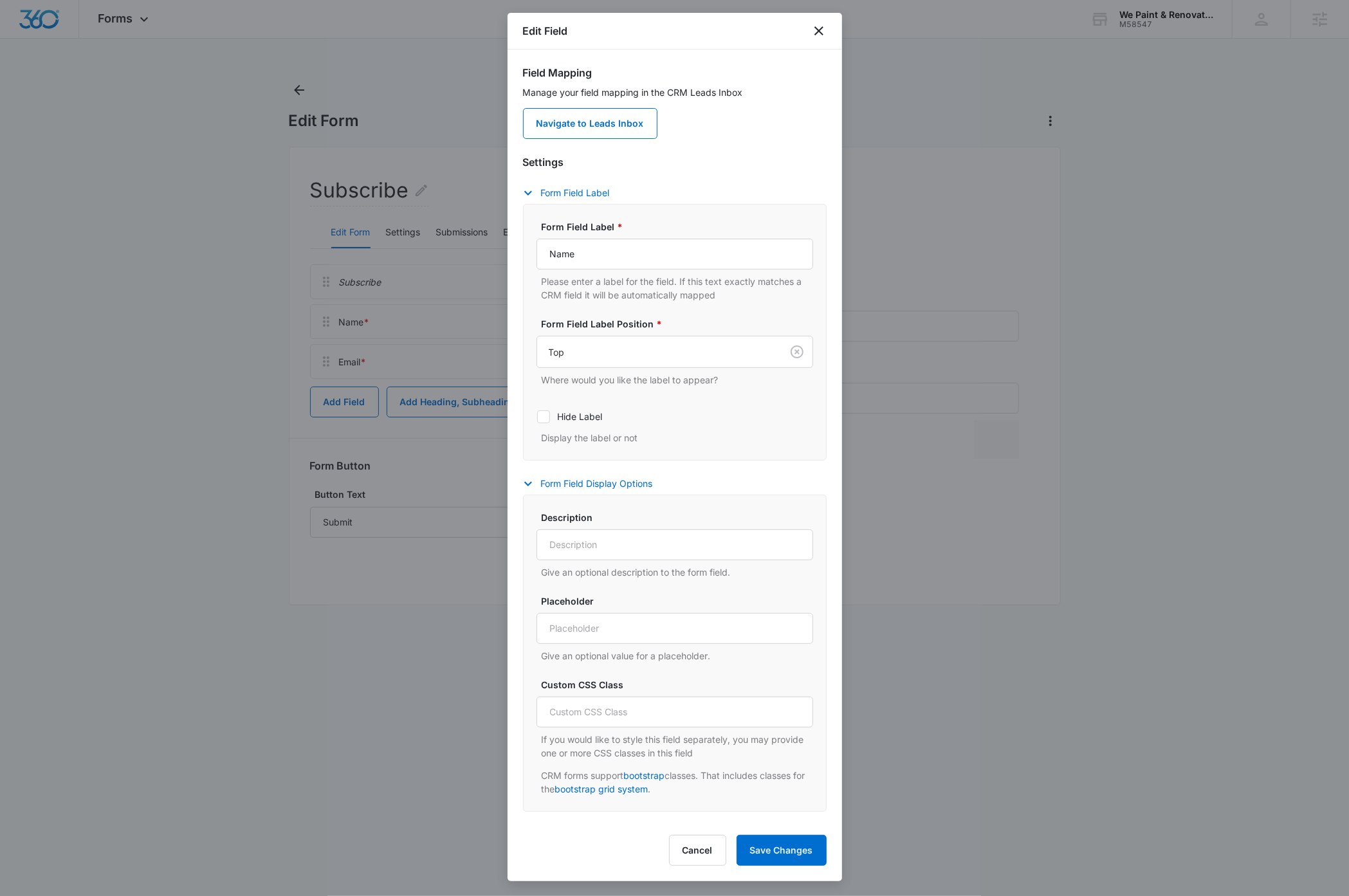
click at [543, 419] on icon at bounding box center [543, 416] width 8 height 6
click at [538, 417] on input "Hide Label" at bounding box center [537, 416] width 1 height 1
checkbox input "true"
click at [622, 631] on input "Placeholder" at bounding box center [674, 628] width 277 height 31
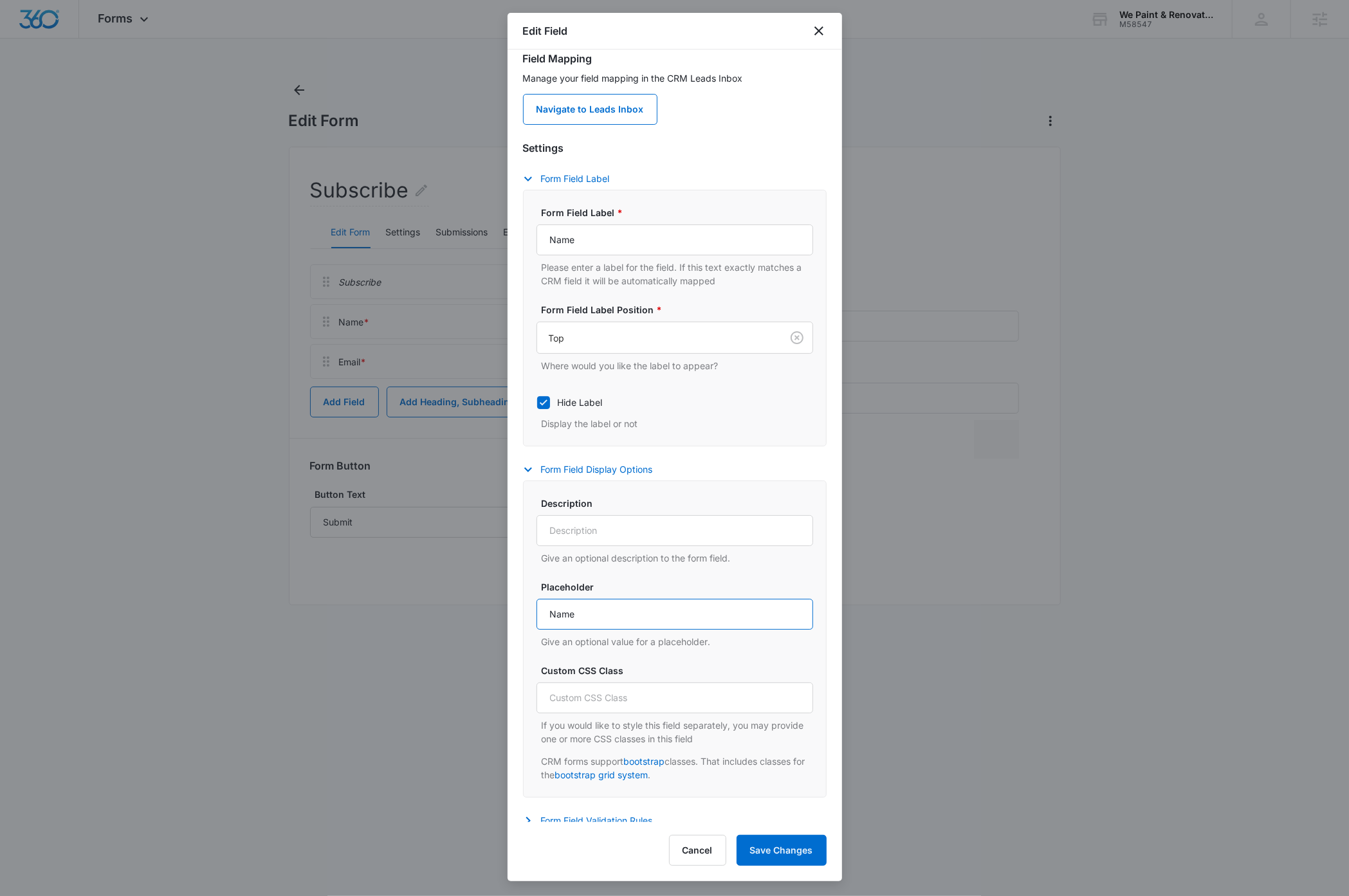
scroll to position [27, 0]
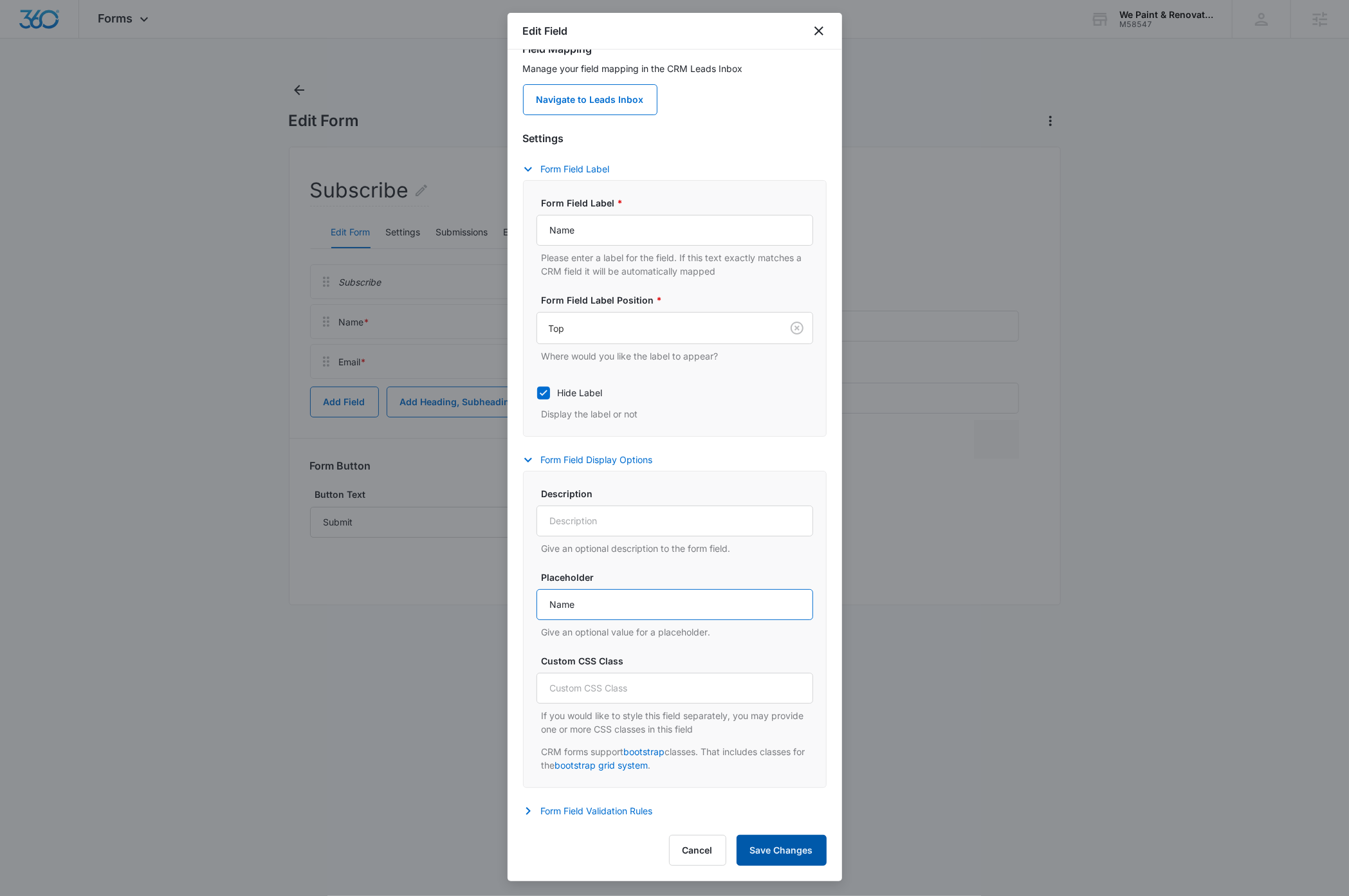
type input "Name"
click at [794, 857] on button "Save Changes" at bounding box center [781, 851] width 90 height 31
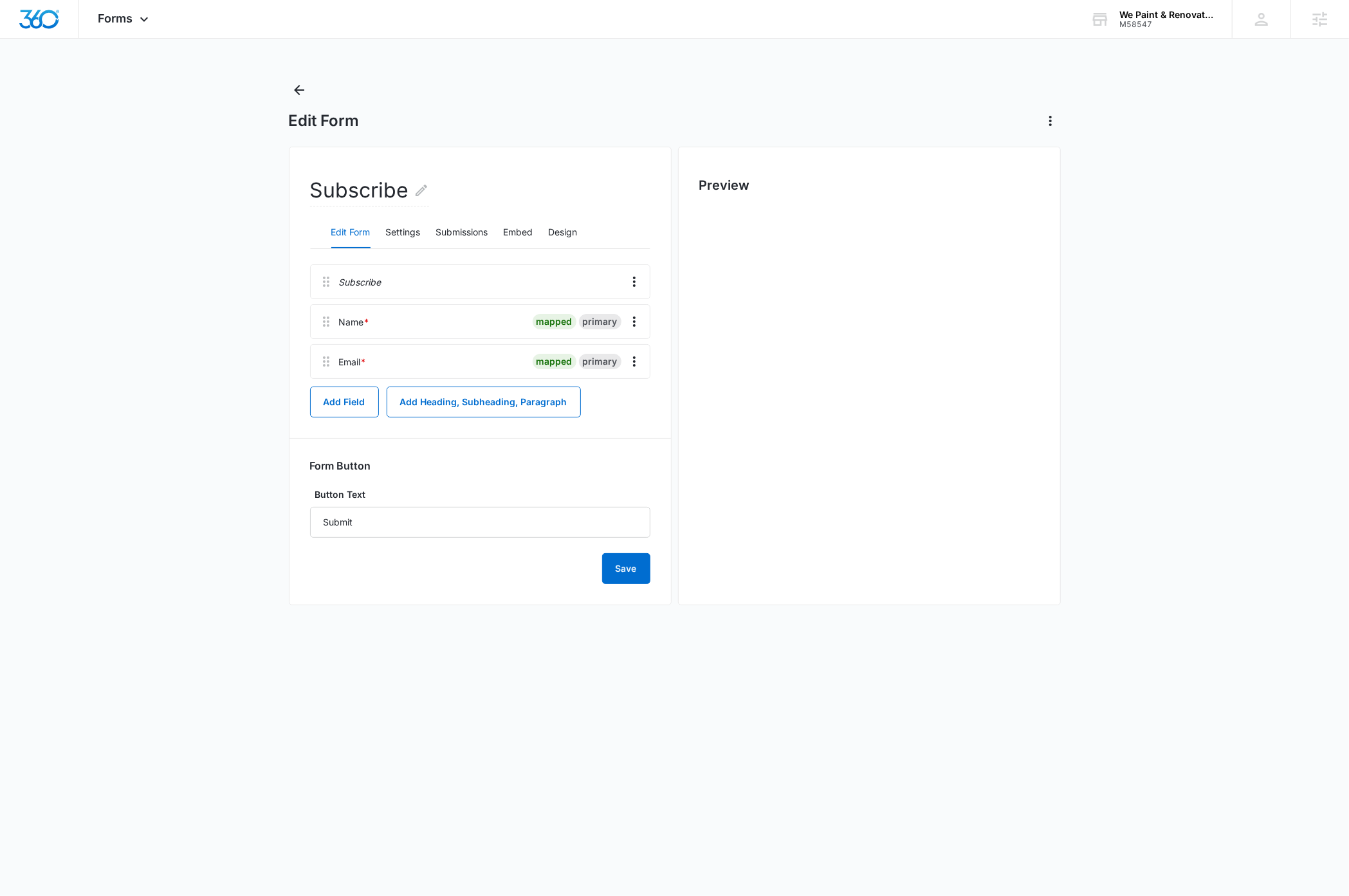
scroll to position [0, 0]
click at [633, 367] on icon "Overflow Menu" at bounding box center [634, 361] width 15 height 15
click at [600, 398] on div "Edit" at bounding box center [599, 398] width 27 height 9
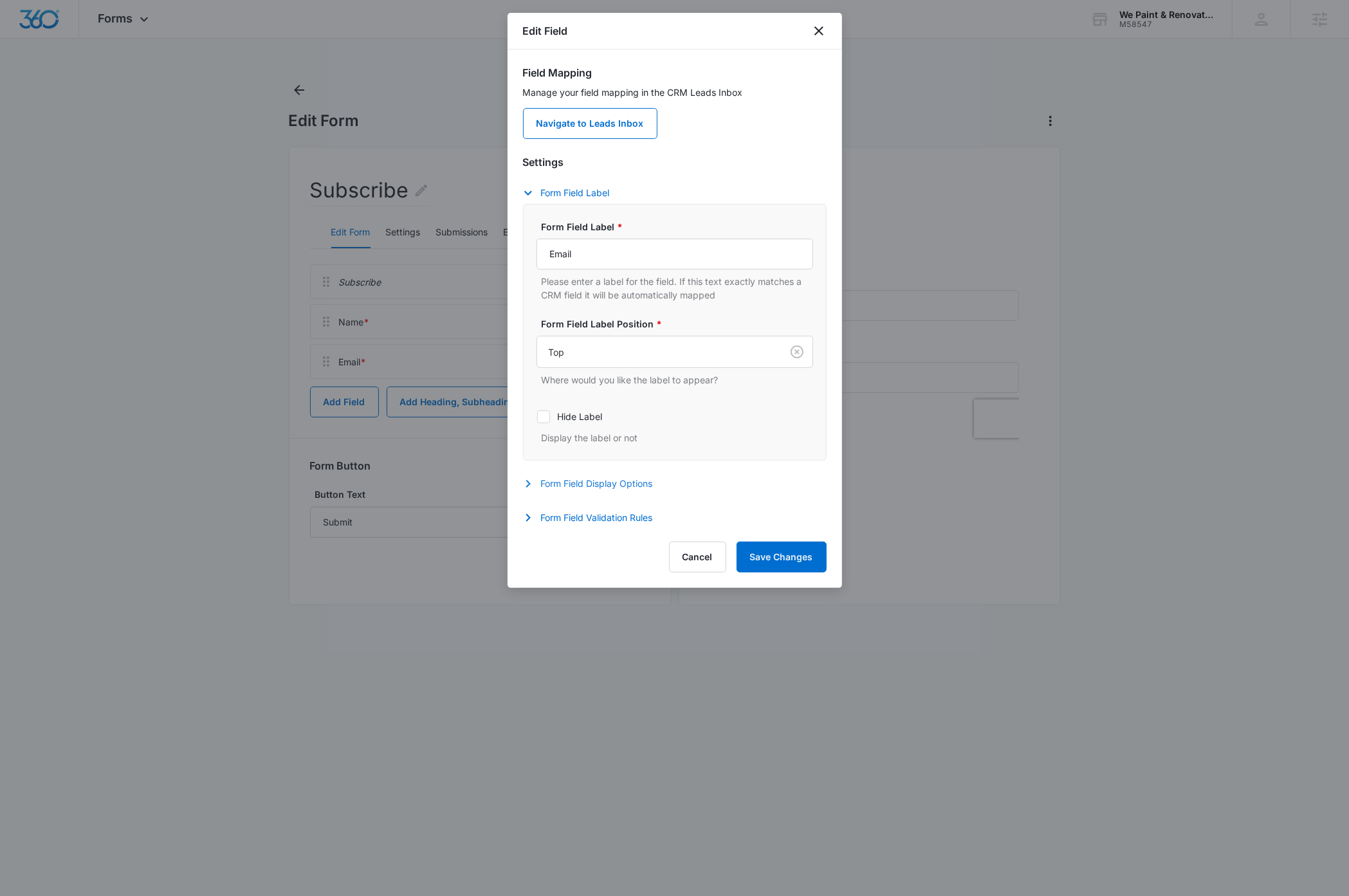
click at [531, 487] on icon "button" at bounding box center [528, 484] width 15 height 15
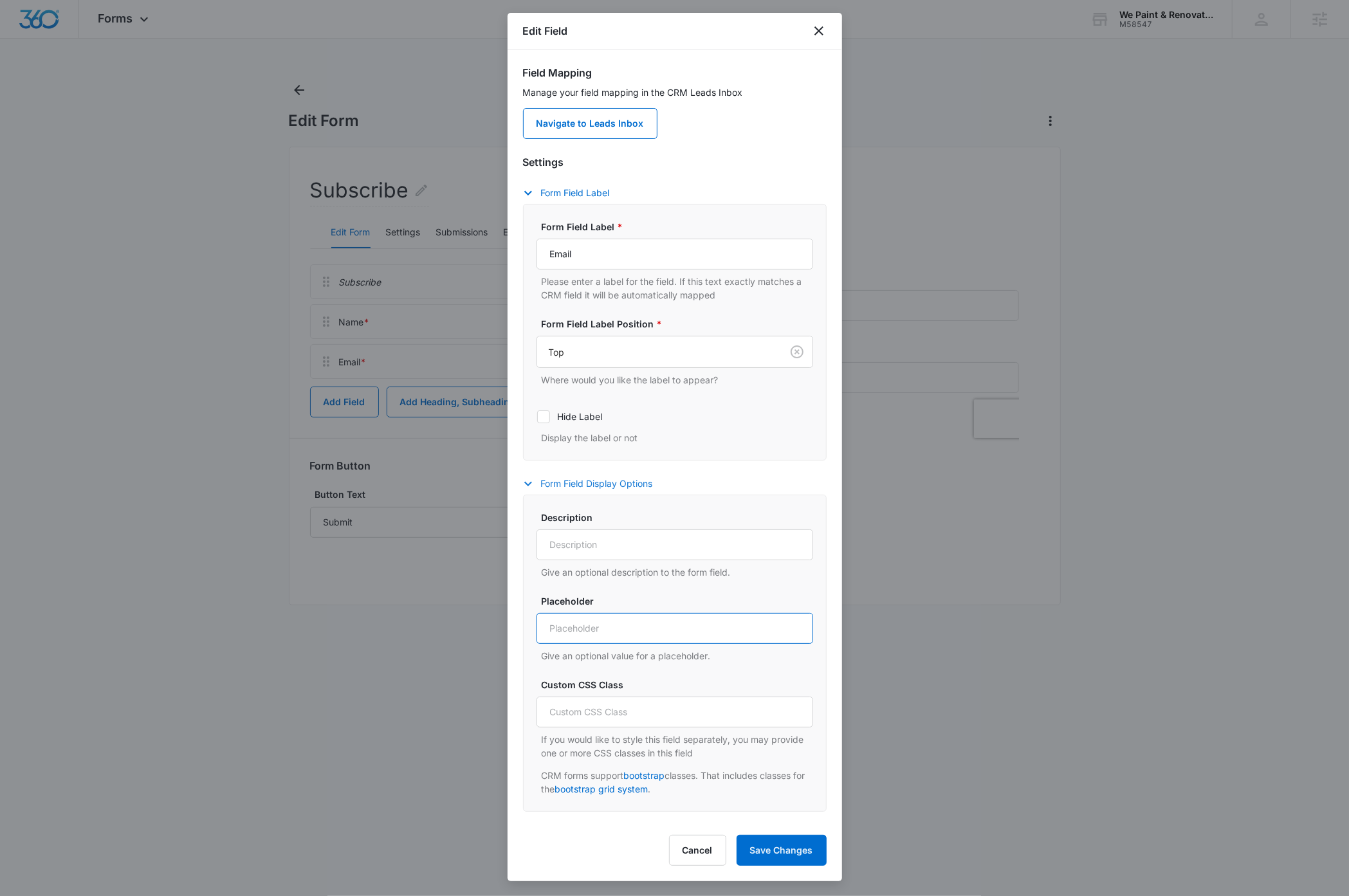
click at [619, 633] on input "Placeholder" at bounding box center [674, 628] width 277 height 31
type input "Email"
click at [702, 592] on div "Description Give an optional description to the form field. Placeholder Email G…" at bounding box center [674, 653] width 277 height 285
click at [545, 413] on icon at bounding box center [543, 417] width 12 height 12
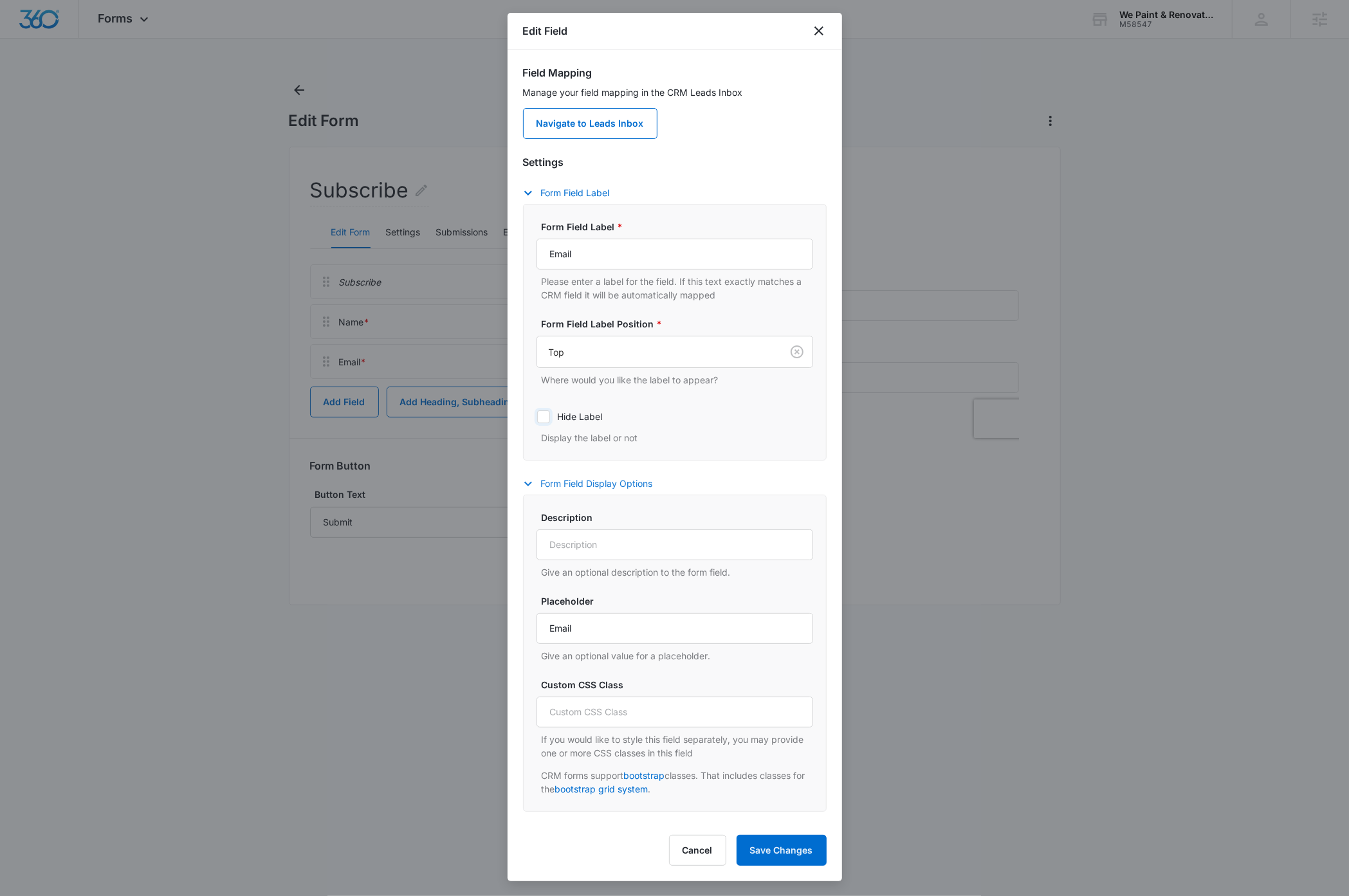
click at [538, 416] on input "Hide Label" at bounding box center [537, 416] width 1 height 1
checkbox input "true"
click at [789, 847] on button "Save Changes" at bounding box center [781, 851] width 90 height 31
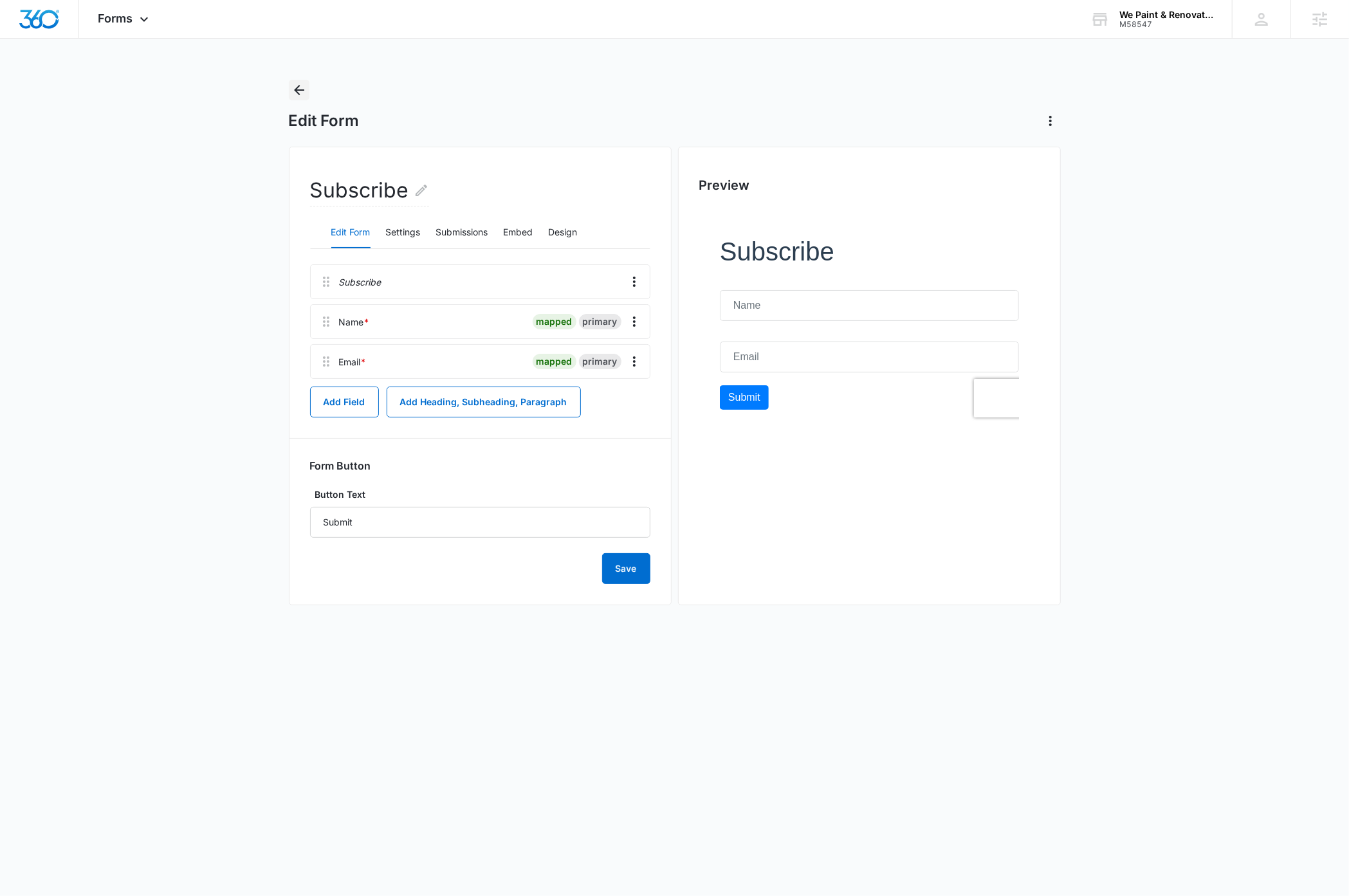
click at [302, 90] on icon "Back" at bounding box center [299, 90] width 11 height 11
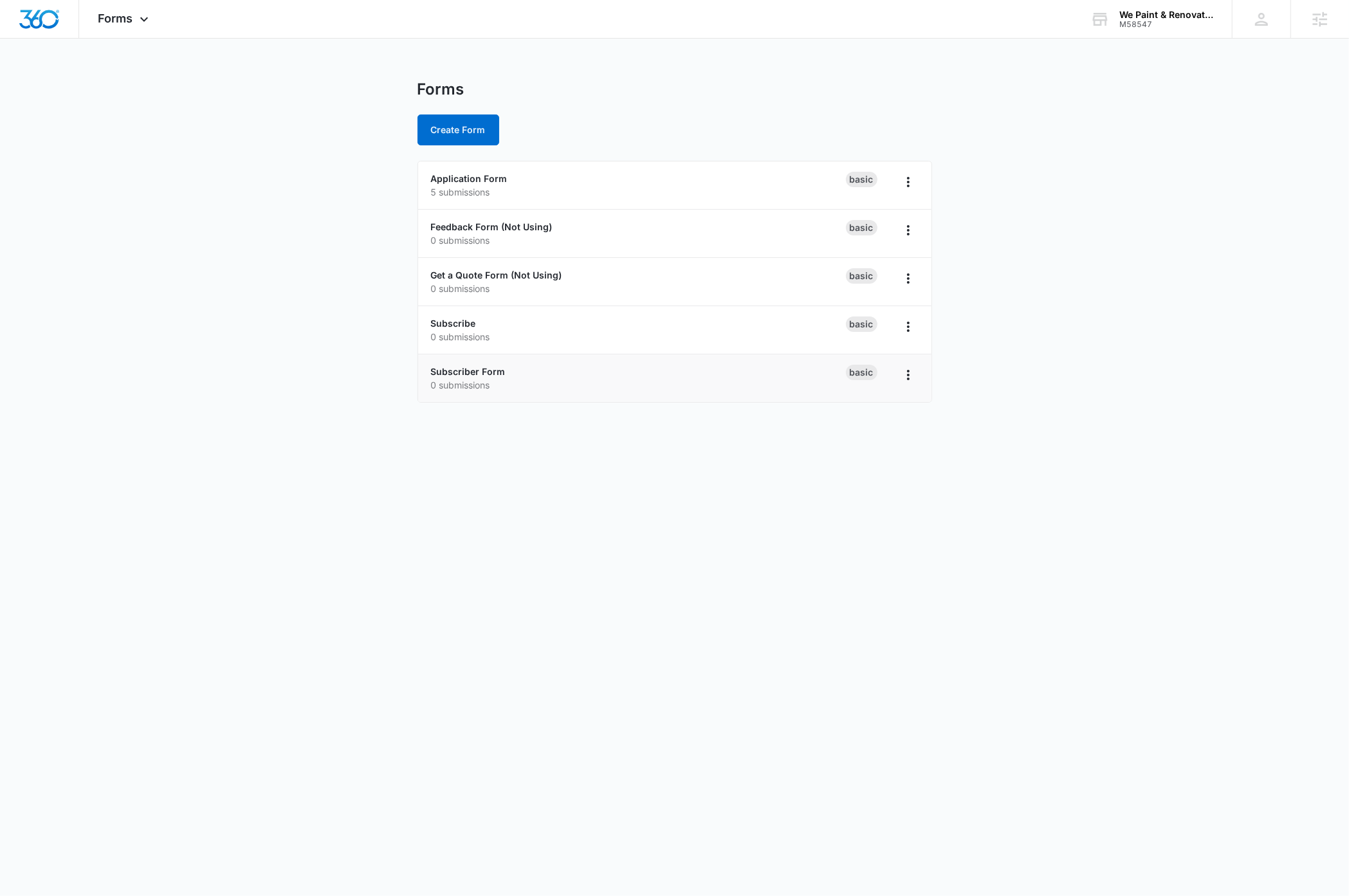
click at [433, 400] on li "Subscriber Form 0 submissions Basic" at bounding box center [674, 378] width 514 height 47
click at [466, 369] on link "Subscriber Form" at bounding box center [467, 371] width 74 height 11
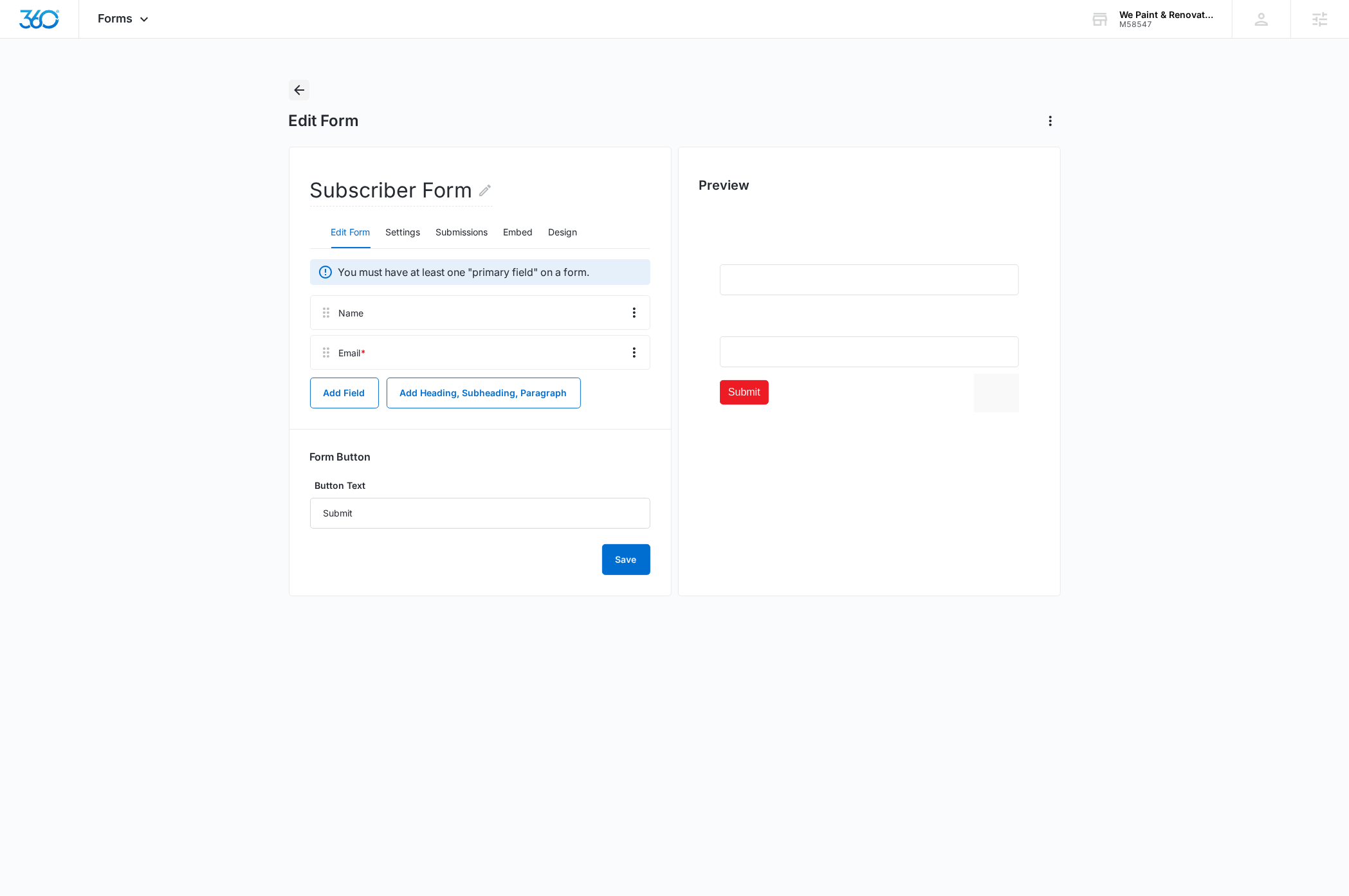
click at [295, 92] on icon "Back" at bounding box center [300, 90] width 15 height 15
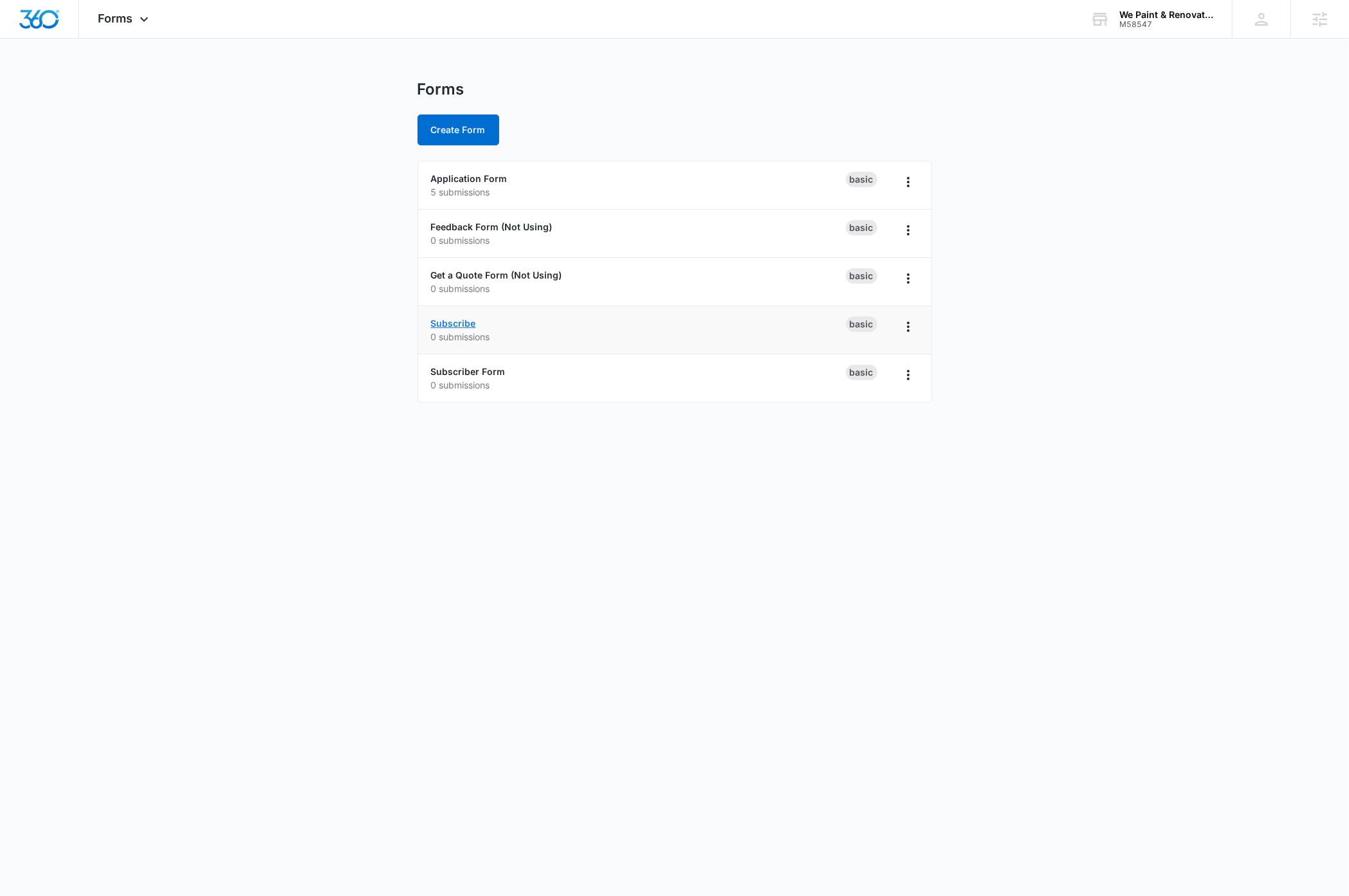
click at [465, 324] on link "Subscribe" at bounding box center [453, 323] width 45 height 11
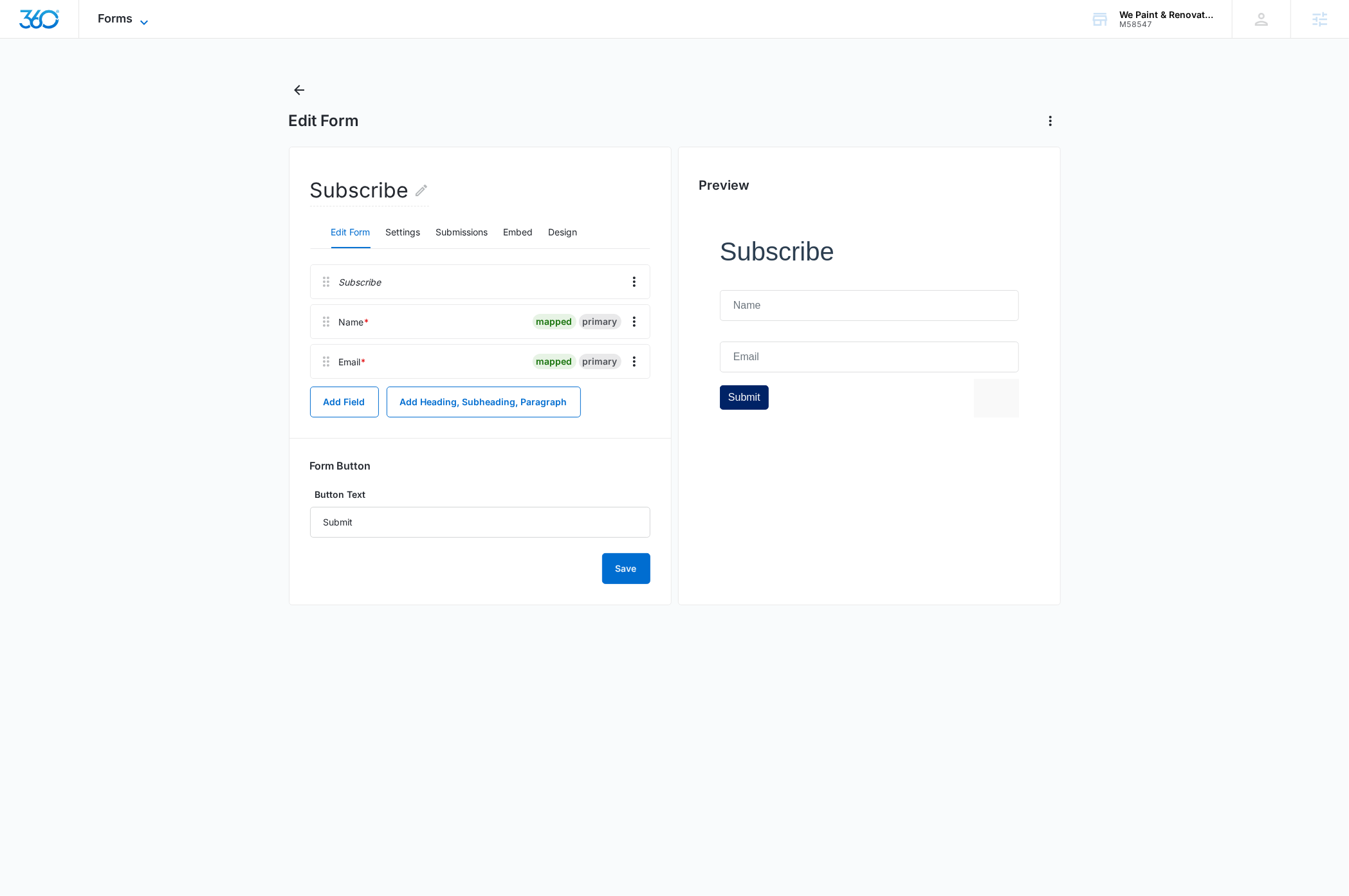
click at [145, 26] on icon at bounding box center [145, 22] width 15 height 15
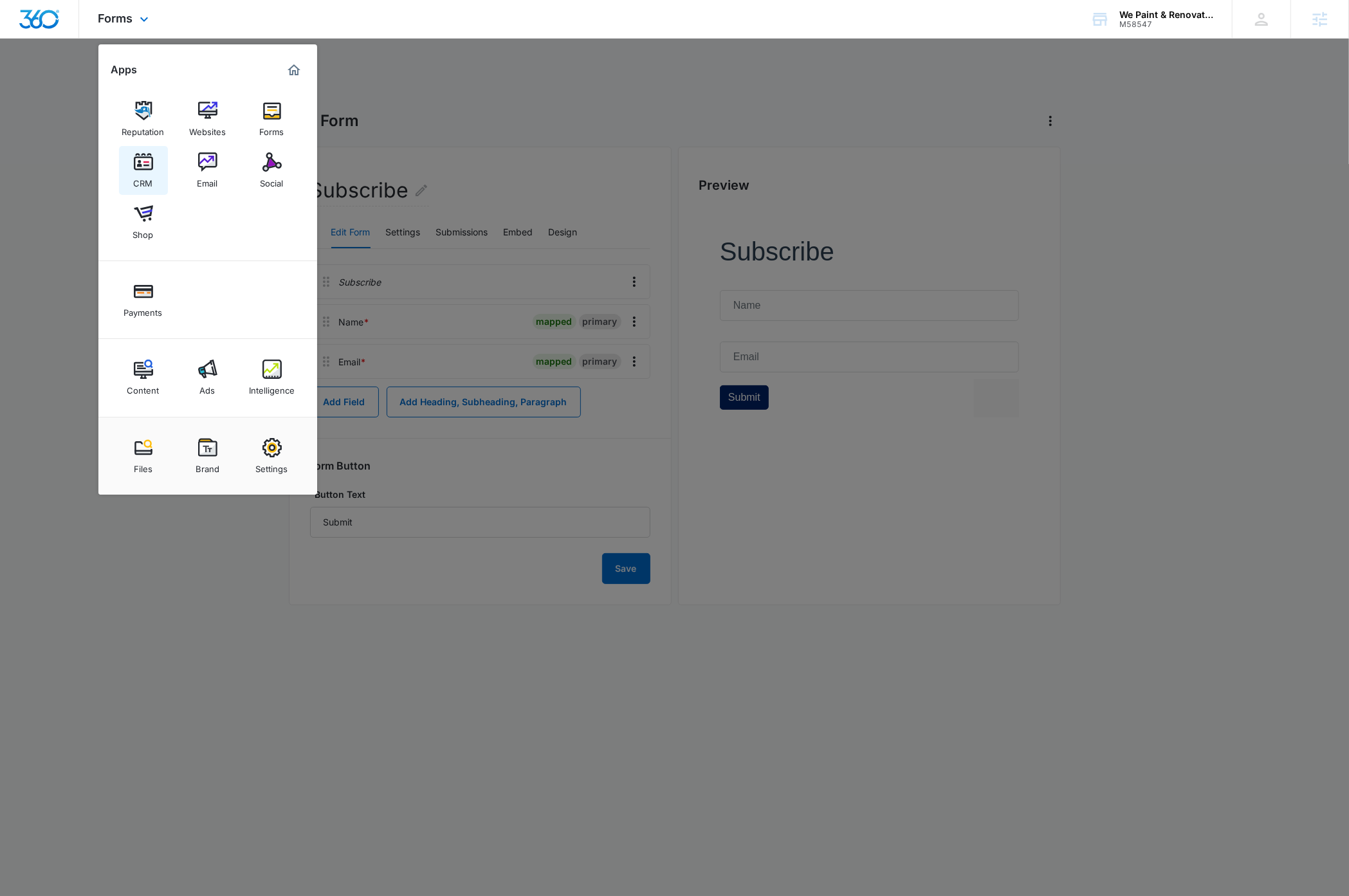
click at [145, 171] on img at bounding box center [144, 162] width 19 height 19
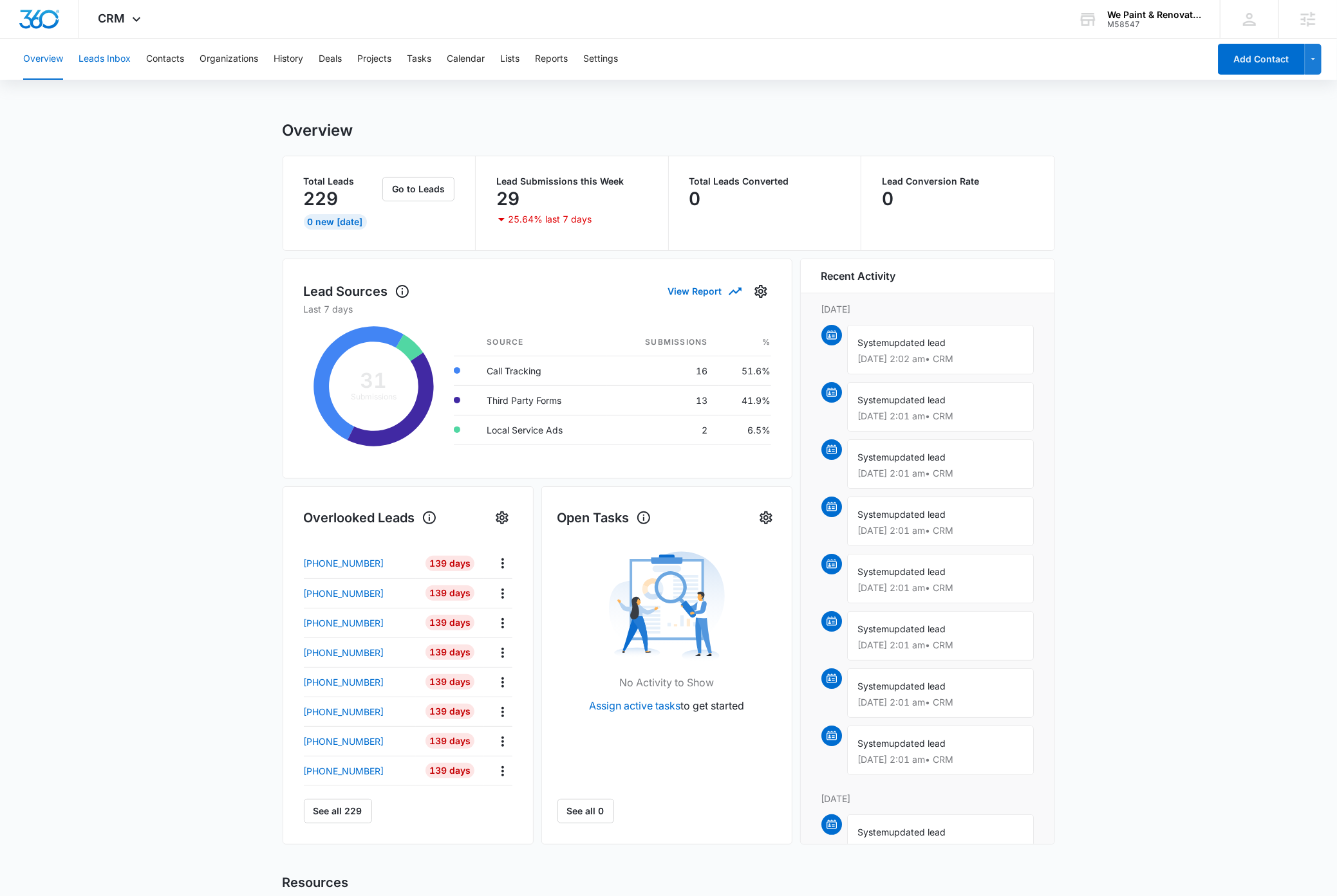
click at [112, 53] on button "Leads Inbox" at bounding box center [104, 59] width 52 height 41
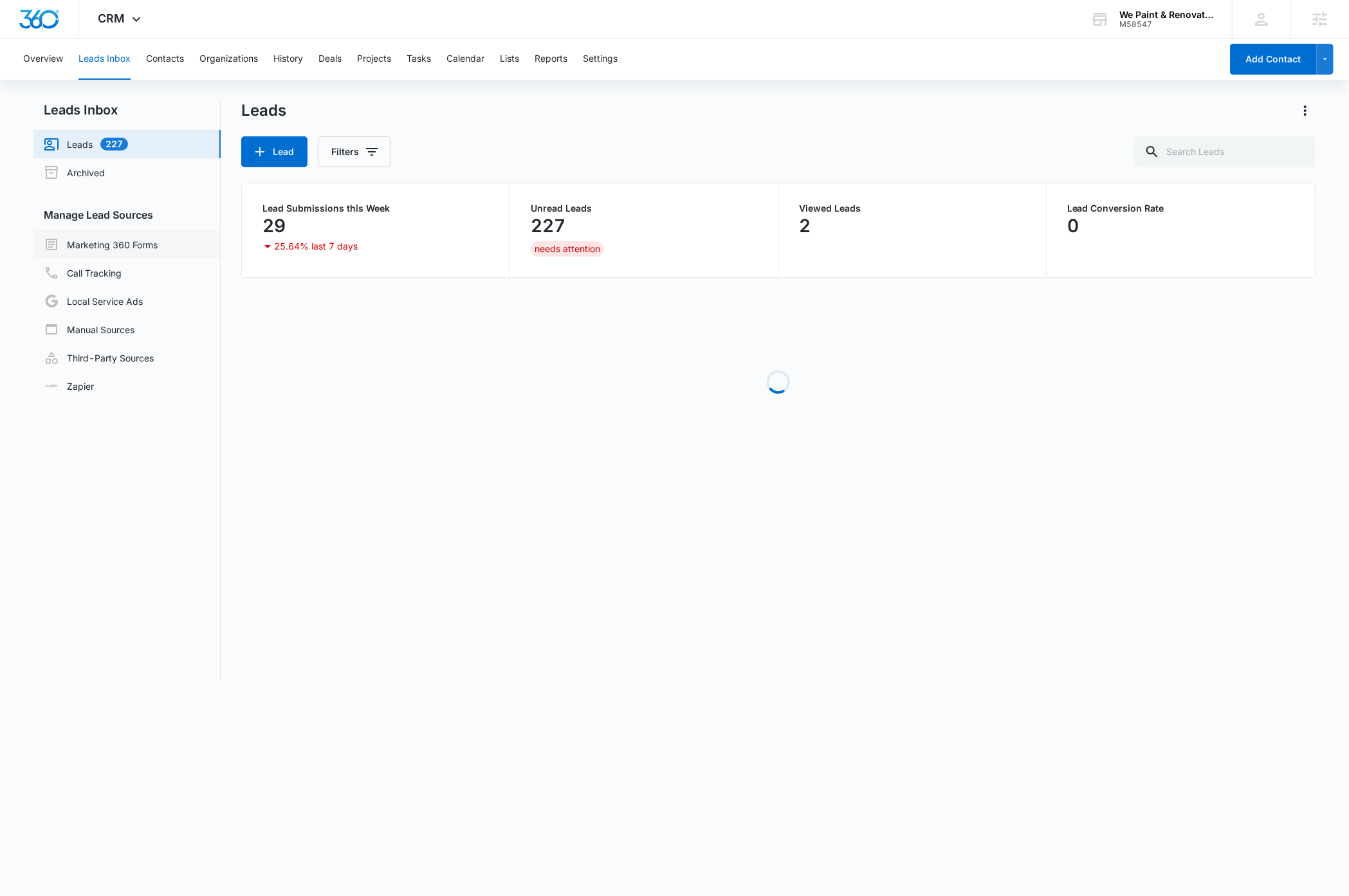
click at [126, 247] on link "Marketing 360 Forms" at bounding box center [100, 245] width 114 height 15
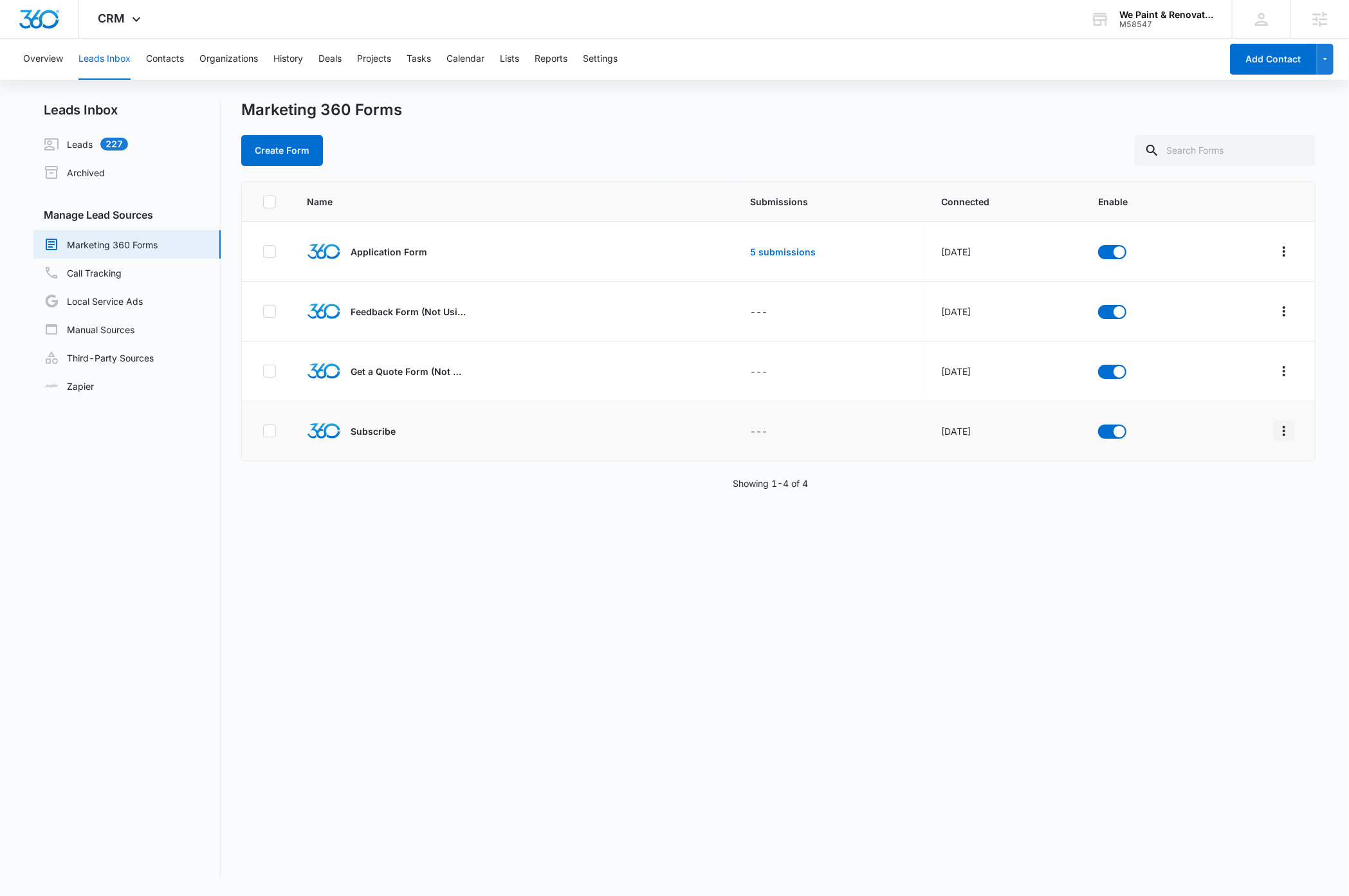
click at [1277, 436] on icon "Overflow Menu" at bounding box center [1284, 431] width 15 height 15
click at [1219, 507] on div "Field Mapping" at bounding box center [1213, 506] width 72 height 9
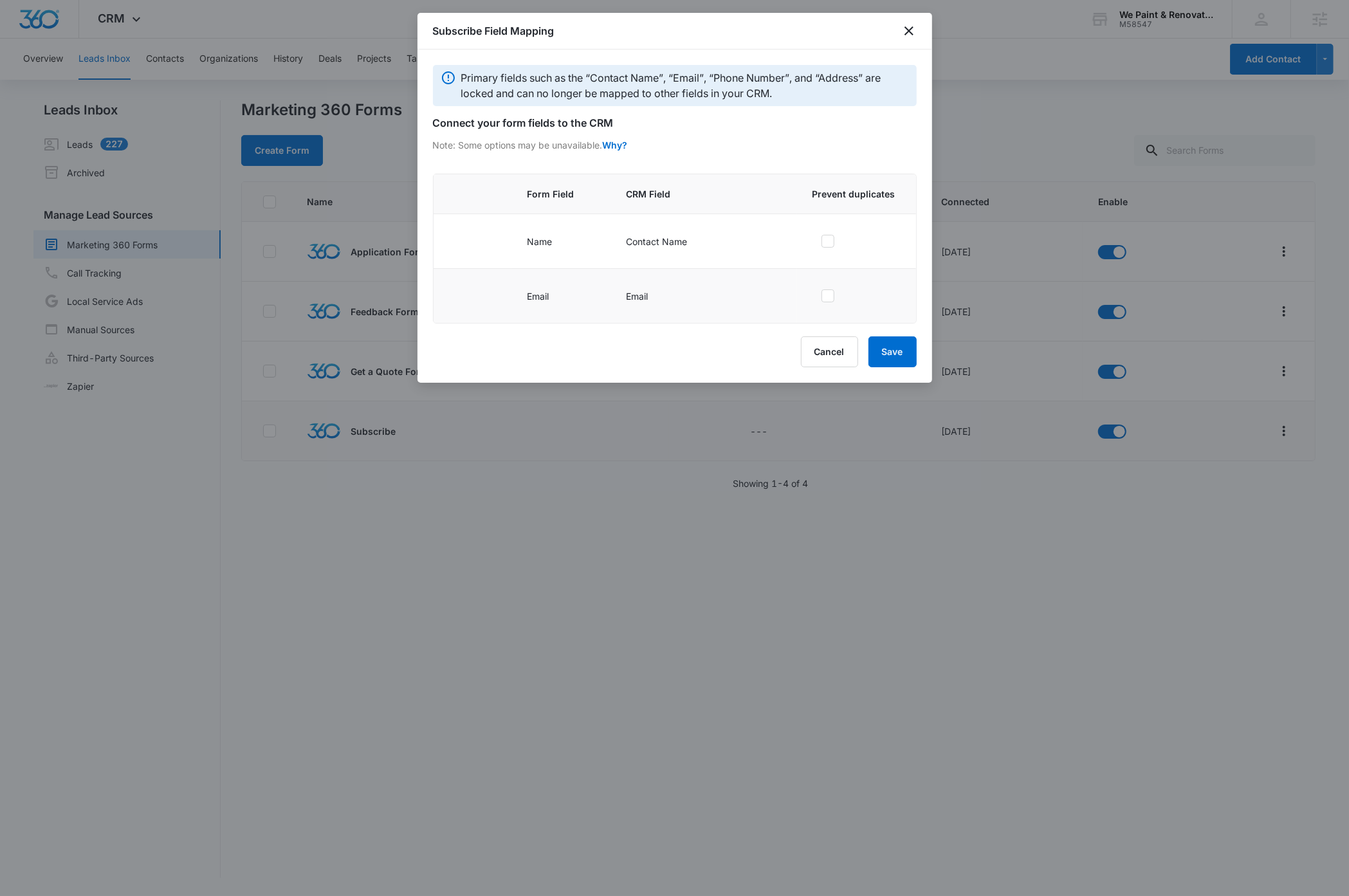
click at [832, 296] on icon at bounding box center [828, 296] width 8 height 6
click at [822, 296] on input "checkbox" at bounding box center [816, 296] width 9 height 9
checkbox input "true"
click at [897, 357] on button "Save" at bounding box center [893, 352] width 48 height 31
